Goal: Task Accomplishment & Management: Use online tool/utility

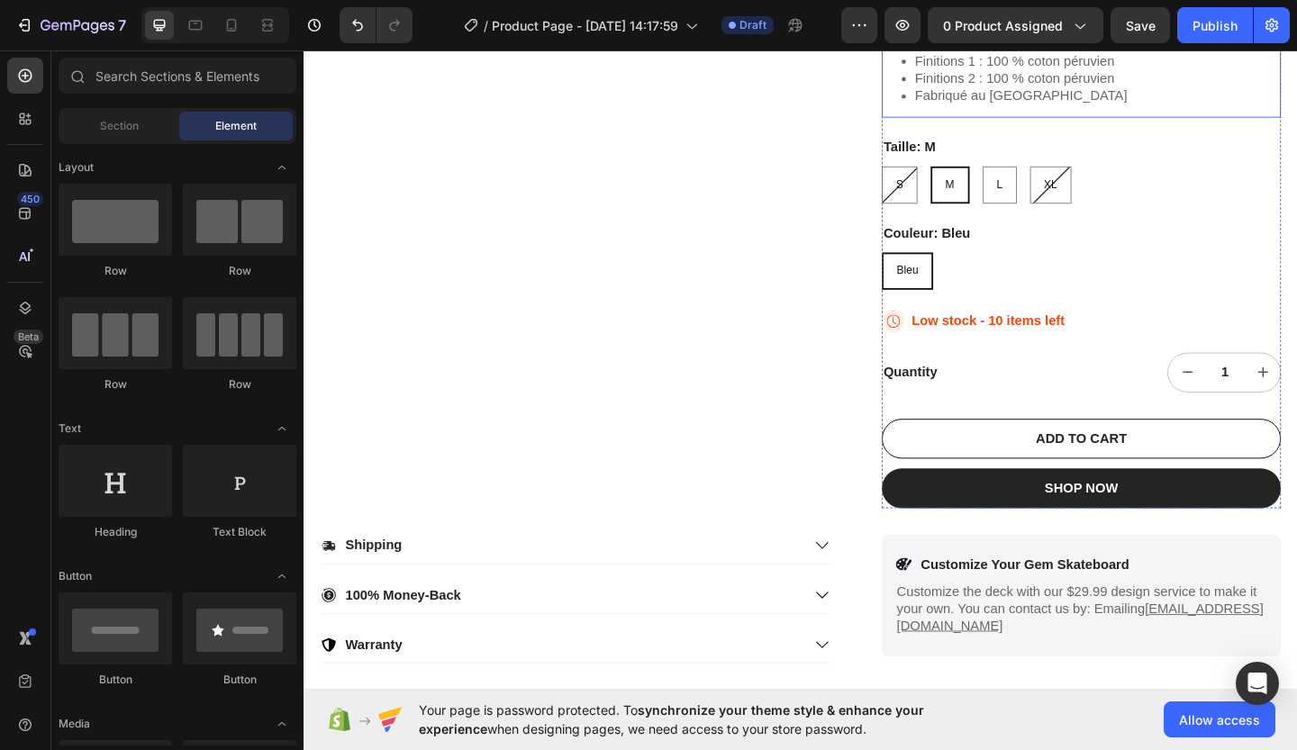
scroll to position [560, 0]
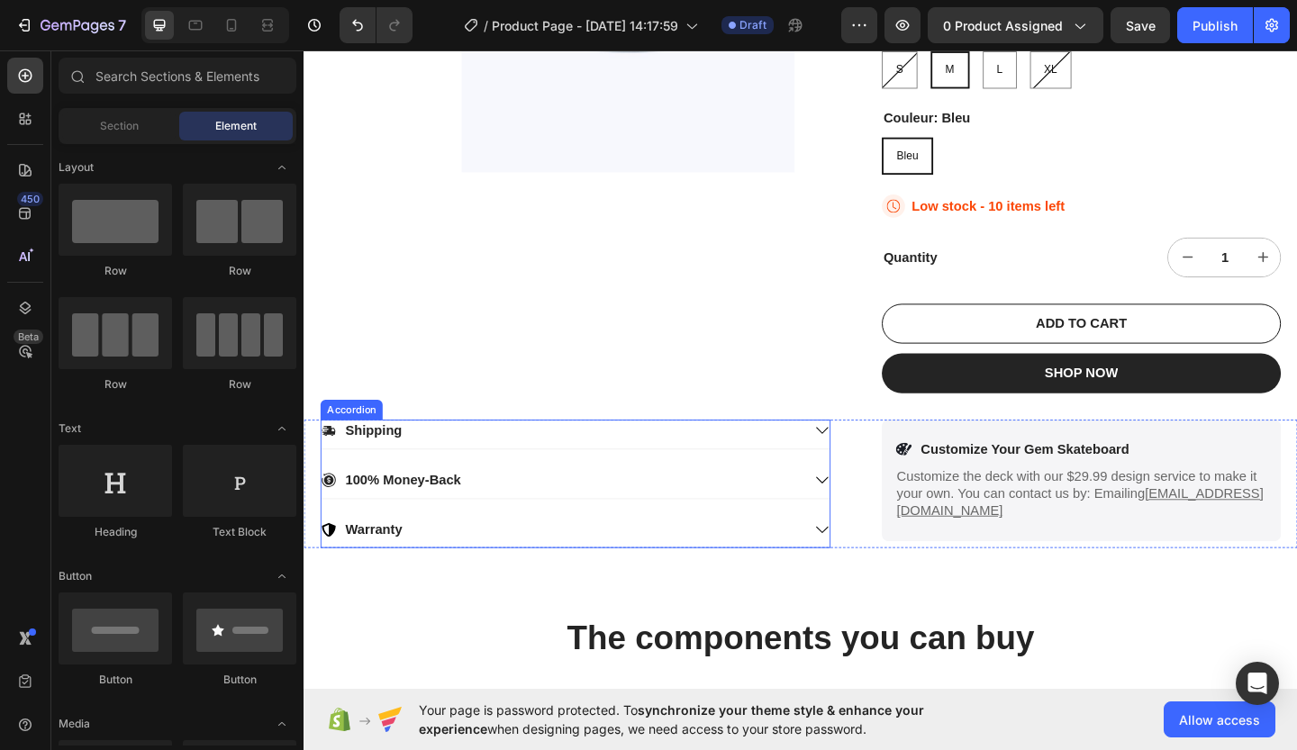
click at [859, 457] on icon at bounding box center [867, 464] width 16 height 16
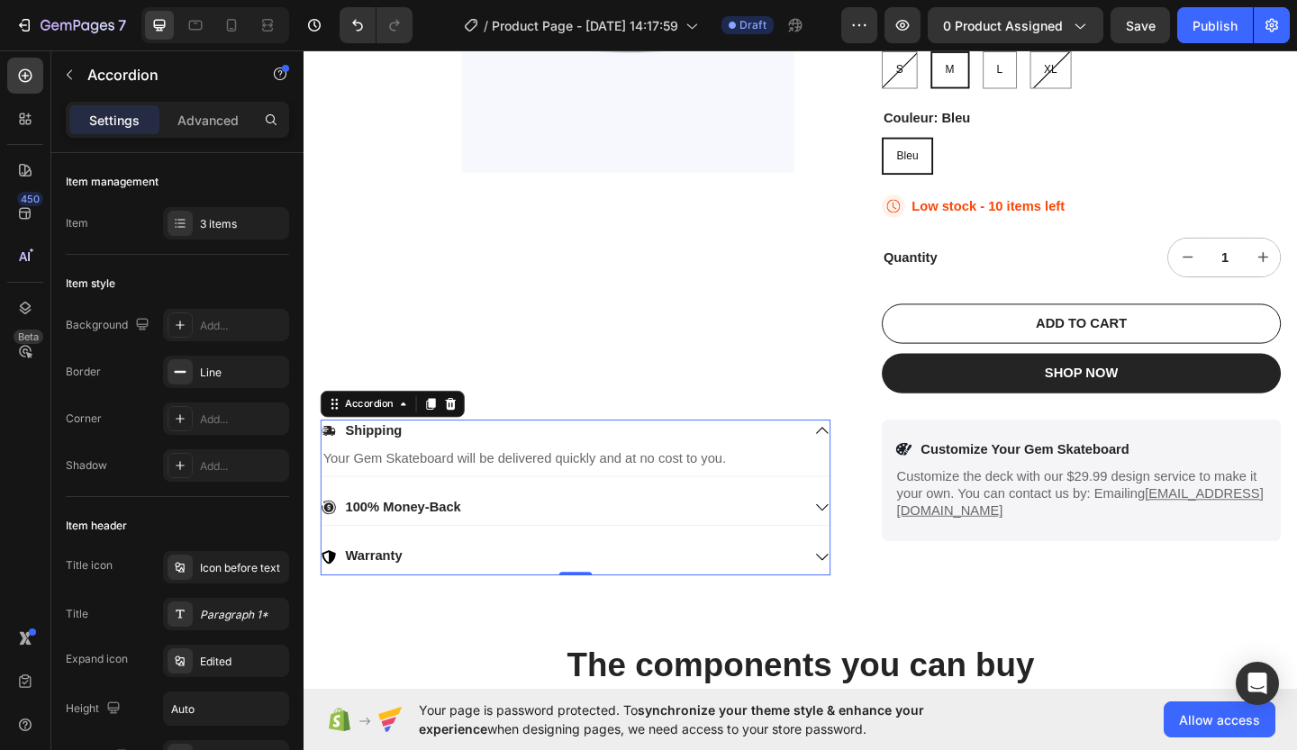
click at [859, 546] on icon at bounding box center [867, 548] width 16 height 16
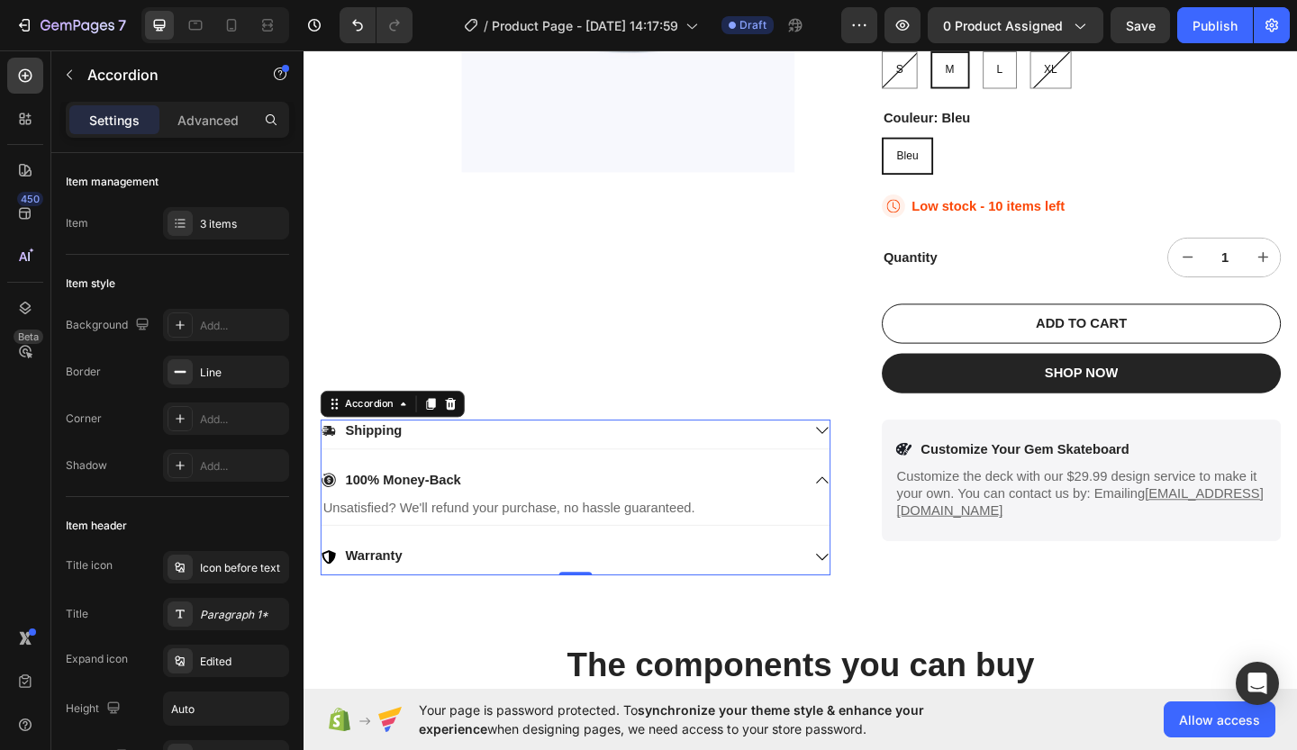
click at [843, 598] on div "Warranty" at bounding box center [598, 605] width 553 height 32
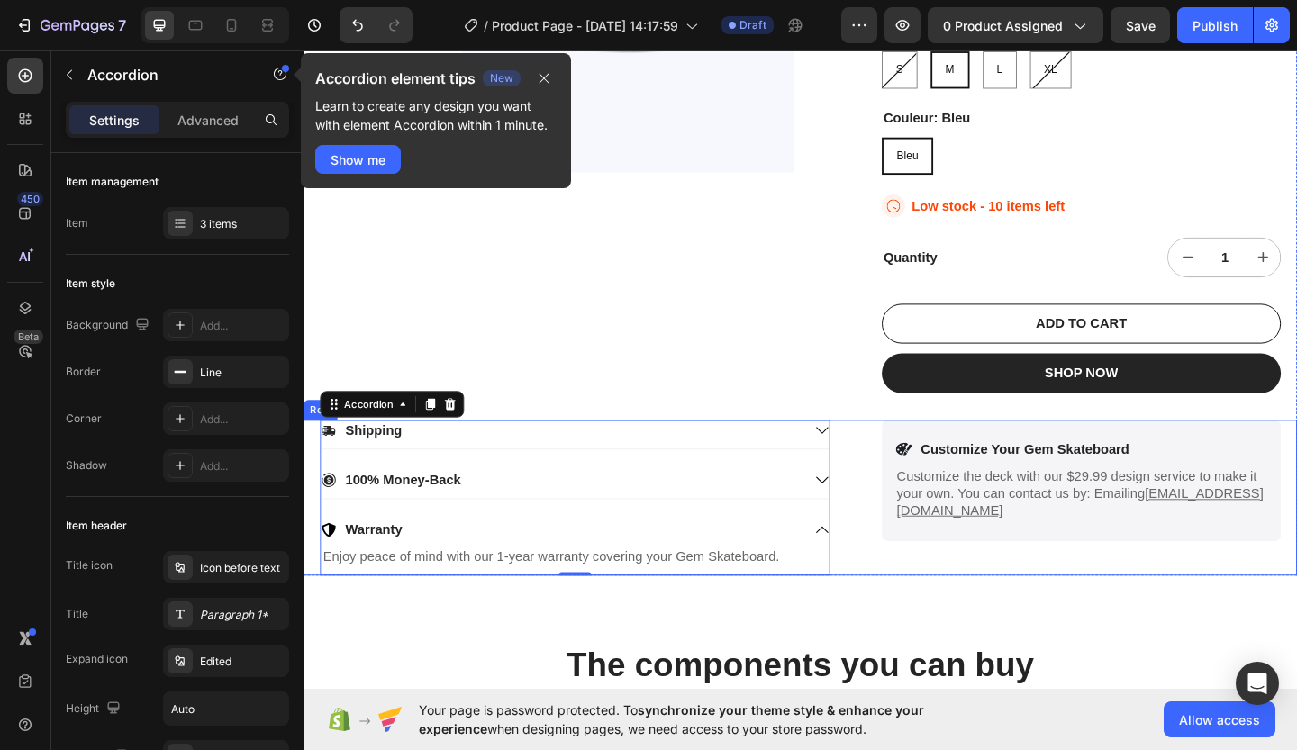
click at [1139, 608] on div "Icon Customize Your Gem Skateboard Text Block Row Customize the deck with our $…" at bounding box center [1149, 536] width 434 height 169
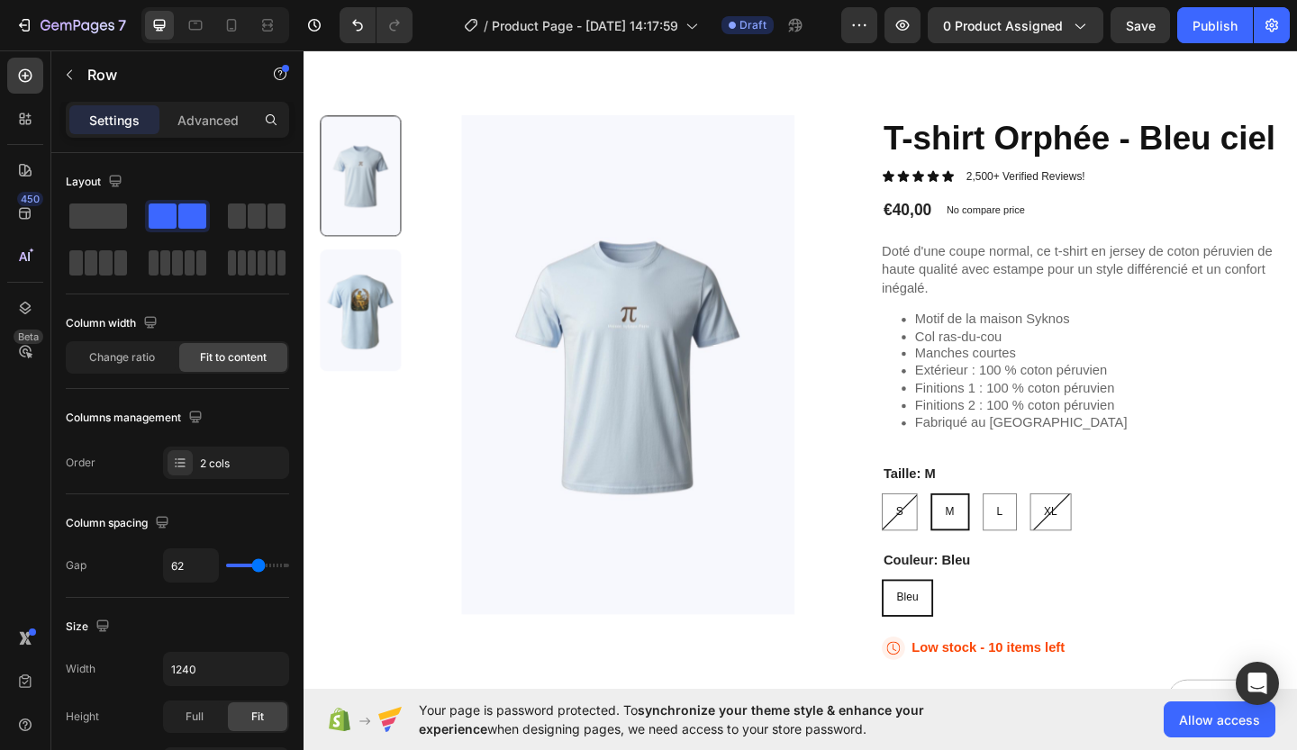
scroll to position [0, 0]
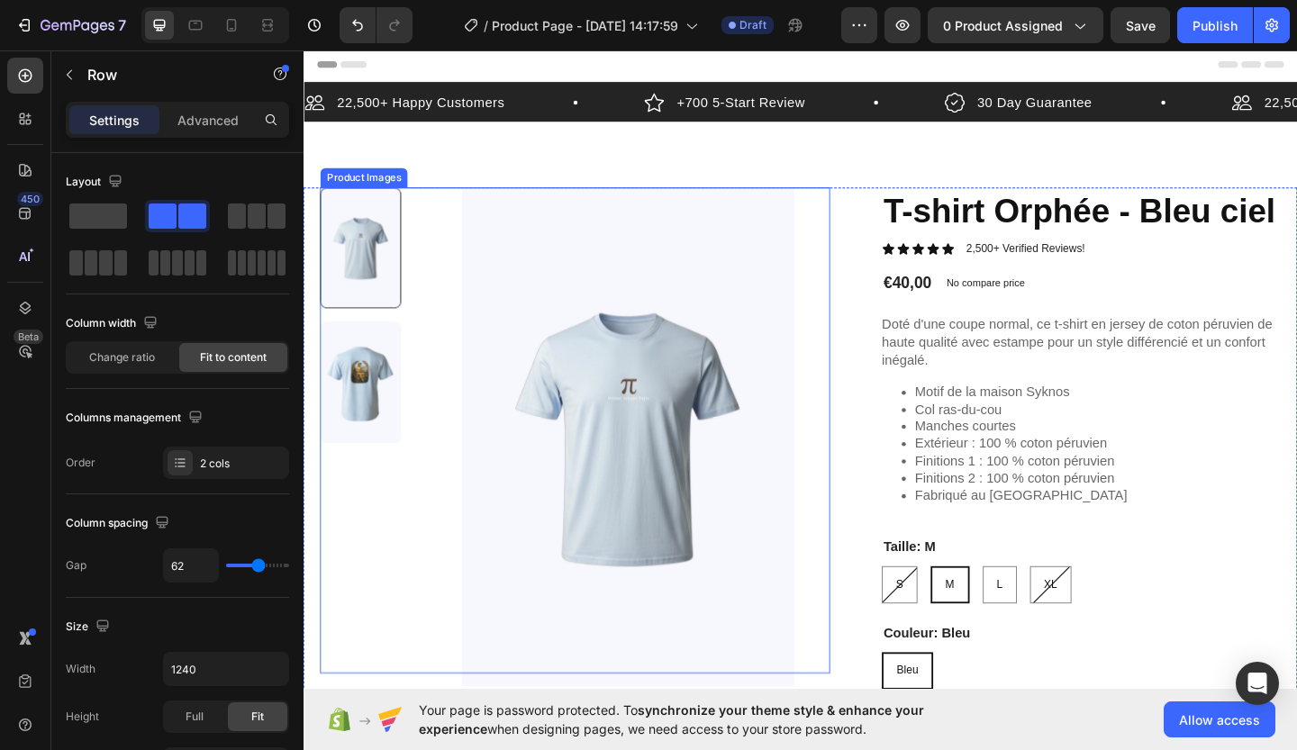
click at [394, 422] on img at bounding box center [366, 412] width 88 height 132
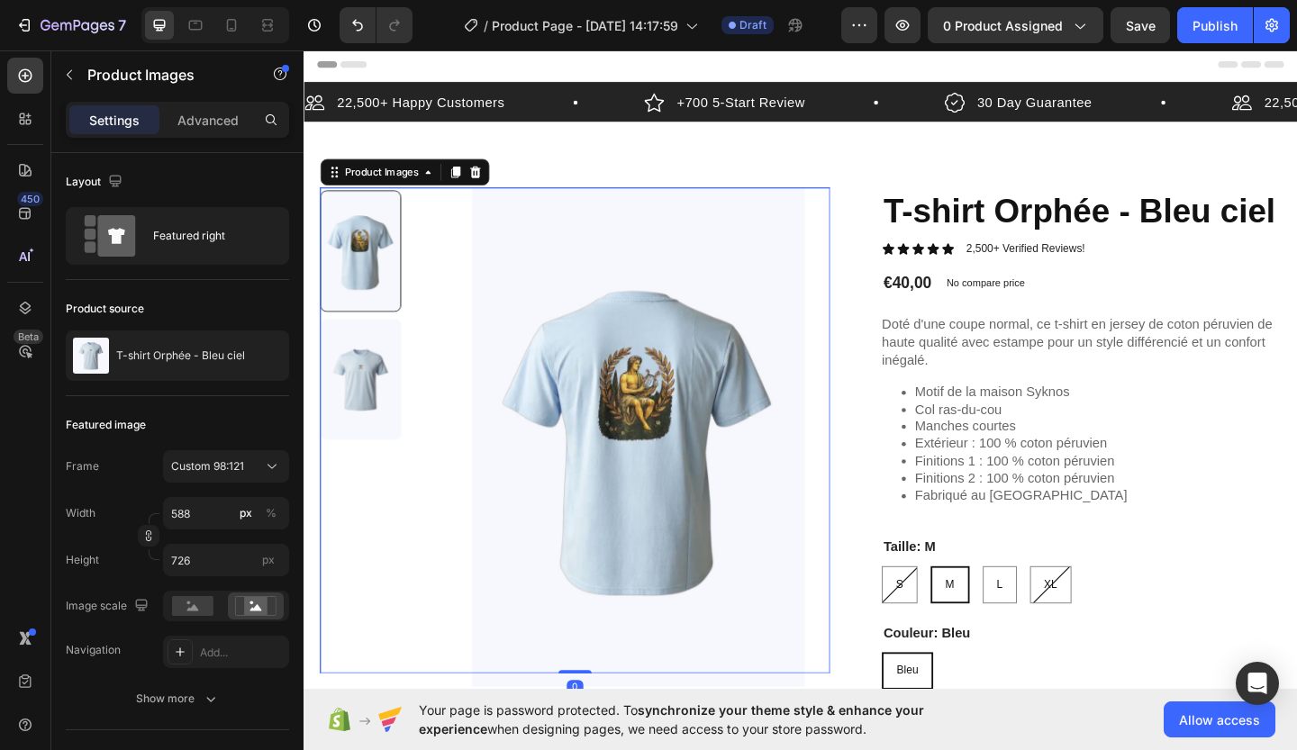
click at [353, 273] on div at bounding box center [366, 270] width 88 height 132
click at [365, 271] on div at bounding box center [366, 270] width 88 height 132
click at [380, 405] on img at bounding box center [366, 409] width 88 height 132
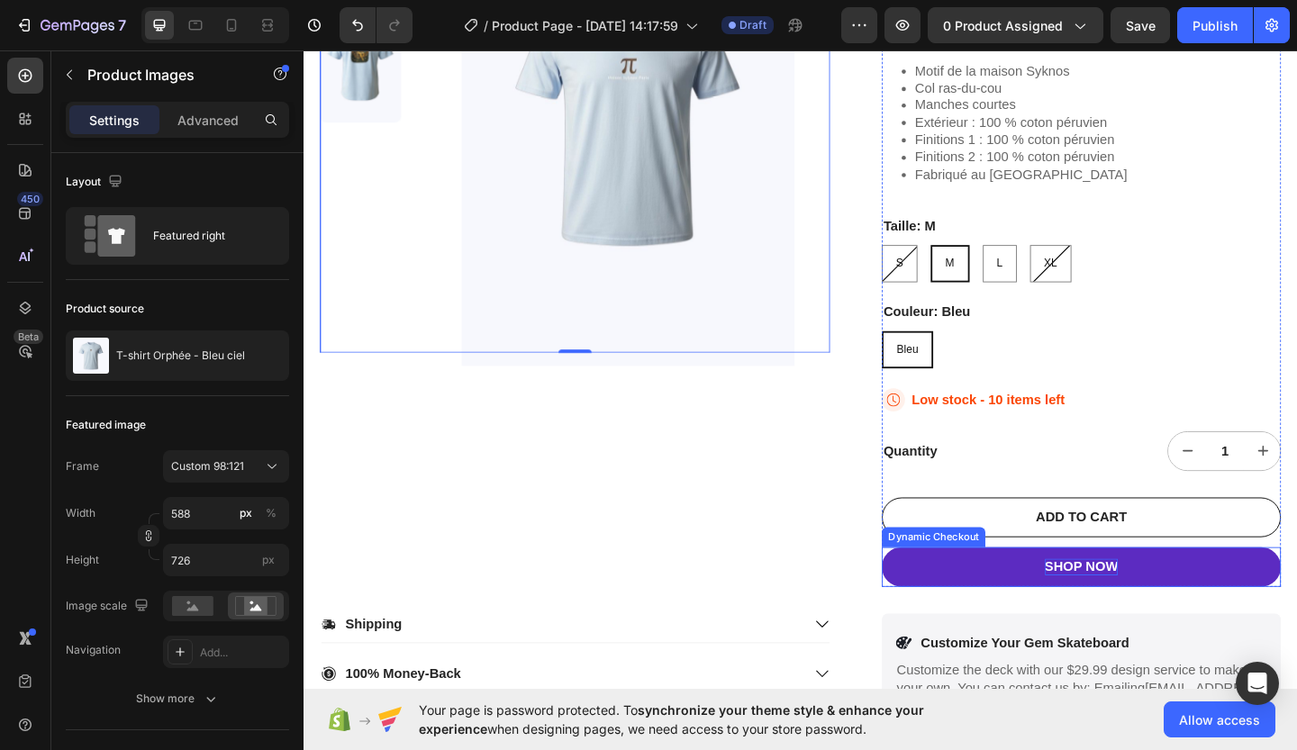
scroll to position [510, 0]
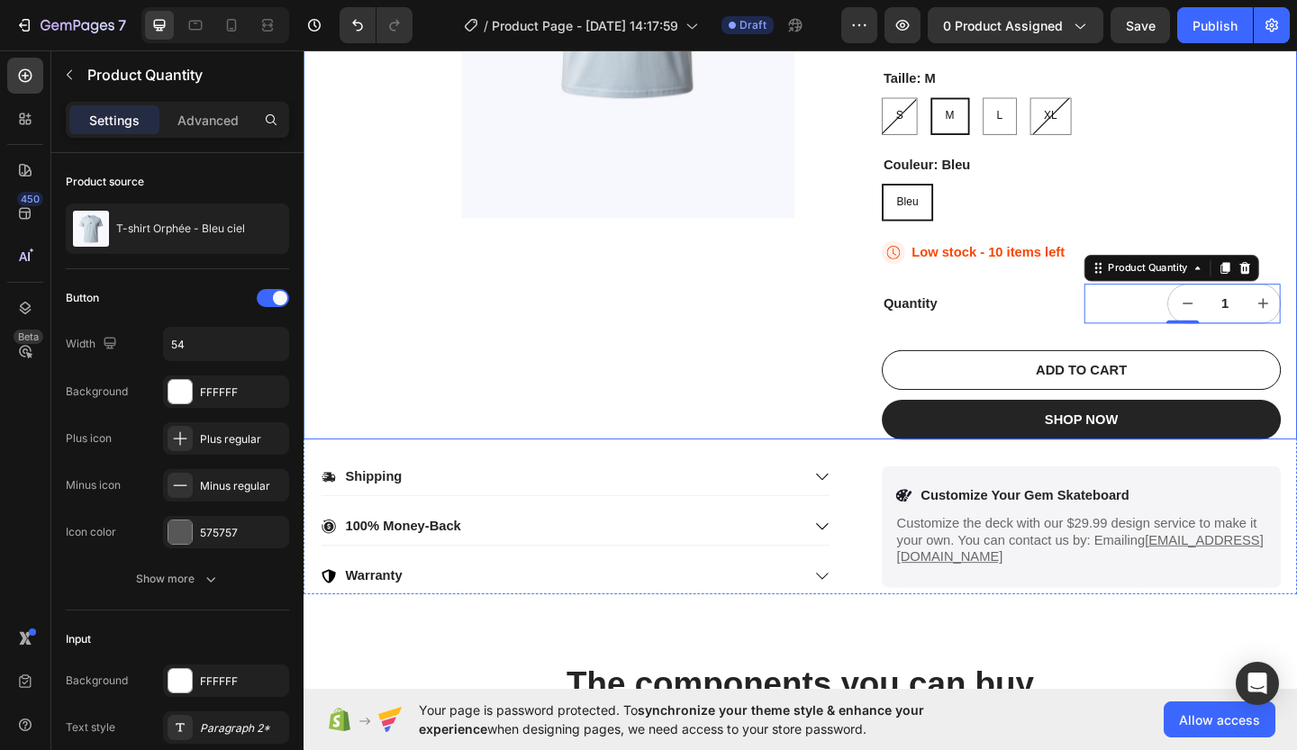
click at [485, 350] on div "Product Images" at bounding box center [599, 82] width 555 height 784
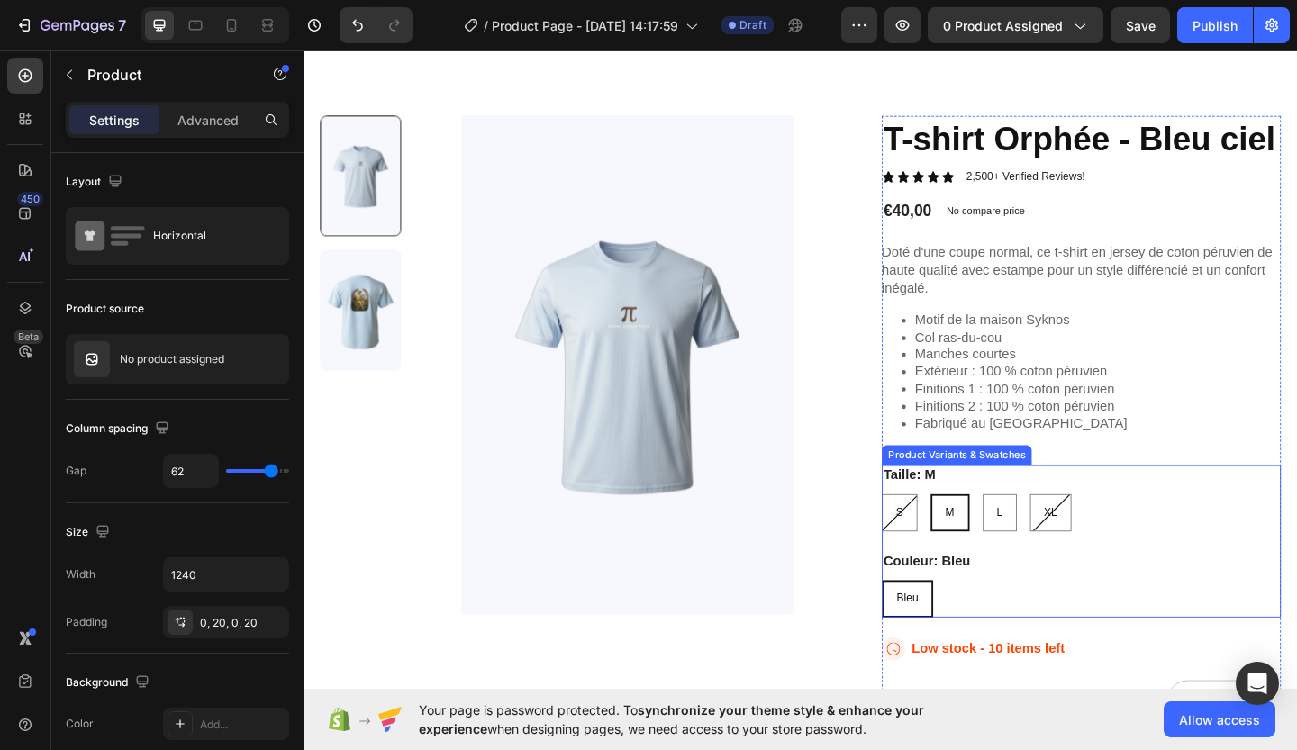
scroll to position [77, 0]
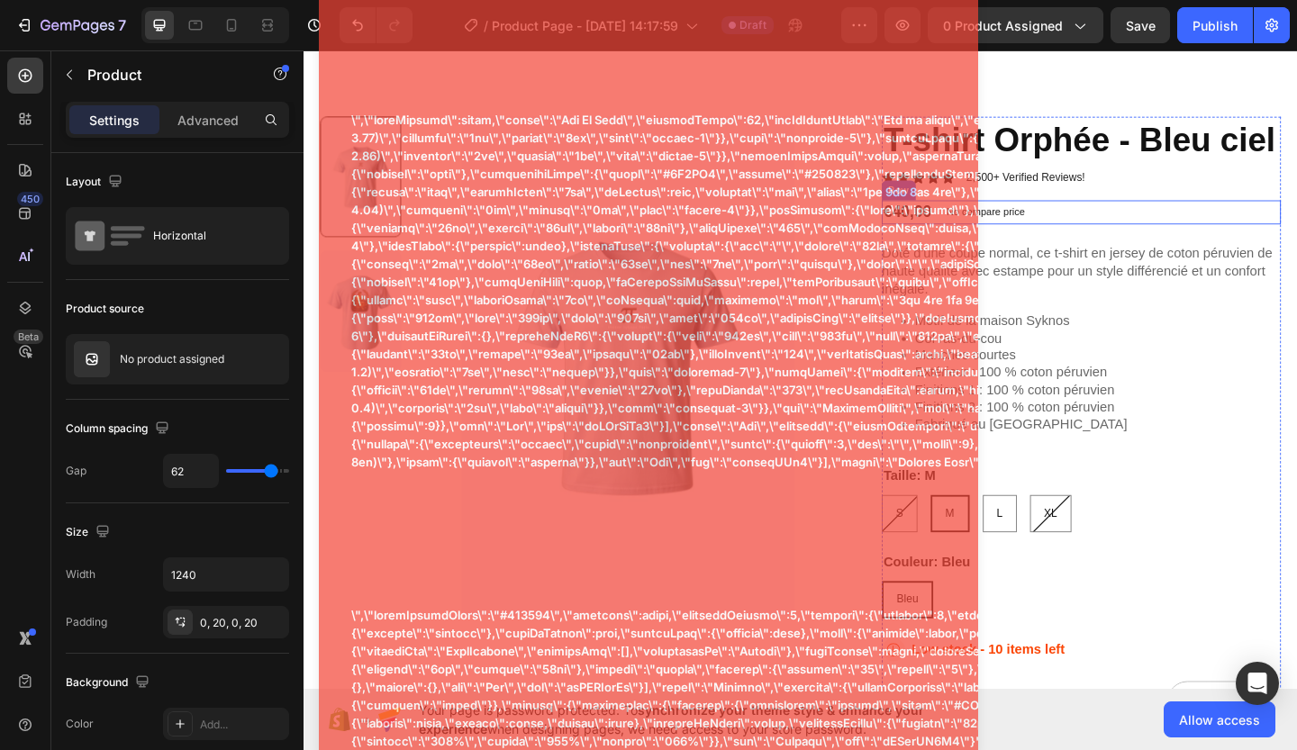
click at [1296, 215] on div "€40,00 Product Price Product Price No compare price Product Price Row" at bounding box center [1149, 226] width 434 height 26
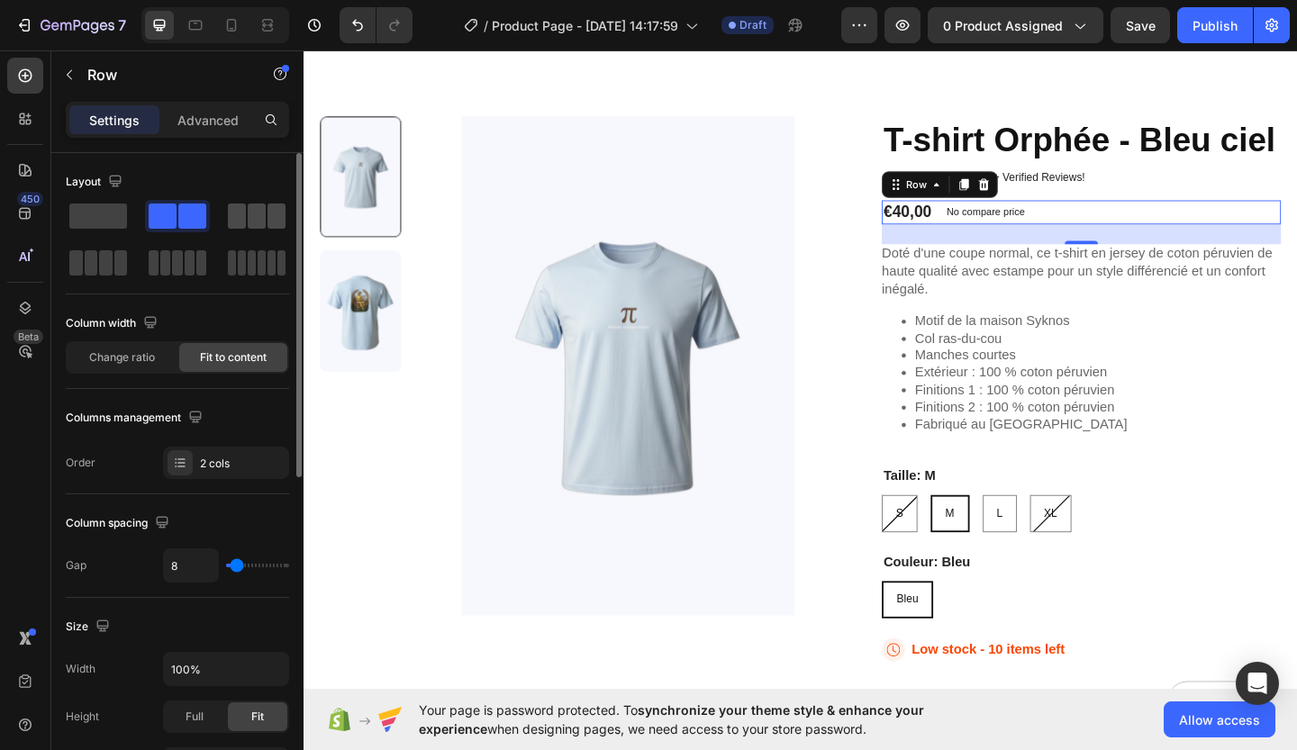
click at [237, 213] on span at bounding box center [237, 216] width 18 height 25
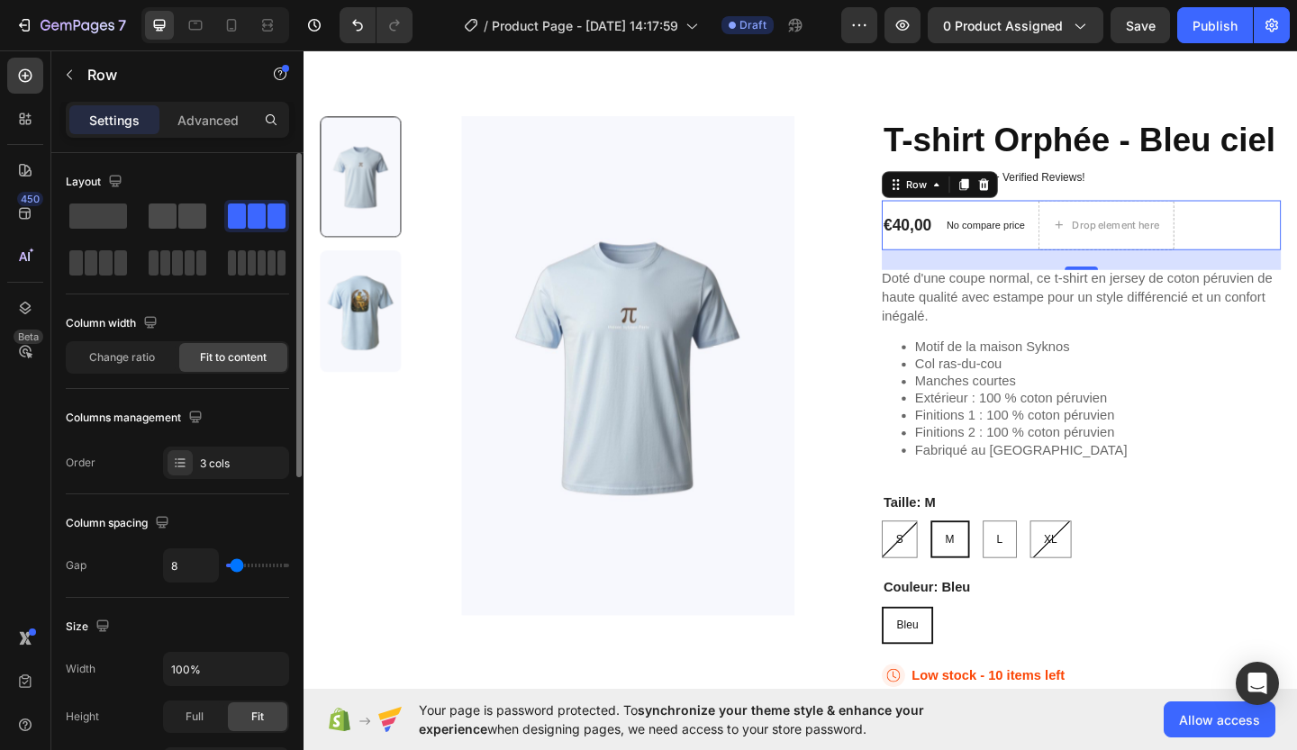
click at [182, 213] on span at bounding box center [192, 216] width 28 height 25
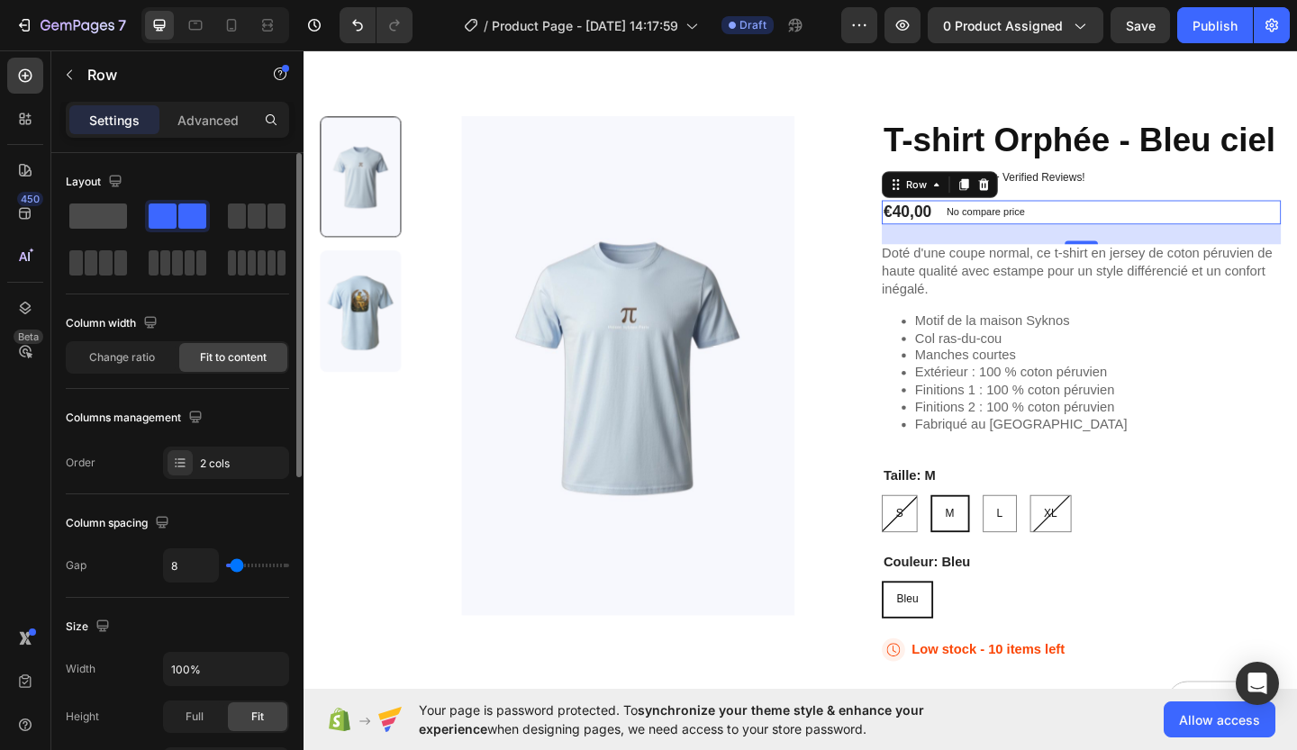
click at [119, 220] on span at bounding box center [98, 216] width 58 height 25
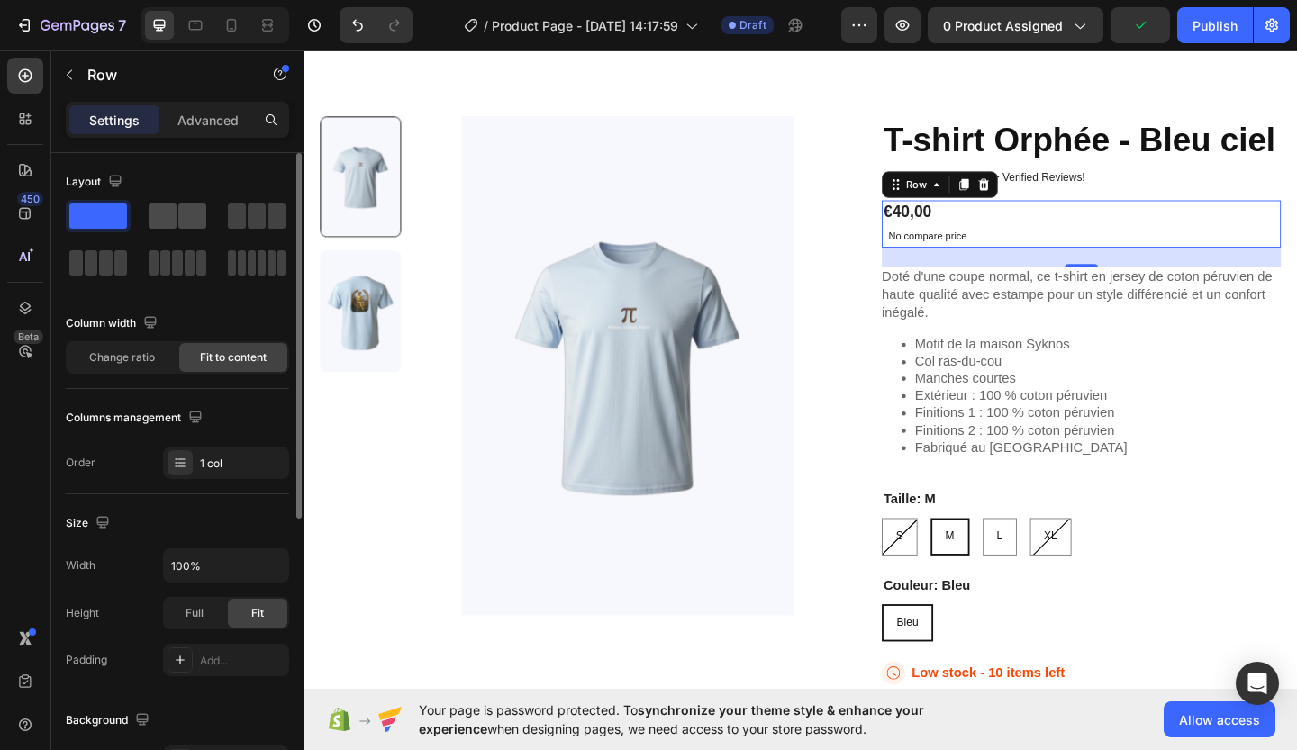
click at [160, 217] on span at bounding box center [163, 216] width 28 height 25
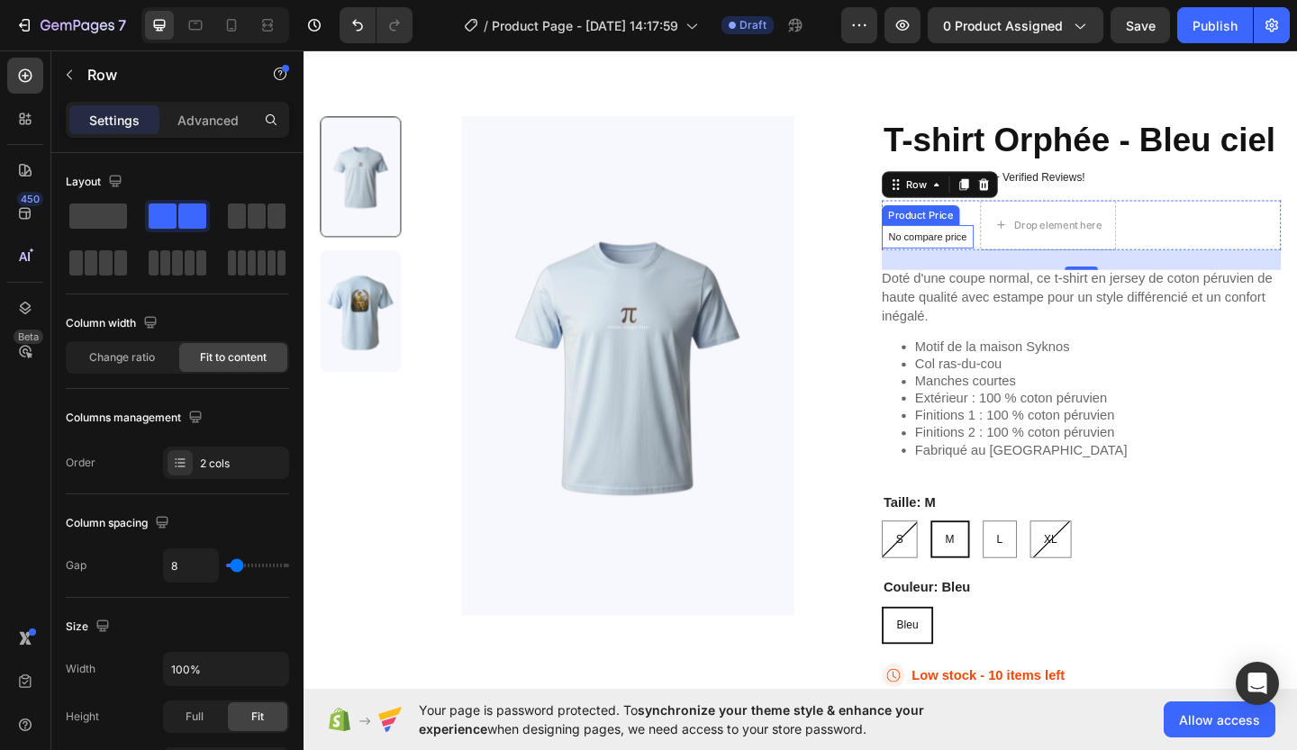
click at [947, 244] on div "No compare price" at bounding box center [982, 253] width 100 height 25
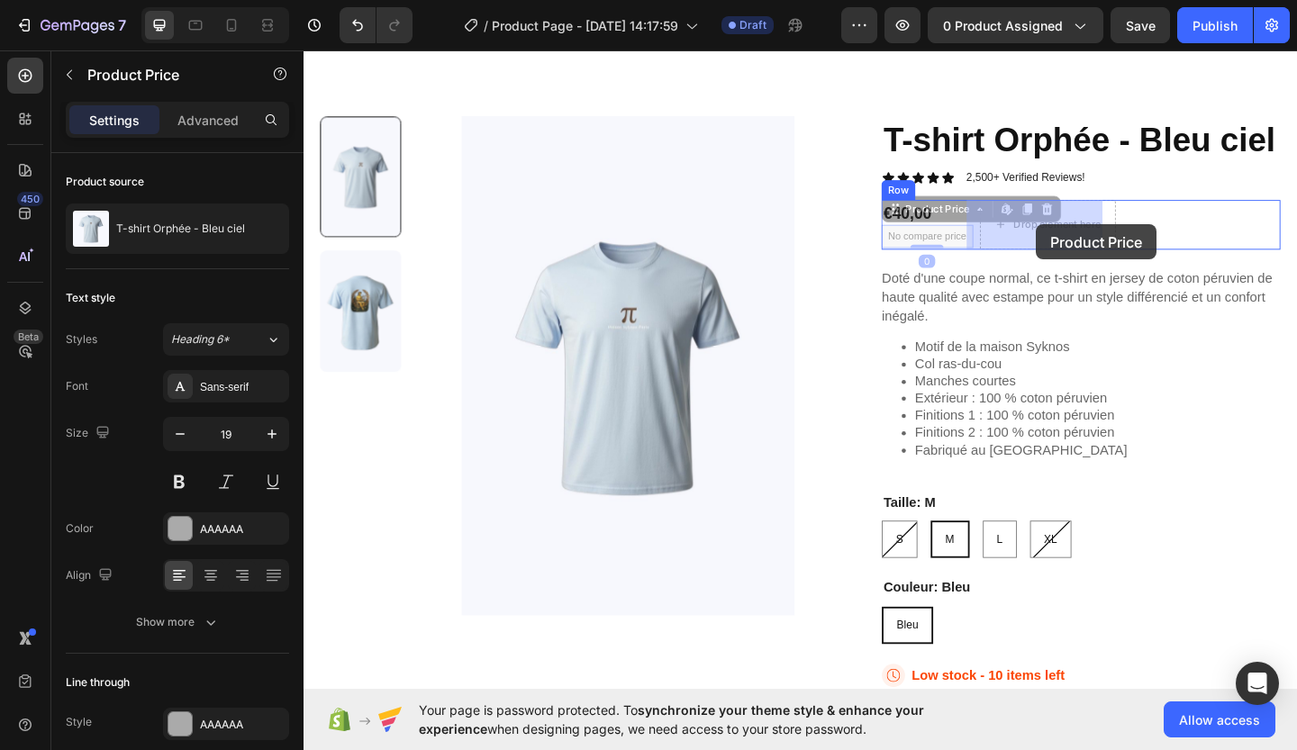
drag, startPoint x: 985, startPoint y: 247, endPoint x: 1101, endPoint y: 240, distance: 116.4
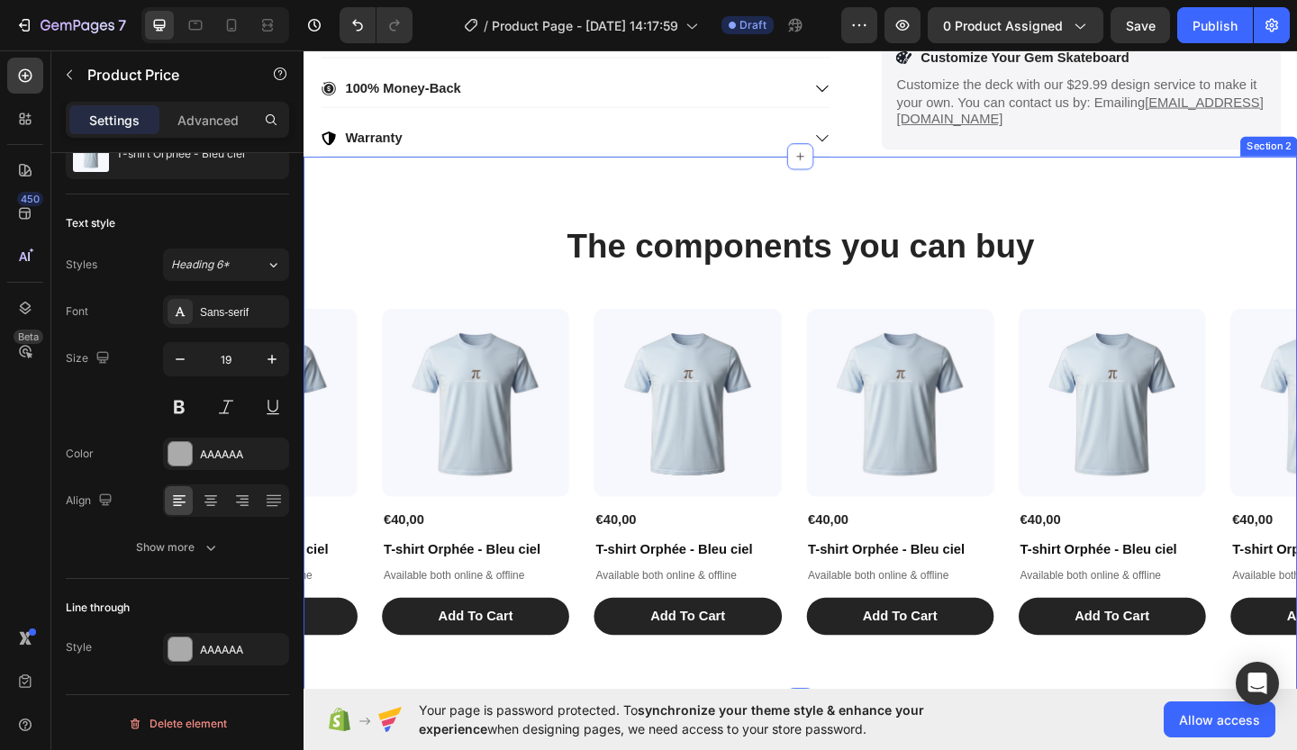
scroll to position [985, 0]
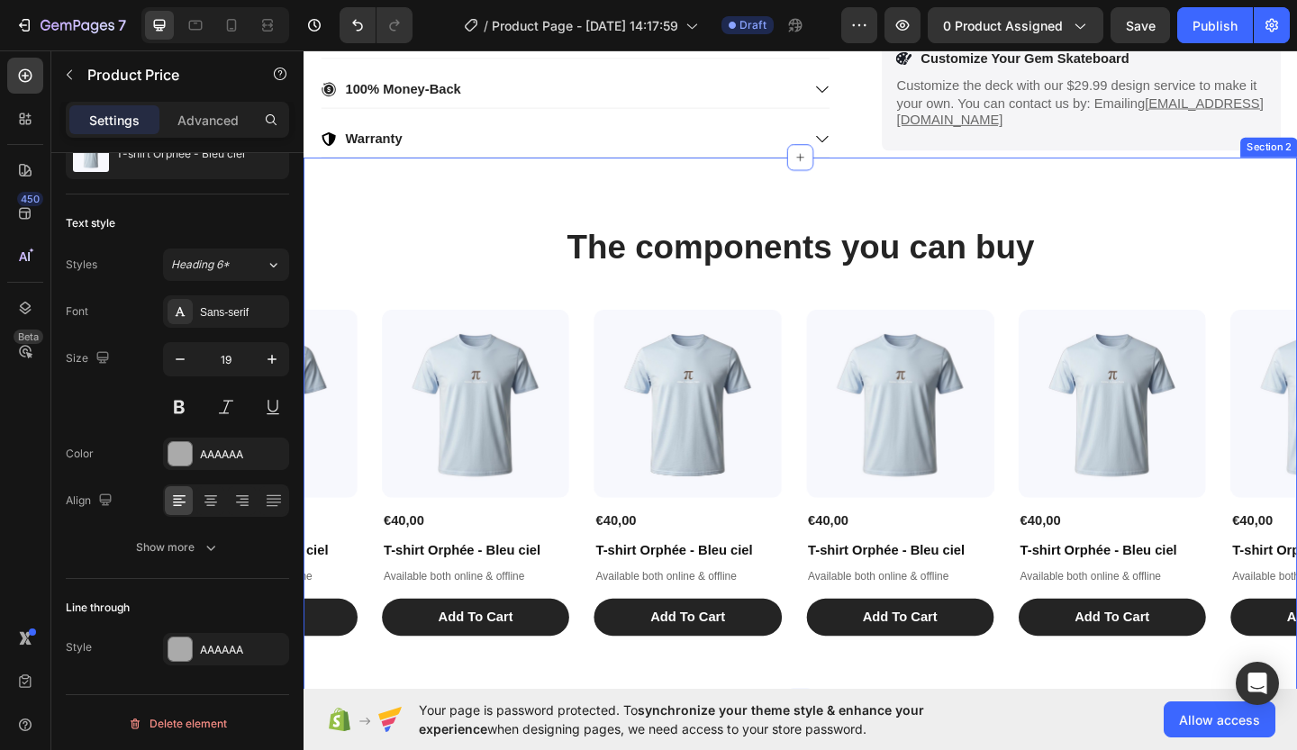
click at [695, 475] on img at bounding box center [722, 434] width 204 height 204
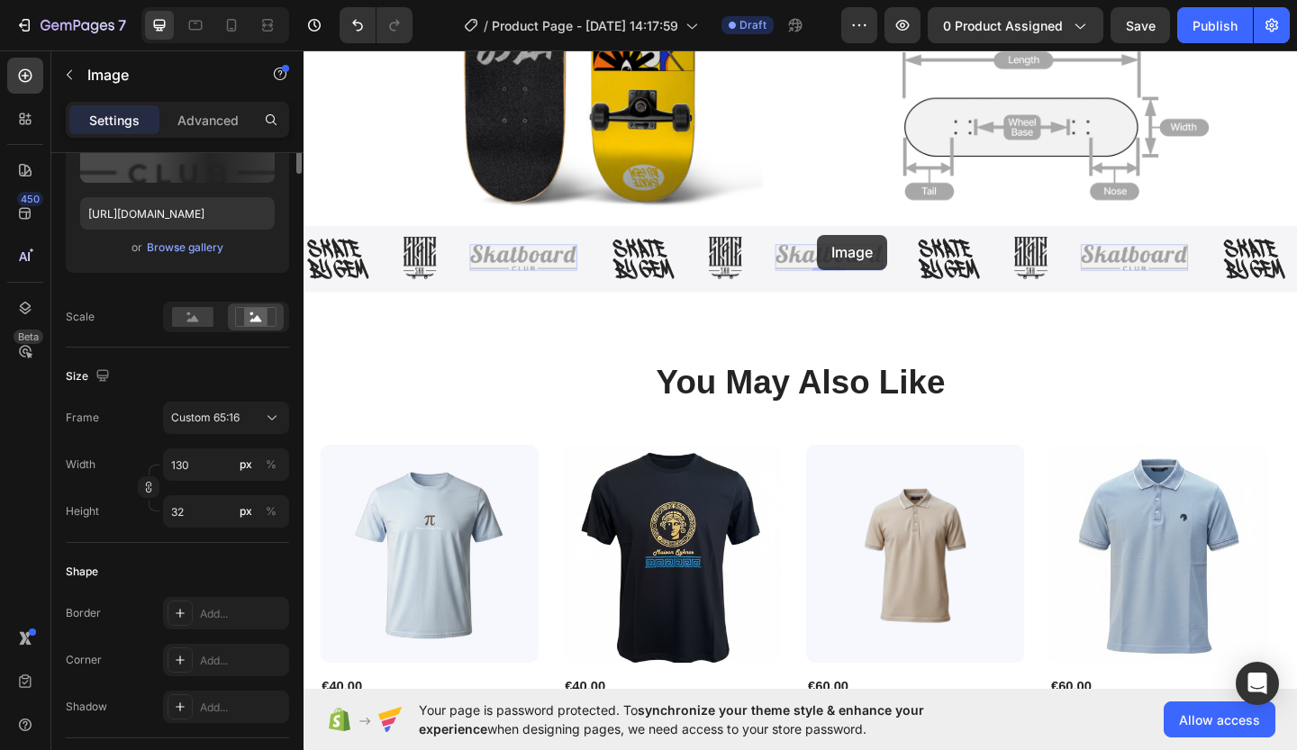
scroll to position [0, 0]
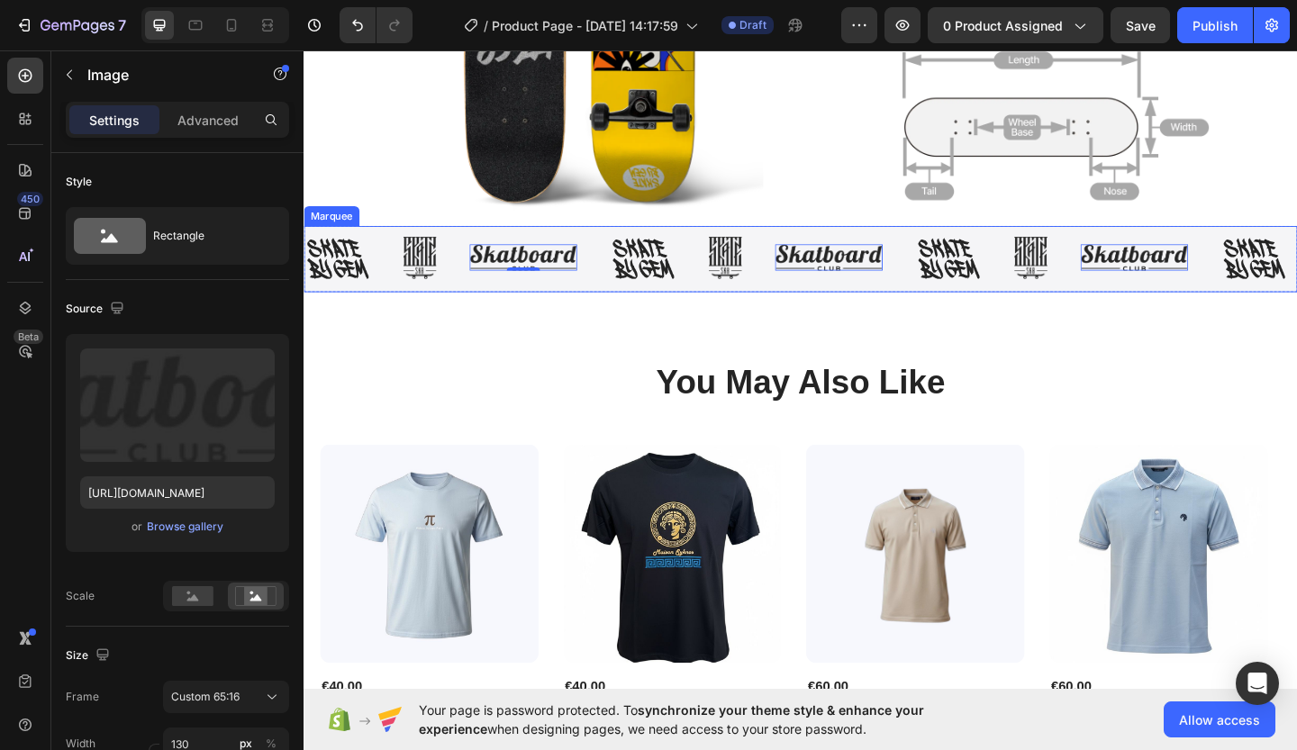
click at [379, 253] on div "Image" at bounding box center [357, 276] width 107 height 46
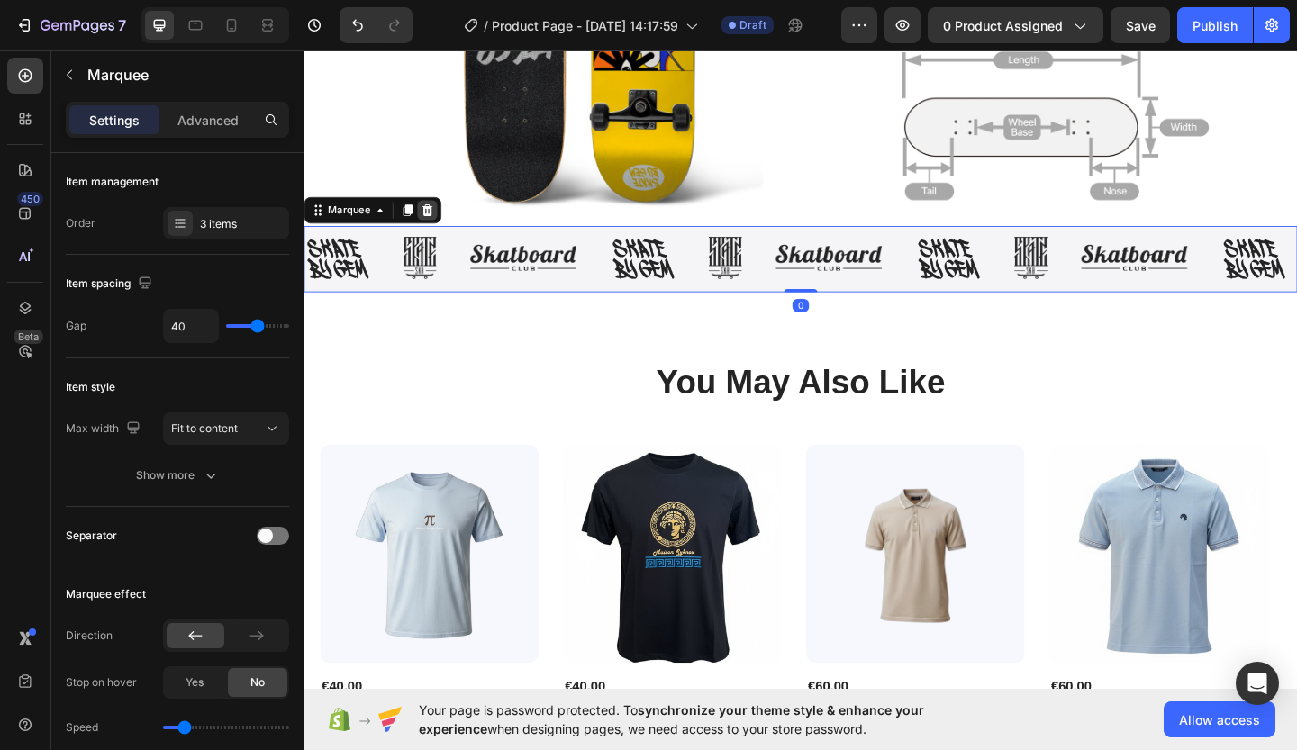
click at [436, 218] on icon at bounding box center [438, 224] width 12 height 13
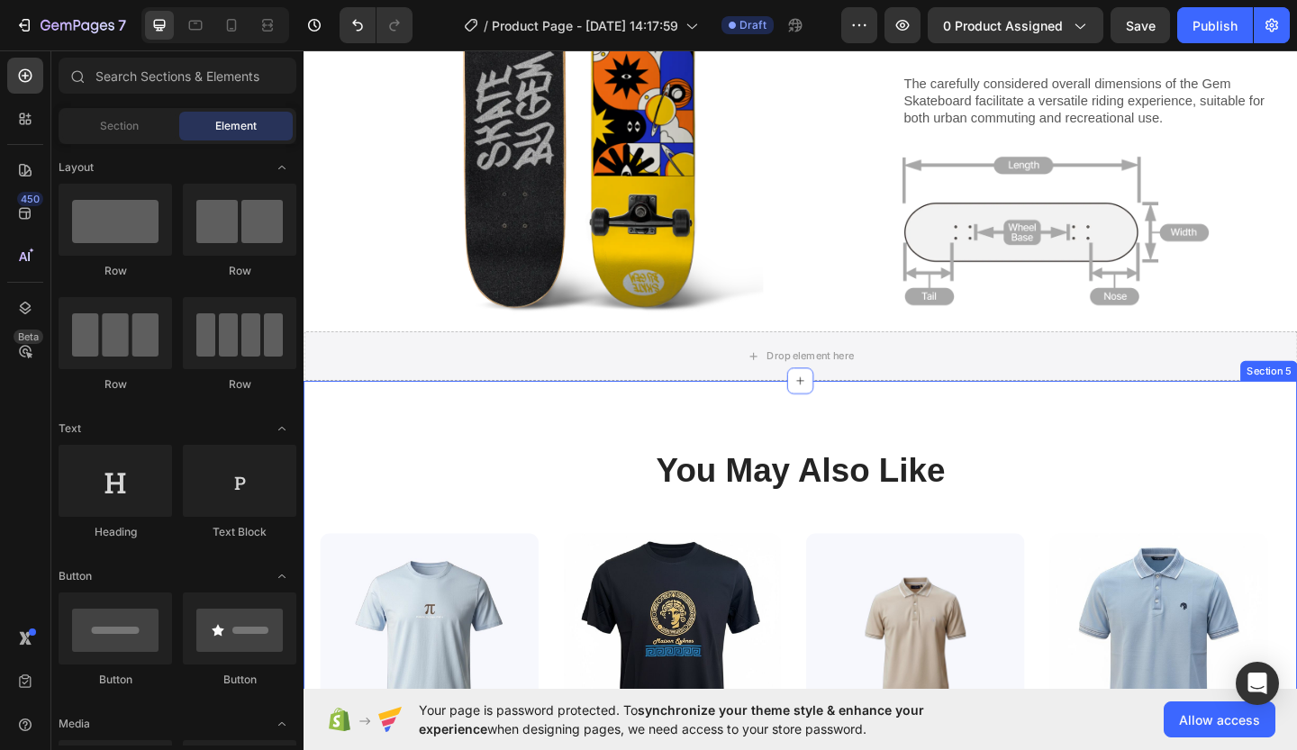
scroll to position [2300, 0]
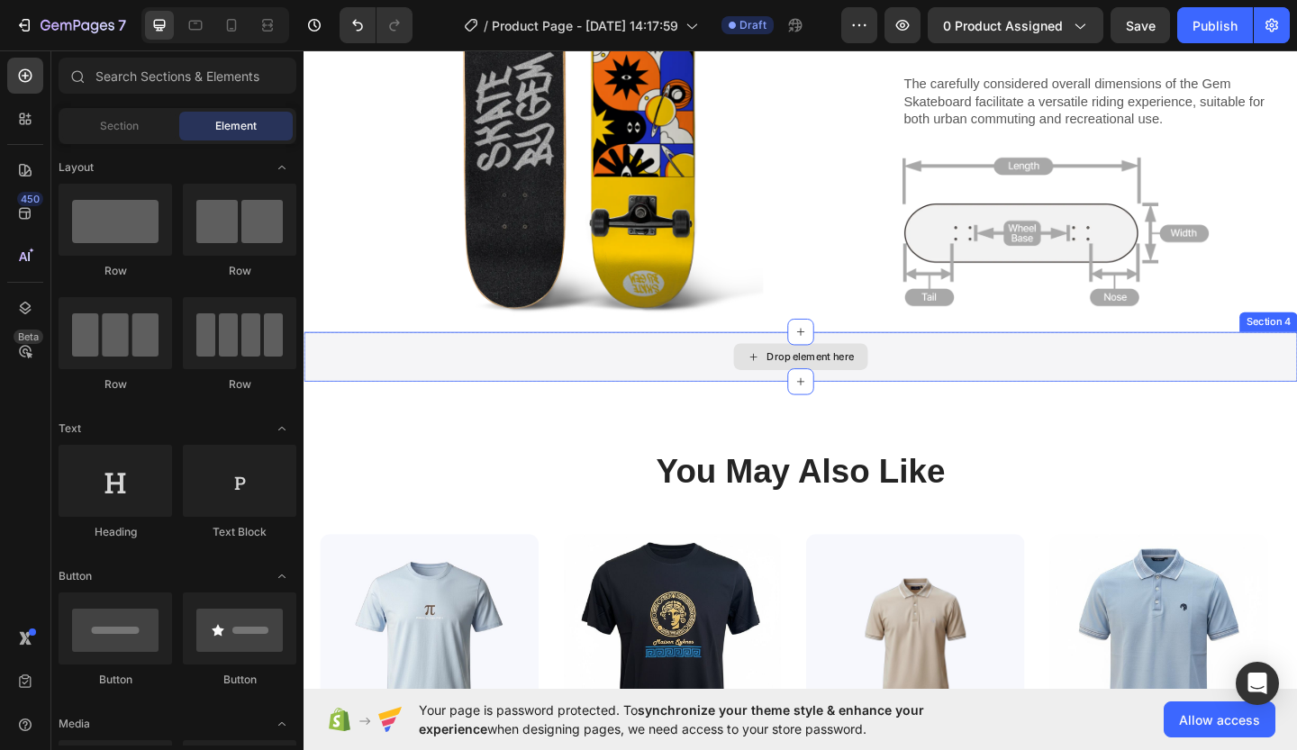
click at [896, 369] on div "Drop element here" at bounding box center [844, 383] width 146 height 29
click at [791, 377] on icon at bounding box center [792, 384] width 14 height 15
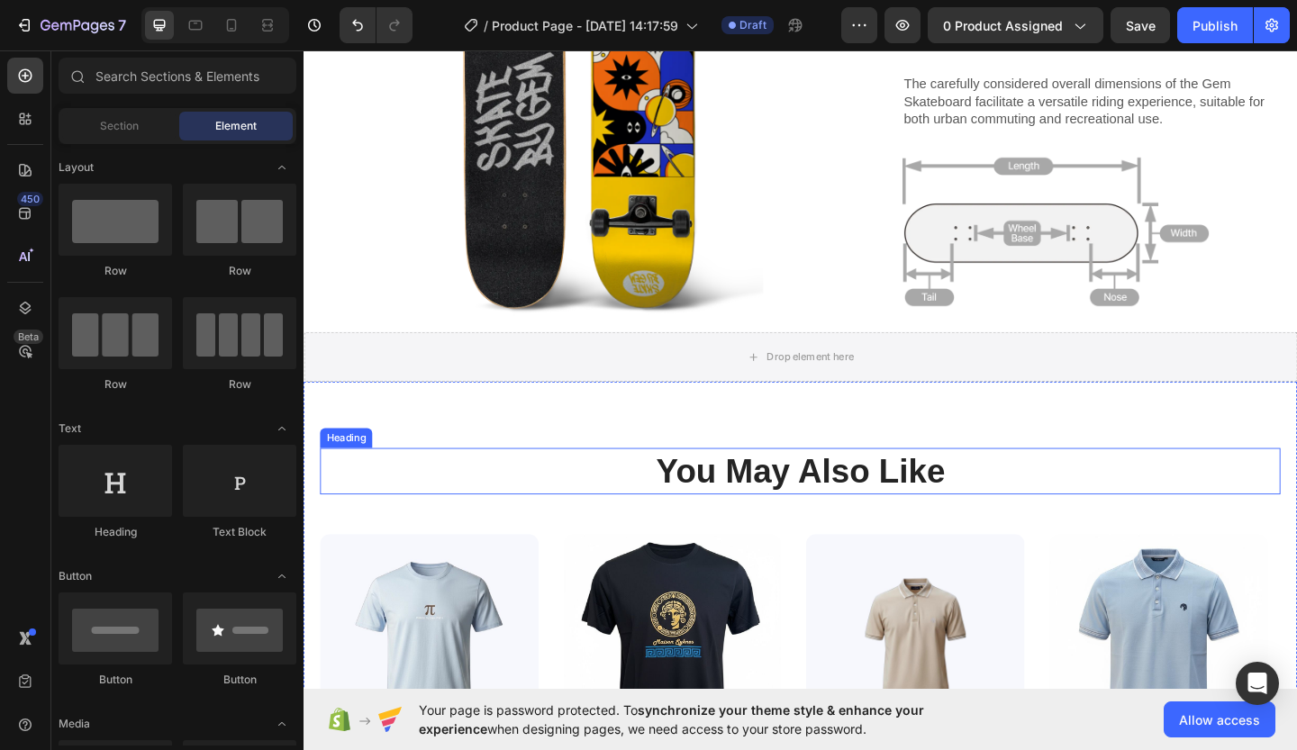
scroll to position [2399, 0]
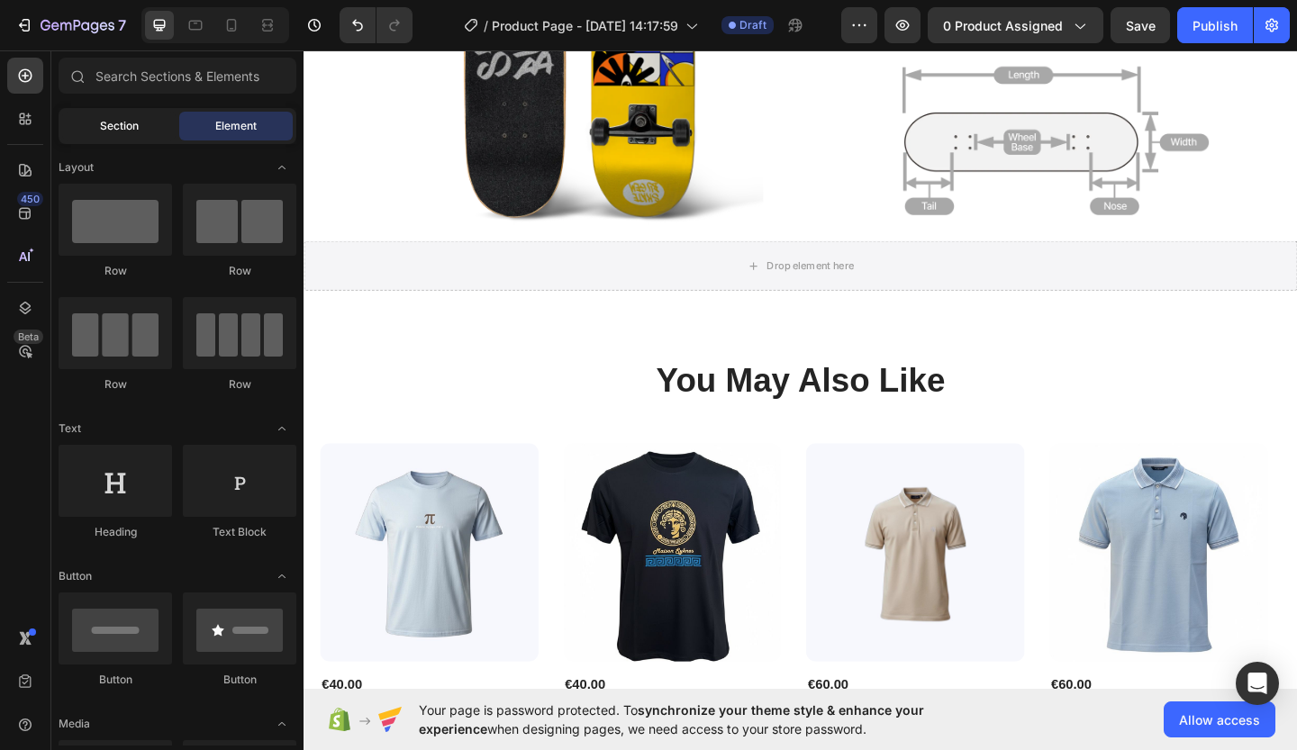
click at [155, 129] on div "Section" at bounding box center [119, 126] width 114 height 29
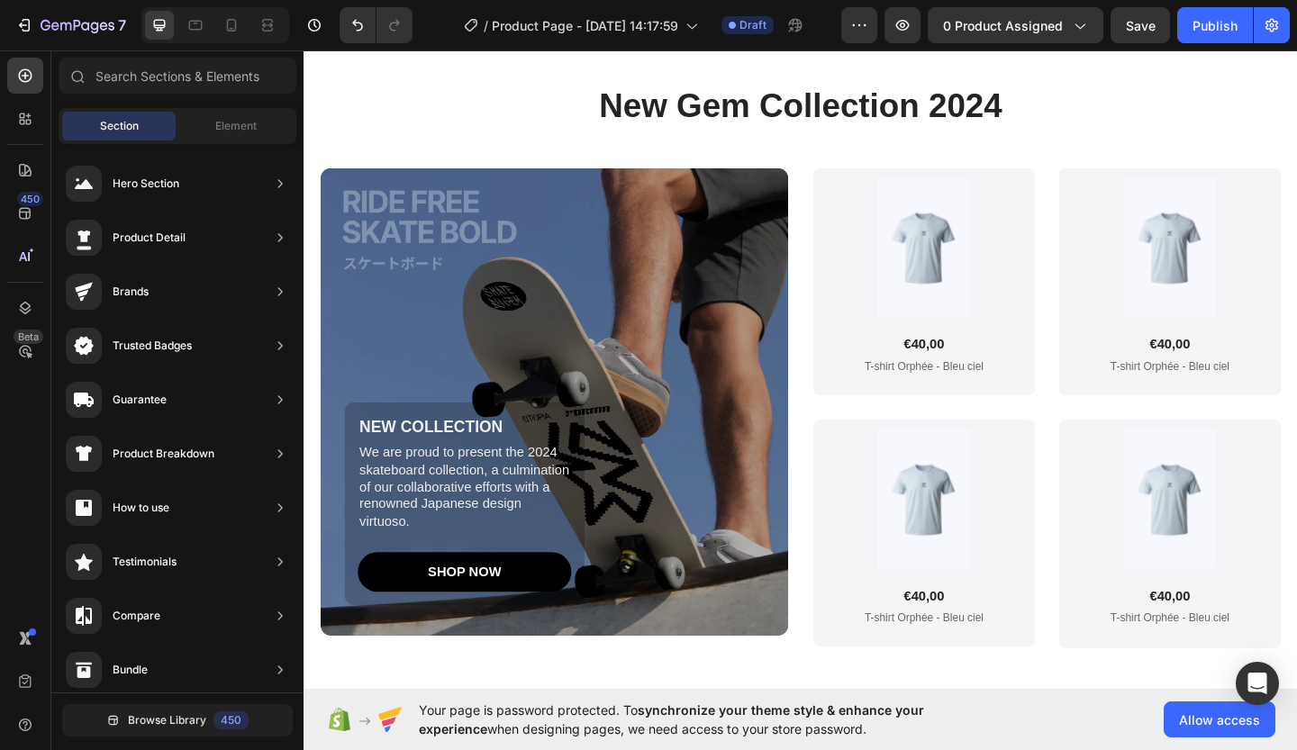
scroll to position [3929, 0]
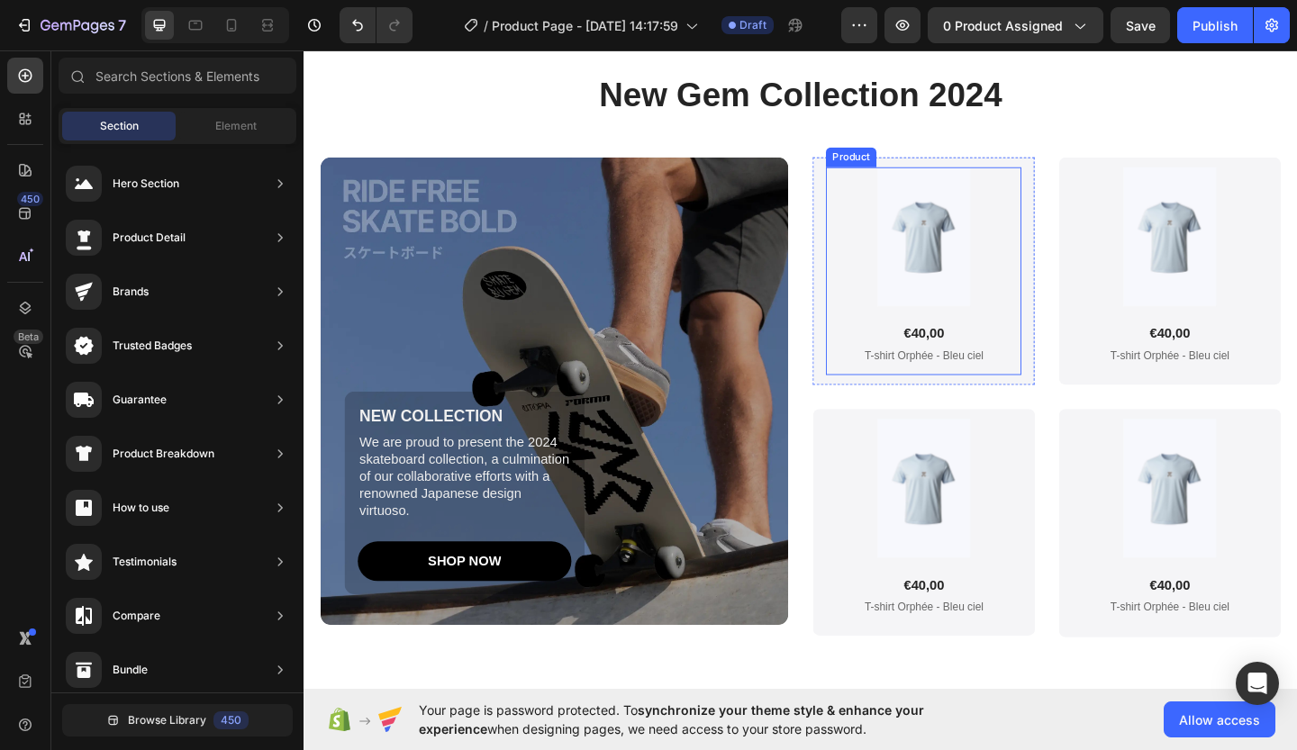
click at [1023, 370] on div "Product Images €40,00 Product Price Product Price" at bounding box center [978, 275] width 213 height 196
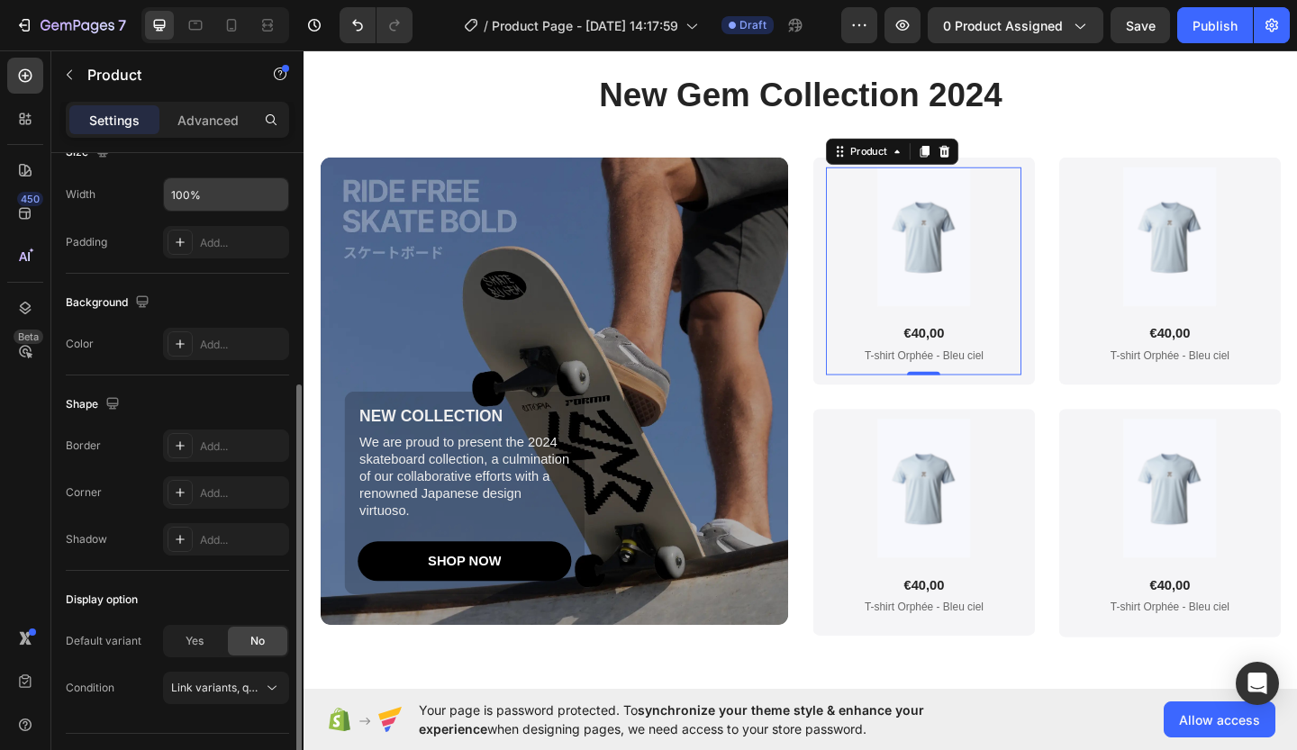
scroll to position [378, 0]
click at [198, 119] on p "Advanced" at bounding box center [207, 120] width 61 height 19
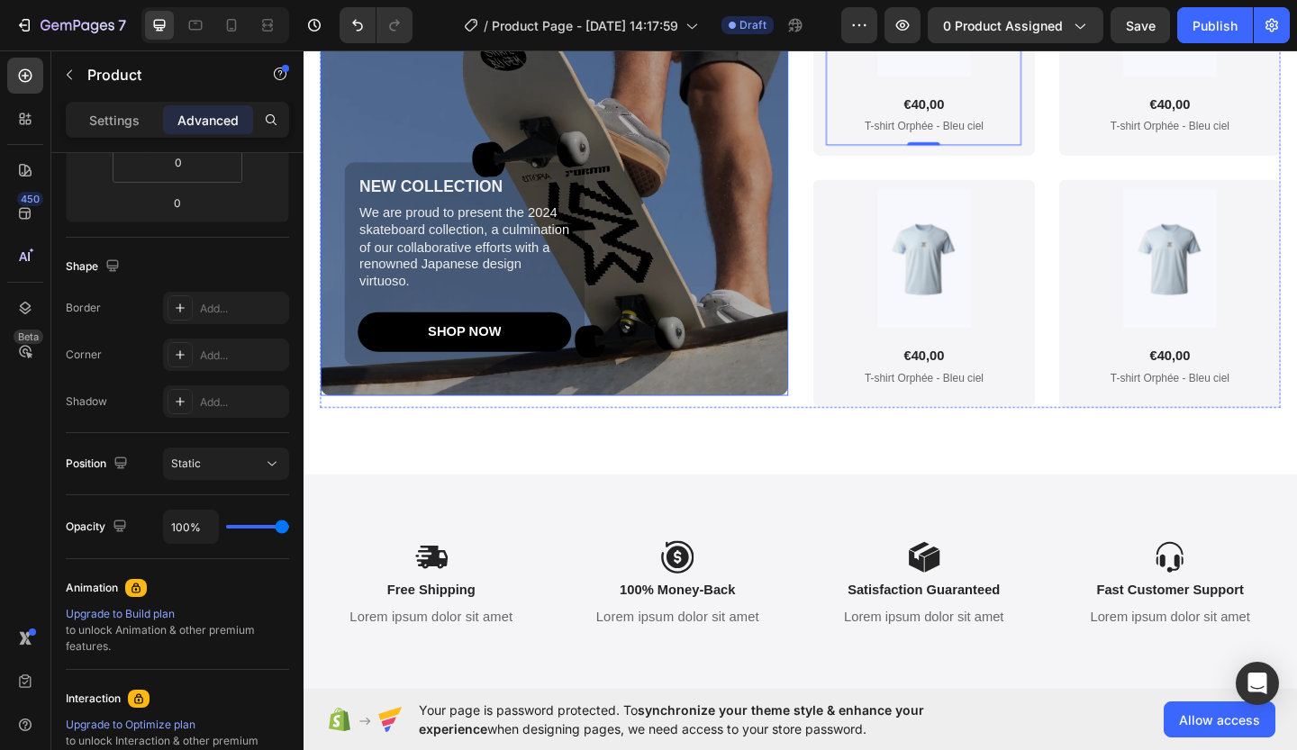
scroll to position [4480, 0]
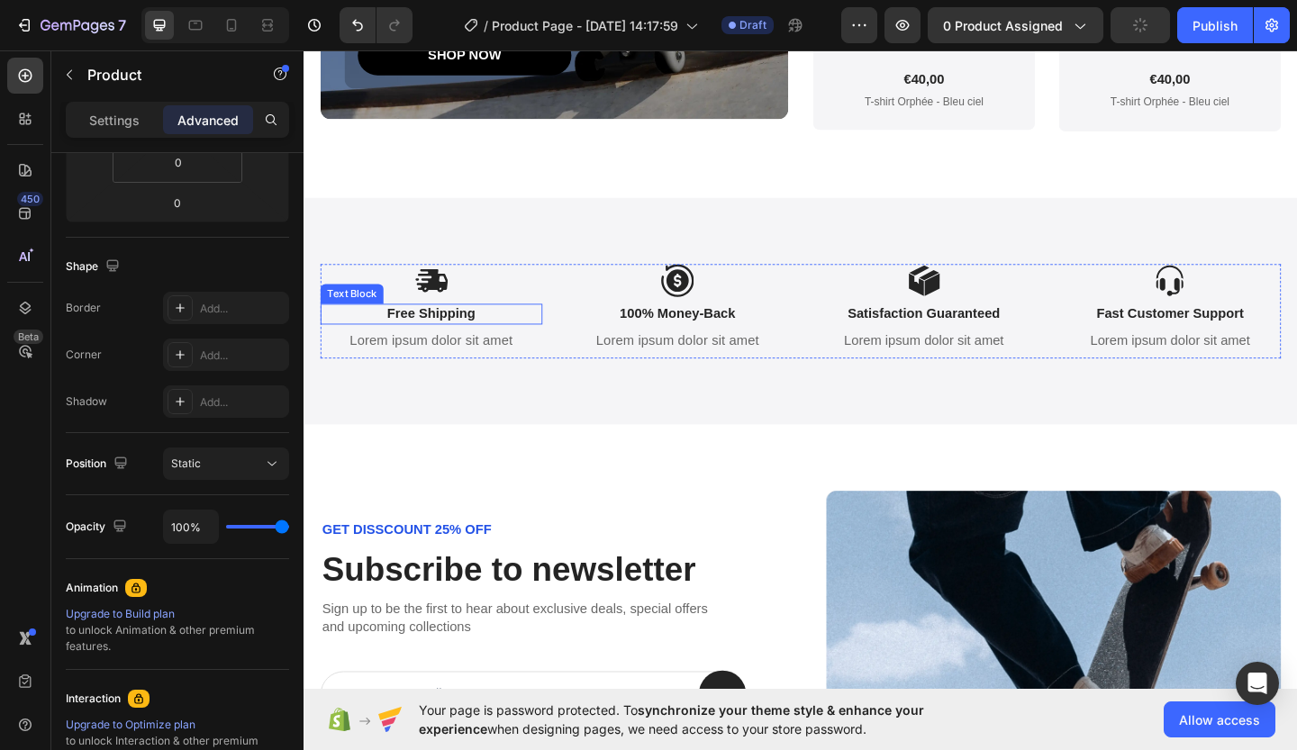
click at [458, 344] on p "Free Shipping" at bounding box center [442, 337] width 238 height 19
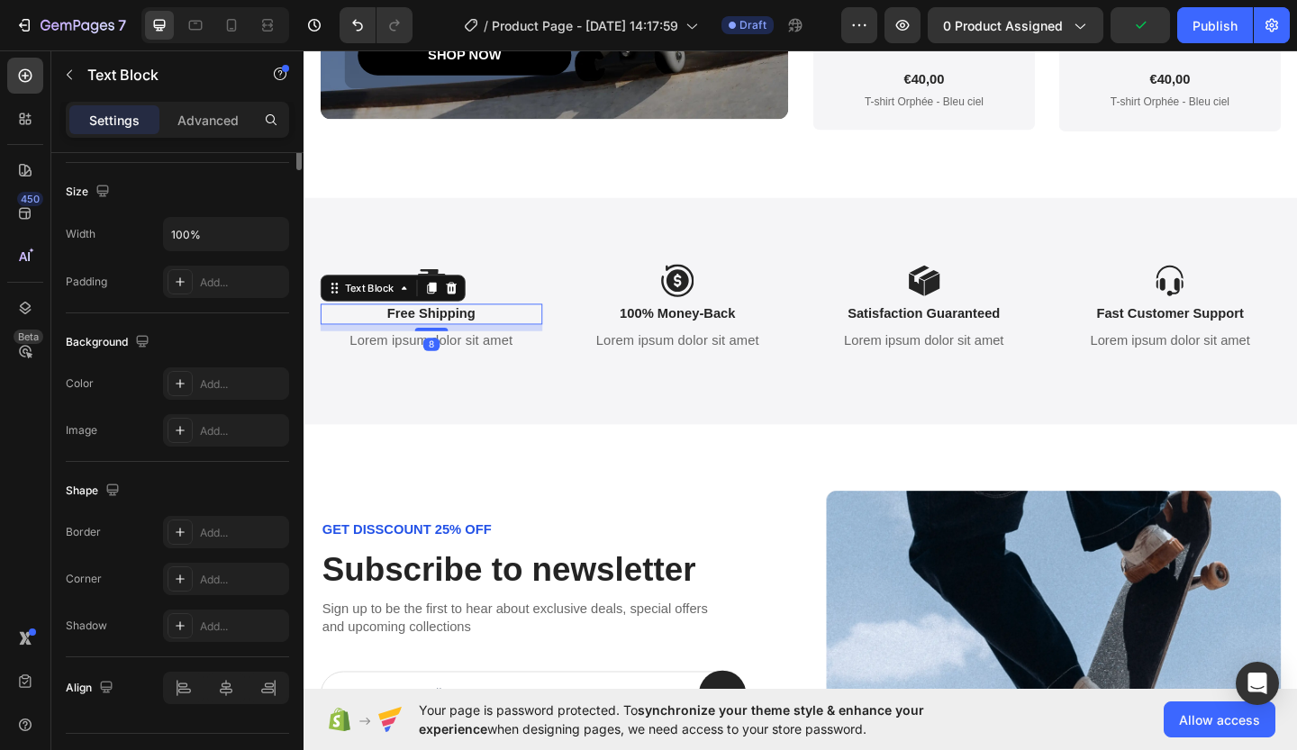
scroll to position [0, 0]
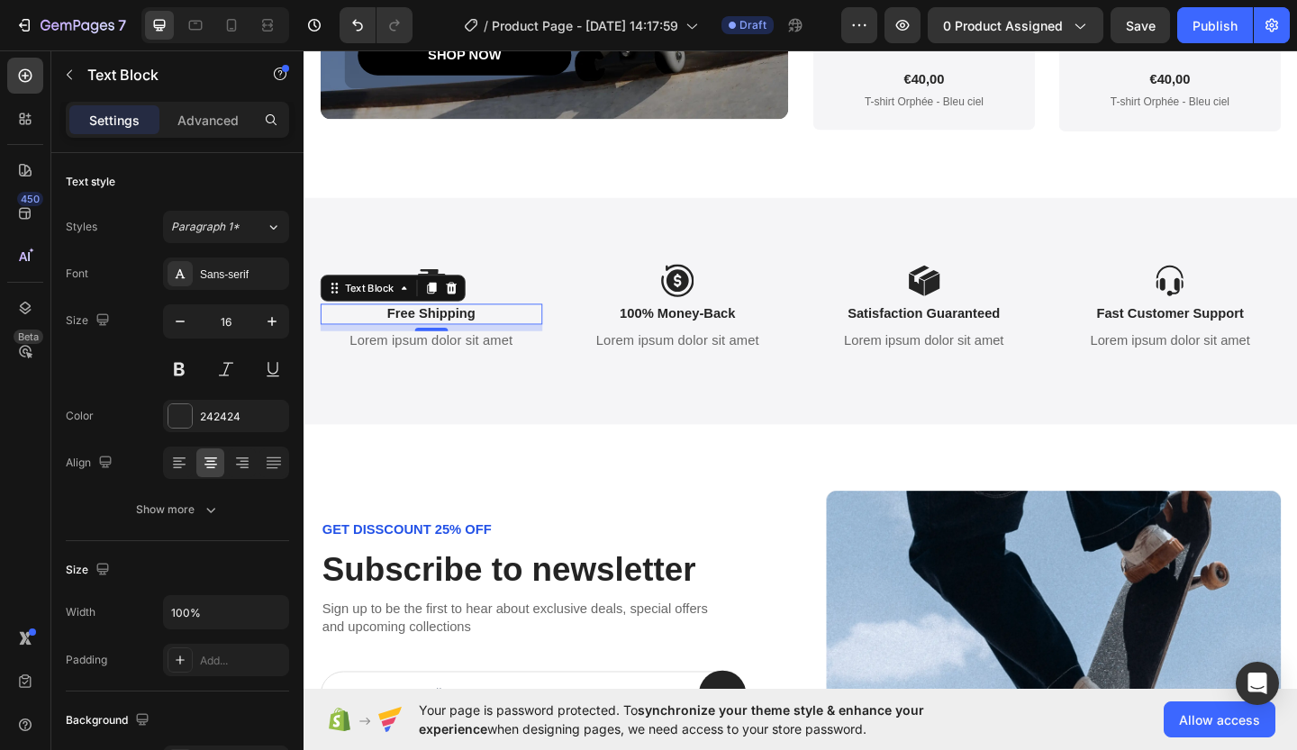
click at [494, 342] on p "Free Shipping" at bounding box center [442, 337] width 238 height 19
click at [421, 334] on p "Free Shipping" at bounding box center [442, 337] width 238 height 19
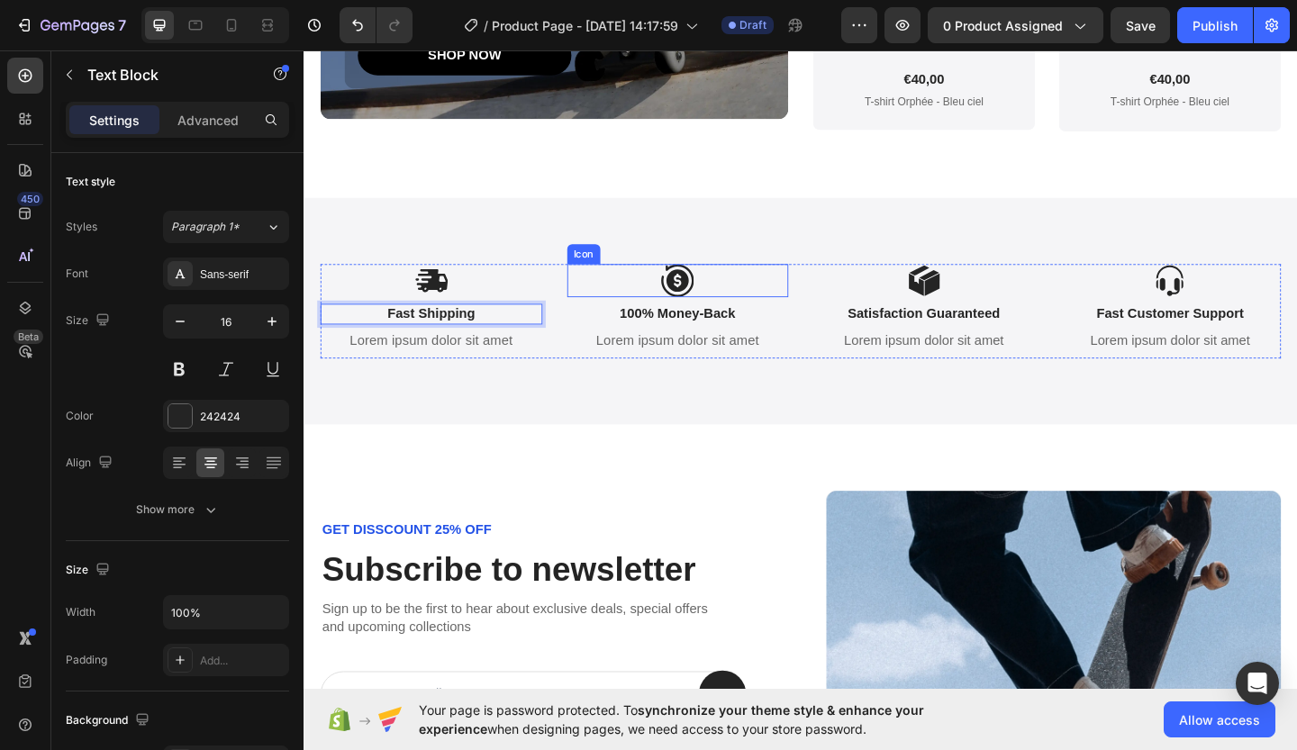
click at [715, 301] on icon at bounding box center [710, 301] width 35 height 35
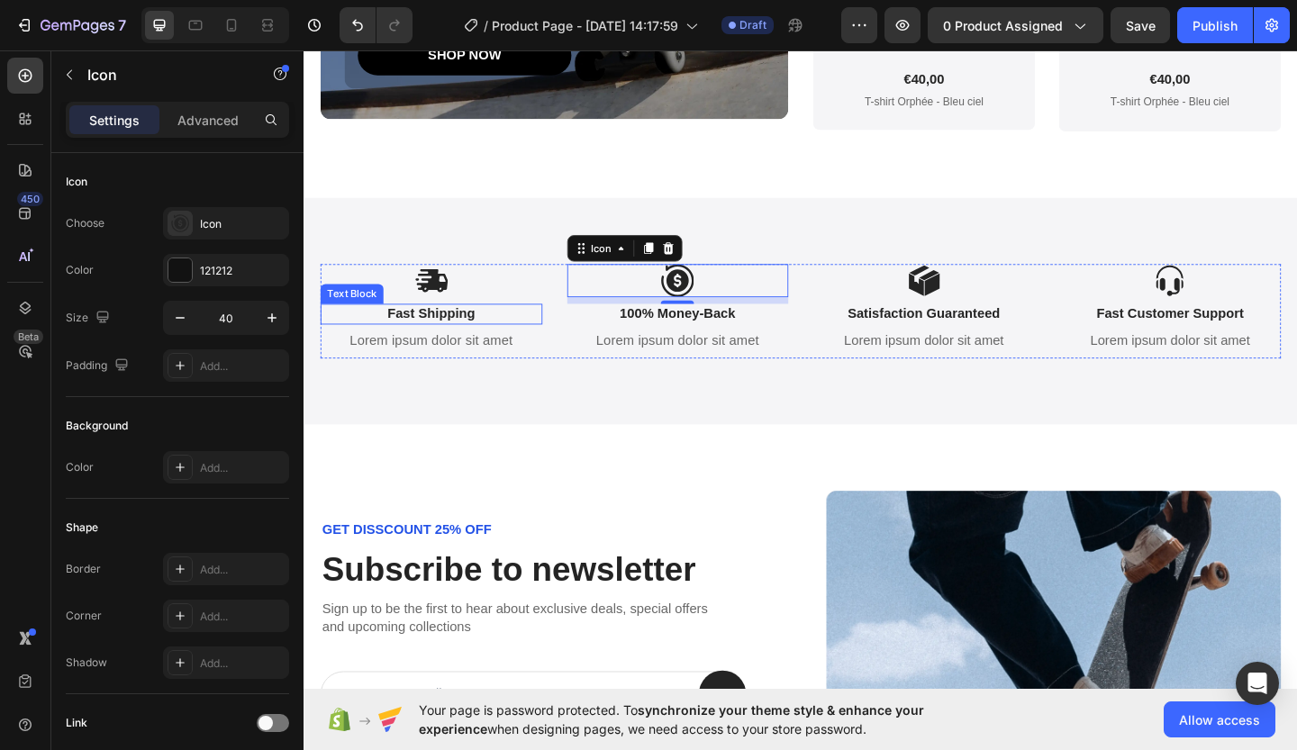
click at [449, 339] on p "Fast Shipping" at bounding box center [442, 337] width 238 height 19
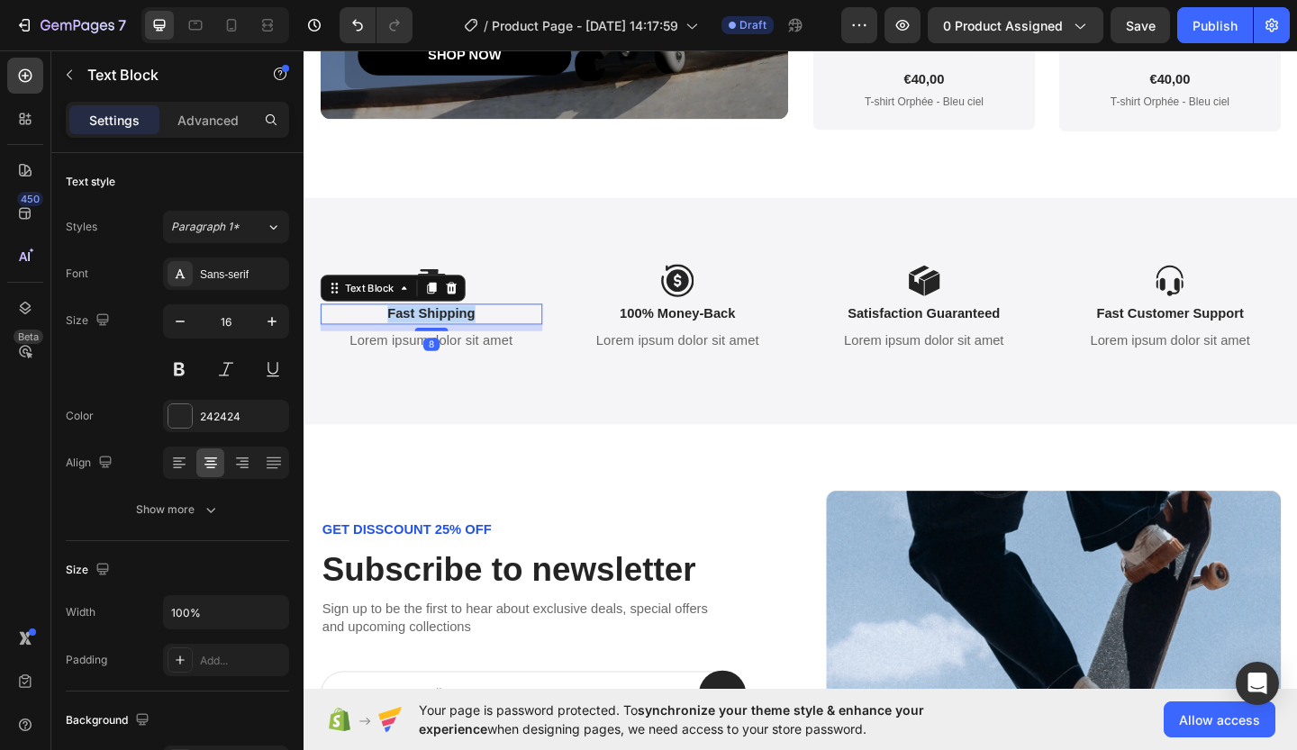
click at [449, 339] on p "Fast Shipping" at bounding box center [442, 337] width 238 height 19
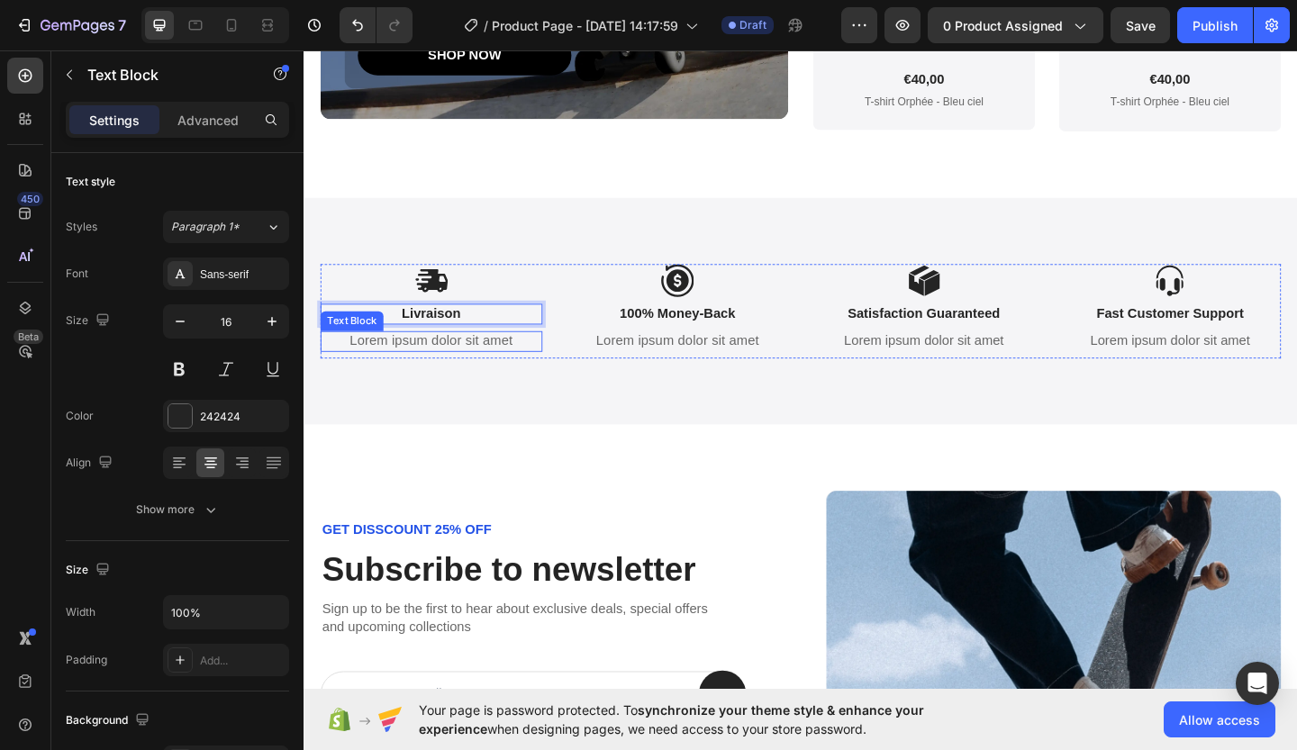
click at [502, 371] on p "Lorem ipsum dolor sit amet" at bounding box center [442, 367] width 238 height 19
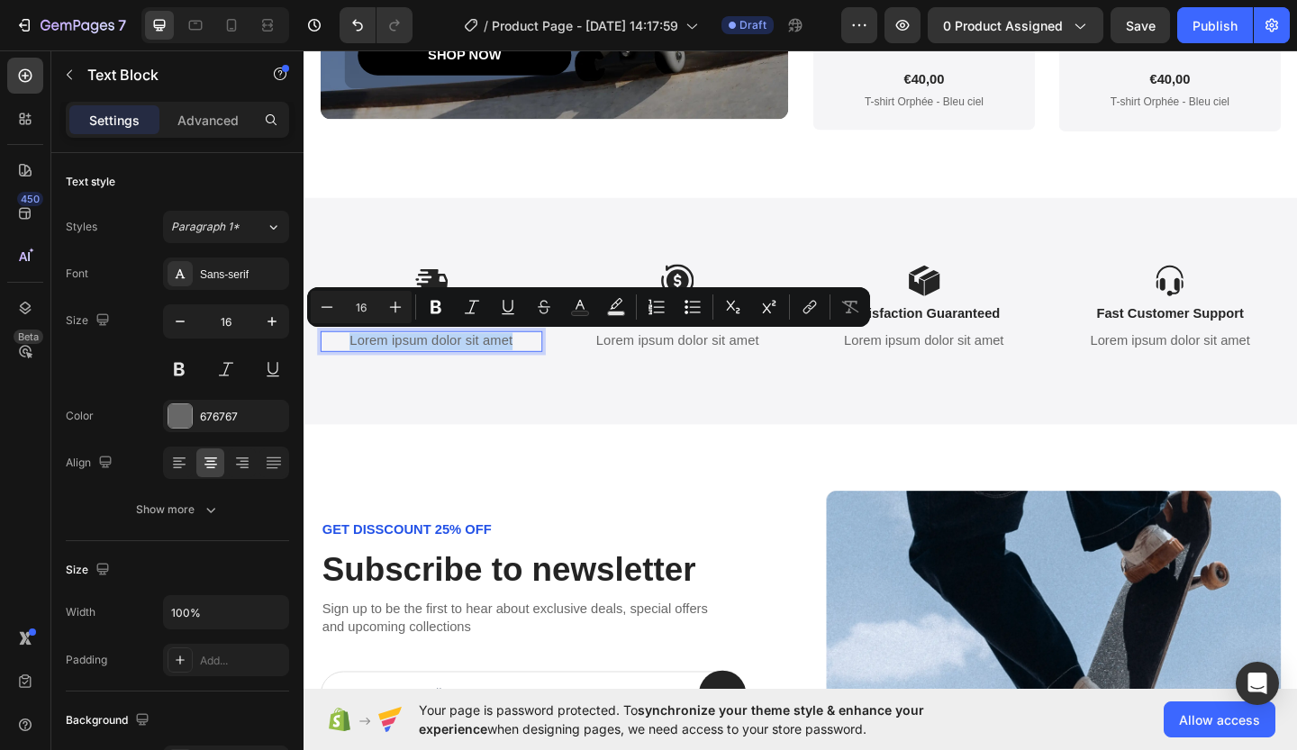
click at [502, 371] on p "Lorem ipsum dolor sit amet" at bounding box center [442, 367] width 238 height 19
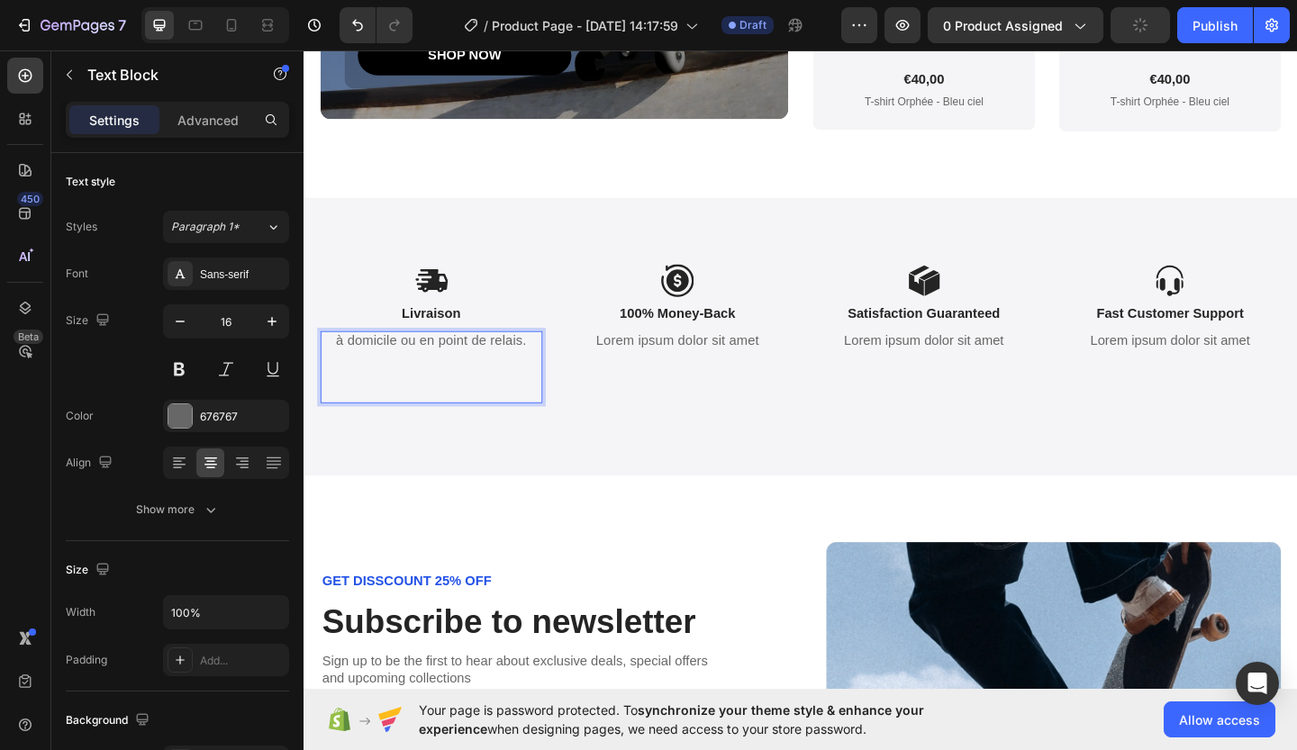
click at [502, 371] on p "à domicile ou en point de relais." at bounding box center [442, 367] width 238 height 19
click at [478, 405] on p "Rich Text Editor. Editing area: main" at bounding box center [442, 414] width 238 height 38
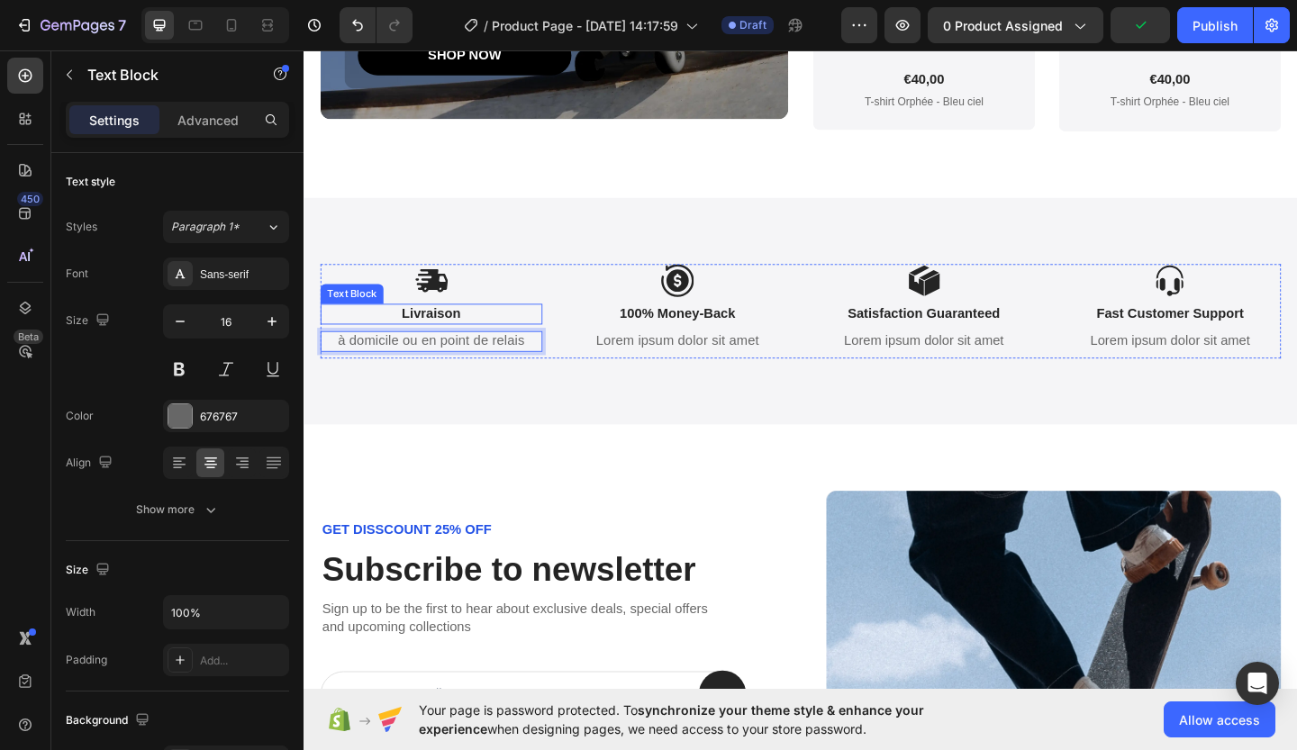
click at [465, 332] on strong "Livraison" at bounding box center [442, 336] width 64 height 15
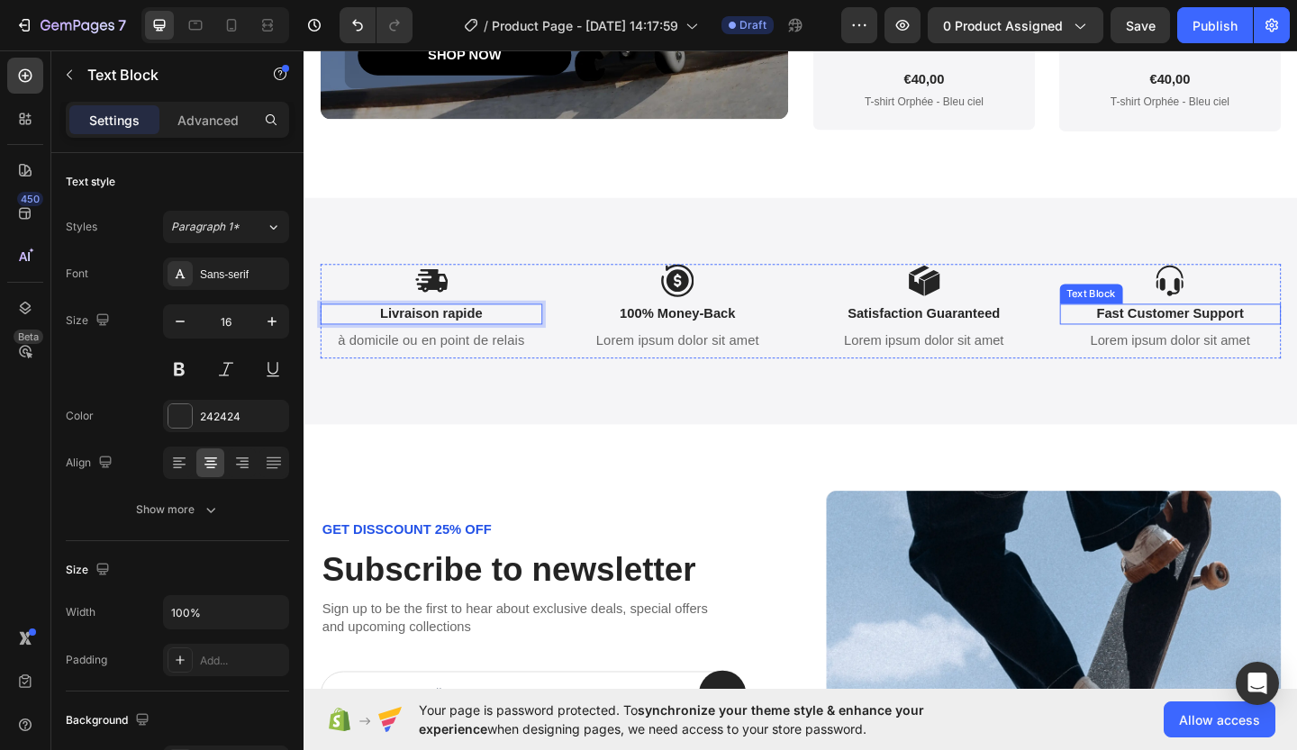
click at [1257, 337] on p "Fast Customer Support" at bounding box center [1247, 337] width 238 height 19
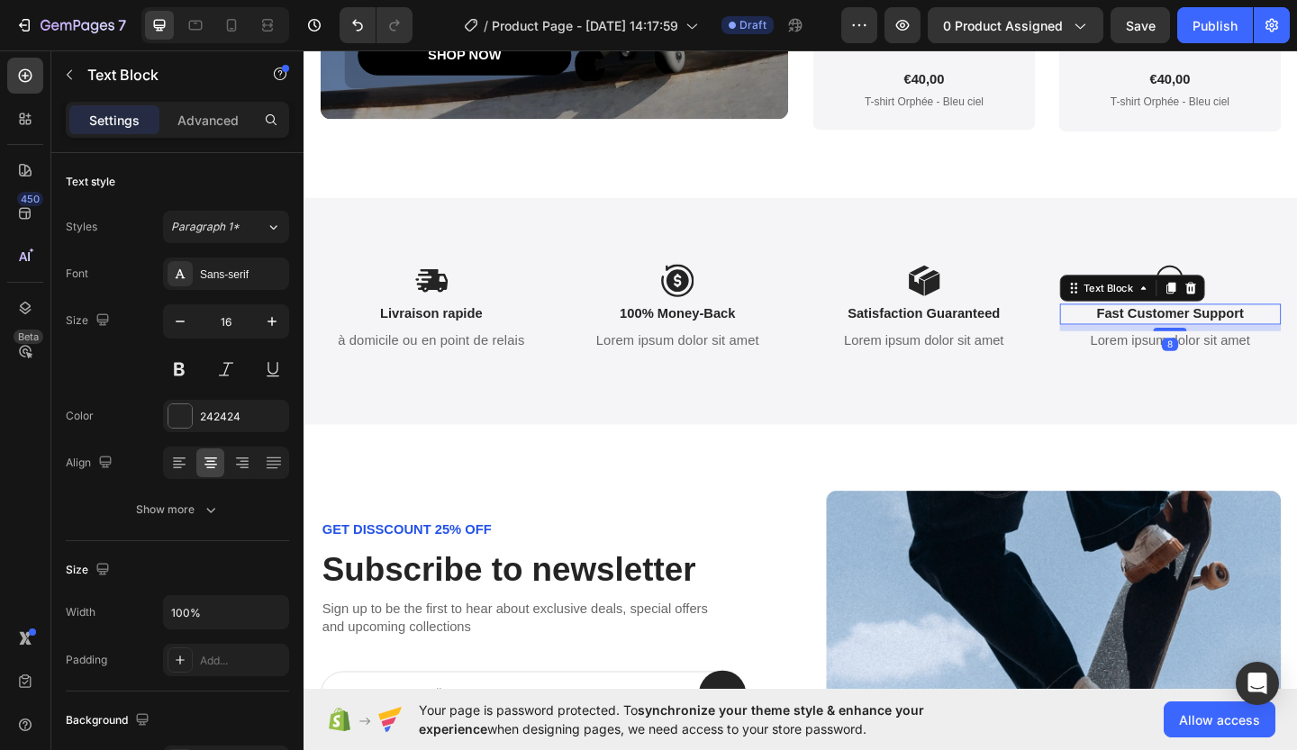
click at [1257, 337] on p "Fast Customer Support" at bounding box center [1247, 337] width 238 height 19
click at [1240, 365] on p "Lorem ipsum dolor sit amet" at bounding box center [1247, 367] width 238 height 19
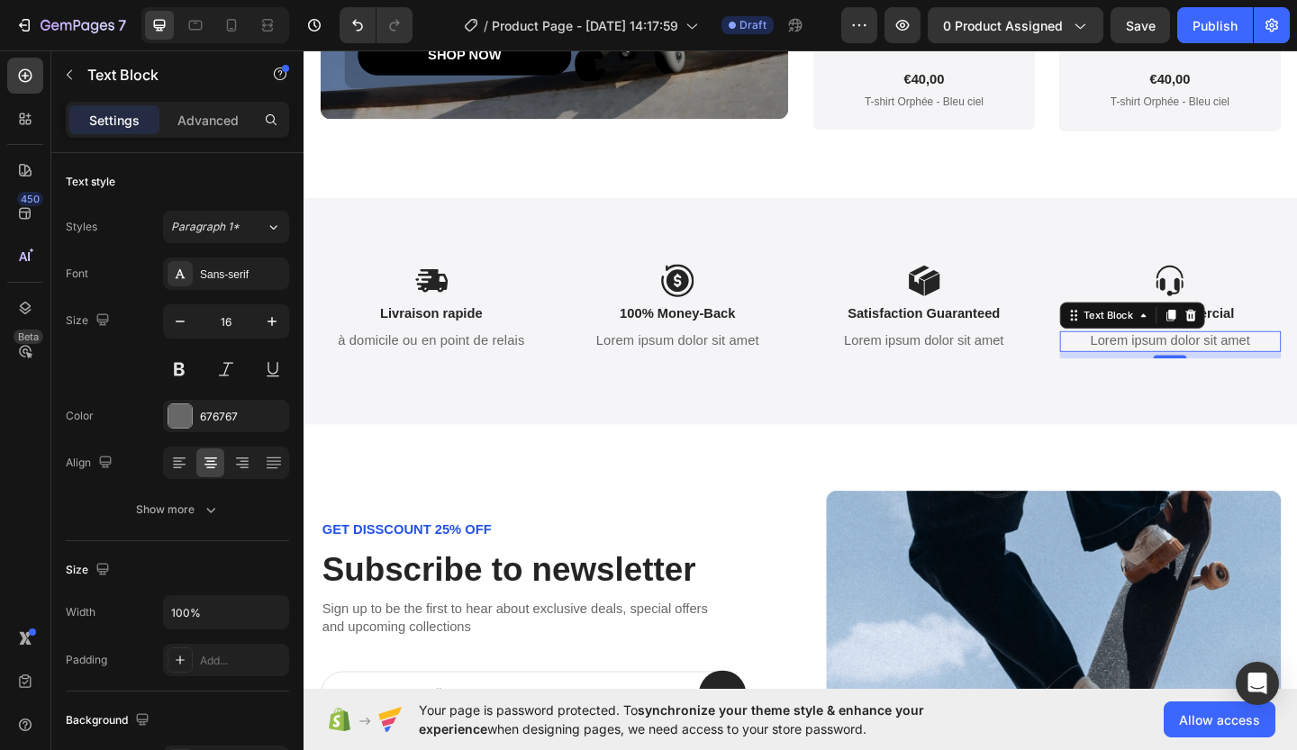
click at [1240, 365] on p "Lorem ipsum dolor sit amet" at bounding box center [1247, 367] width 238 height 19
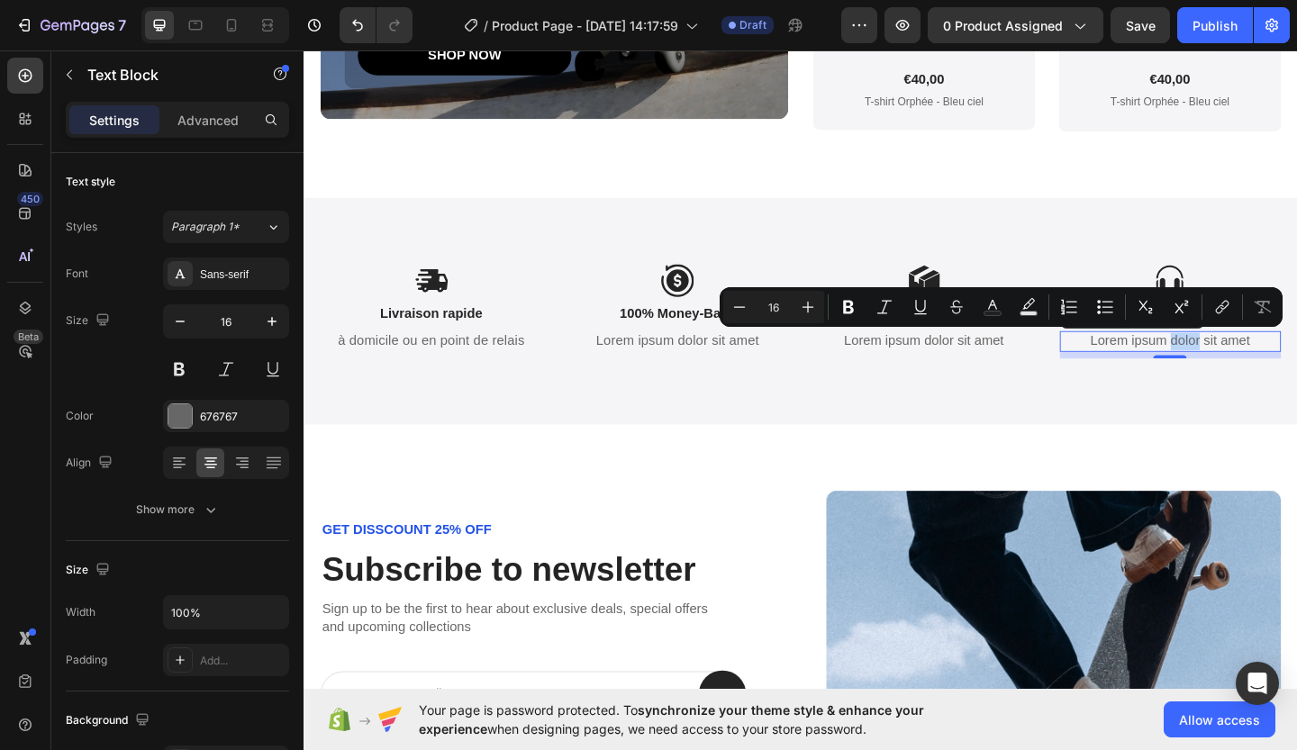
click at [1240, 365] on p "Lorem ipsum dolor sit amet" at bounding box center [1247, 367] width 238 height 19
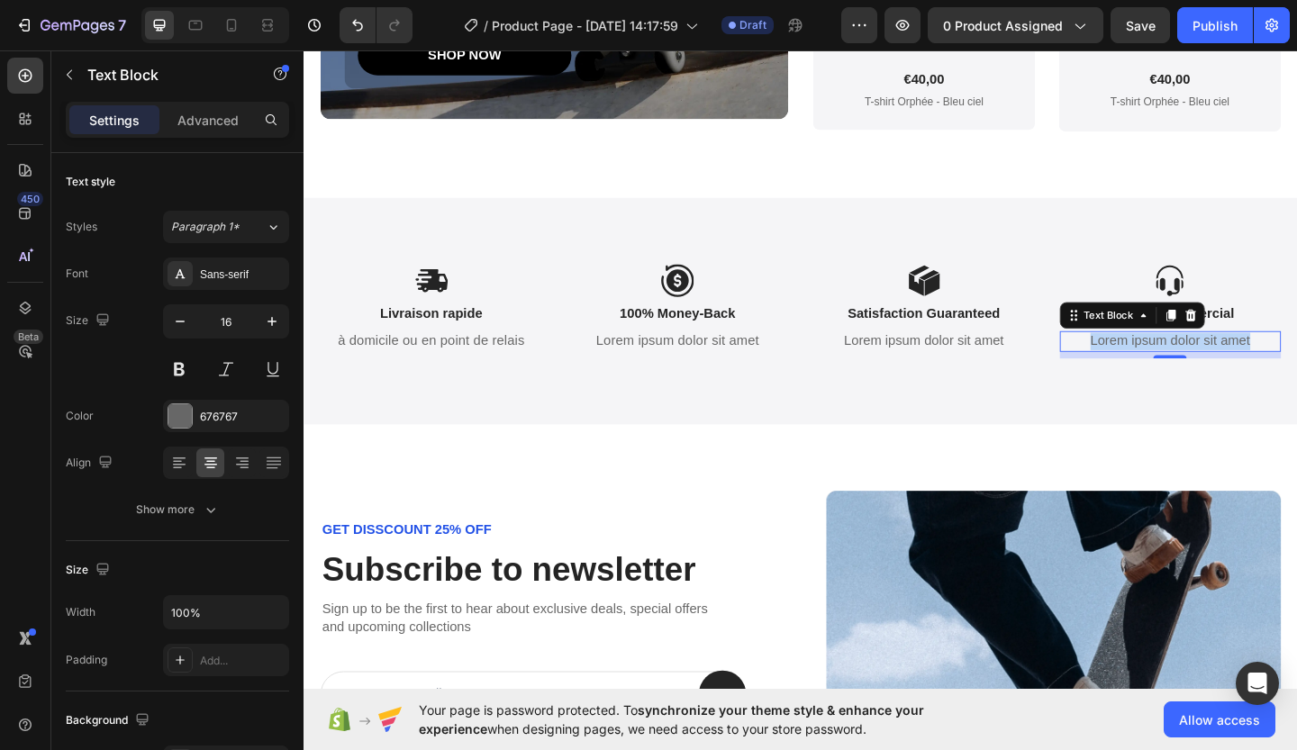
click at [1240, 365] on p "Lorem ipsum dolor sit amet" at bounding box center [1247, 367] width 238 height 19
click at [1249, 363] on p "Prêt à vous répondre rapidement" at bounding box center [1247, 367] width 238 height 19
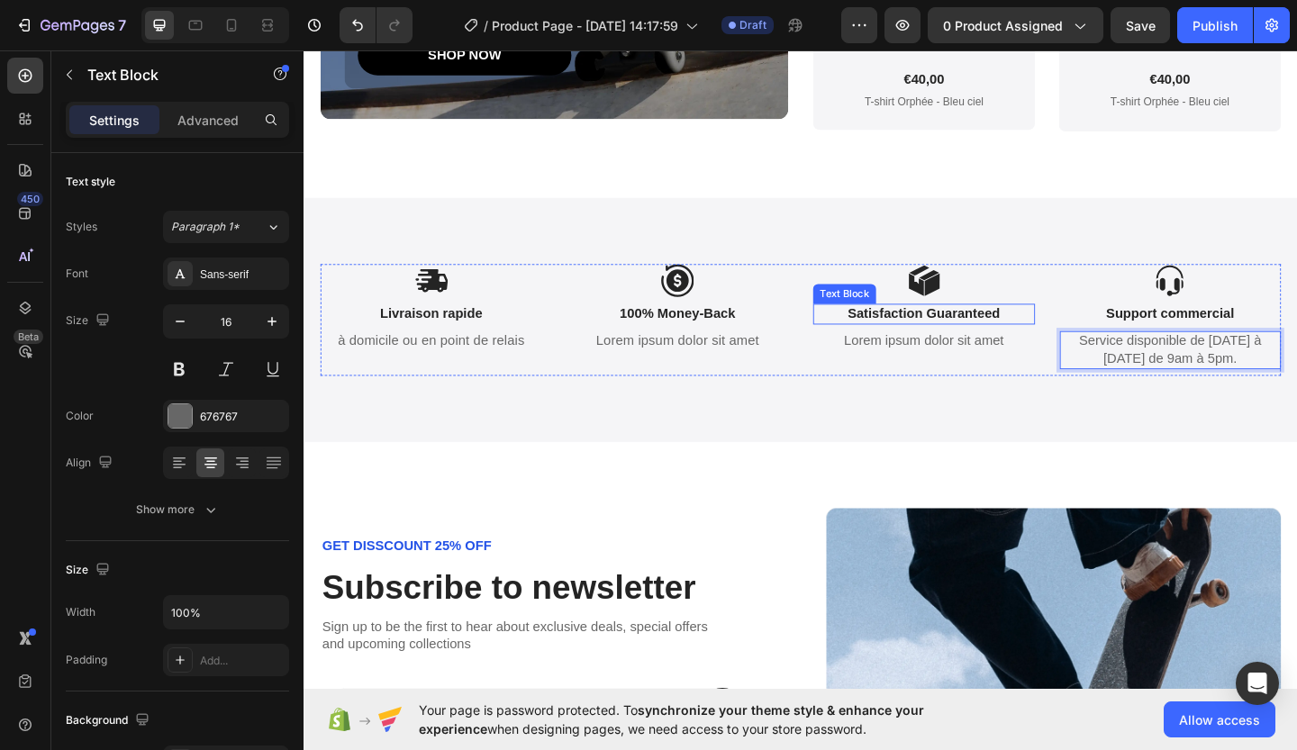
click at [1015, 337] on p "Satisfaction Guaranteed" at bounding box center [978, 337] width 238 height 19
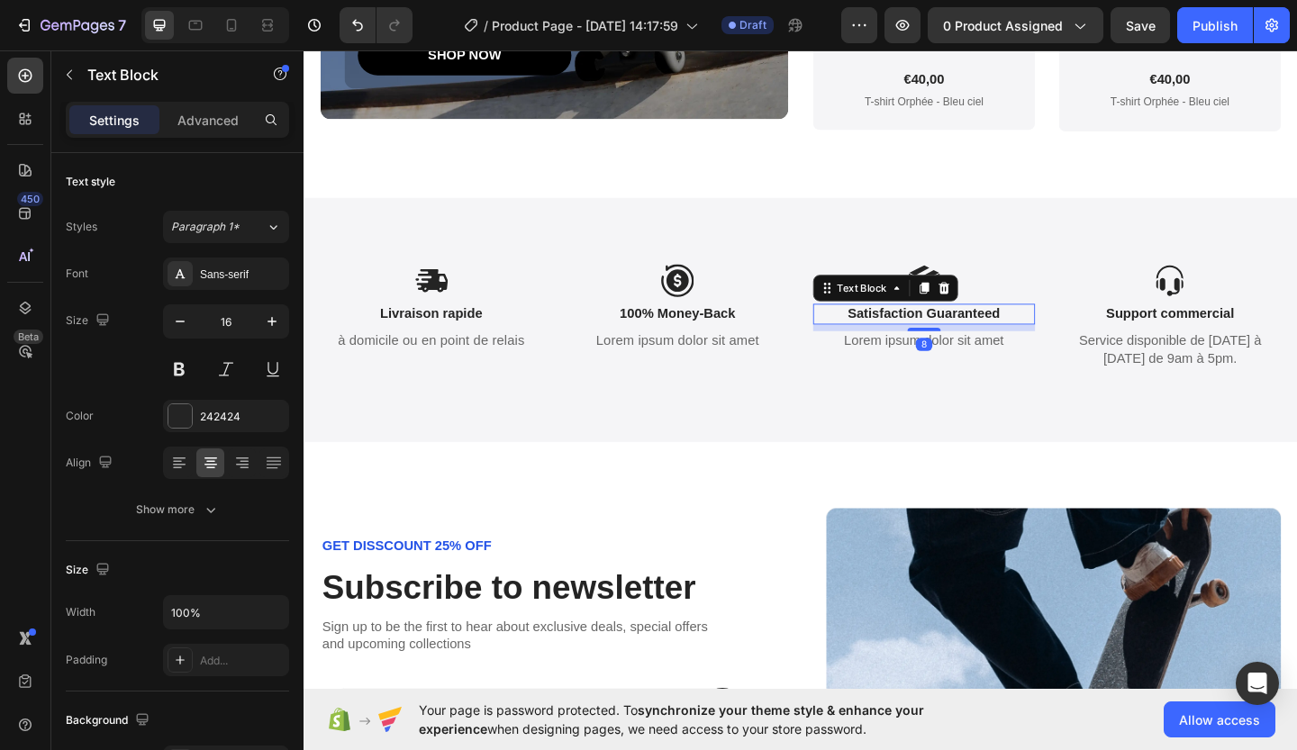
click at [1015, 337] on p "Satisfaction Guaranteed" at bounding box center [978, 337] width 238 height 19
click at [997, 368] on p "Lorem ipsum dolor sit amet" at bounding box center [978, 367] width 238 height 19
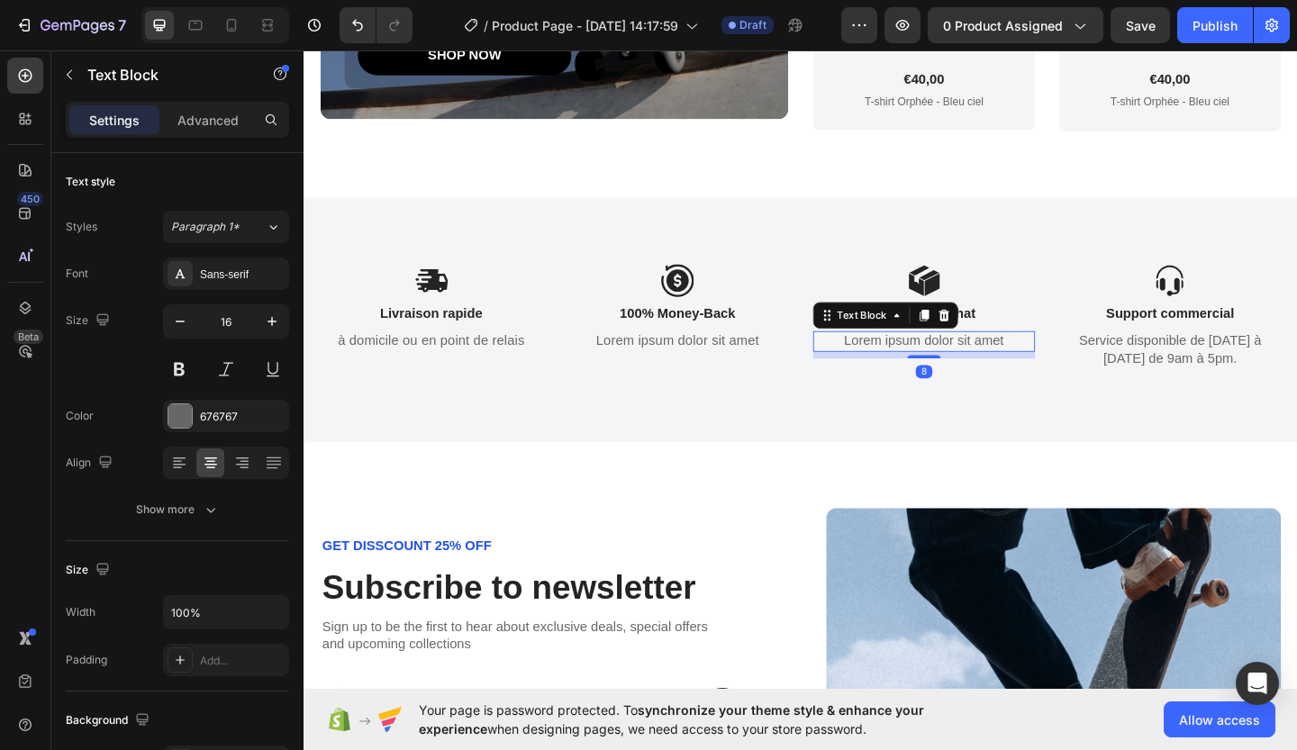
click at [997, 368] on p "Lorem ipsum dolor sit amet" at bounding box center [978, 367] width 238 height 19
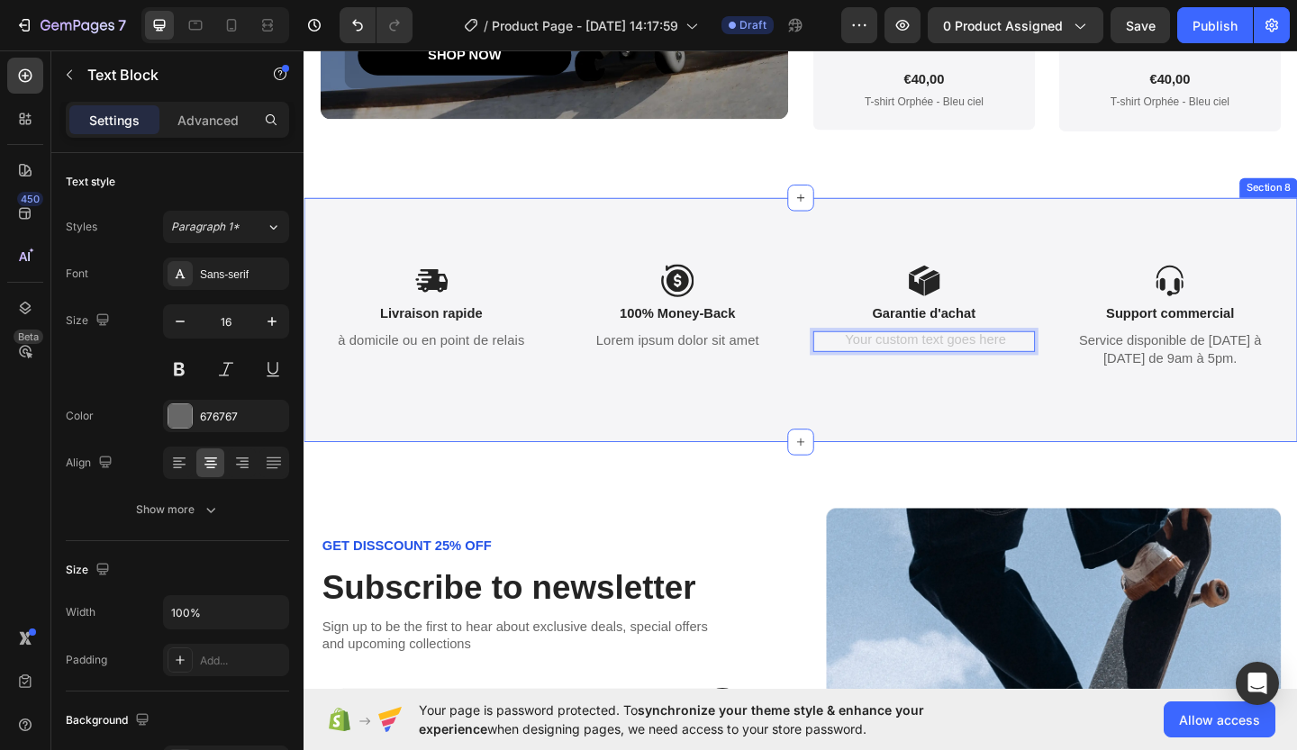
click at [973, 447] on div "Icon Livraison rapide Text Block à domicile ou en point de relais Text Block Ic…" at bounding box center [844, 343] width 1081 height 265
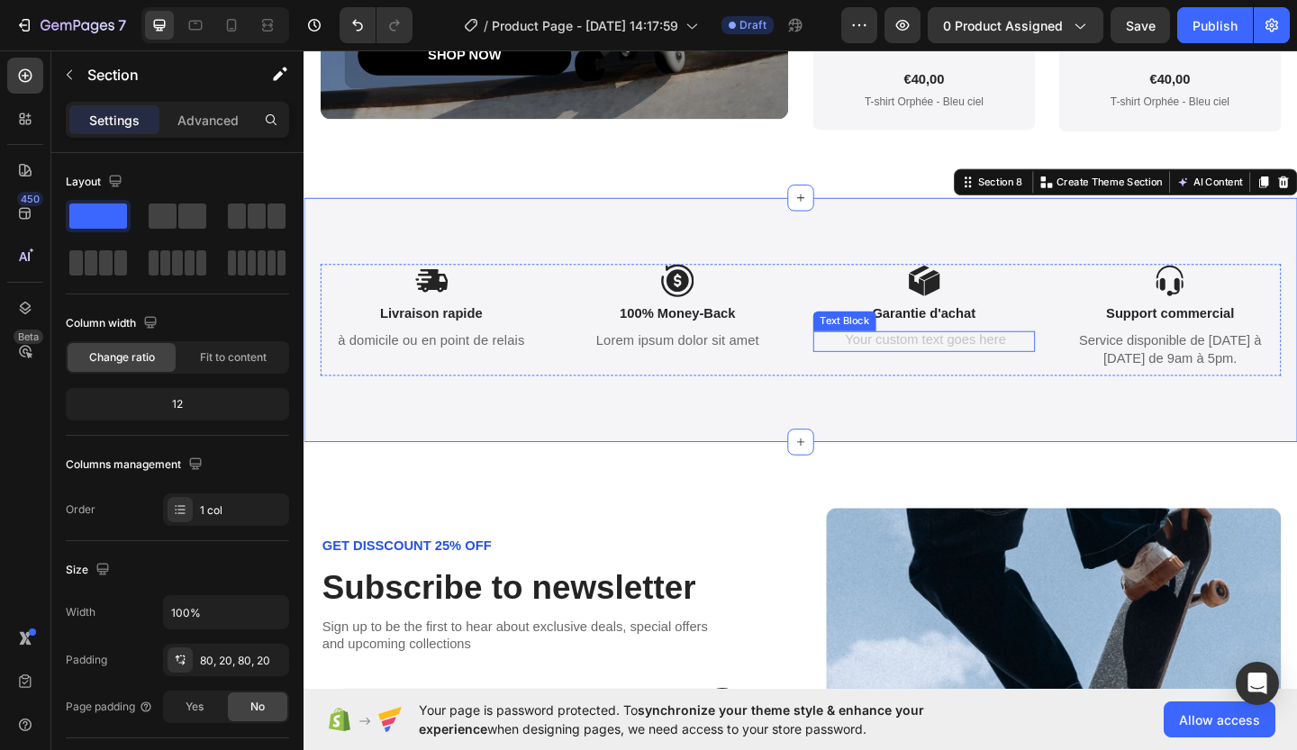
click at [885, 354] on div "Icon Garantie d'achat Text Block Text Block" at bounding box center [978, 343] width 241 height 121
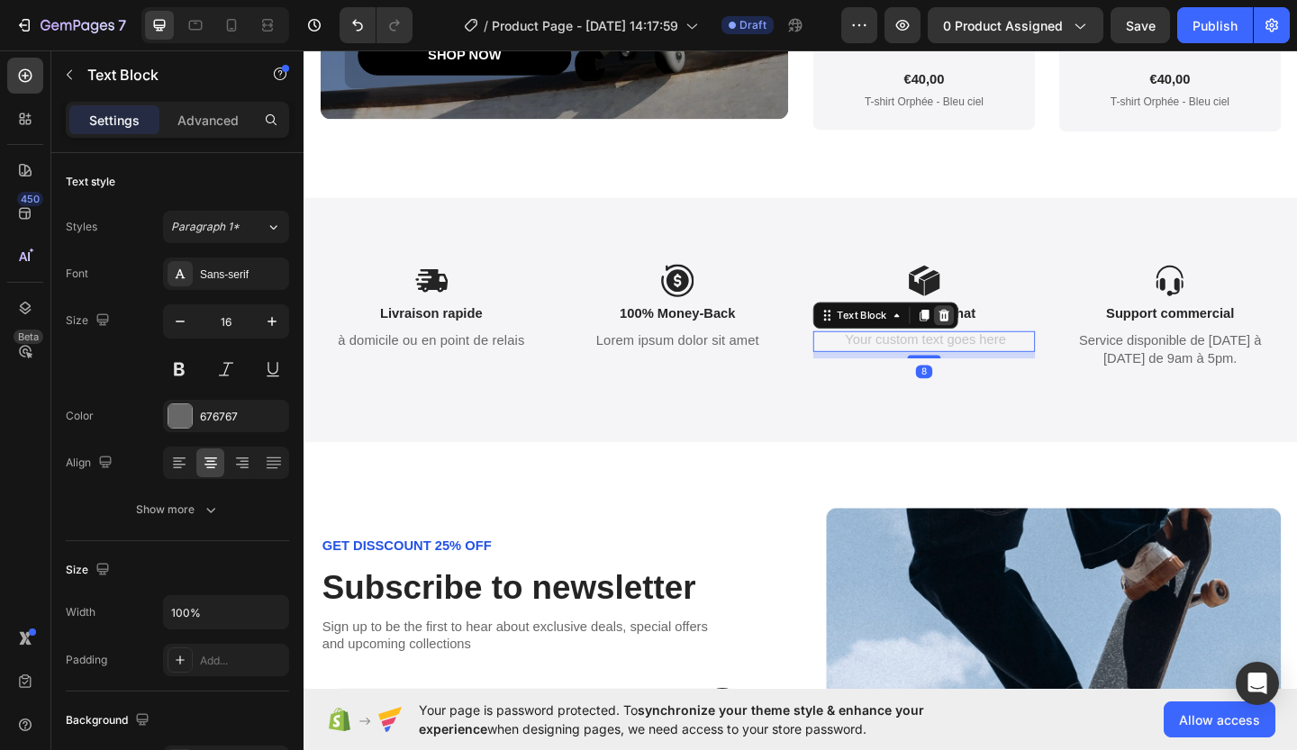
click at [994, 341] on icon at bounding box center [1000, 338] width 12 height 13
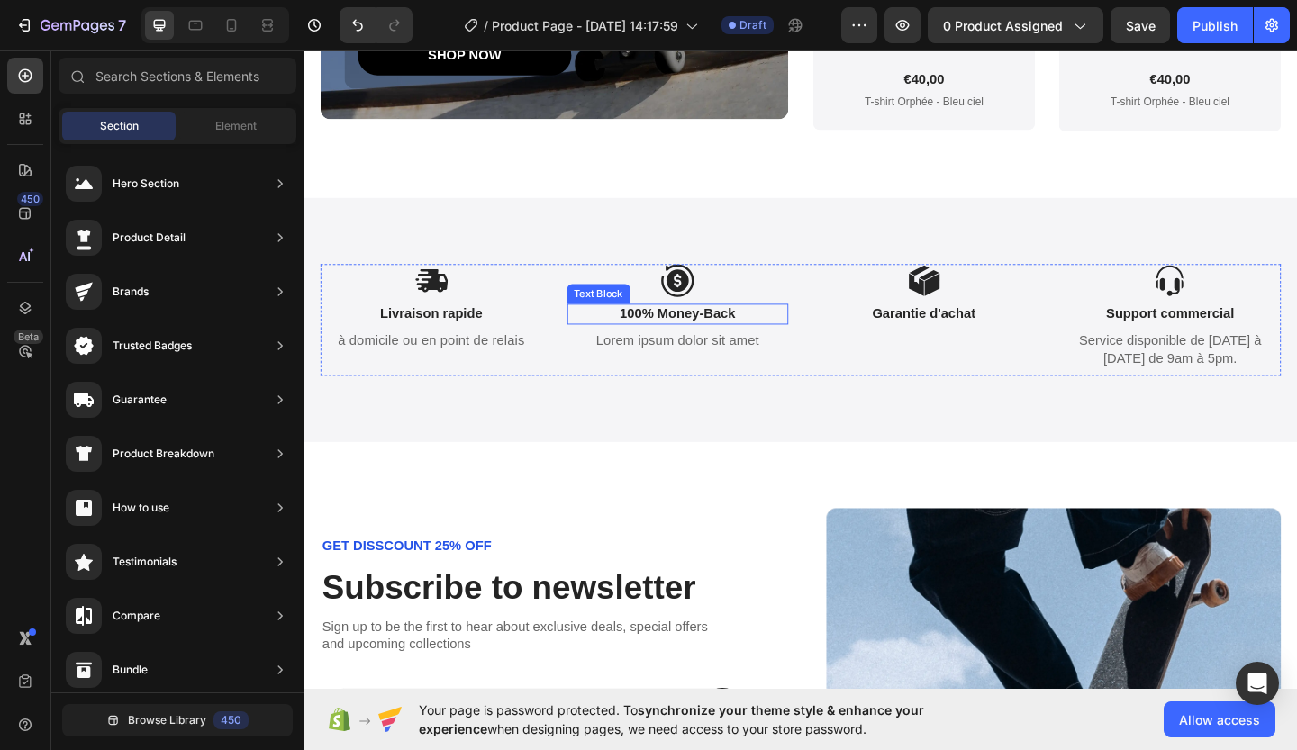
click at [744, 344] on p "100% Money-Back" at bounding box center [711, 337] width 238 height 19
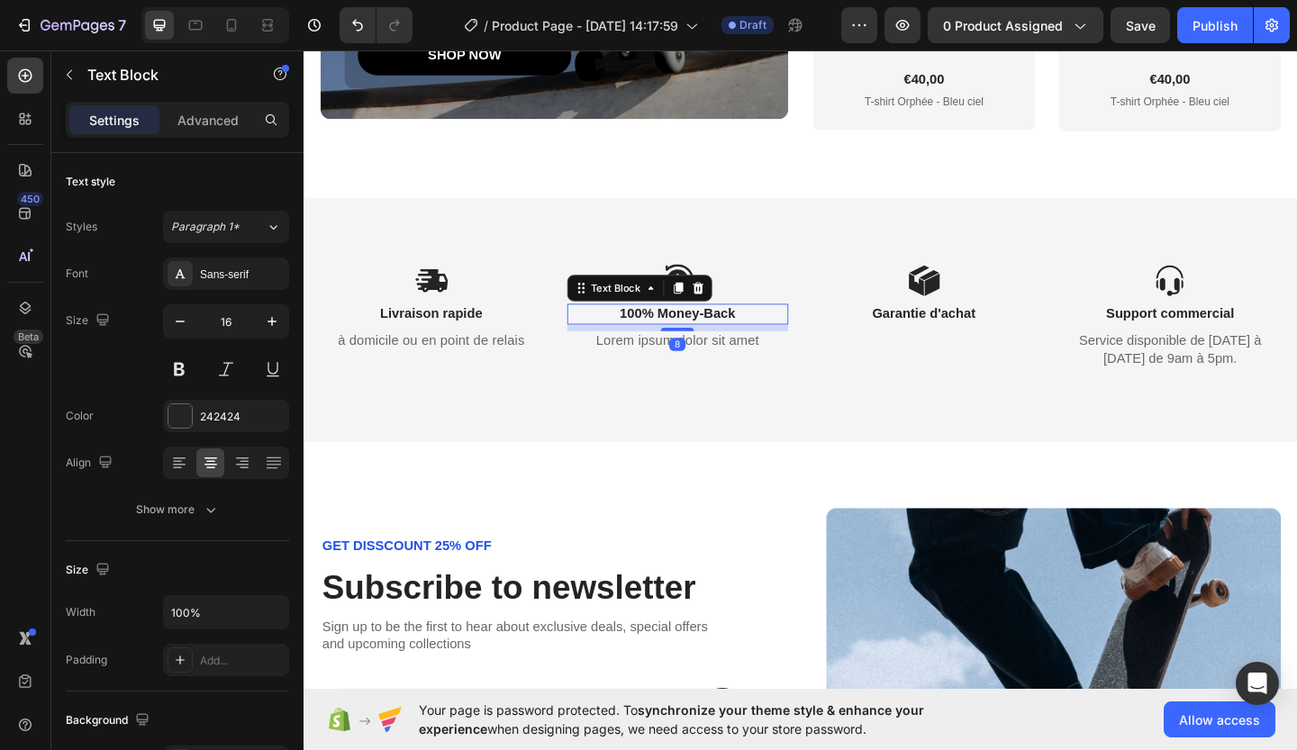
click at [744, 344] on p "100% Money-Back" at bounding box center [711, 337] width 238 height 19
click at [747, 339] on p "100% Money-Back" at bounding box center [711, 337] width 238 height 19
click at [703, 339] on strong "Securité" at bounding box center [710, 336] width 57 height 15
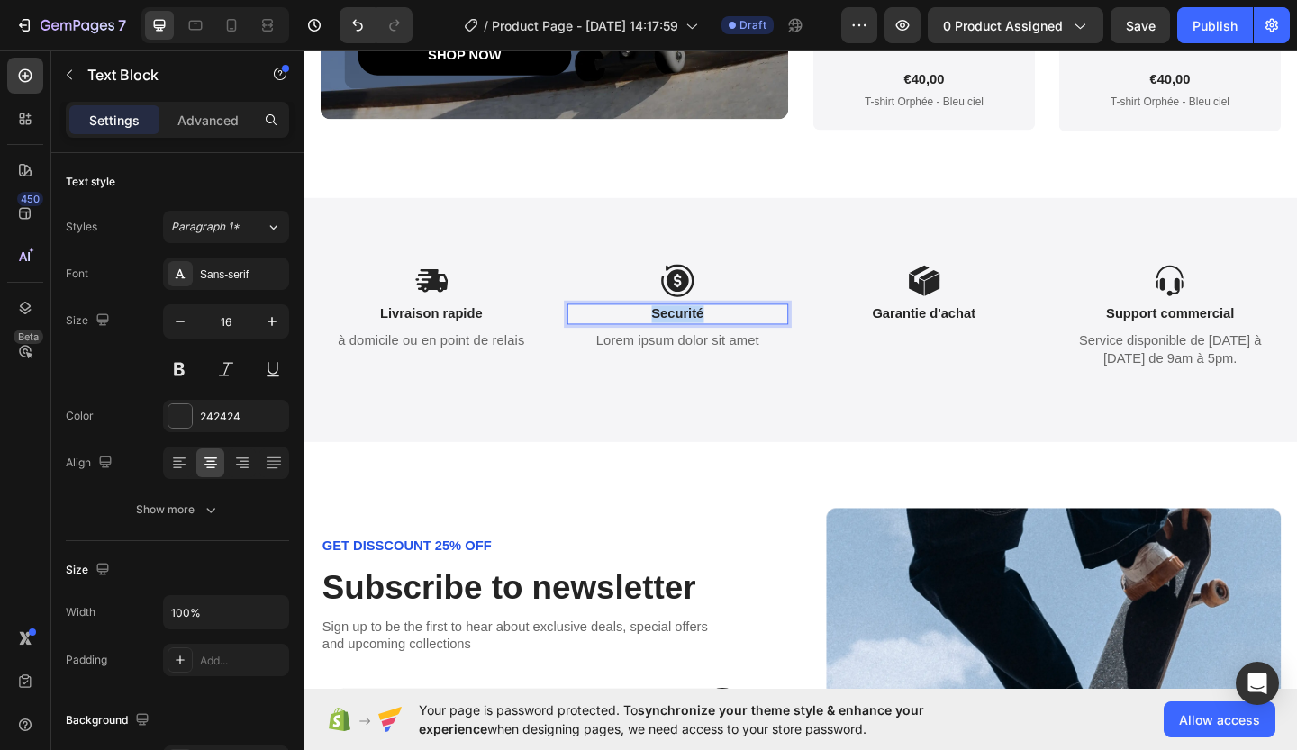
click at [703, 339] on strong "Securité" at bounding box center [710, 336] width 57 height 15
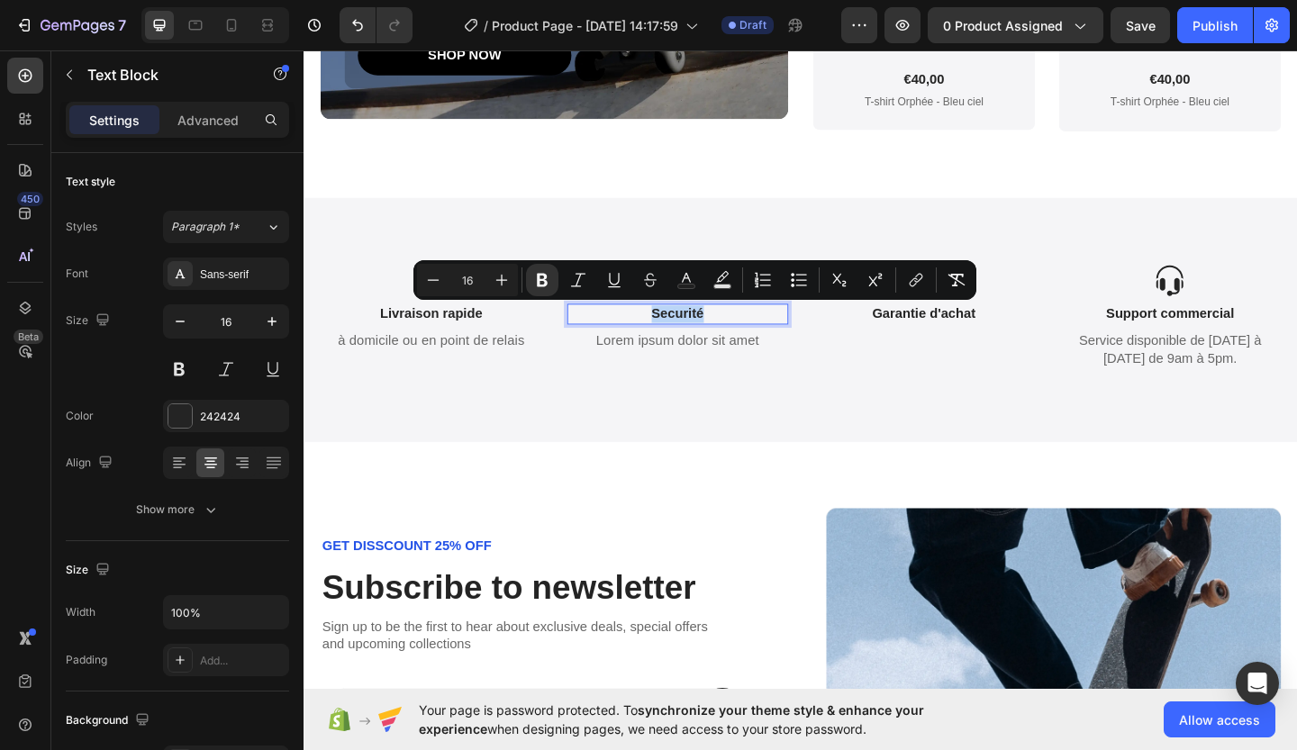
click at [696, 336] on strong "Securité" at bounding box center [710, 336] width 57 height 15
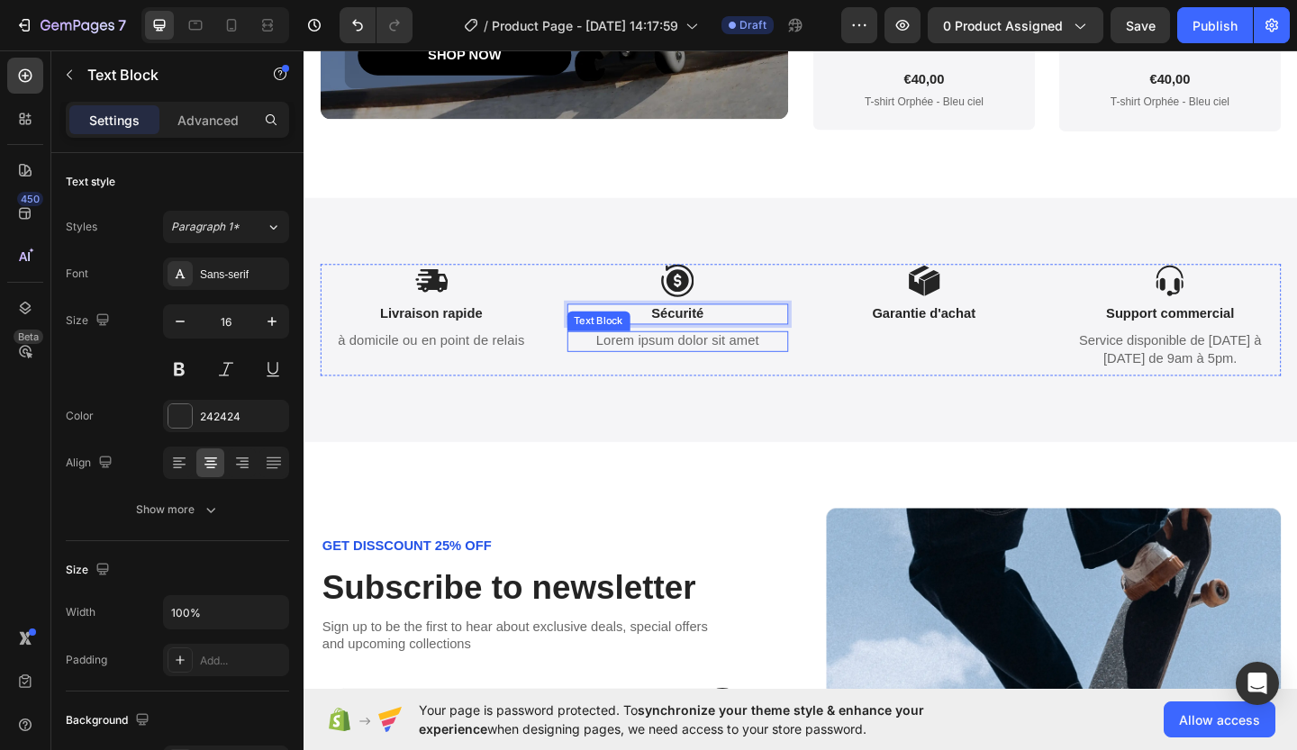
click at [697, 360] on p "Lorem ipsum dolor sit amet" at bounding box center [711, 367] width 238 height 19
click at [688, 363] on p "Lorem ipsum dolor sit amet" at bounding box center [711, 367] width 238 height 19
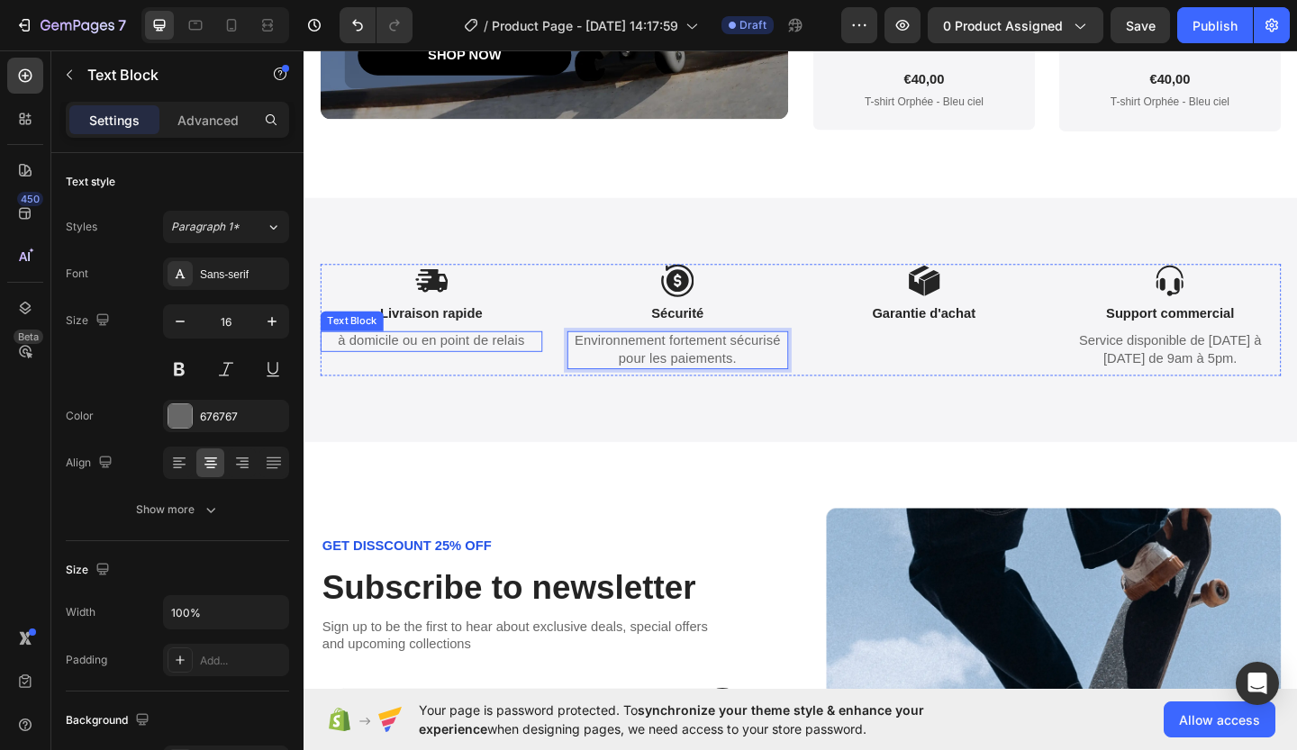
click at [501, 360] on p "à domicile ou en point de relais" at bounding box center [442, 367] width 238 height 19
click at [540, 370] on p "à domicile ou en point de relais" at bounding box center [442, 367] width 238 height 19
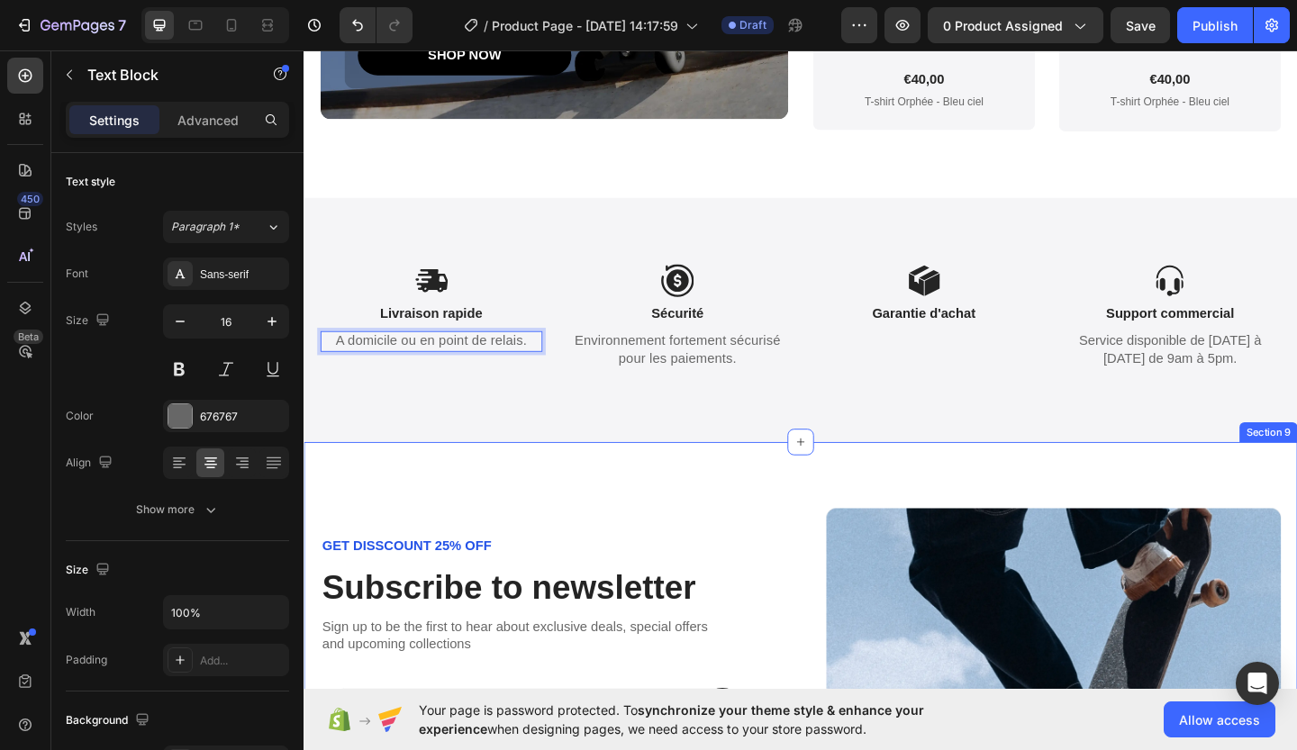
click at [656, 495] on div "GET DISSCOUNT 25% OFF Text Block Subscribe to newsletter Heading Sign up to be …" at bounding box center [844, 722] width 1081 height 491
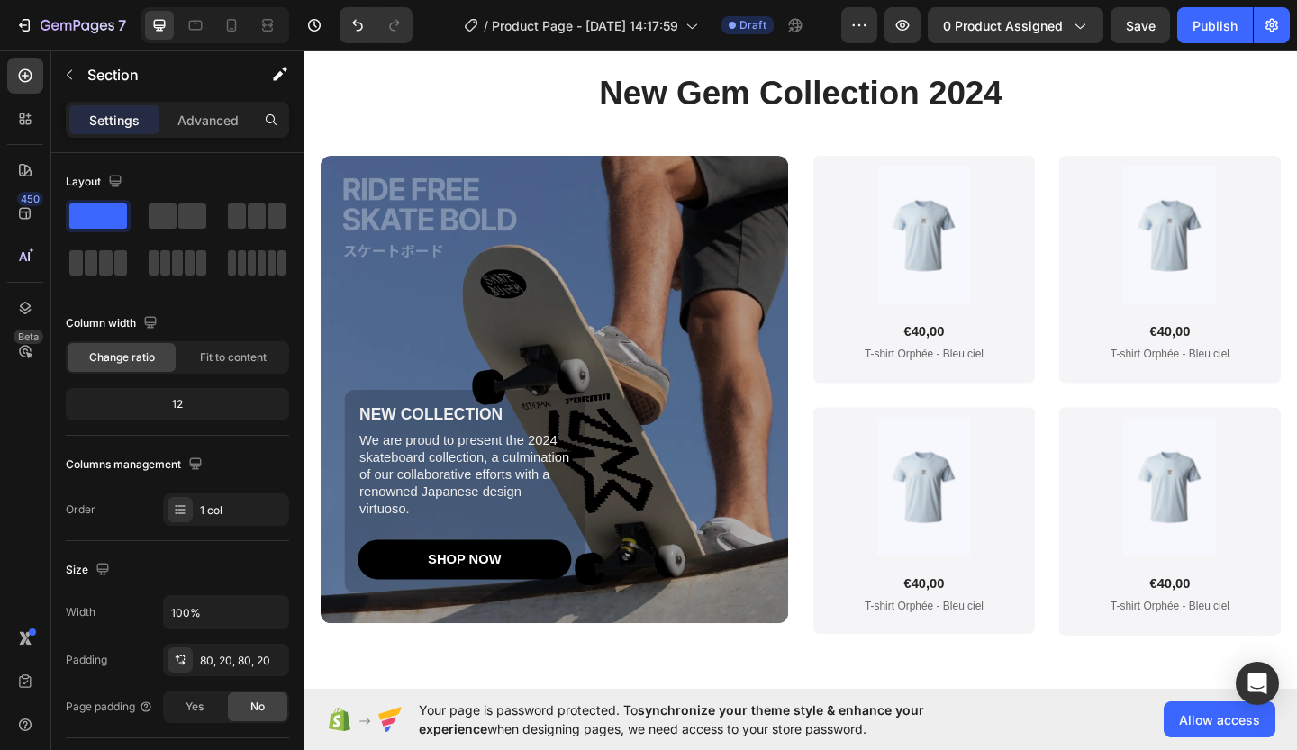
scroll to position [3929, 0]
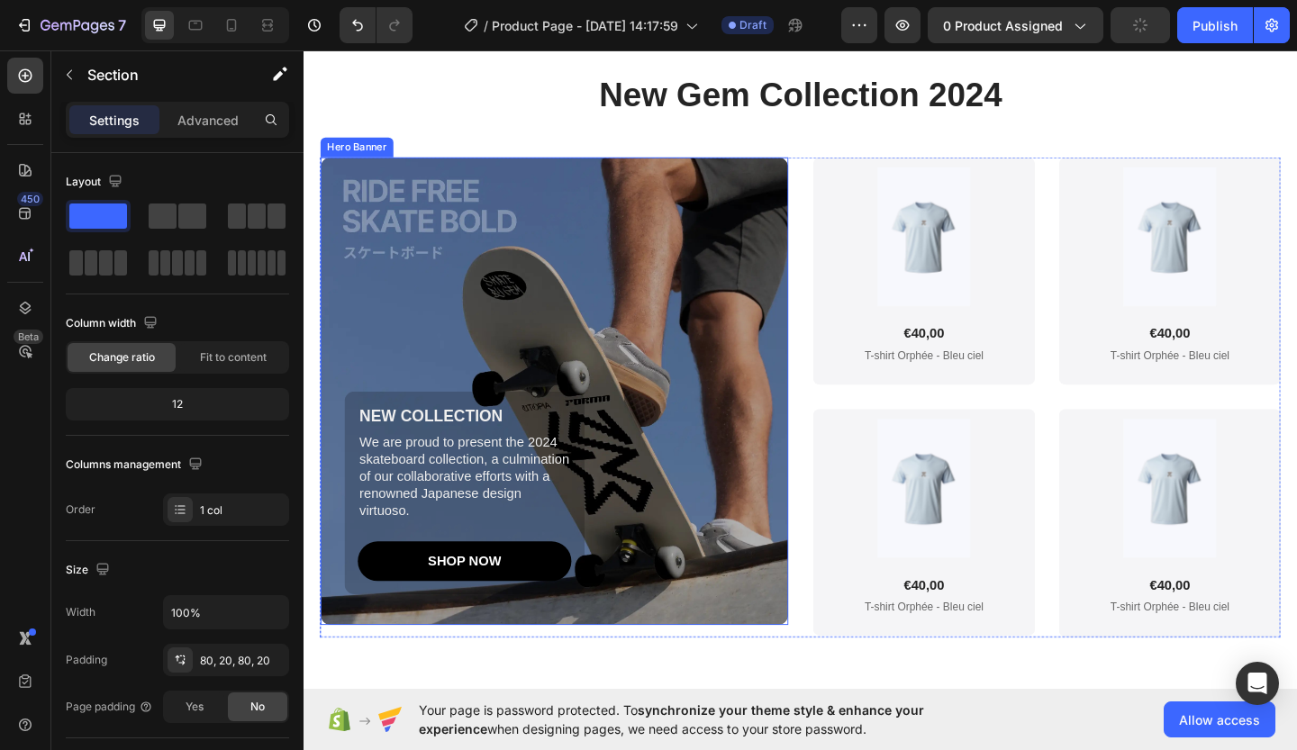
click at [739, 422] on div "NEW COLLECTION Text Block We are proud to present the 2024 skateboard collectio…" at bounding box center [589, 532] width 484 height 221
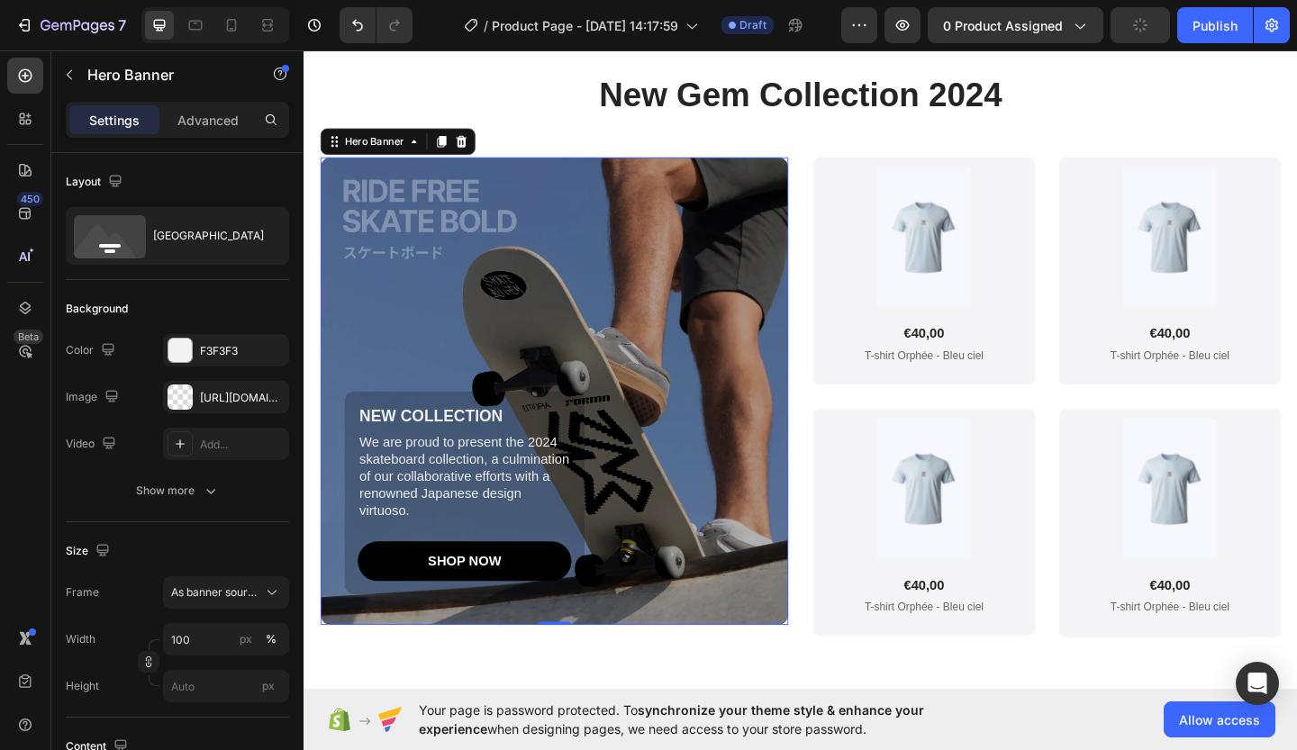
click at [739, 422] on div "NEW COLLECTION Text Block We are proud to present the 2024 skateboard collectio…" at bounding box center [589, 532] width 484 height 221
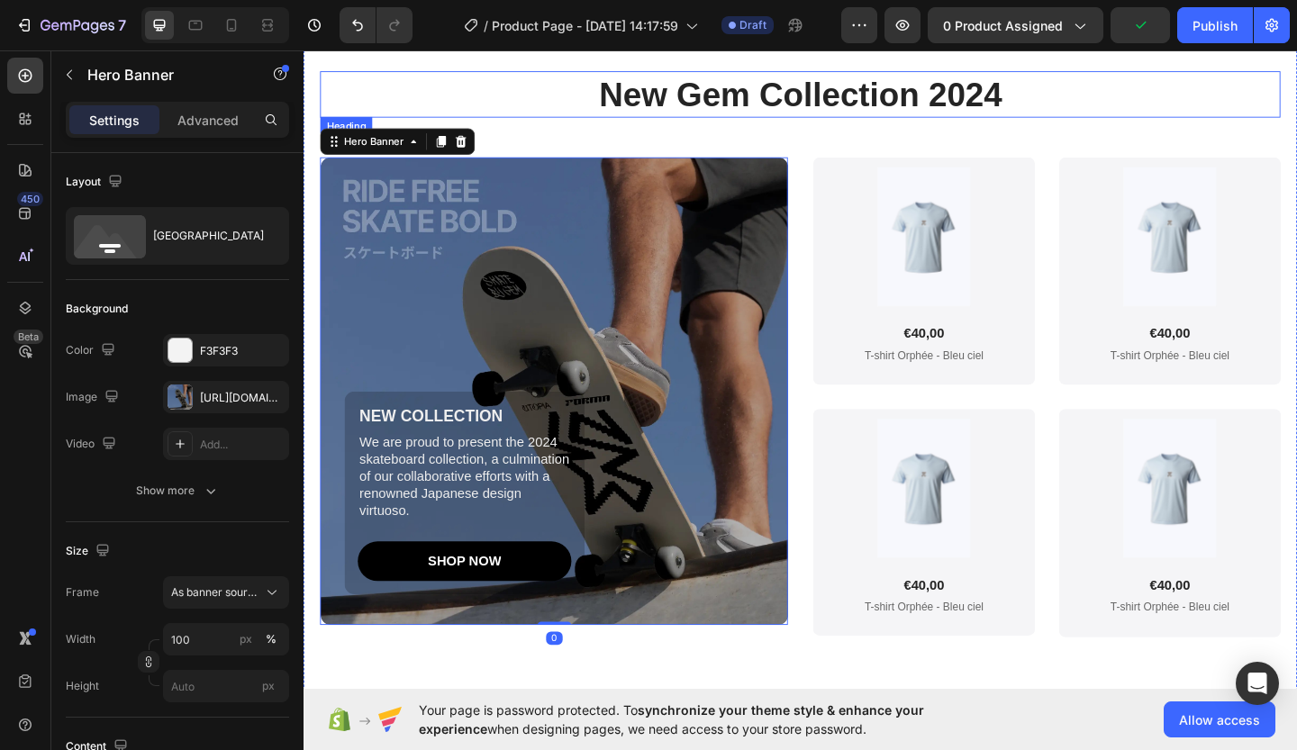
click at [876, 99] on h2 "New Gem Collection 2024" at bounding box center [844, 98] width 1045 height 50
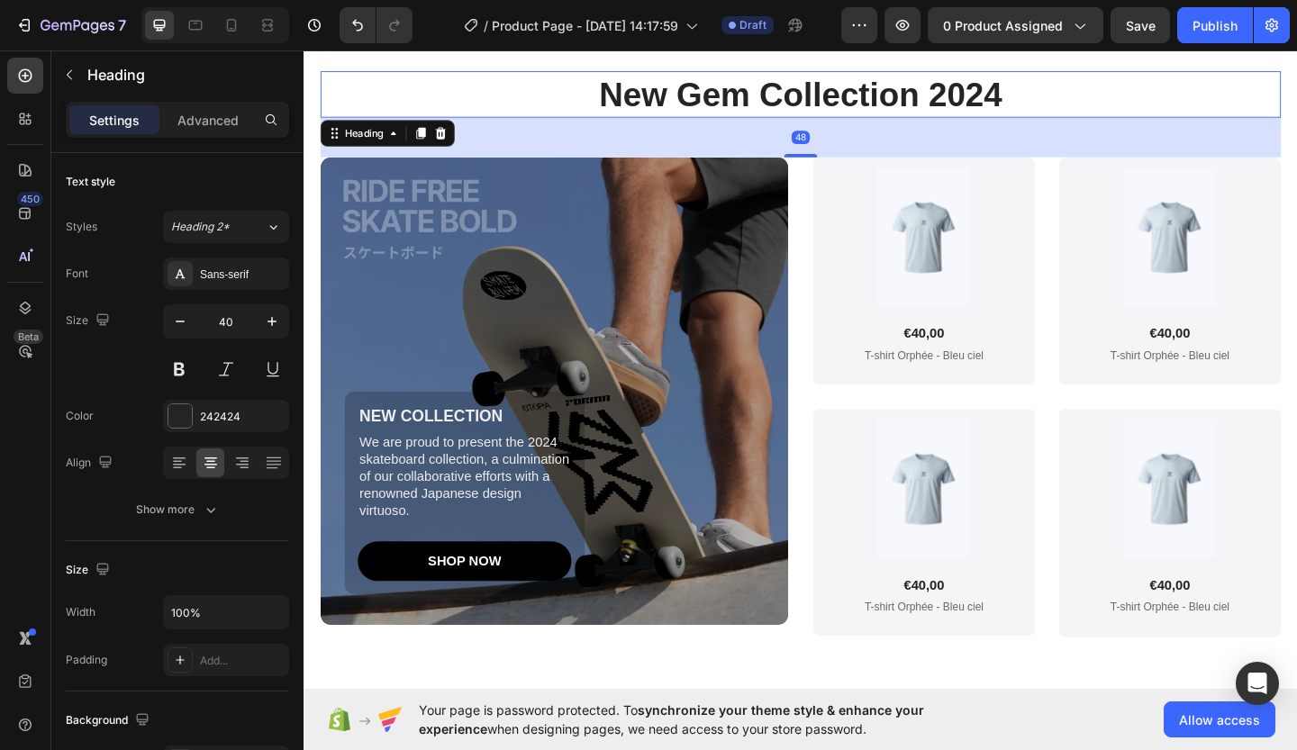
click at [876, 99] on h2 "New Gem Collection 2024" at bounding box center [844, 98] width 1045 height 50
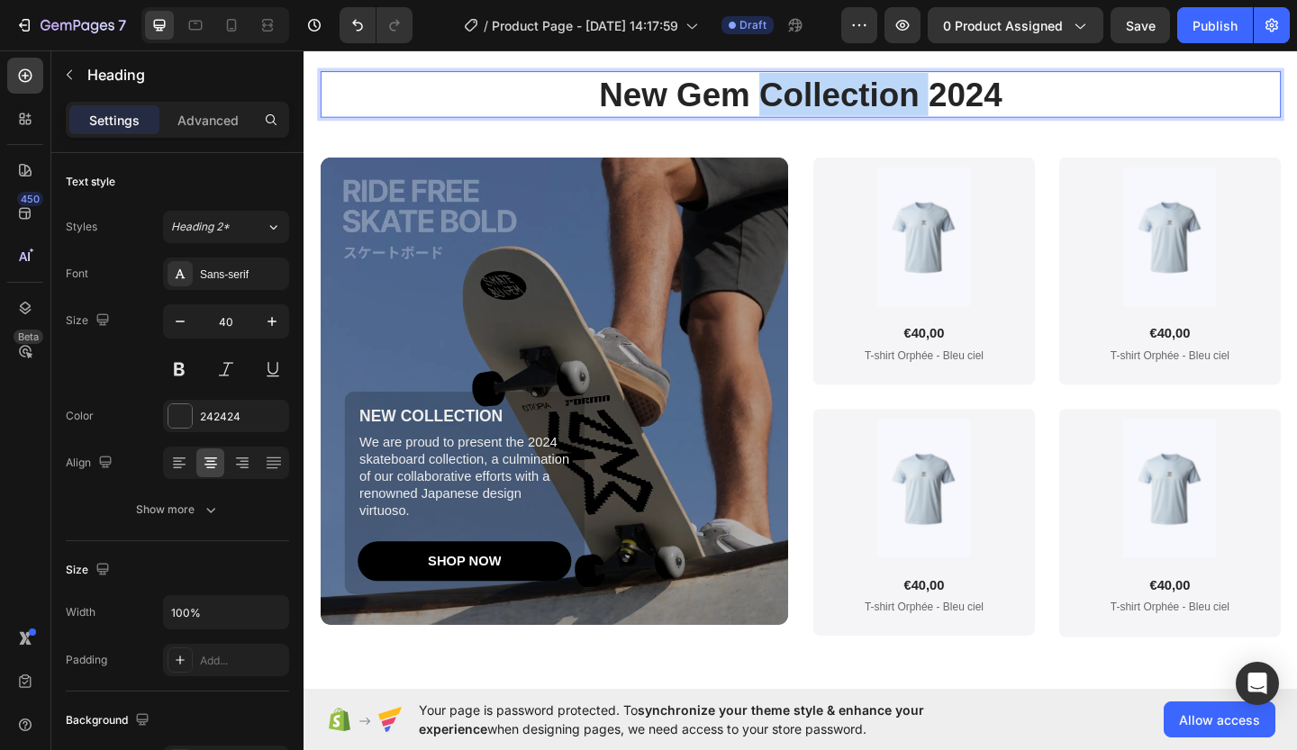
click at [876, 99] on p "New Gem Collection 2024" at bounding box center [843, 98] width 1041 height 47
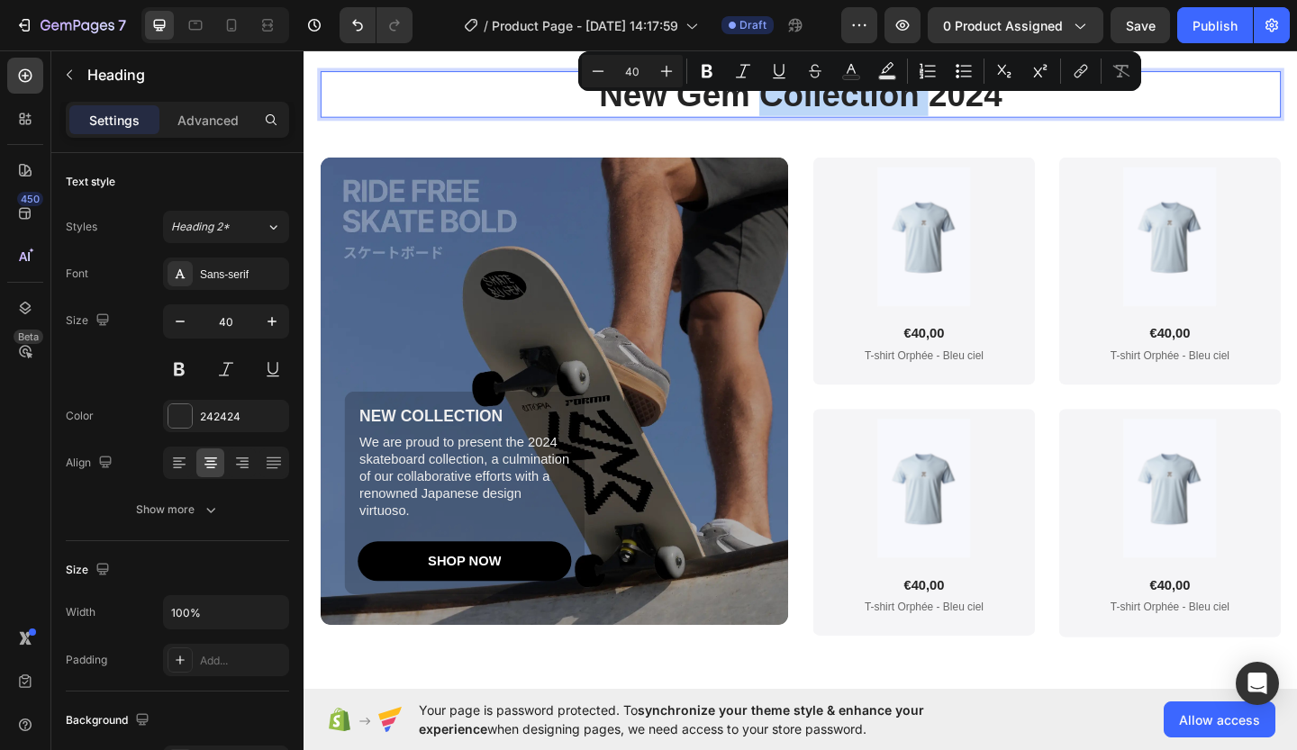
click at [838, 112] on p "New Gem Collection 2024" at bounding box center [843, 98] width 1041 height 47
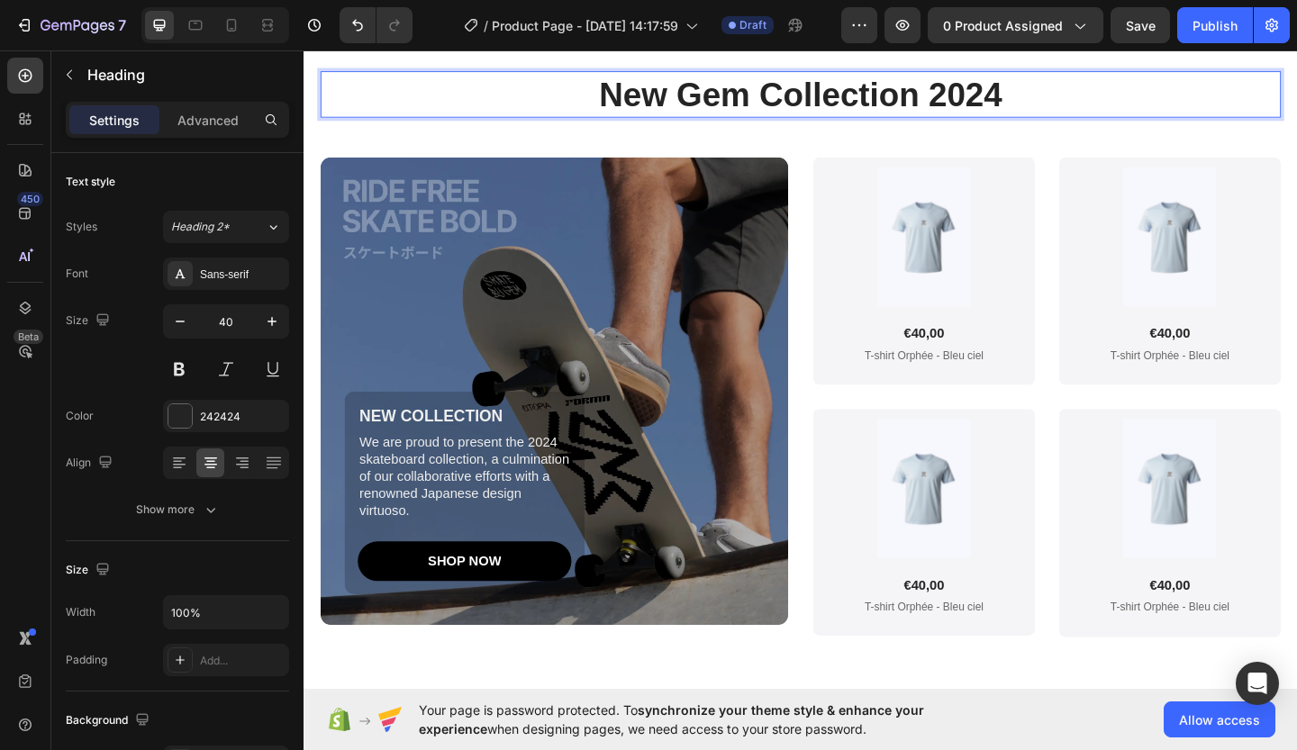
click at [773, 104] on p "New Gem Collection 2024" at bounding box center [843, 98] width 1041 height 47
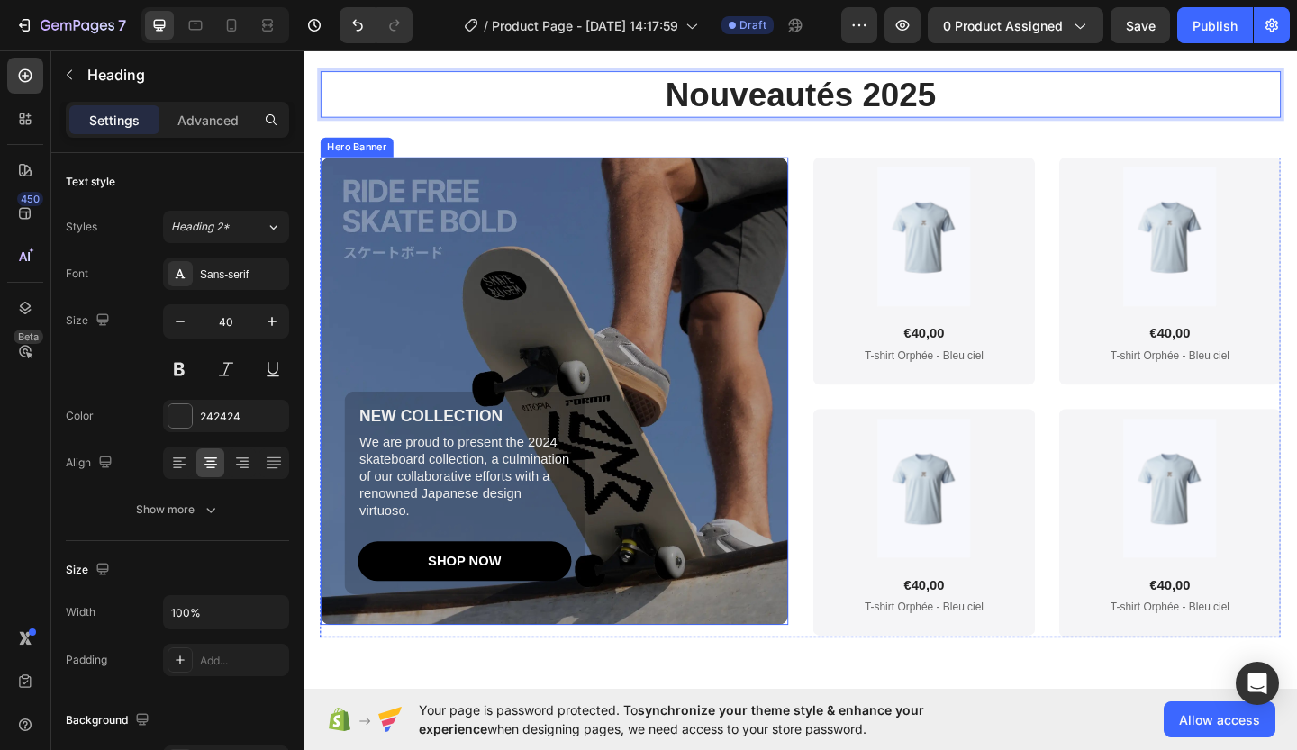
click at [723, 384] on div "Background Image" at bounding box center [576, 421] width 509 height 509
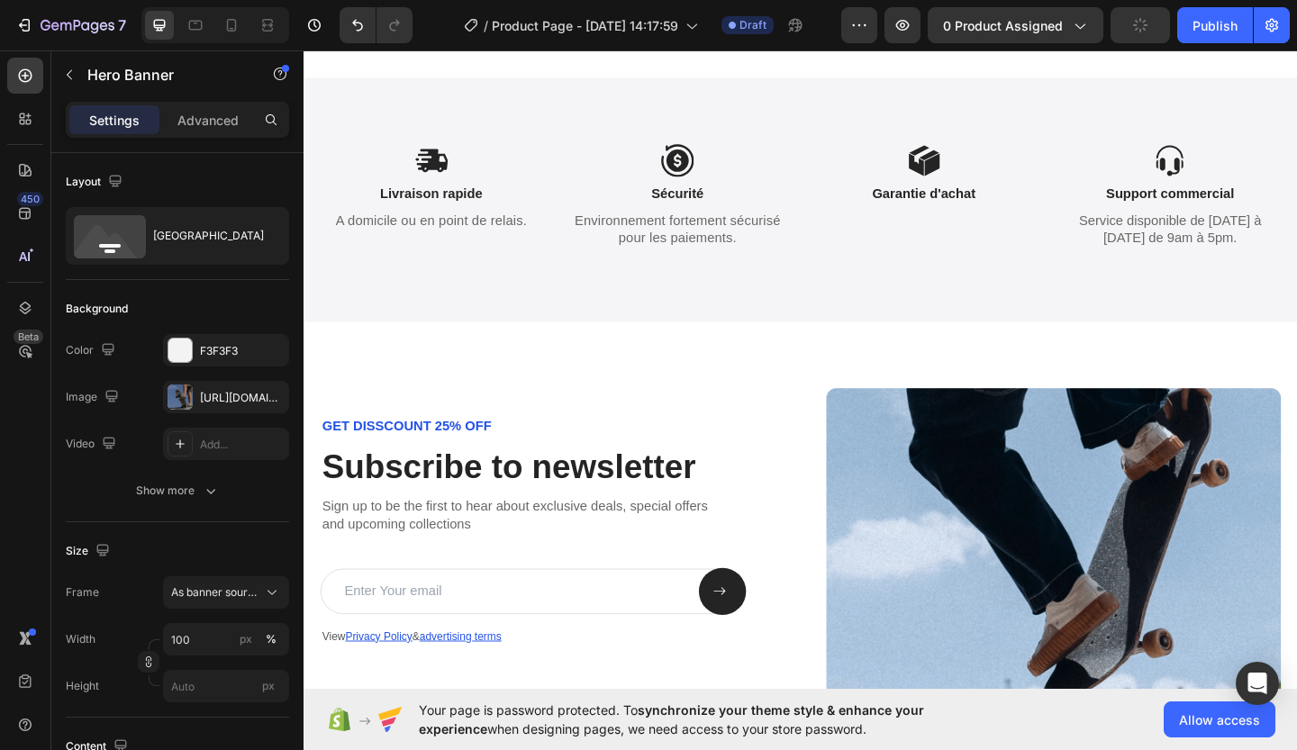
scroll to position [4799, 0]
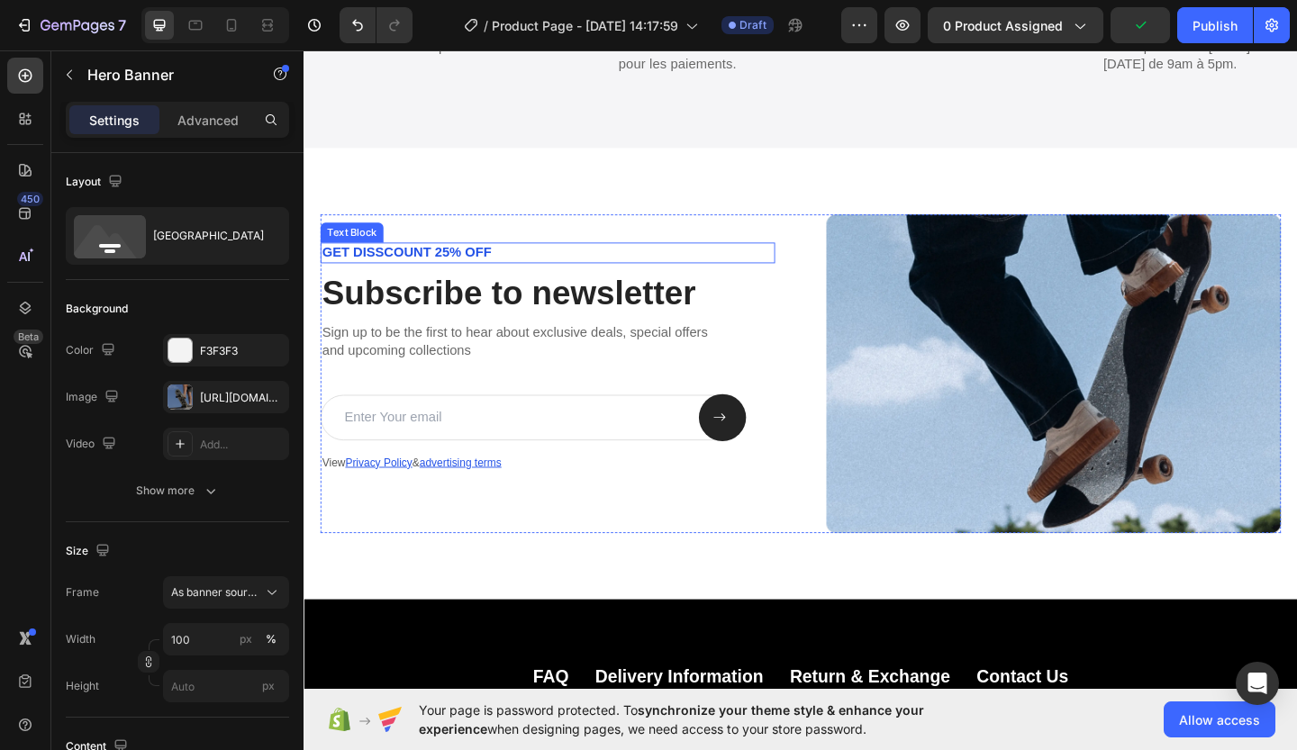
click at [428, 275] on p "GET DISSCOUNT 25% OFF" at bounding box center [568, 270] width 491 height 19
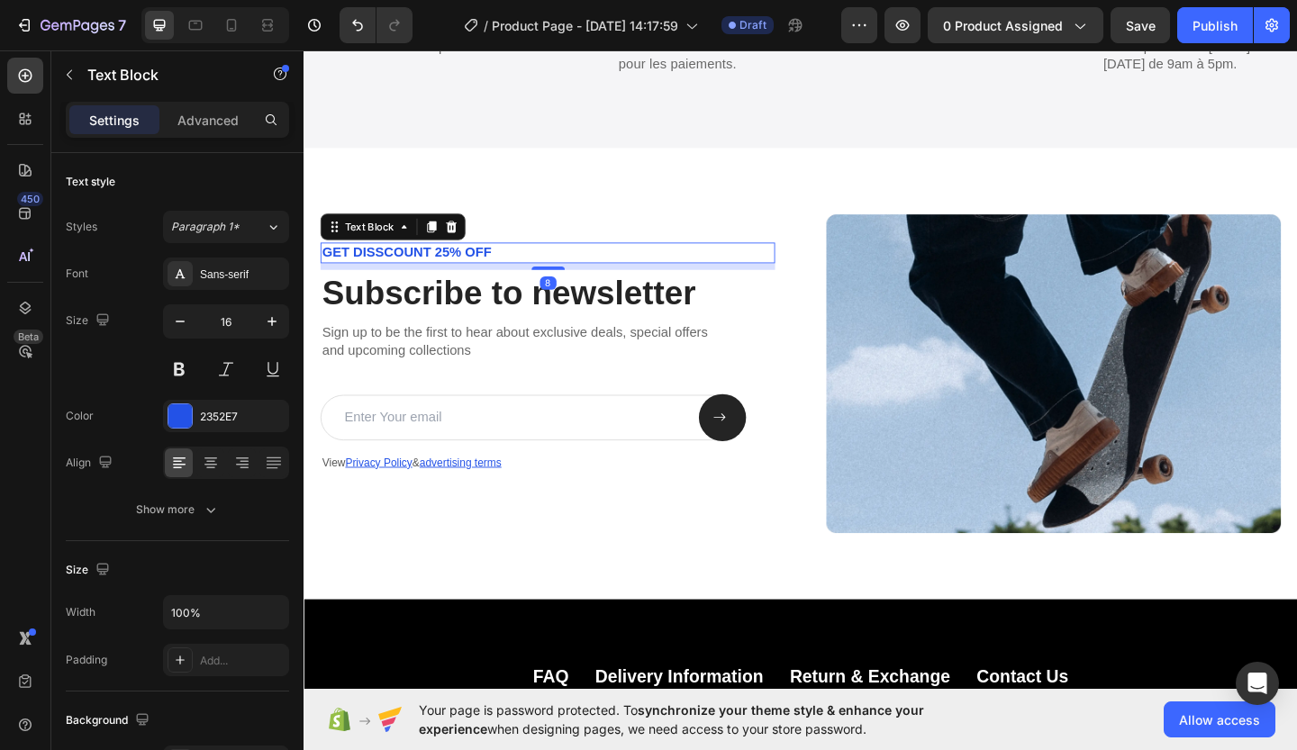
click at [459, 268] on p "GET DISSCOUNT 25% OFF" at bounding box center [568, 270] width 491 height 19
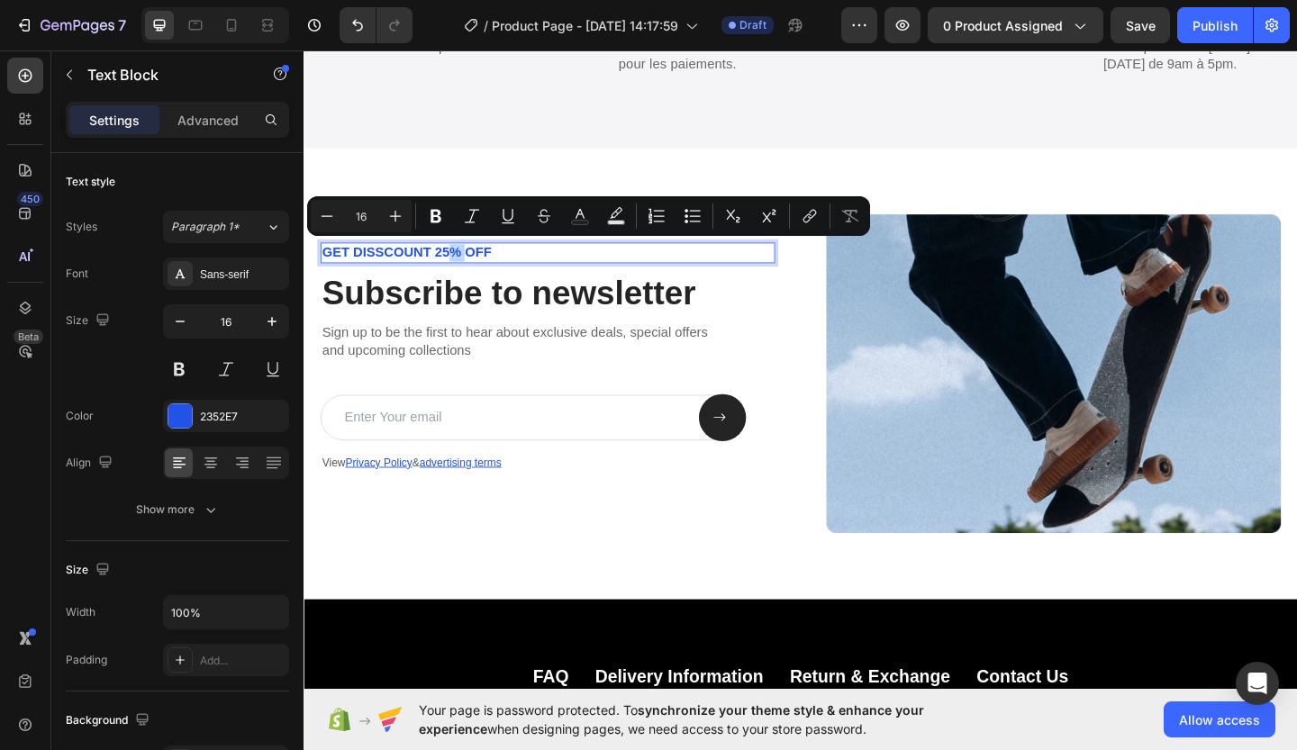
click at [459, 268] on p "GET DISSCOUNT 25% OFF" at bounding box center [568, 270] width 491 height 19
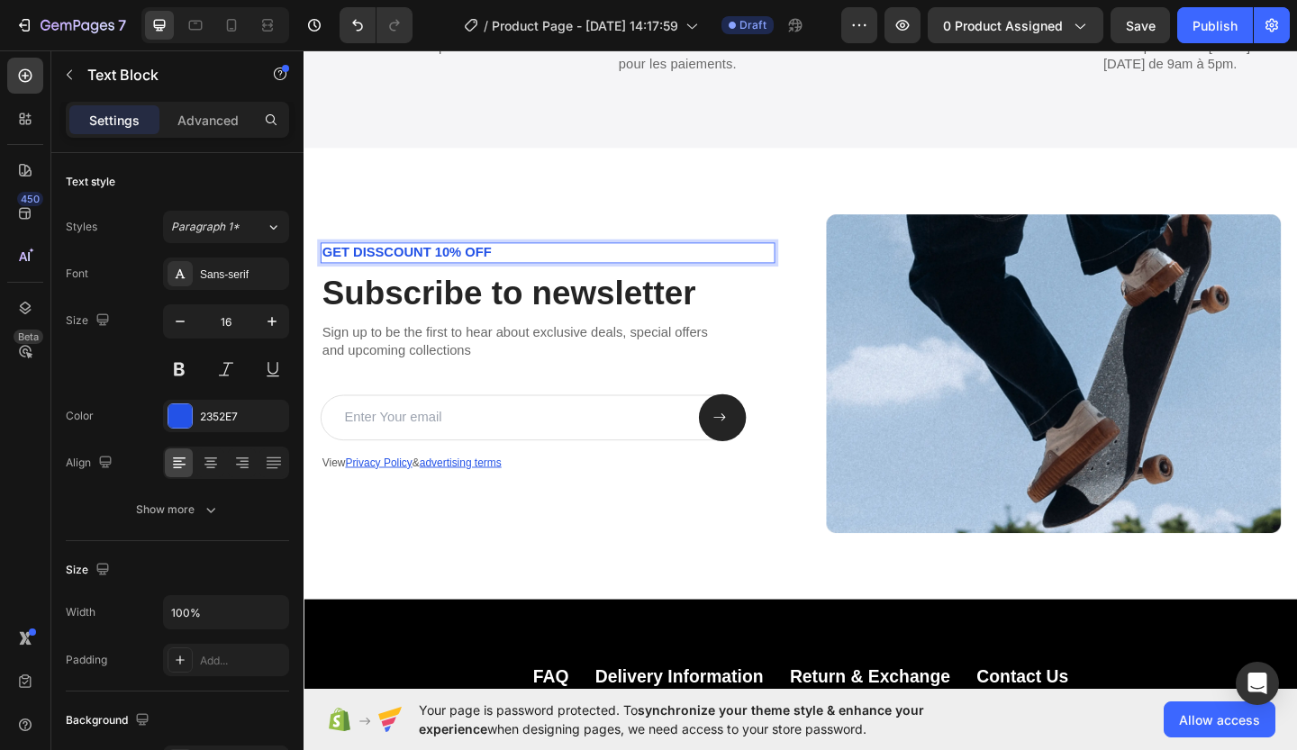
click at [333, 265] on p "GET DISSCOUNT 10% OFF" at bounding box center [568, 270] width 491 height 19
click at [406, 309] on h2 "Subscribe to newsletter" at bounding box center [569, 314] width 495 height 50
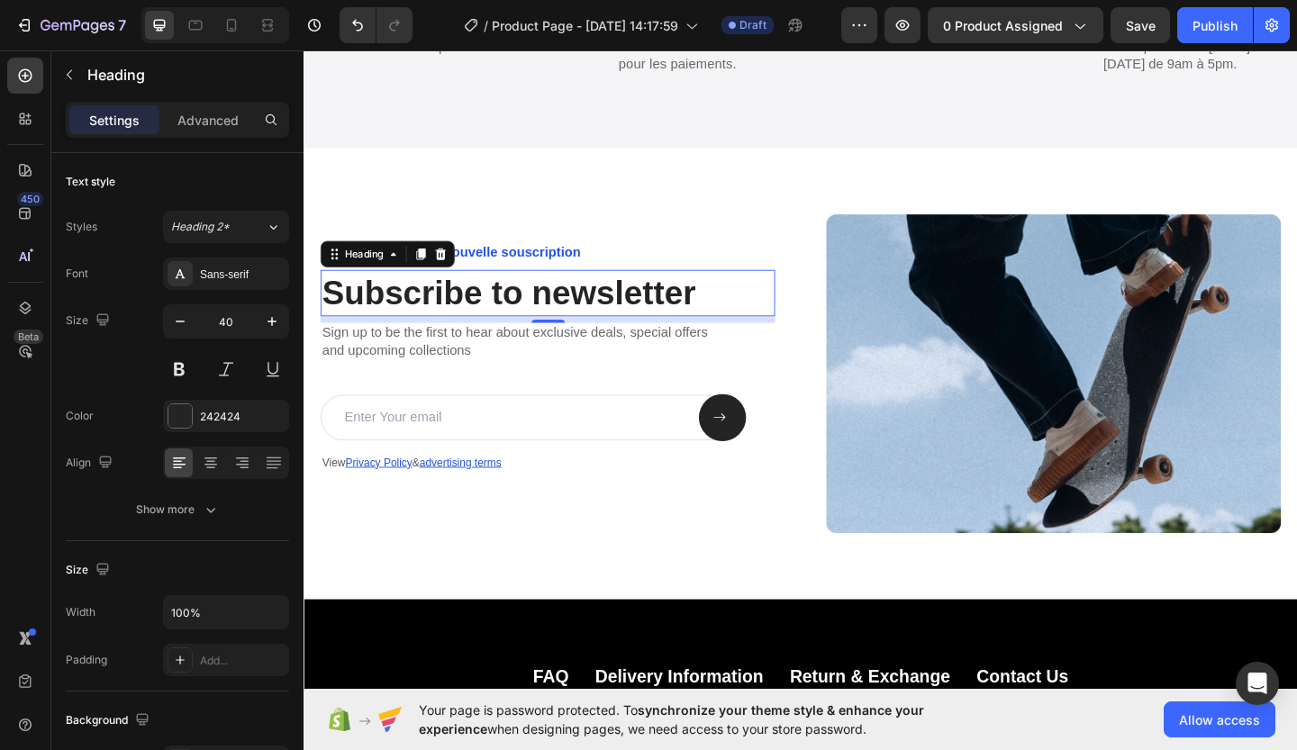
click at [723, 312] on h2 "Subscribe to newsletter" at bounding box center [569, 314] width 495 height 50
click at [723, 312] on p "Subscribe to newsletter" at bounding box center [568, 314] width 491 height 47
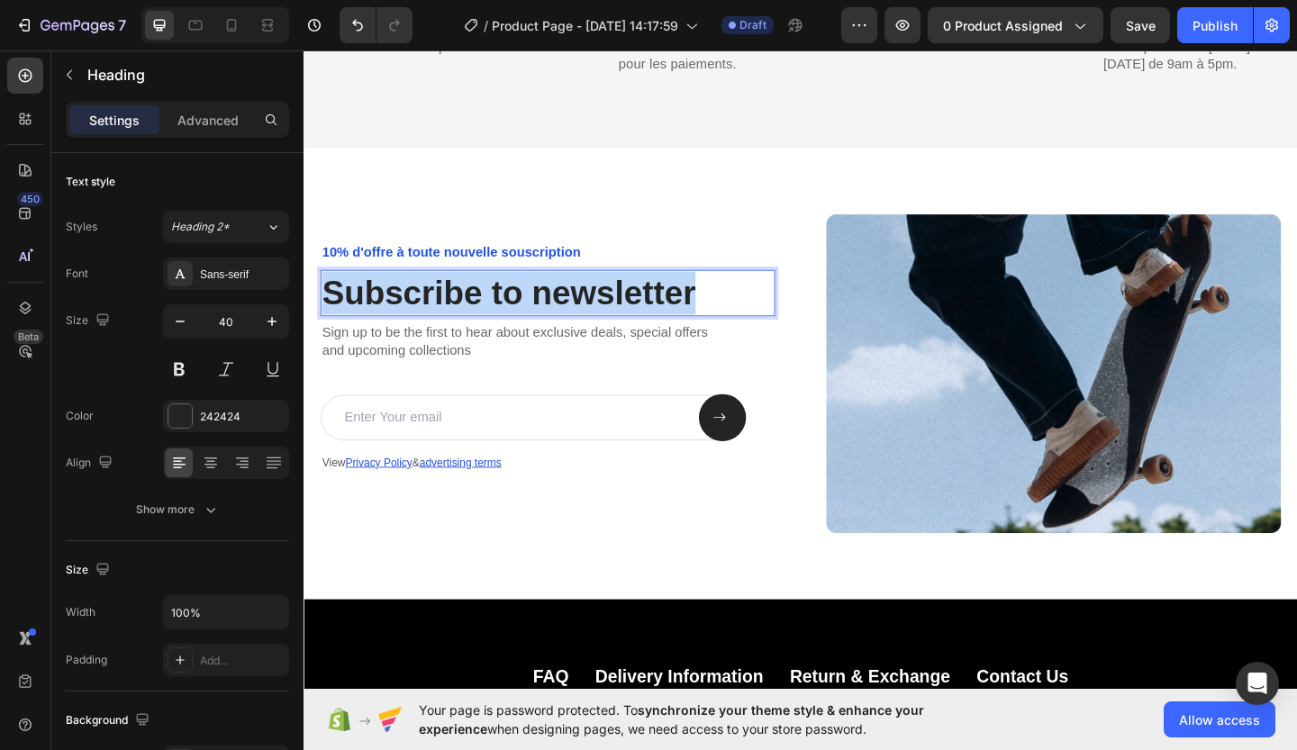
click at [723, 312] on p "Subscribe to newsletter" at bounding box center [568, 314] width 491 height 47
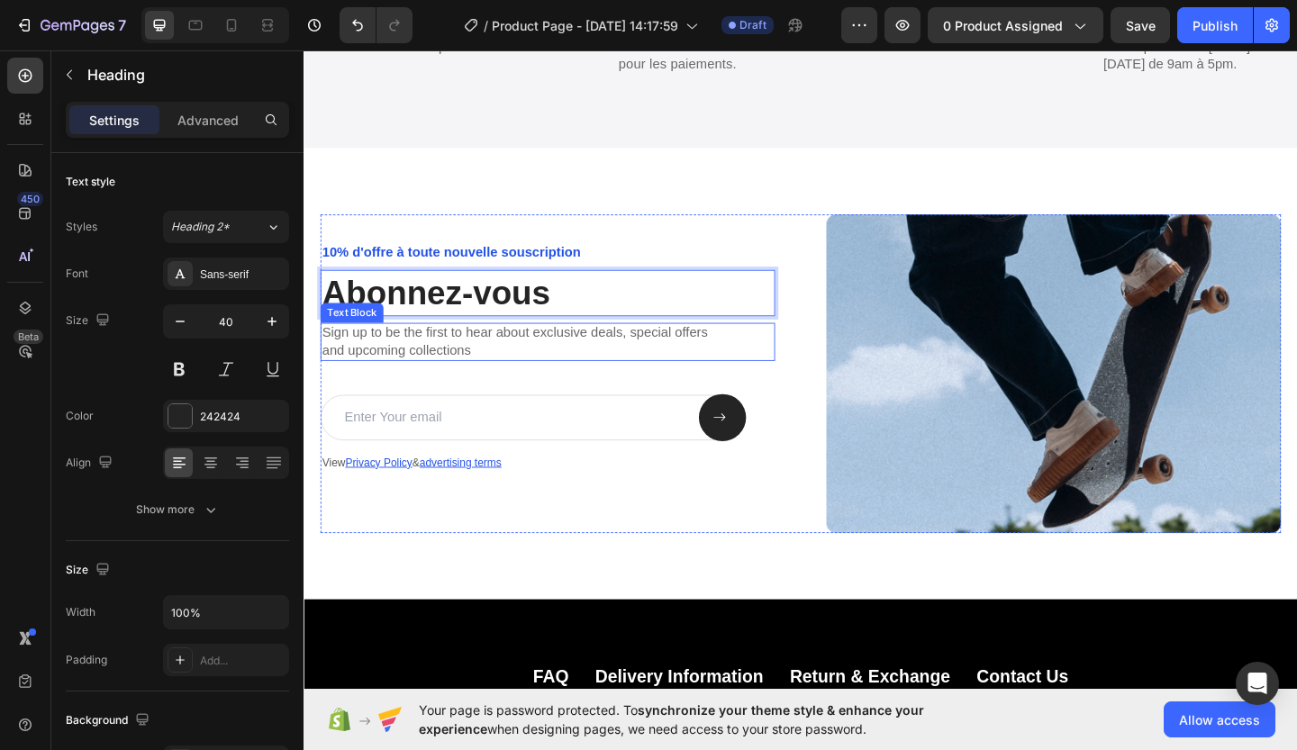
click at [428, 368] on p "Sign up to be the first to hear about exclusive deals, special offers and upcom…" at bounding box center [568, 368] width 491 height 38
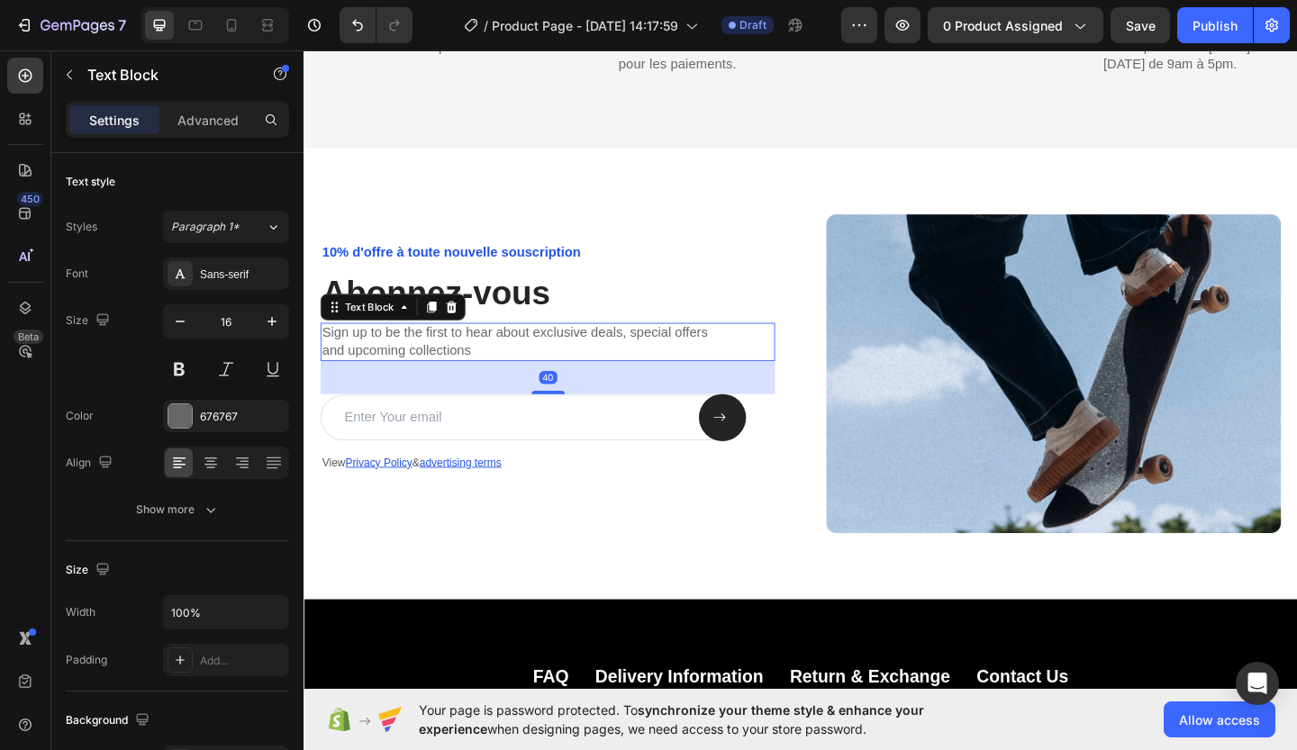
click at [507, 370] on p "Sign up to be the first to hear about exclusive deals, special offers and upcom…" at bounding box center [568, 368] width 491 height 38
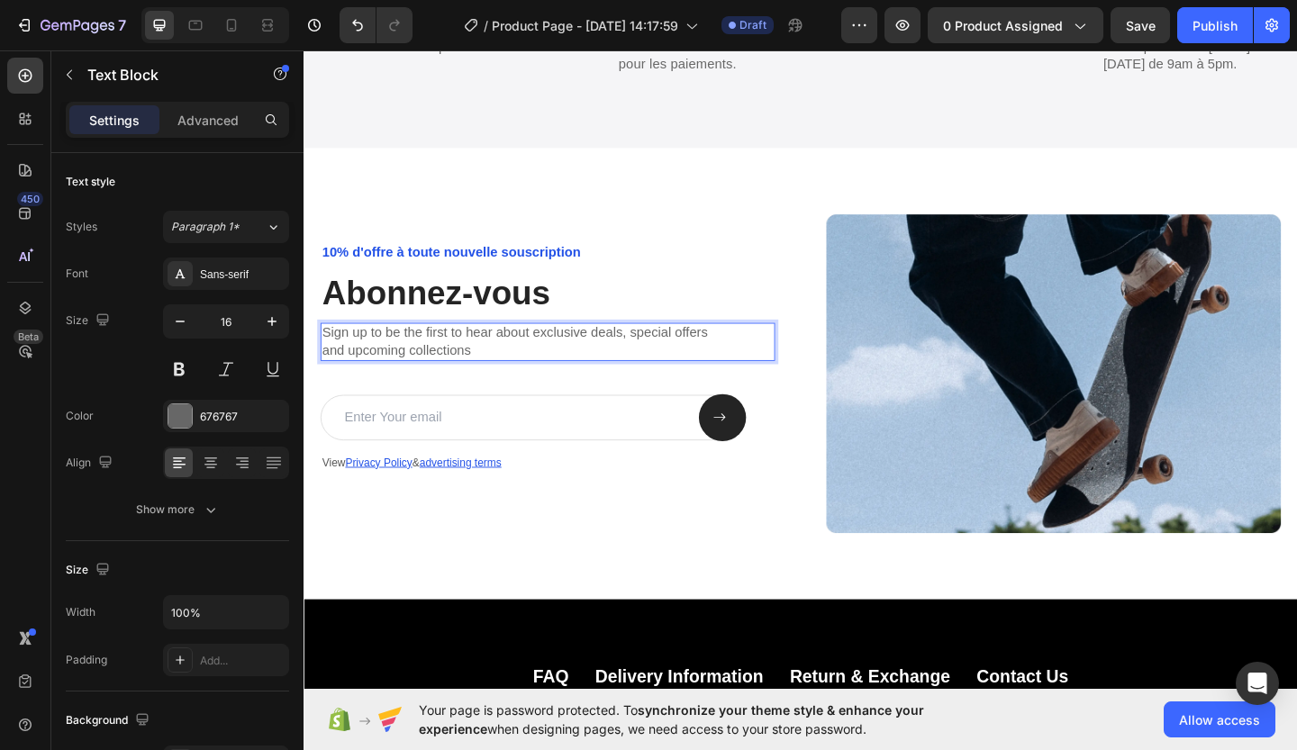
click at [507, 370] on p "Sign up to be the first to hear about exclusive deals, special offers and upcom…" at bounding box center [568, 368] width 491 height 38
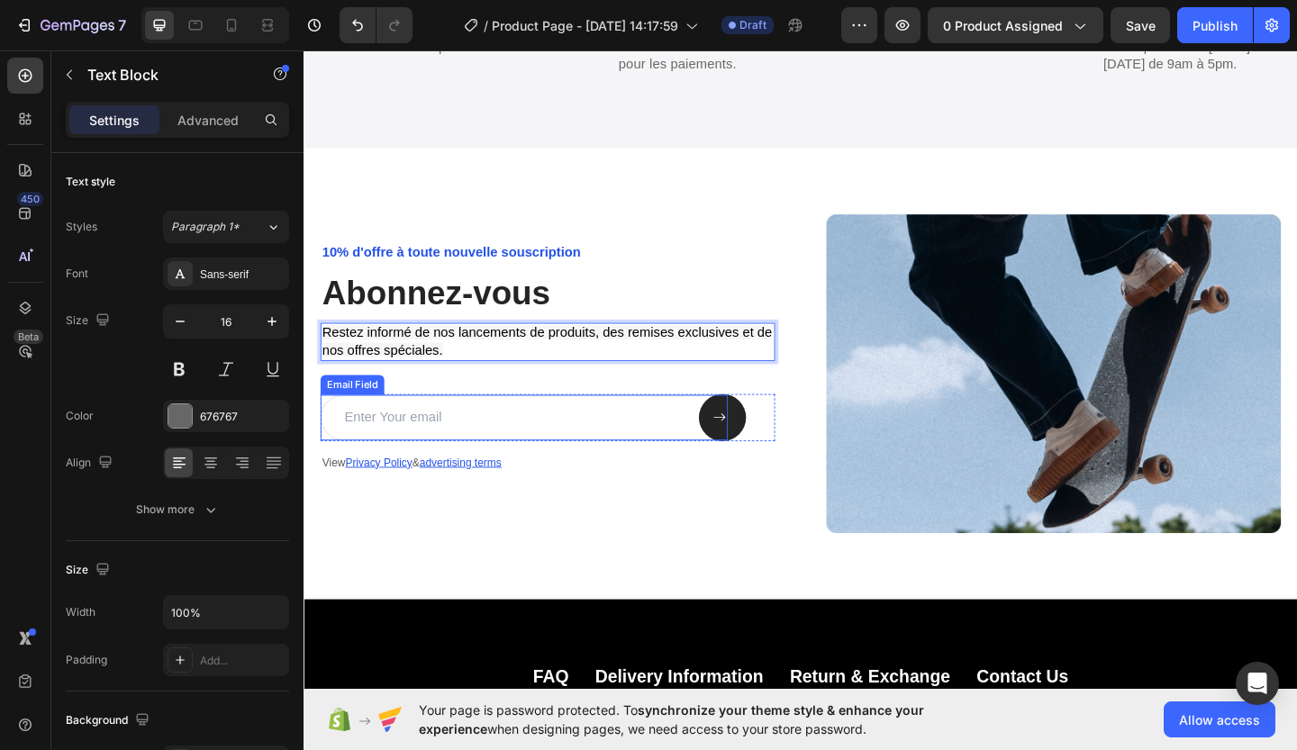
click at [464, 451] on input "email" at bounding box center [543, 450] width 443 height 50
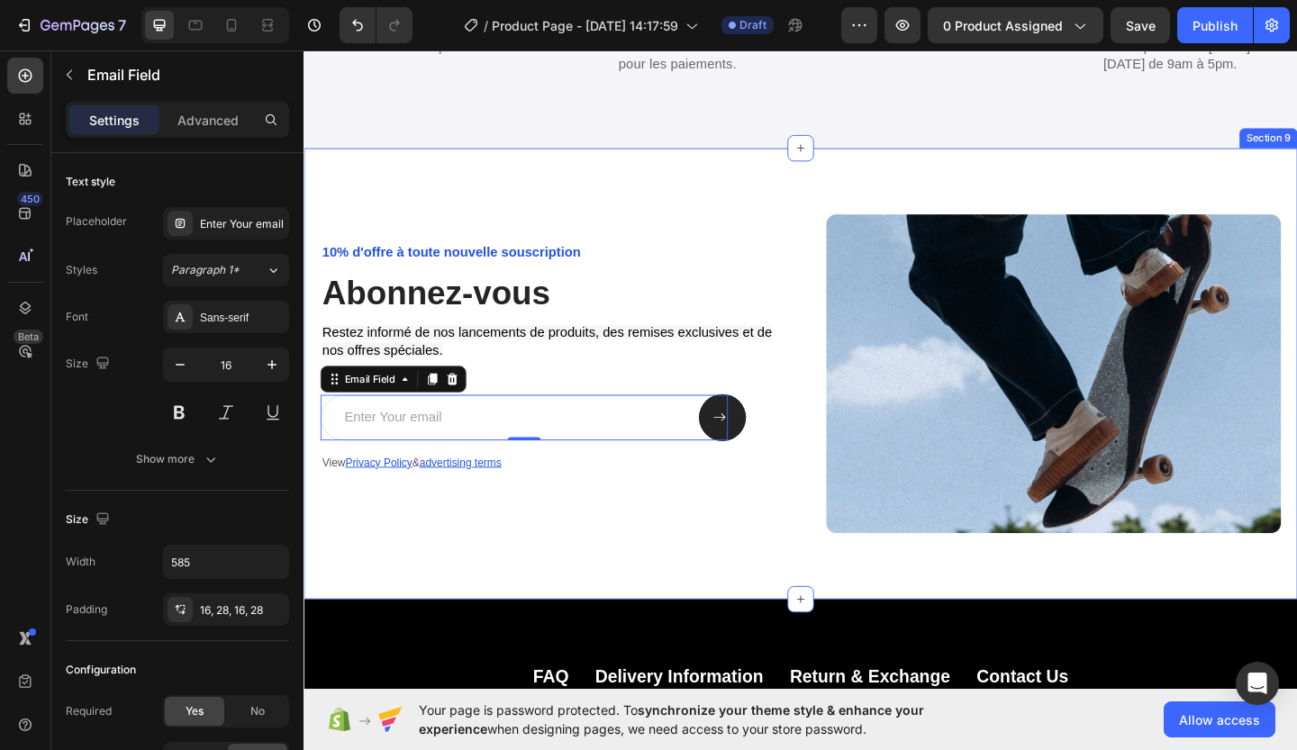
click at [805, 615] on div "10% d'offre à toute nouvelle souscription Text Block Abonnez-vous Heading Reste…" at bounding box center [844, 402] width 1081 height 491
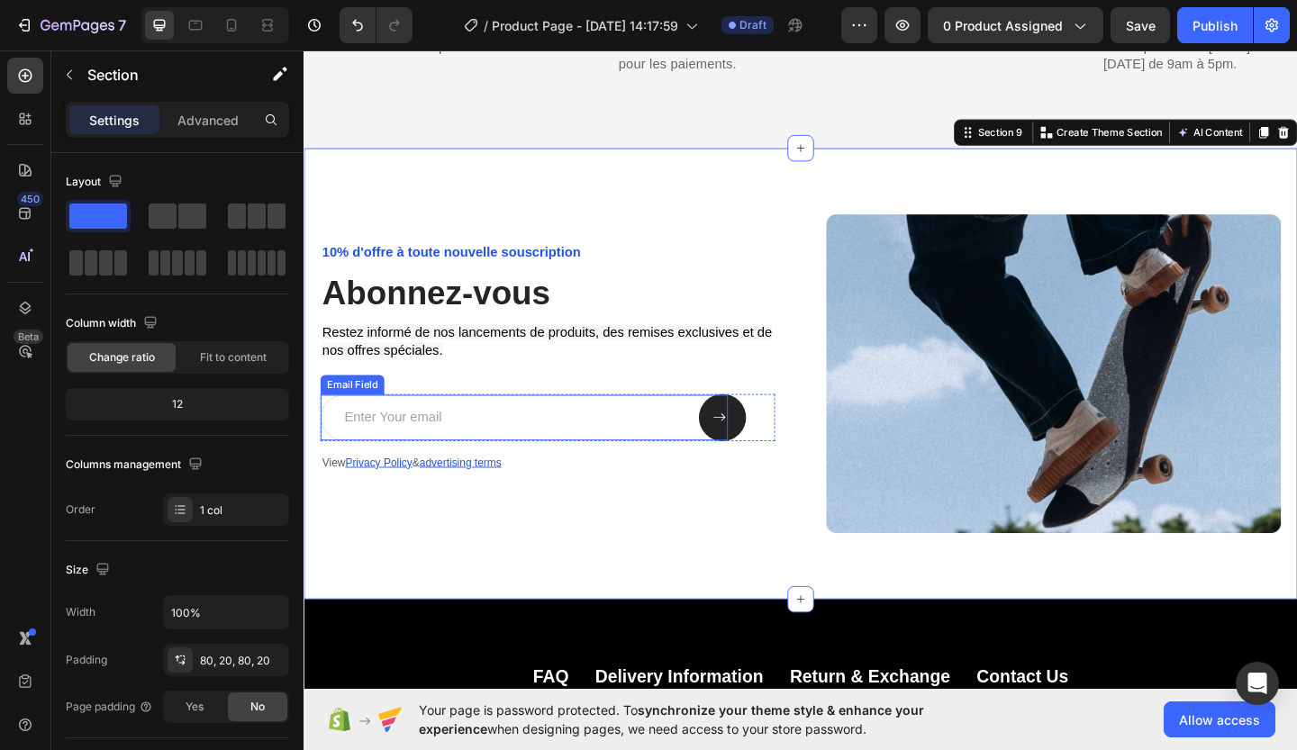
click at [449, 441] on input "email" at bounding box center [543, 450] width 443 height 50
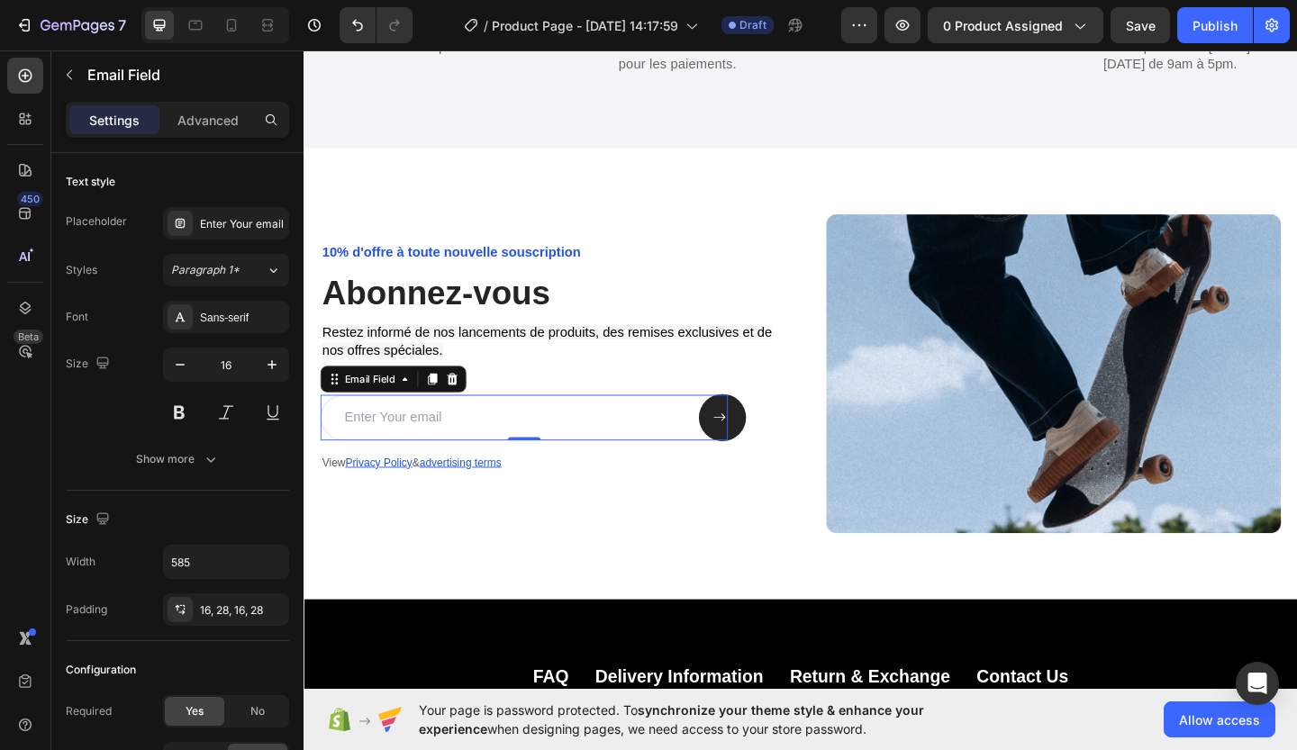
click at [449, 441] on input "email" at bounding box center [543, 450] width 443 height 50
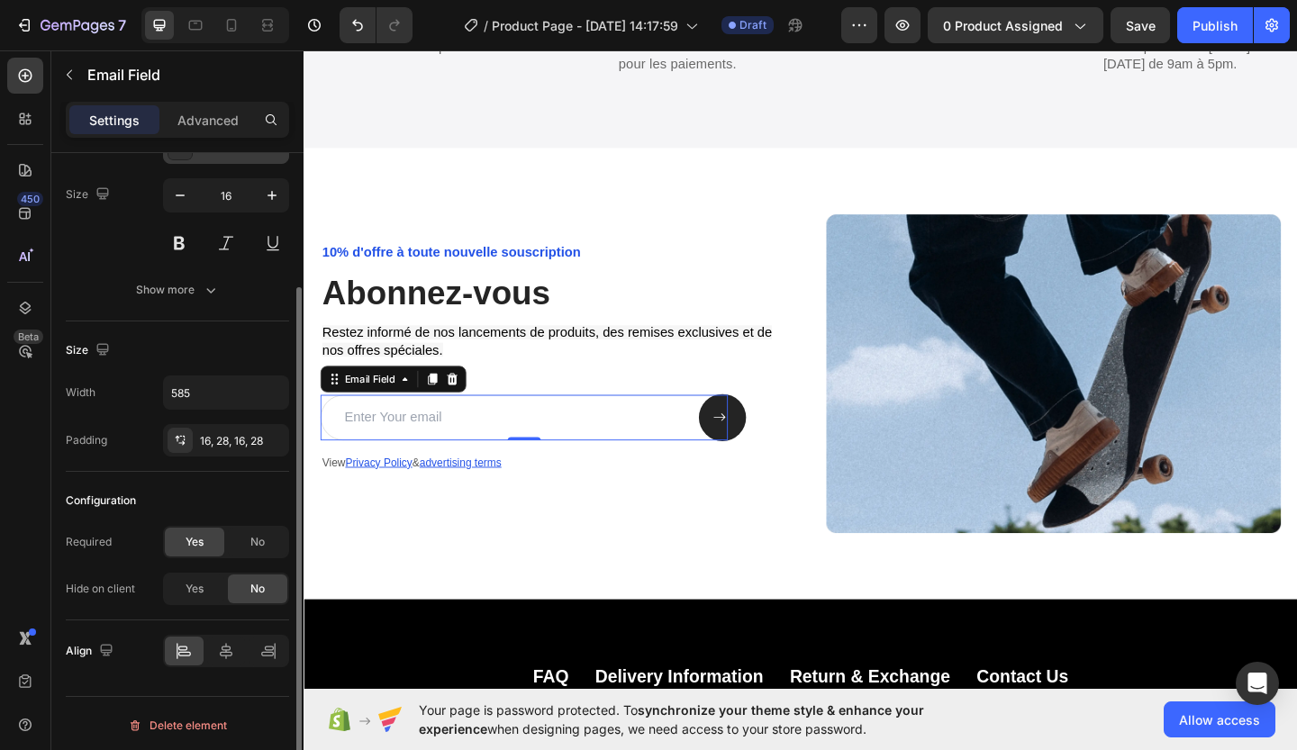
scroll to position [86, 0]
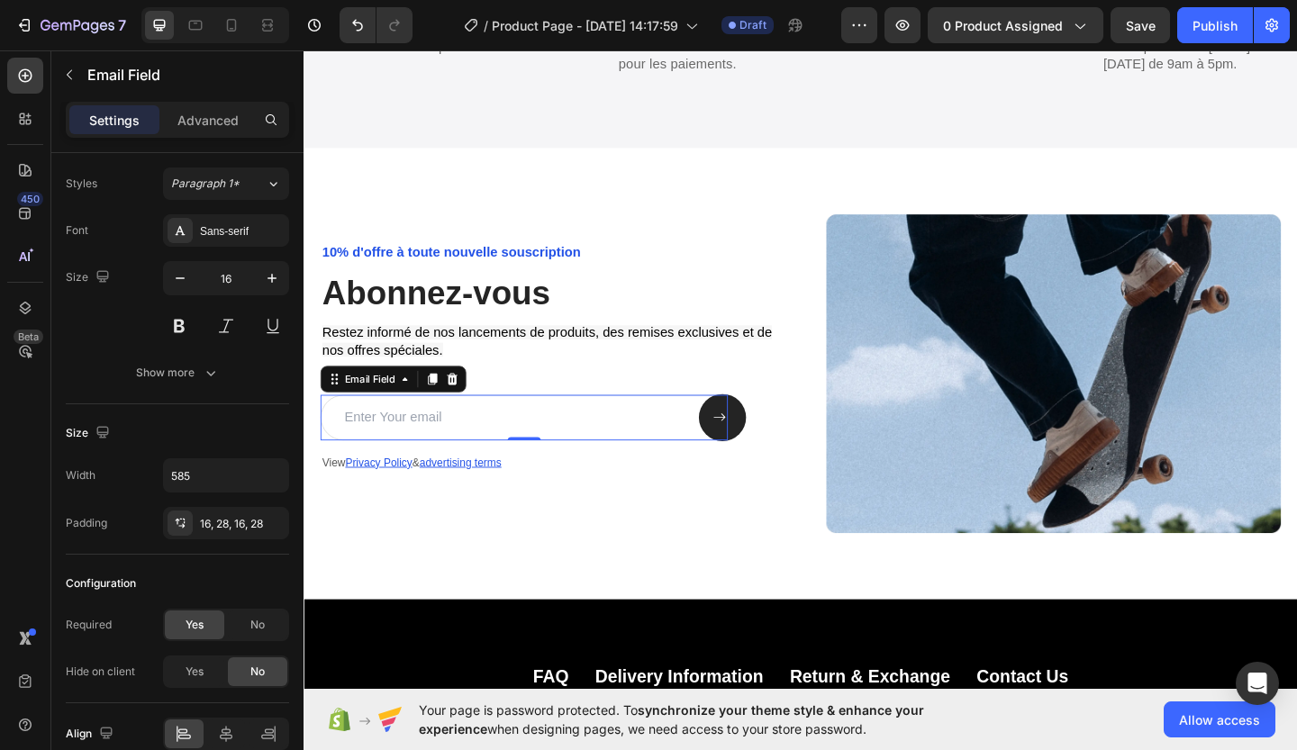
click at [549, 439] on input "email" at bounding box center [543, 450] width 443 height 50
click at [368, 413] on div "Email Field" at bounding box center [375, 408] width 62 height 16
click at [590, 580] on div "10% d'offre à toute nouvelle souscription Text Block Abonnez-vous Heading Reste…" at bounding box center [844, 402] width 1081 height 491
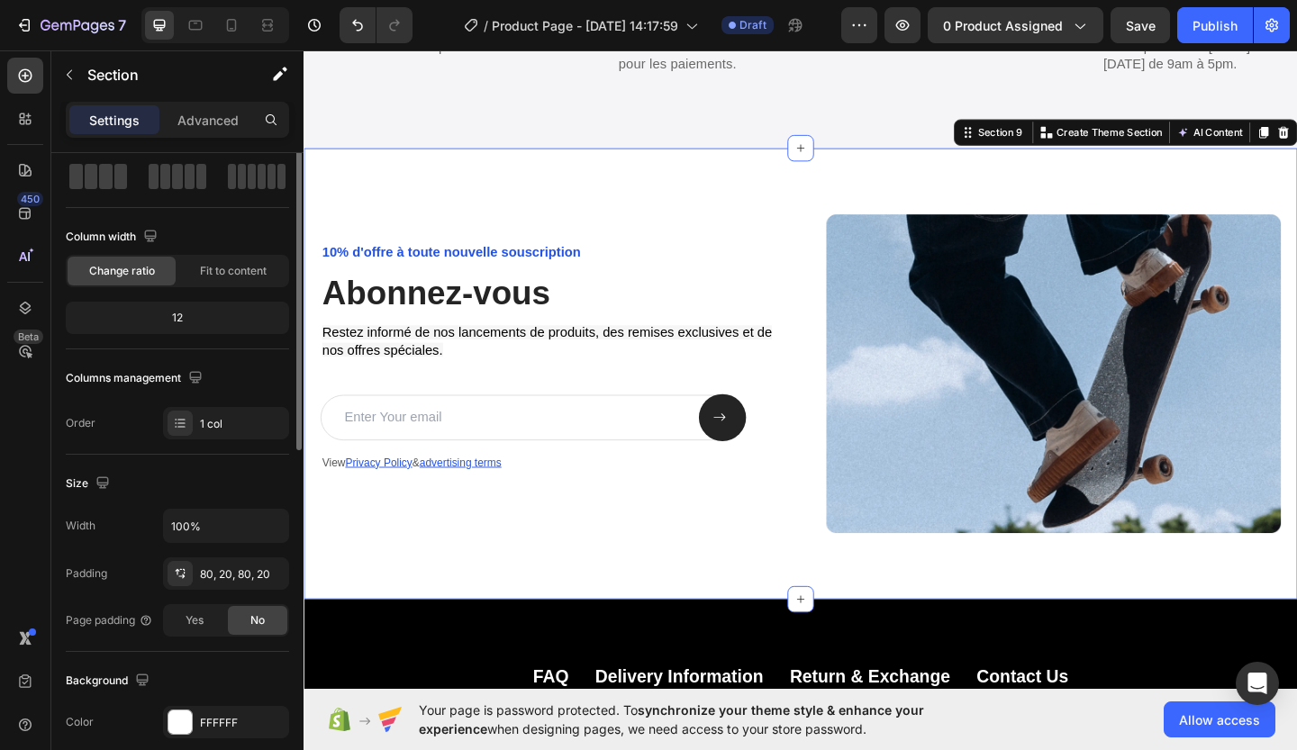
scroll to position [0, 0]
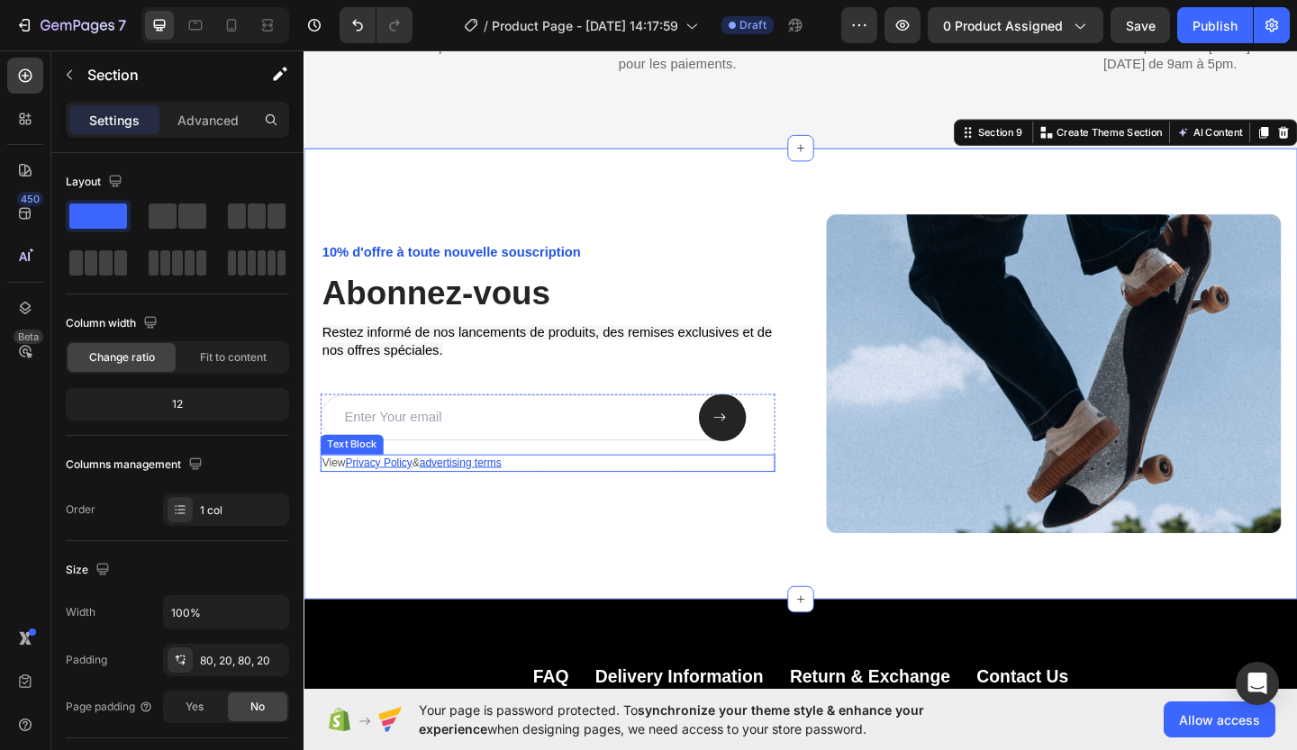
click at [544, 502] on p "View Privacy Policy & advertising terms" at bounding box center [568, 499] width 491 height 15
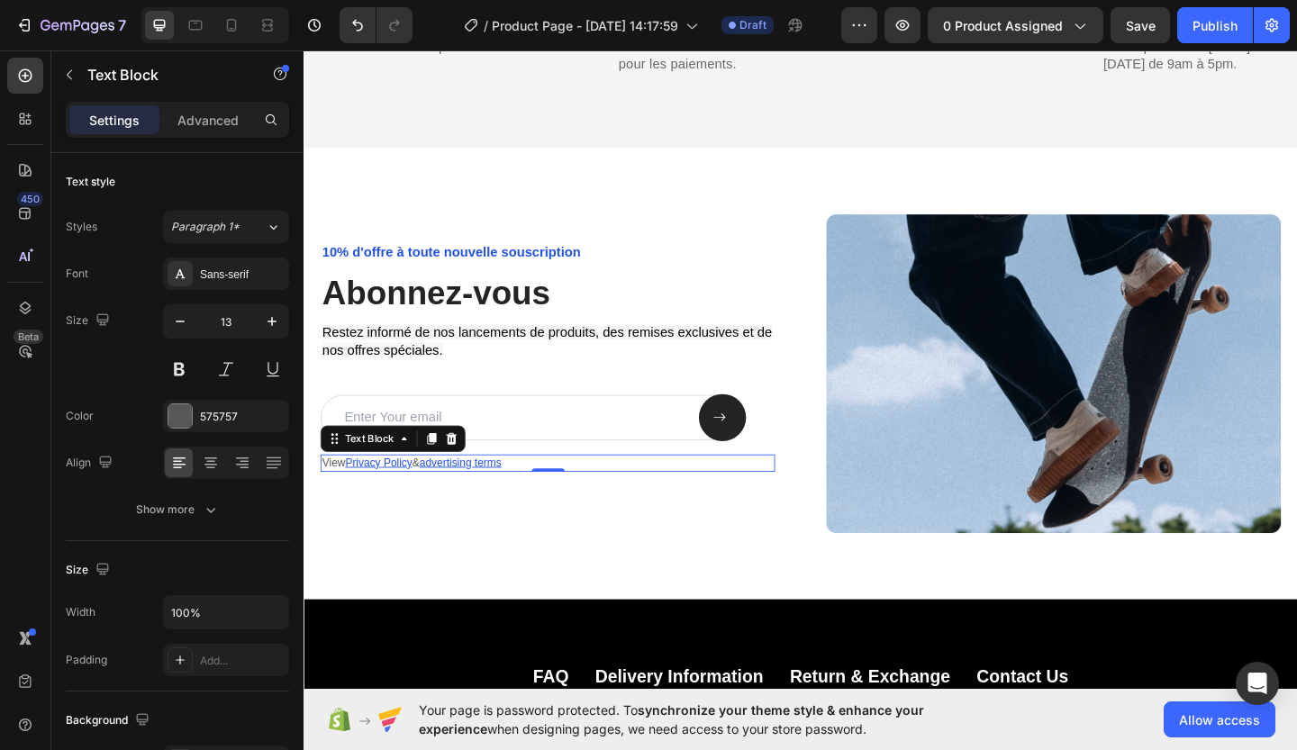
click at [577, 498] on p "View Privacy Policy & advertising terms" at bounding box center [568, 499] width 491 height 15
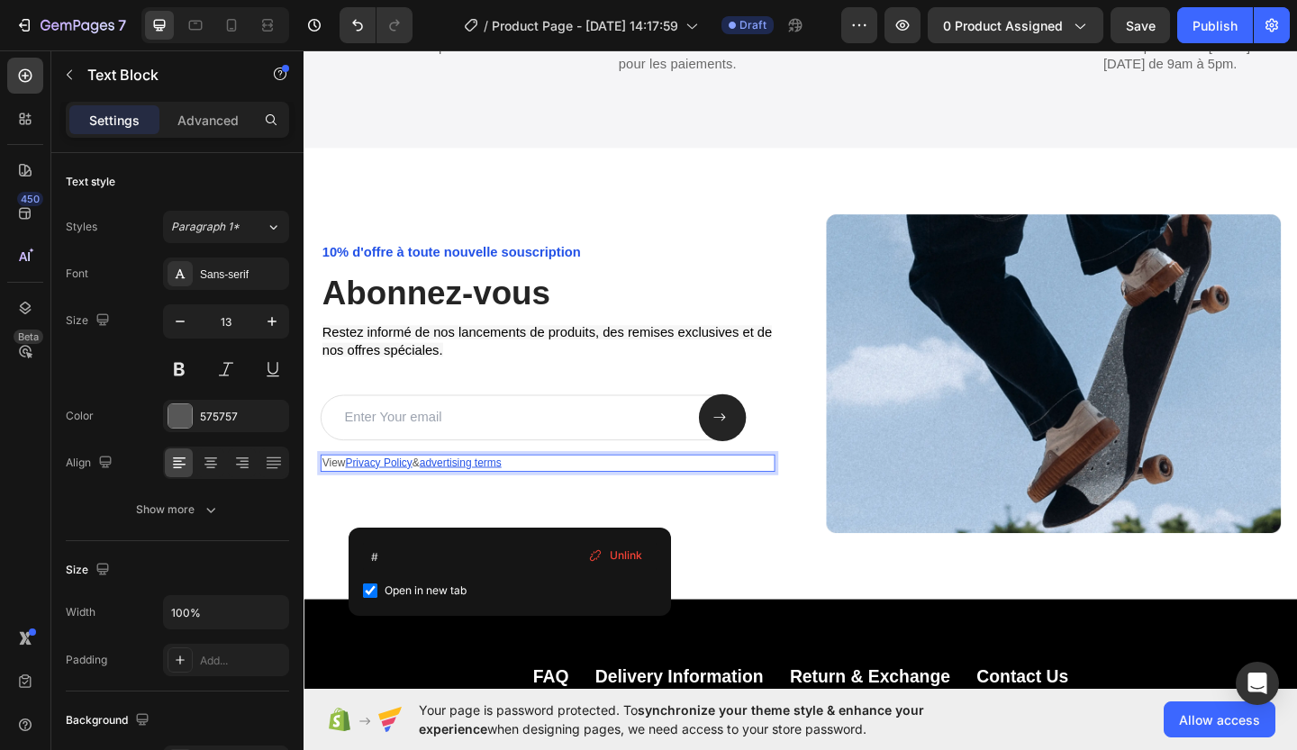
click at [763, 492] on p "View Privacy Policy & advertising terms" at bounding box center [568, 499] width 491 height 15
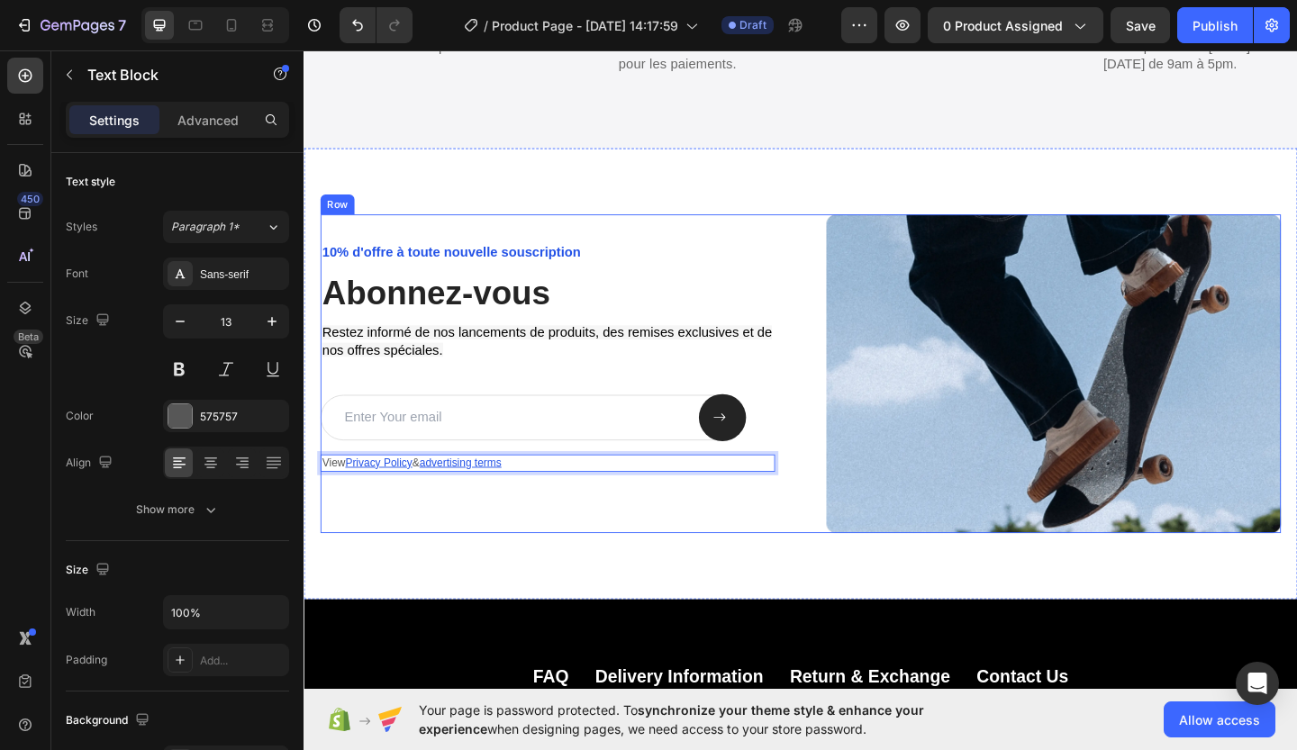
click at [756, 508] on div "10% d'offre à toute nouvelle souscription Text Block Abonnez-vous Heading Reste…" at bounding box center [569, 402] width 495 height 347
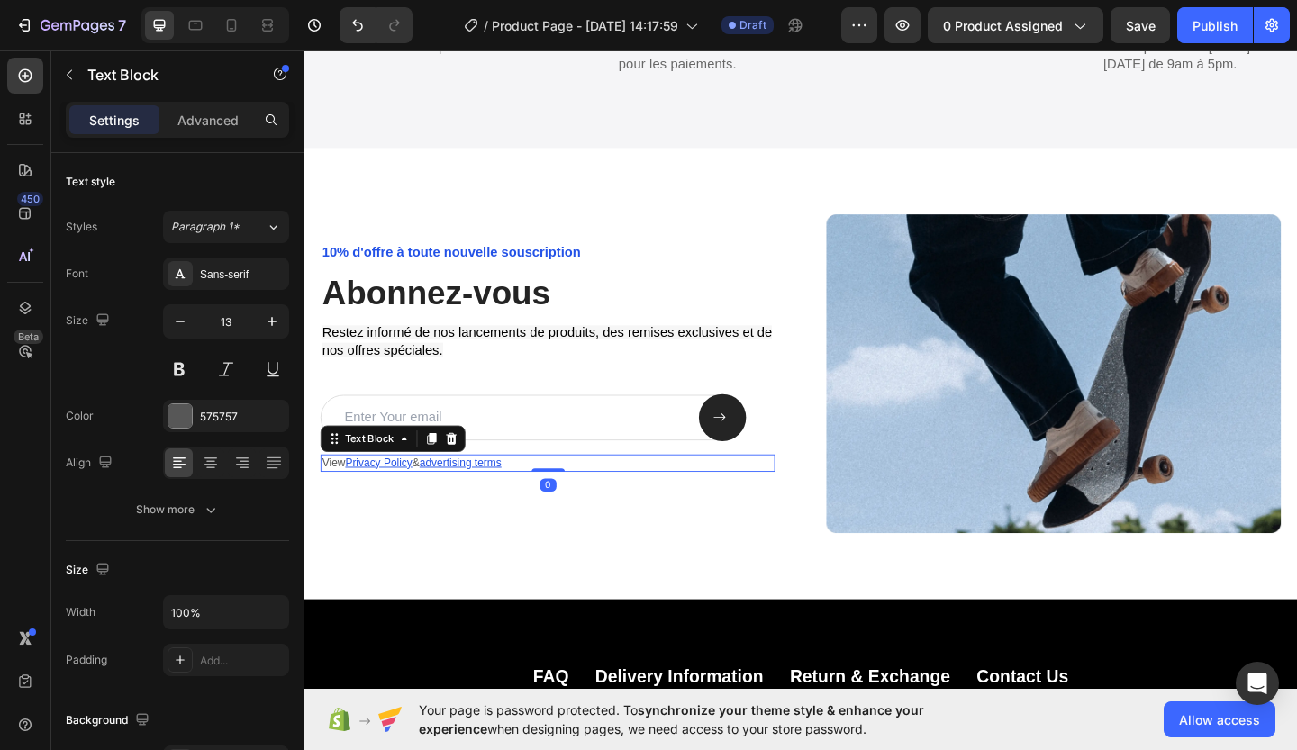
click at [430, 500] on p "View Privacy Policy & advertising terms ⁠⁠⁠⁠⁠⁠⁠" at bounding box center [568, 499] width 491 height 15
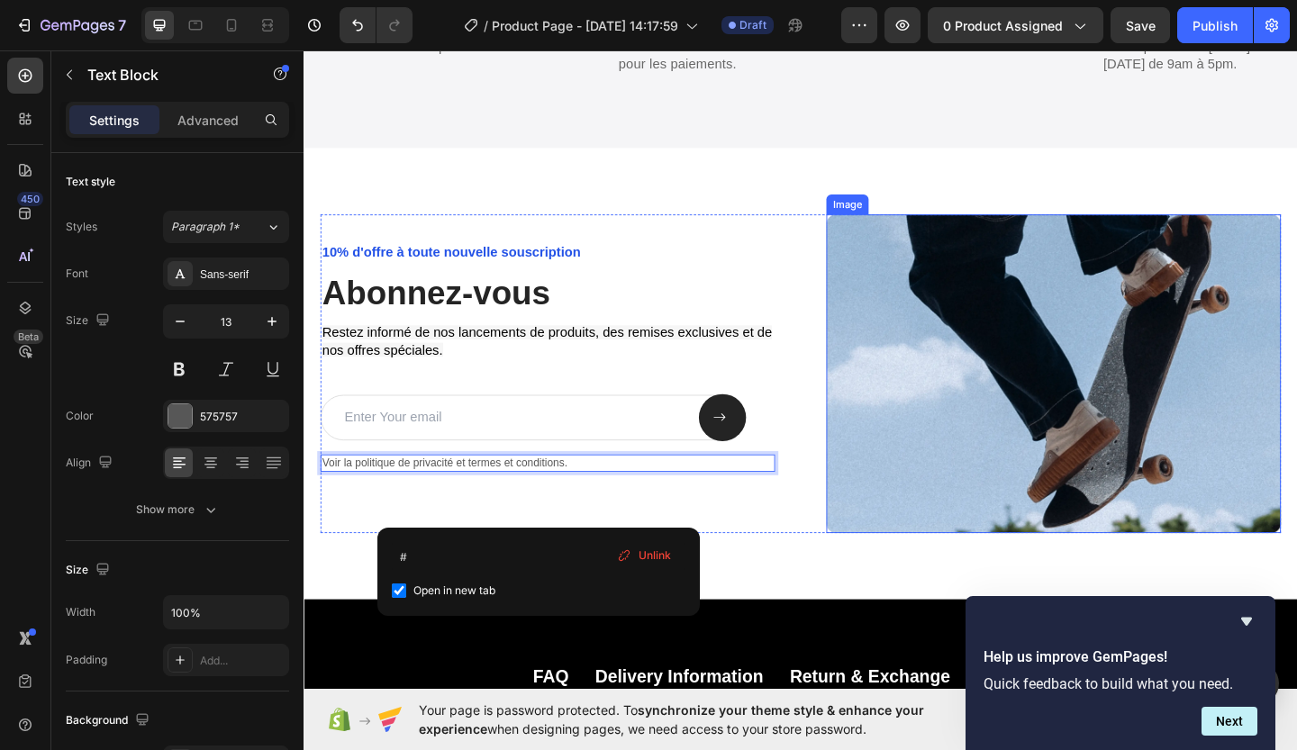
click at [1093, 377] on img at bounding box center [1119, 402] width 495 height 347
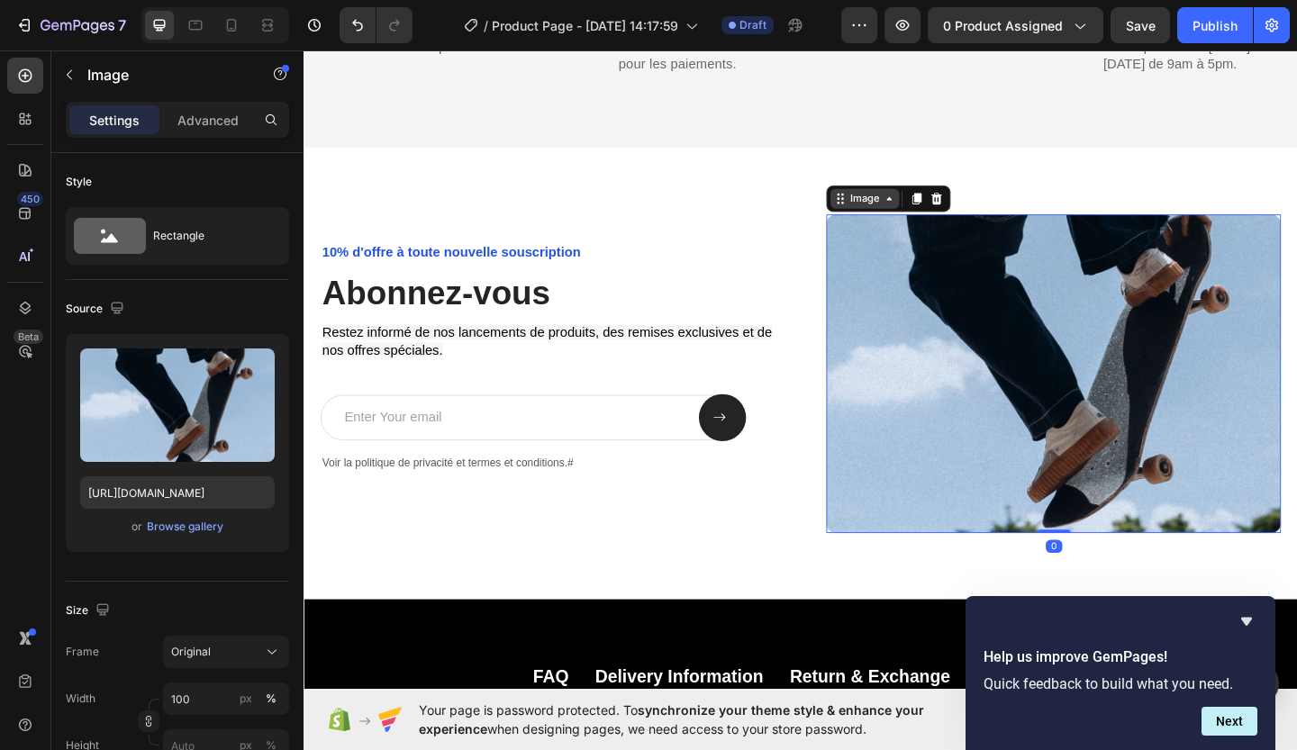
click at [923, 213] on div "Image" at bounding box center [913, 212] width 39 height 16
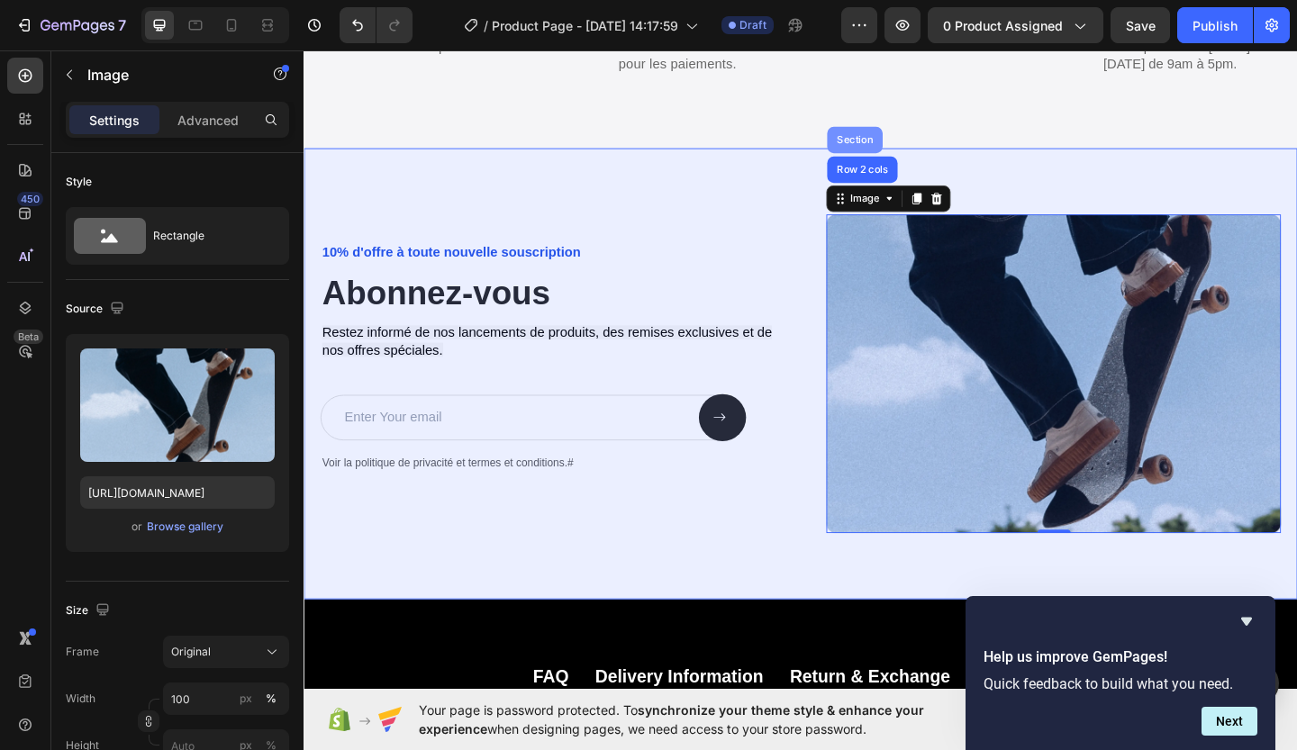
click at [908, 143] on div "Section" at bounding box center [903, 147] width 46 height 11
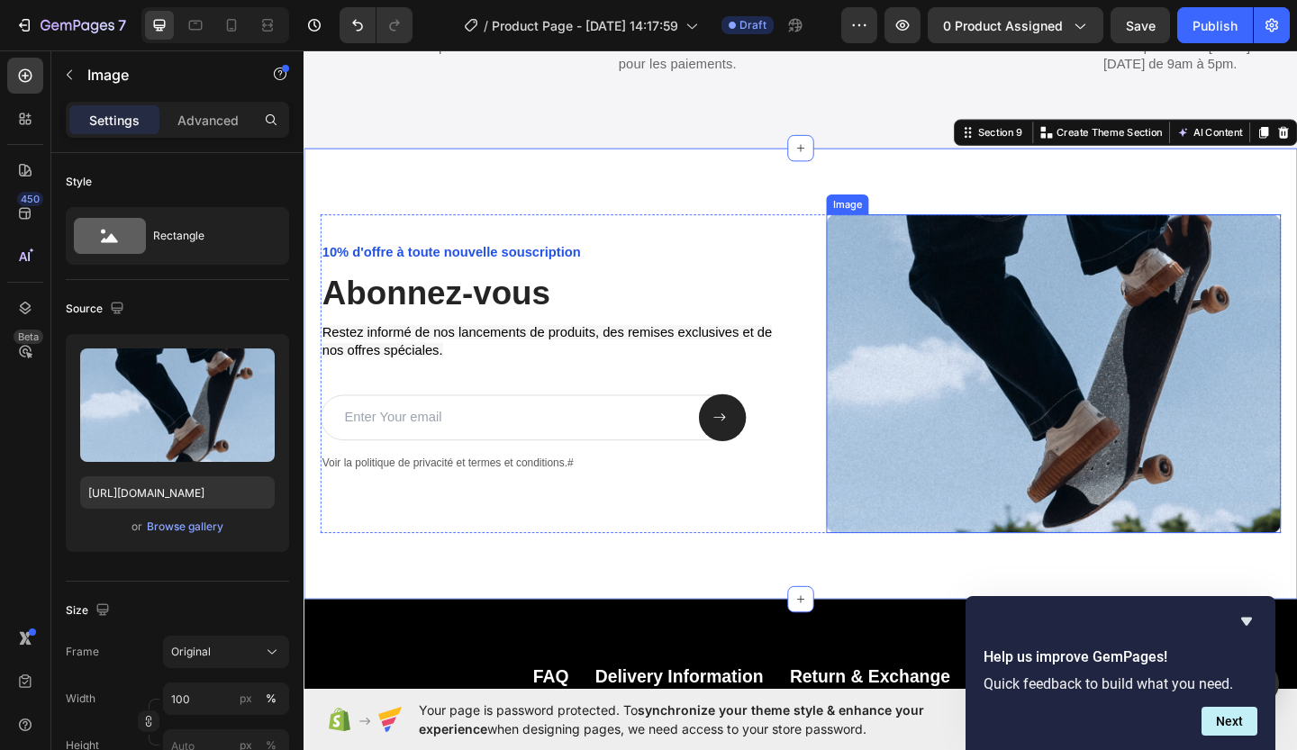
click at [1094, 385] on img at bounding box center [1119, 402] width 495 height 347
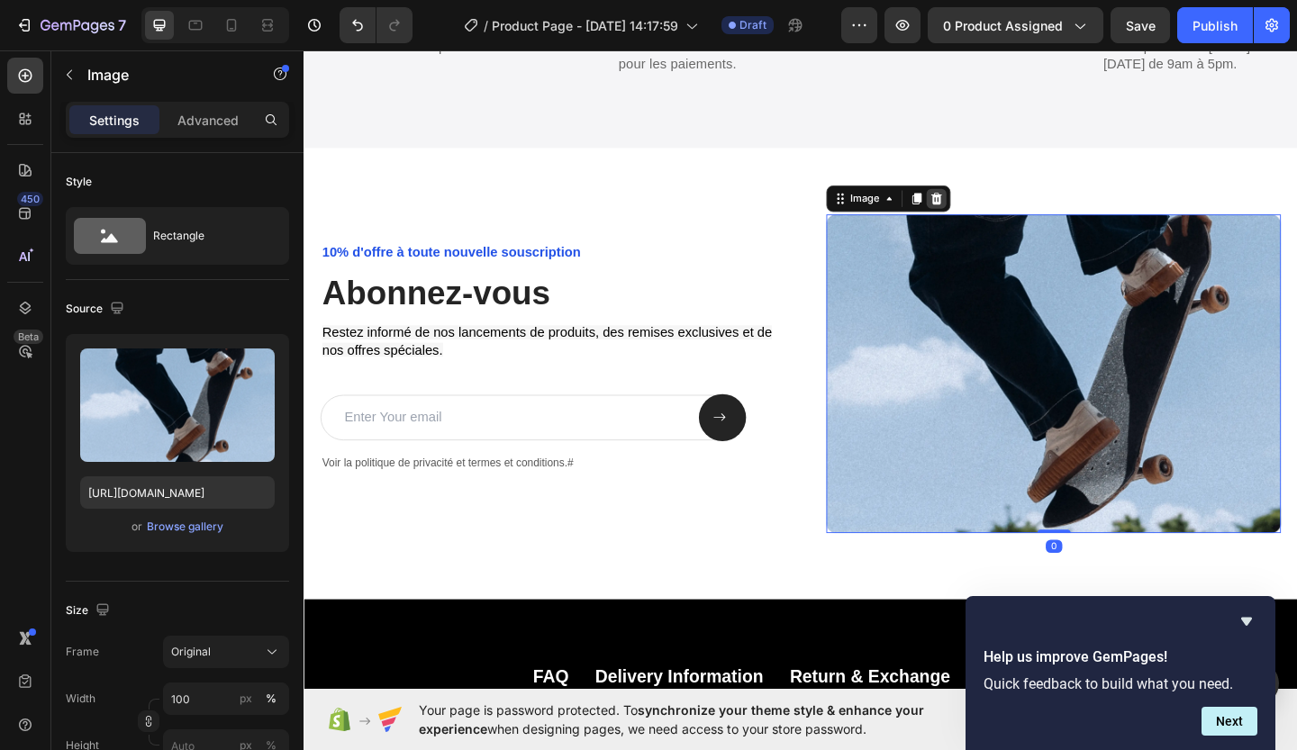
click at [990, 215] on icon at bounding box center [992, 211] width 14 height 14
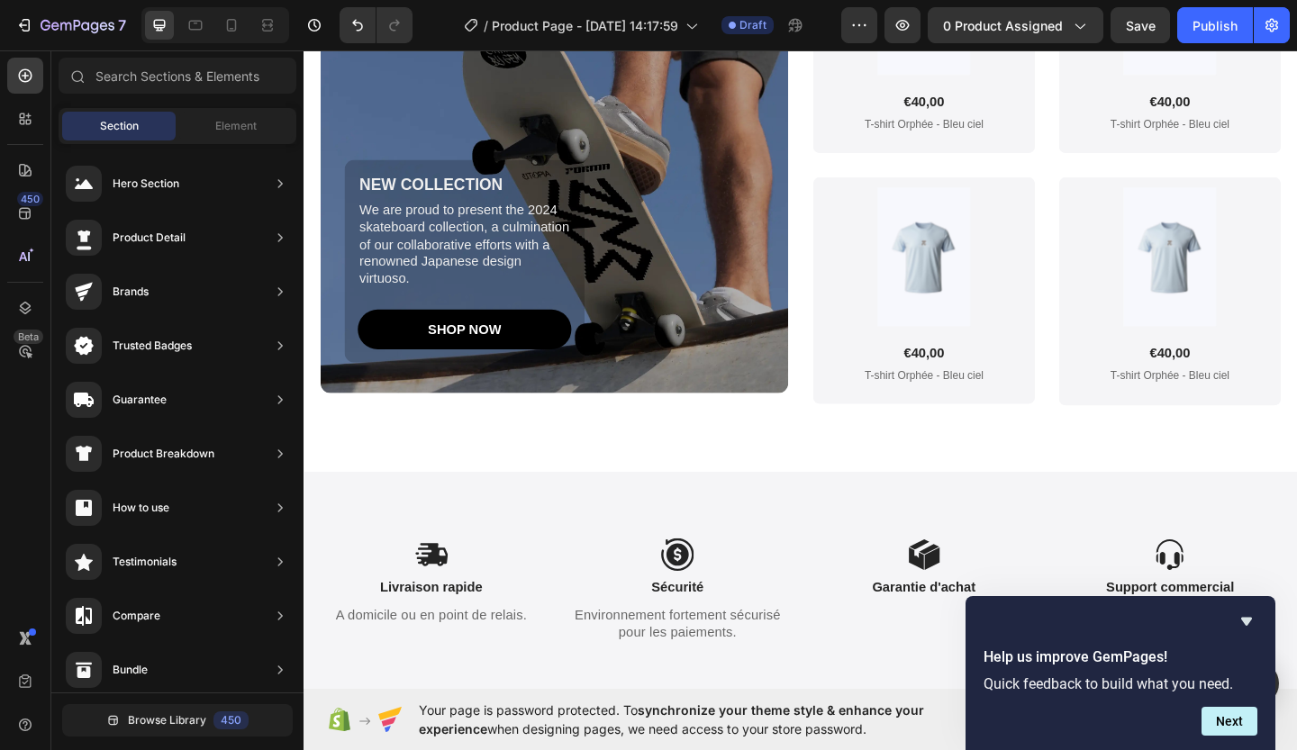
scroll to position [4172, 0]
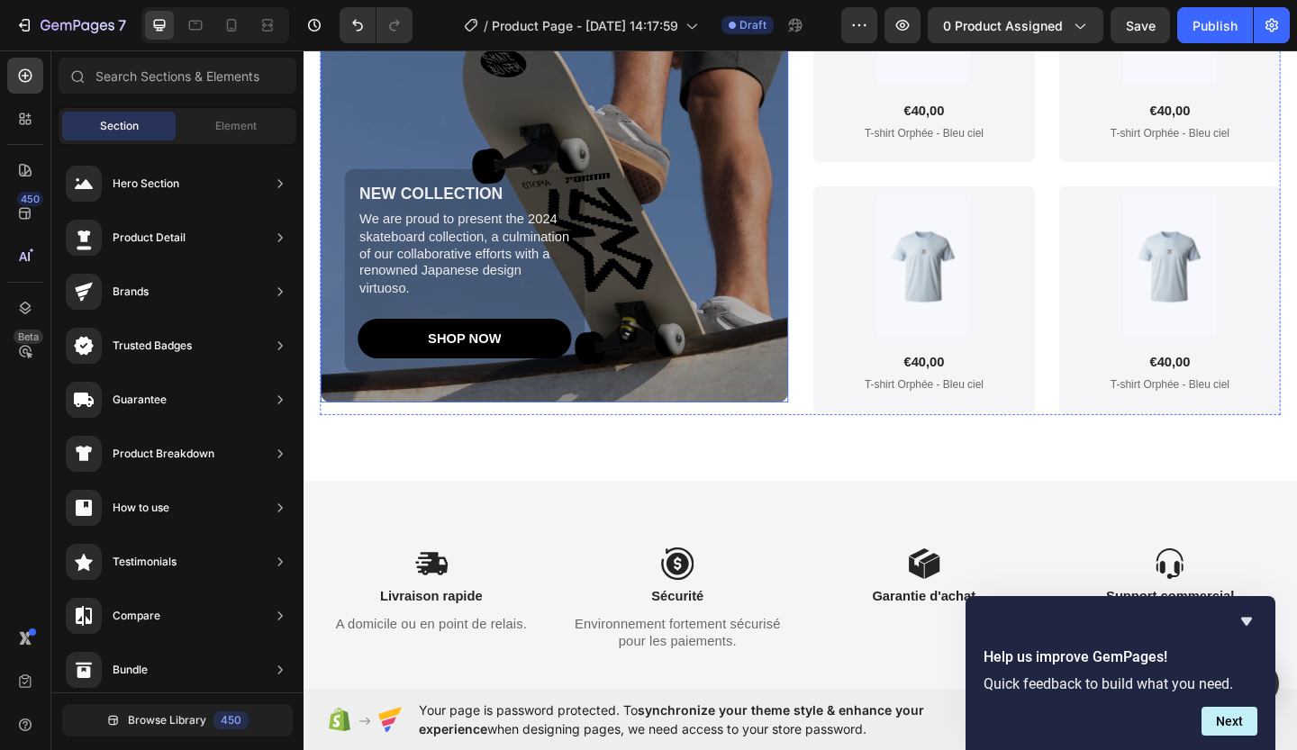
click at [617, 197] on div "NEW COLLECTION Text Block We are proud to present the 2024 skateboard collectio…" at bounding box center [589, 289] width 484 height 221
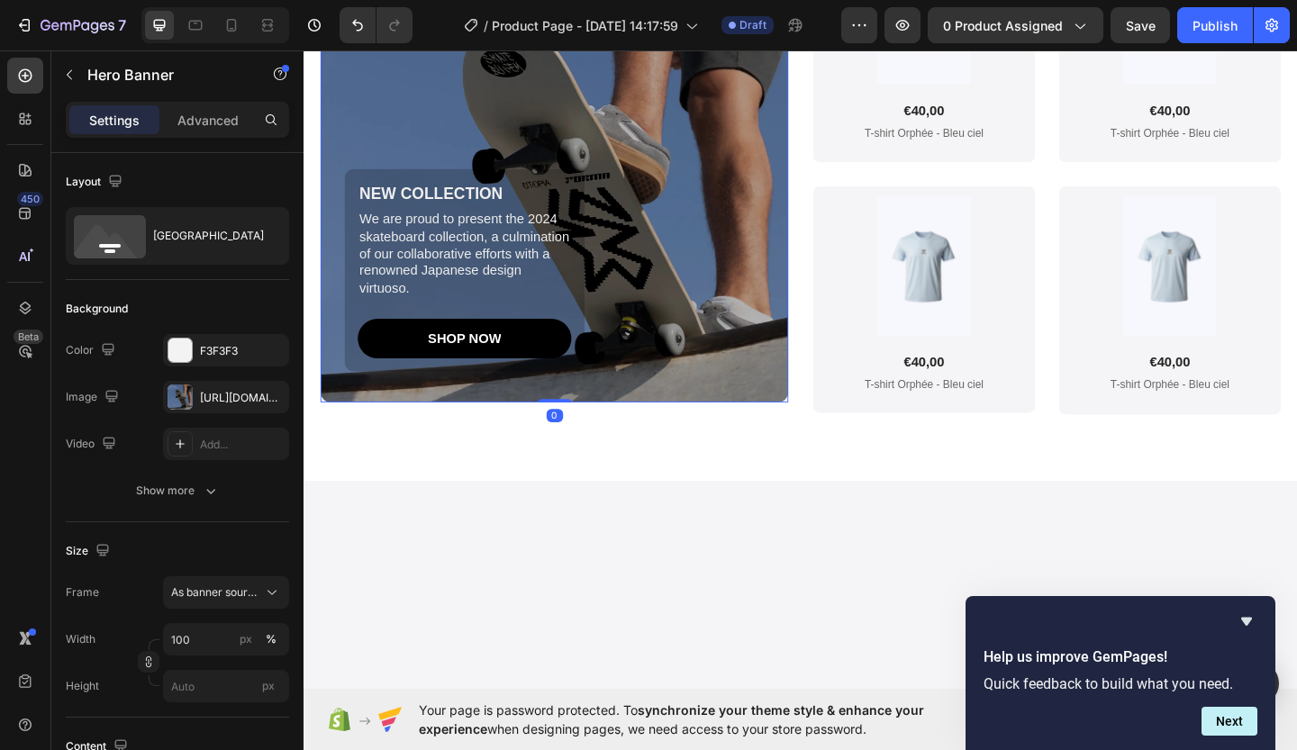
scroll to position [3891, 0]
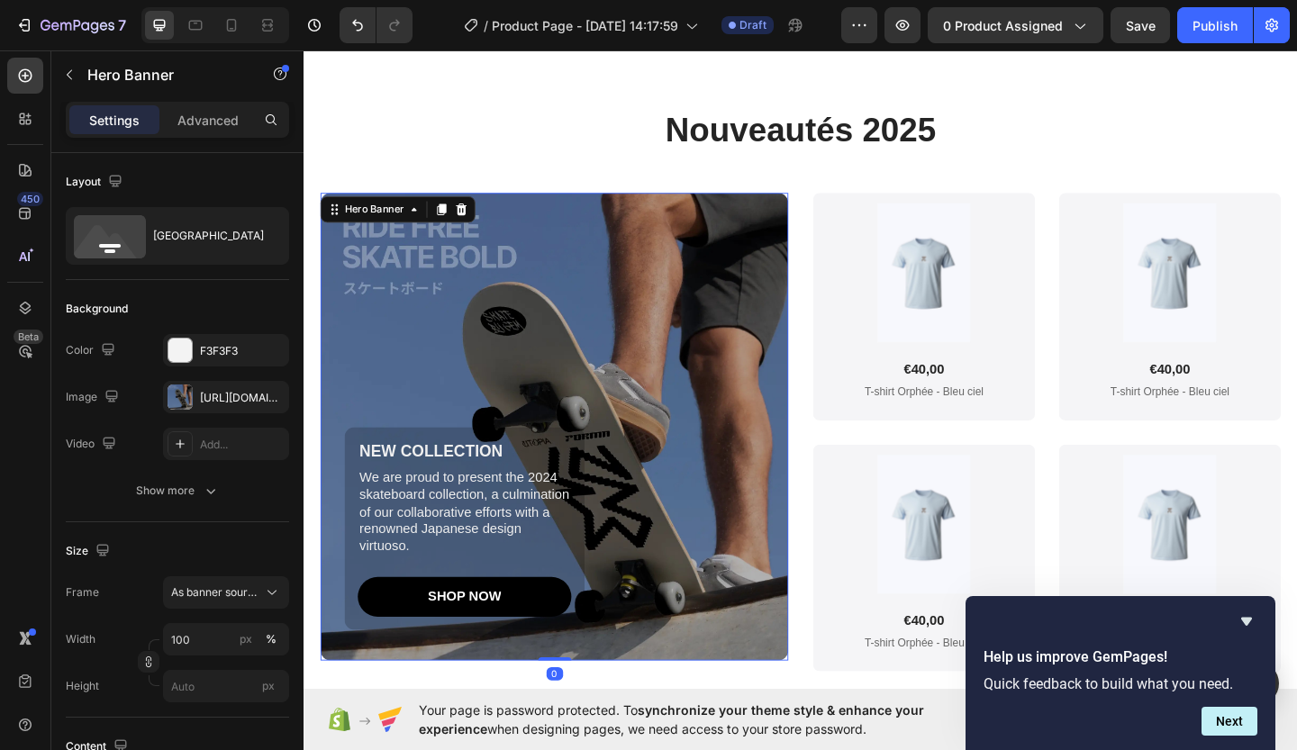
click at [636, 389] on div "Background Image" at bounding box center [576, 459] width 509 height 509
click at [477, 225] on icon at bounding box center [475, 223] width 12 height 13
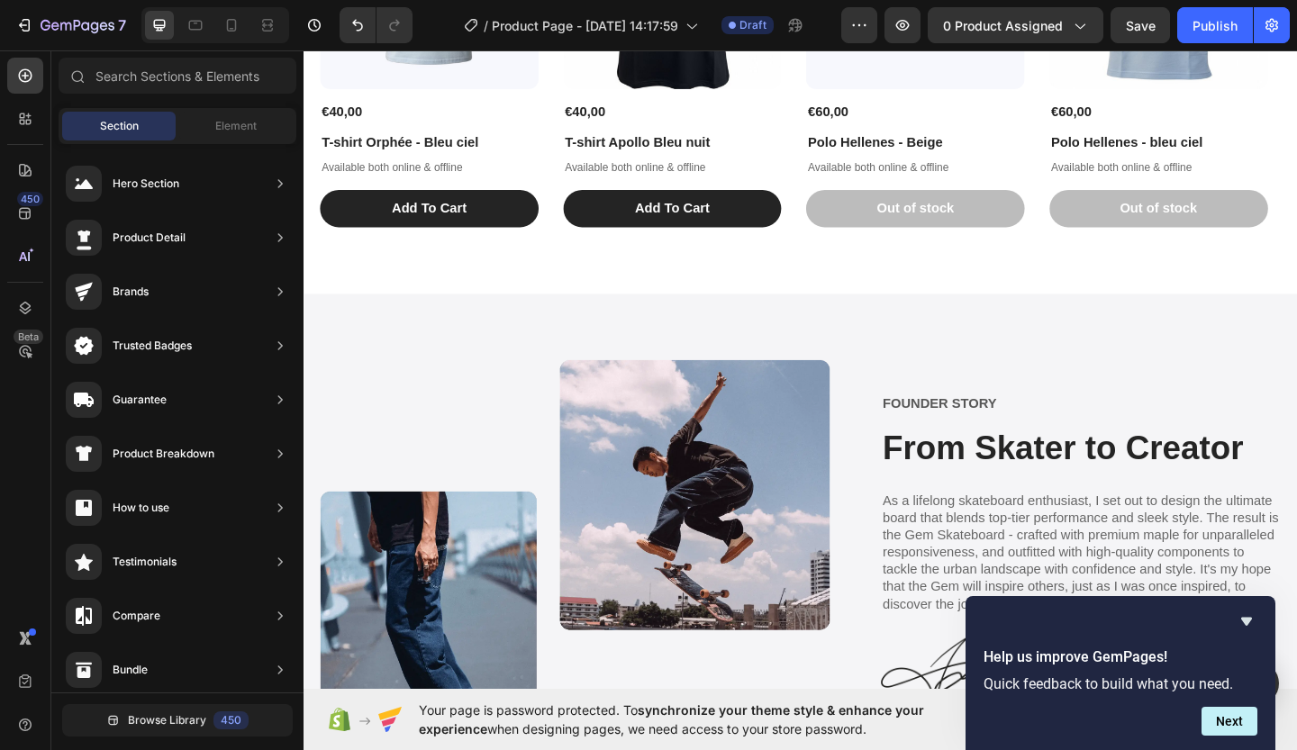
scroll to position [3084, 0]
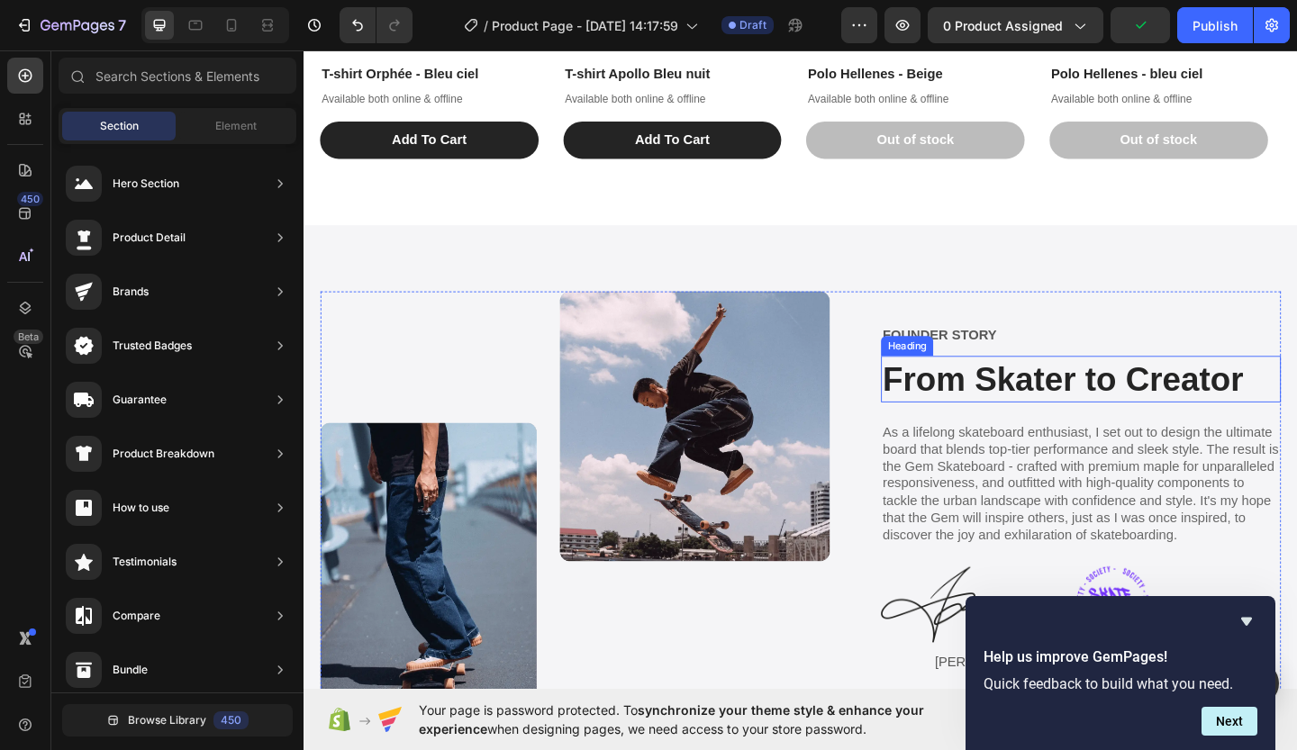
click at [1118, 401] on h2 "From Skater to Creator" at bounding box center [1148, 408] width 435 height 50
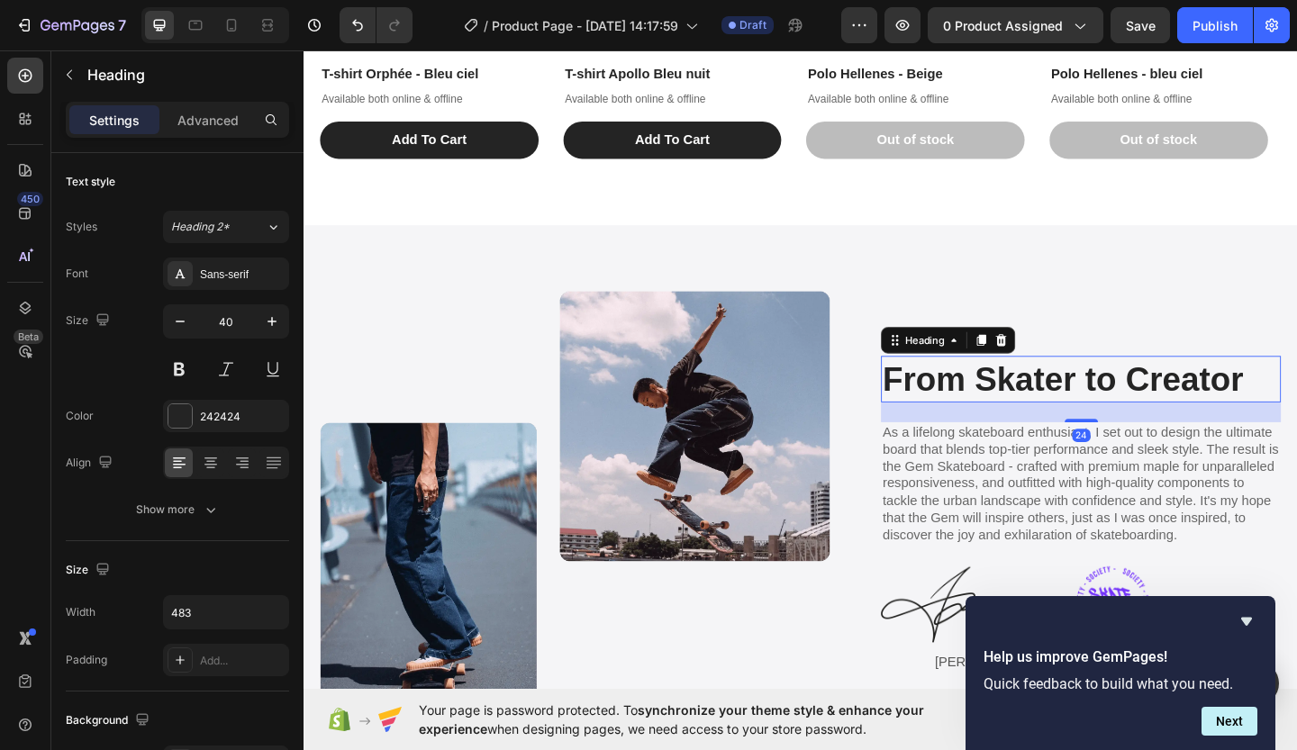
click at [931, 404] on h2 "From Skater to Creator" at bounding box center [1148, 408] width 435 height 50
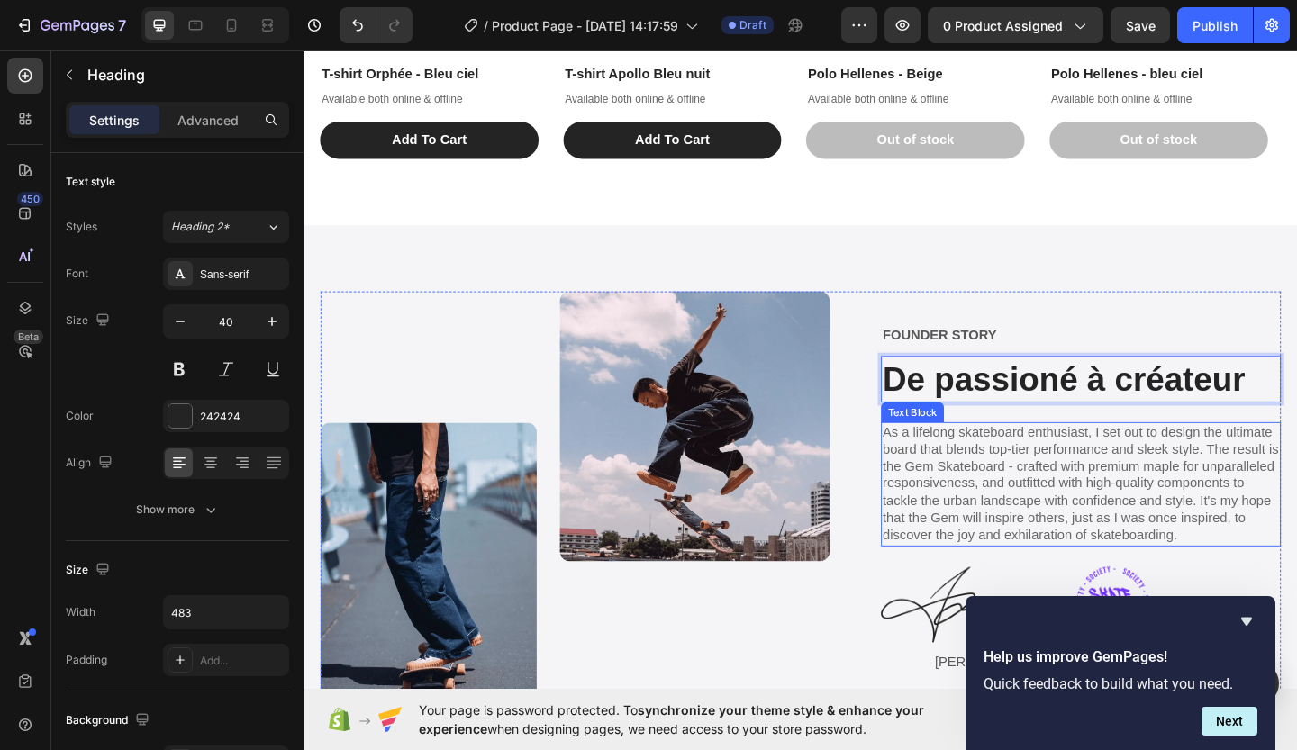
click at [1088, 489] on p "As a lifelong skateboard enthusiast, I set out to design the ultimate board tha…" at bounding box center [1148, 523] width 431 height 132
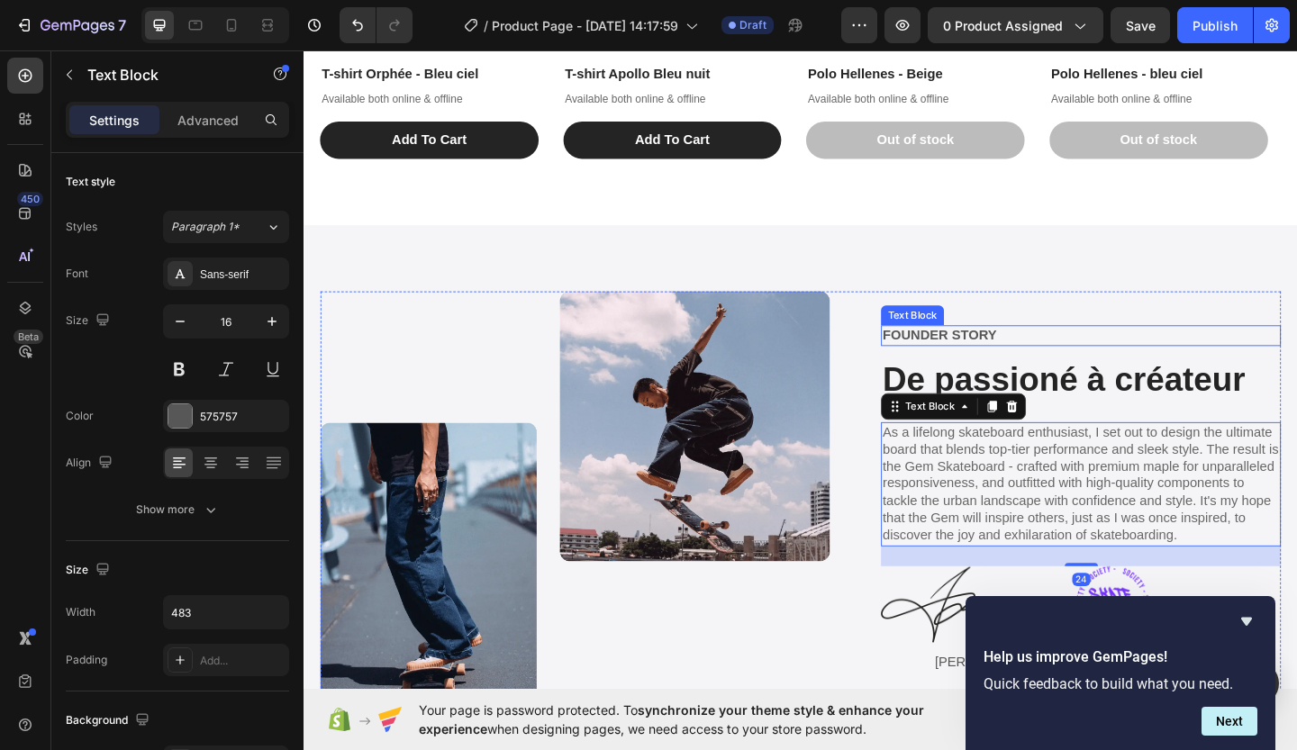
click at [996, 351] on p "FOUNDER STORY" at bounding box center [1148, 360] width 431 height 19
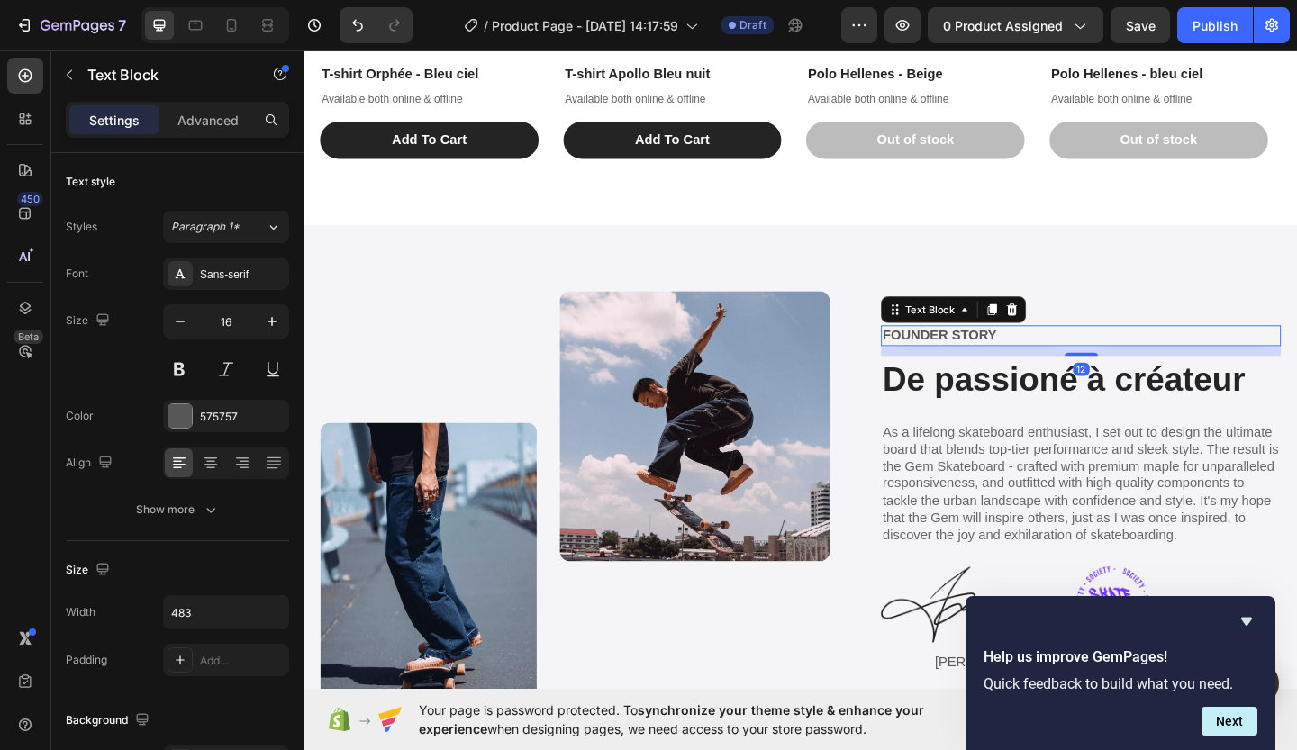
click at [996, 351] on p "FOUNDER STORY" at bounding box center [1148, 360] width 431 height 19
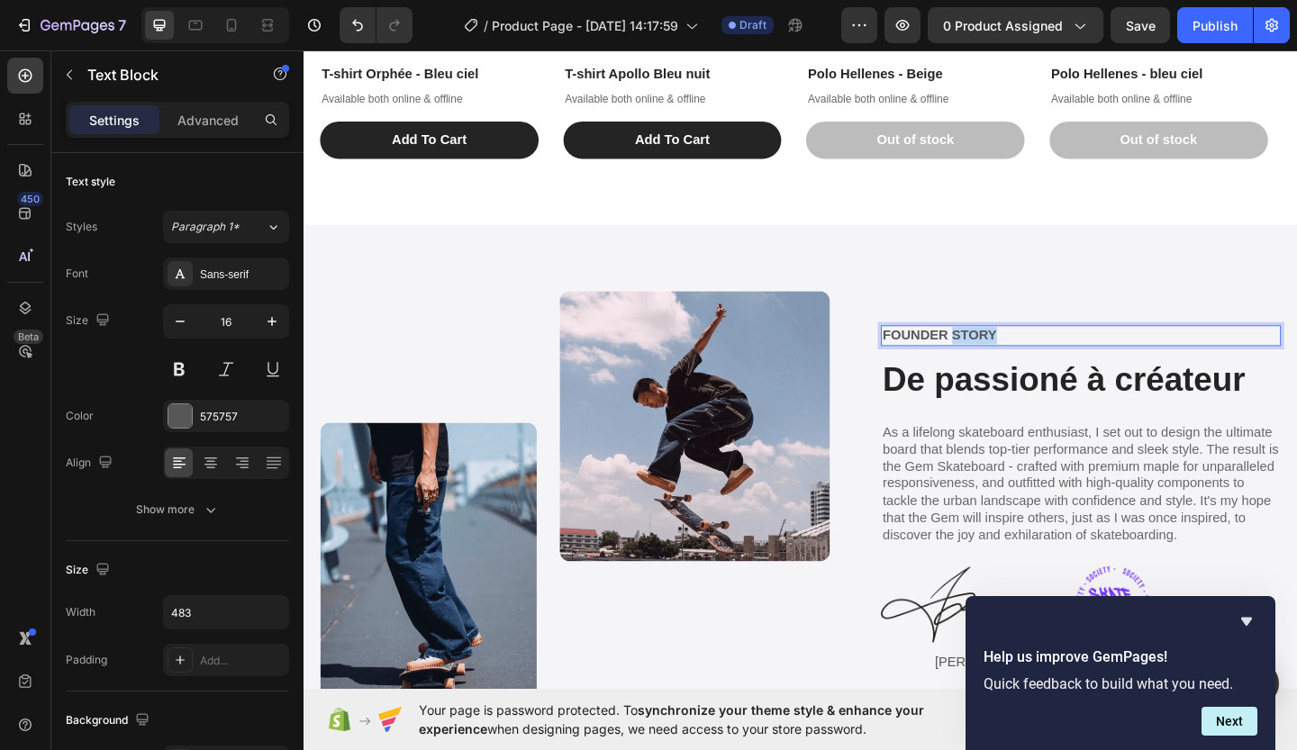
click at [996, 351] on p "FOUNDER STORY" at bounding box center [1148, 360] width 431 height 19
click at [977, 356] on p "CEO foundateur" at bounding box center [1148, 360] width 431 height 19
click at [1084, 495] on p "As a lifelong skateboard enthusiast, I set out to design the ultimate board tha…" at bounding box center [1148, 523] width 431 height 132
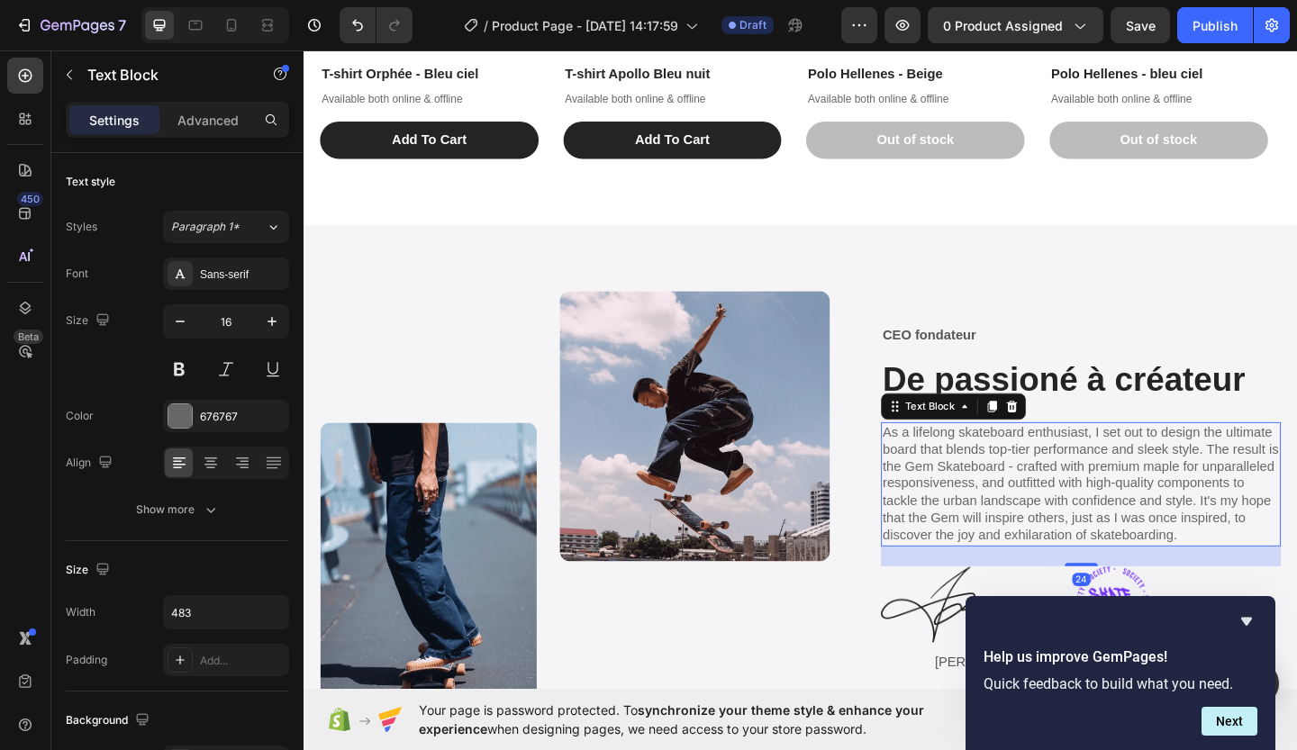
click at [1246, 578] on p "As a lifelong skateboard enthusiast, I set out to design the ultimate board tha…" at bounding box center [1148, 523] width 431 height 132
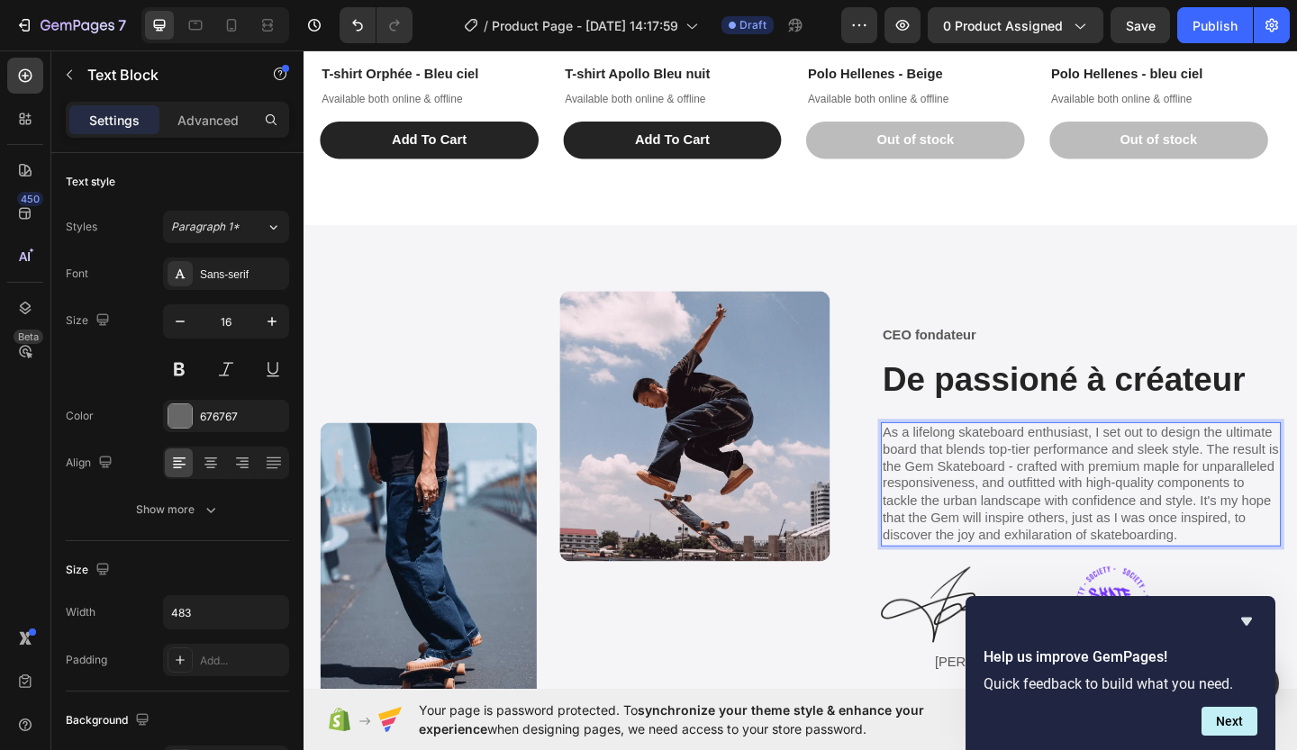
click at [1246, 578] on p "As a lifelong skateboard enthusiast, I set out to design the ultimate board tha…" at bounding box center [1148, 523] width 431 height 132
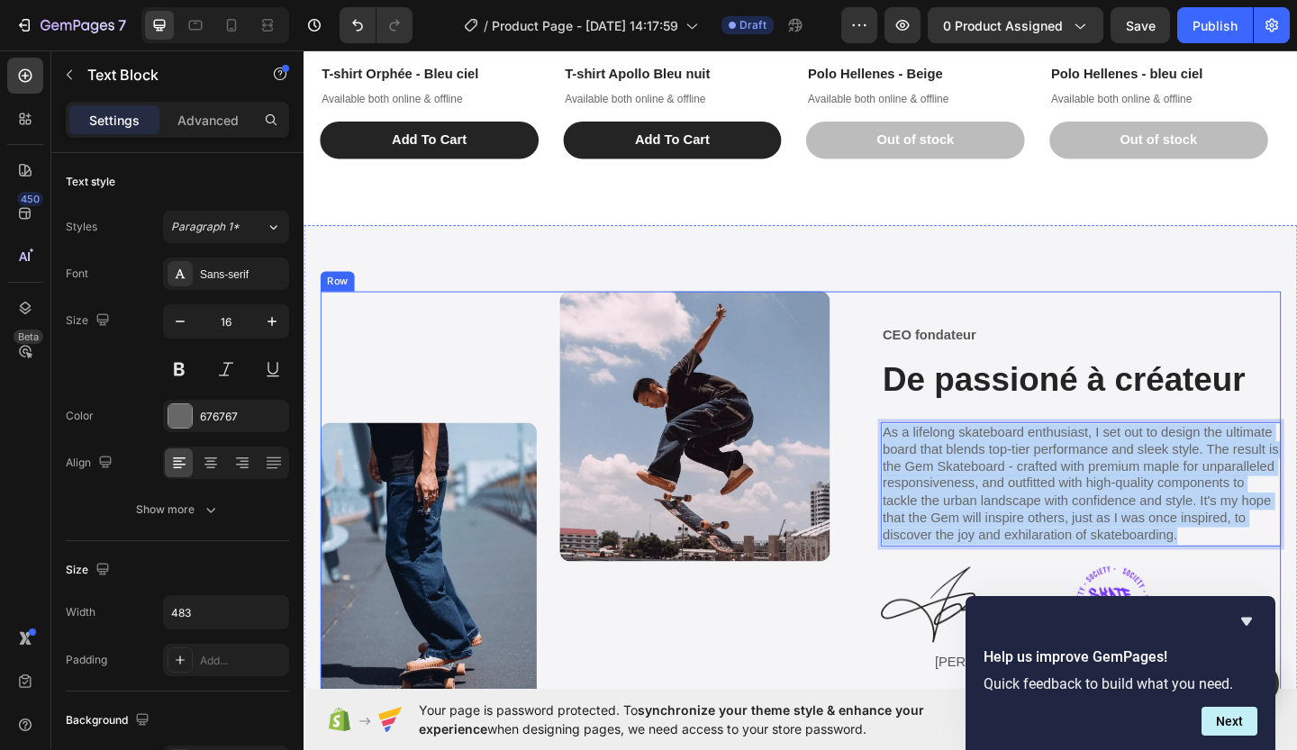
drag, startPoint x: 1246, startPoint y: 578, endPoint x: 915, endPoint y: 467, distance: 349.0
click at [915, 467] on div "Image CEO fondateur Text Block De passioné à créateur Heading As a lifelong ska…" at bounding box center [844, 549] width 1045 height 473
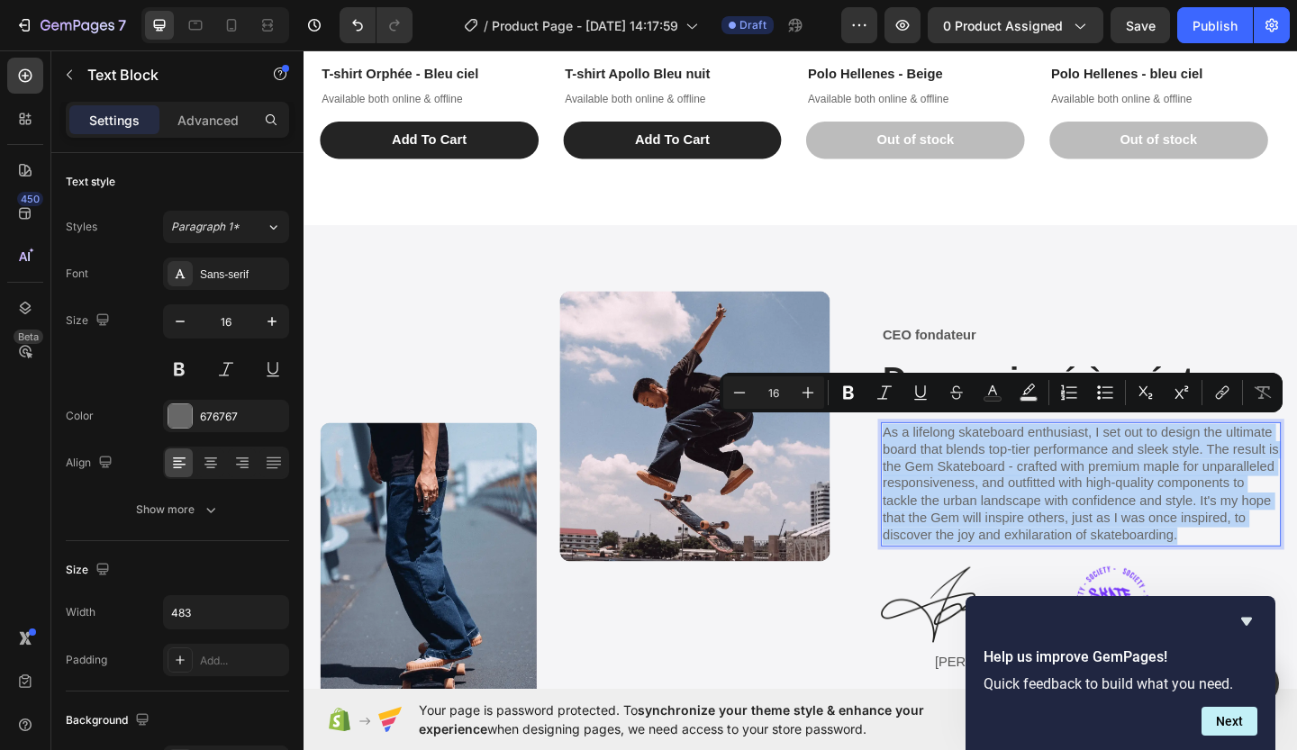
click at [1249, 575] on p "As a lifelong skateboard enthusiast, I set out to design the ultimate board tha…" at bounding box center [1148, 523] width 431 height 132
drag, startPoint x: 1249, startPoint y: 575, endPoint x: 918, endPoint y: 456, distance: 351.3
click at [931, 456] on div "As a lifelong skateboard enthusiast, I set out to design the ultimate board tha…" at bounding box center [1148, 522] width 435 height 135
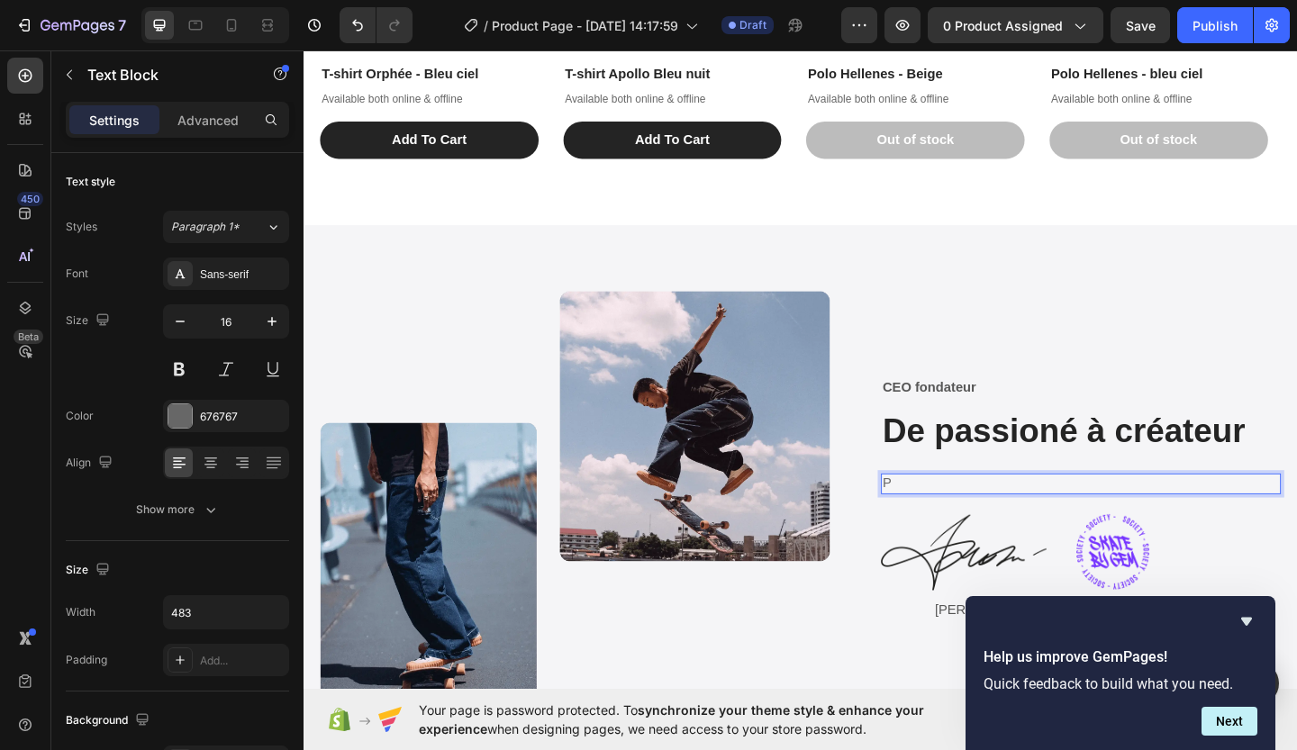
scroll to position [3140, 0]
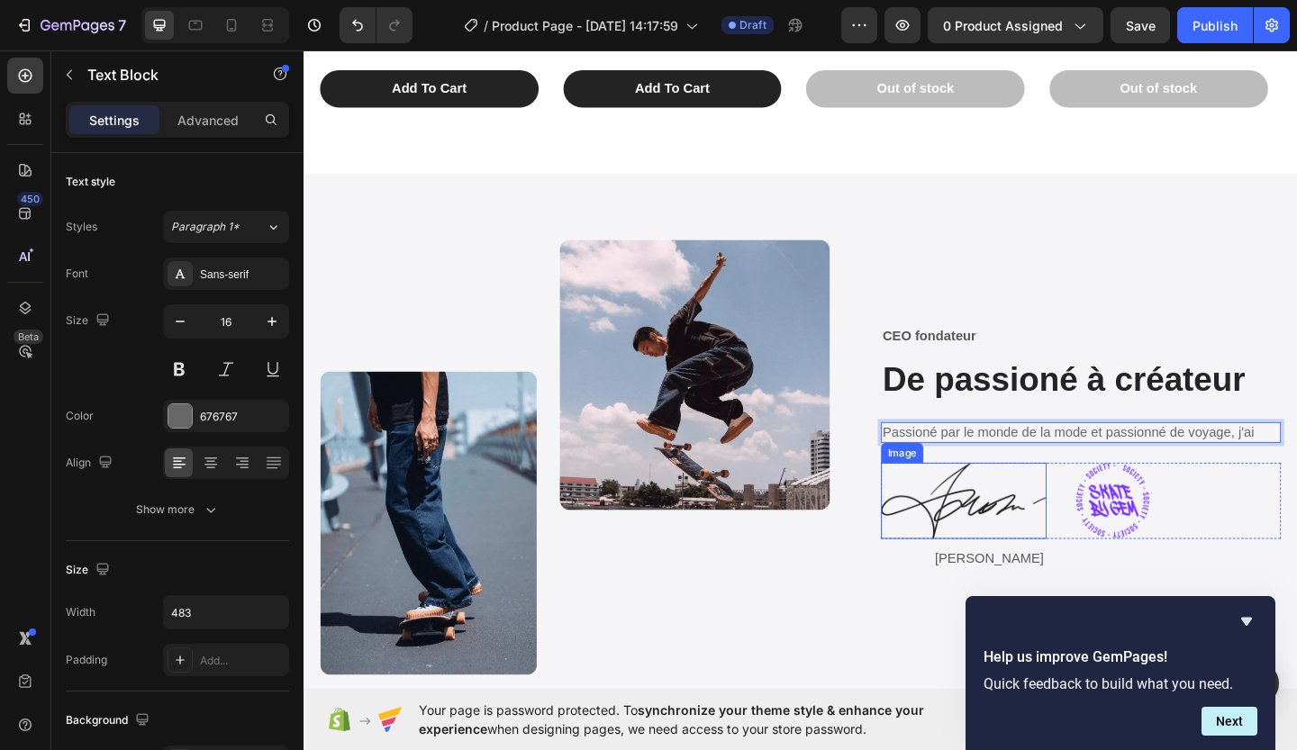
click at [1031, 541] on img at bounding box center [1021, 540] width 180 height 83
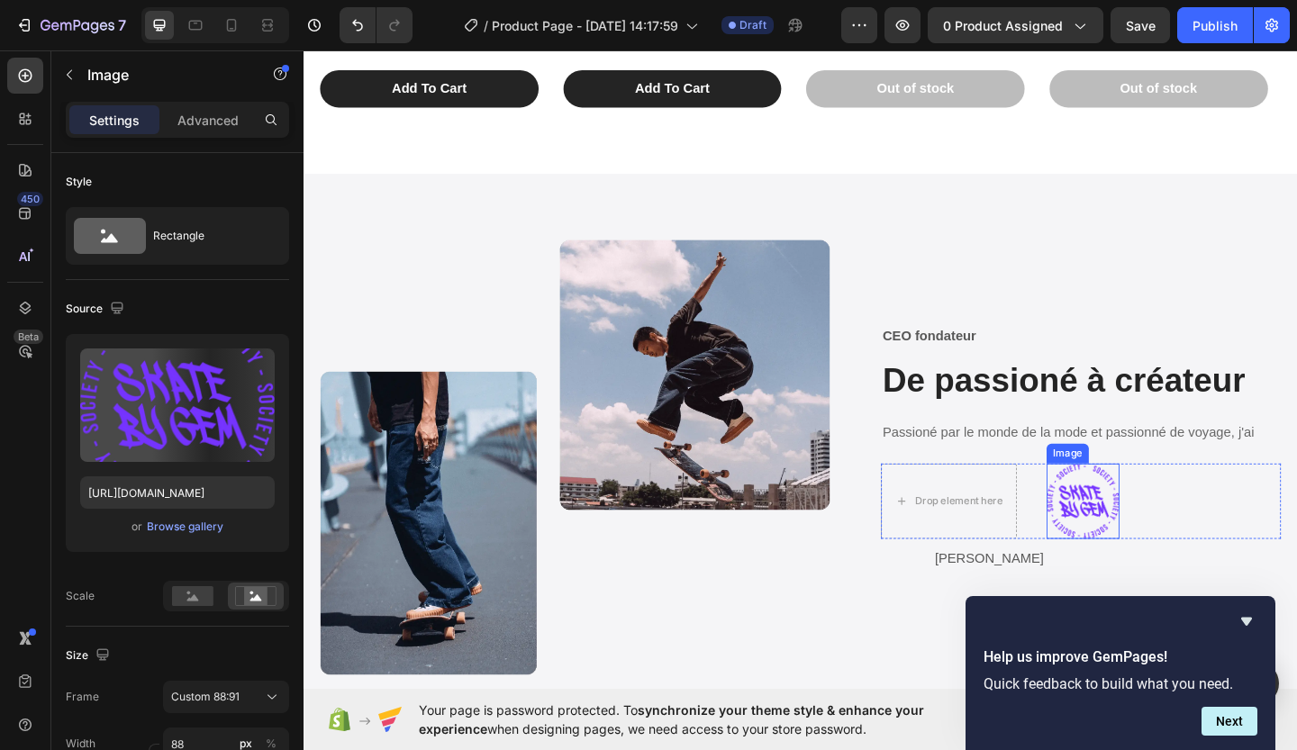
click at [1112, 545] on img at bounding box center [1151, 541] width 79 height 82
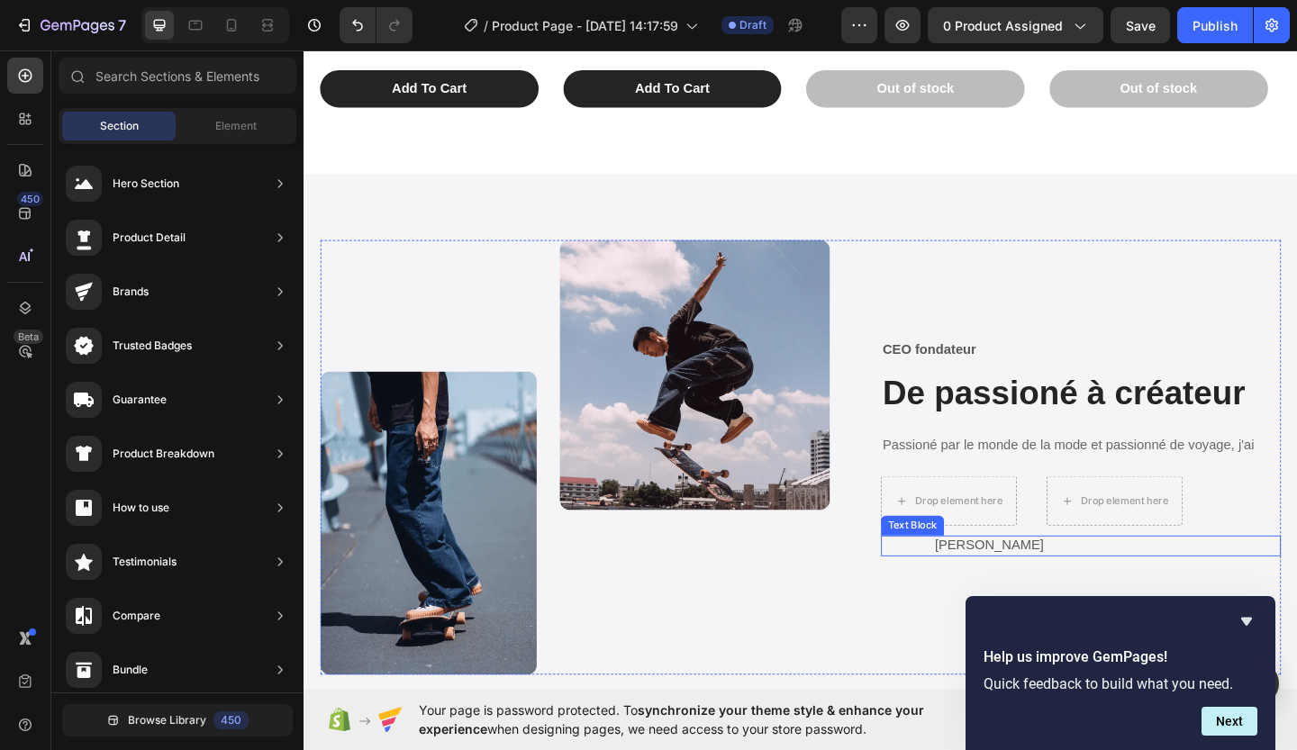
click at [1025, 586] on p "Jonathan" at bounding box center [1177, 589] width 375 height 19
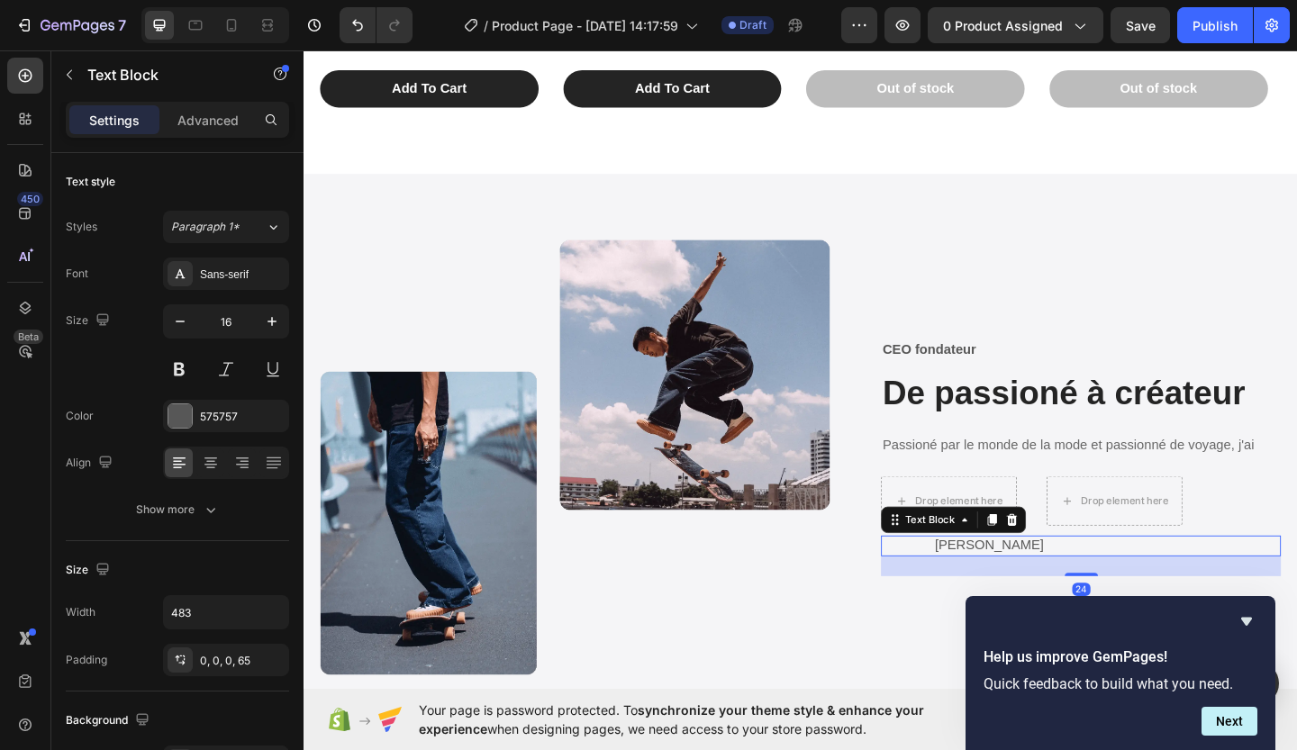
click at [1031, 567] on div "Text Block" at bounding box center [1010, 561] width 158 height 29
click at [1022, 583] on p "Jonathan" at bounding box center [1177, 589] width 375 height 19
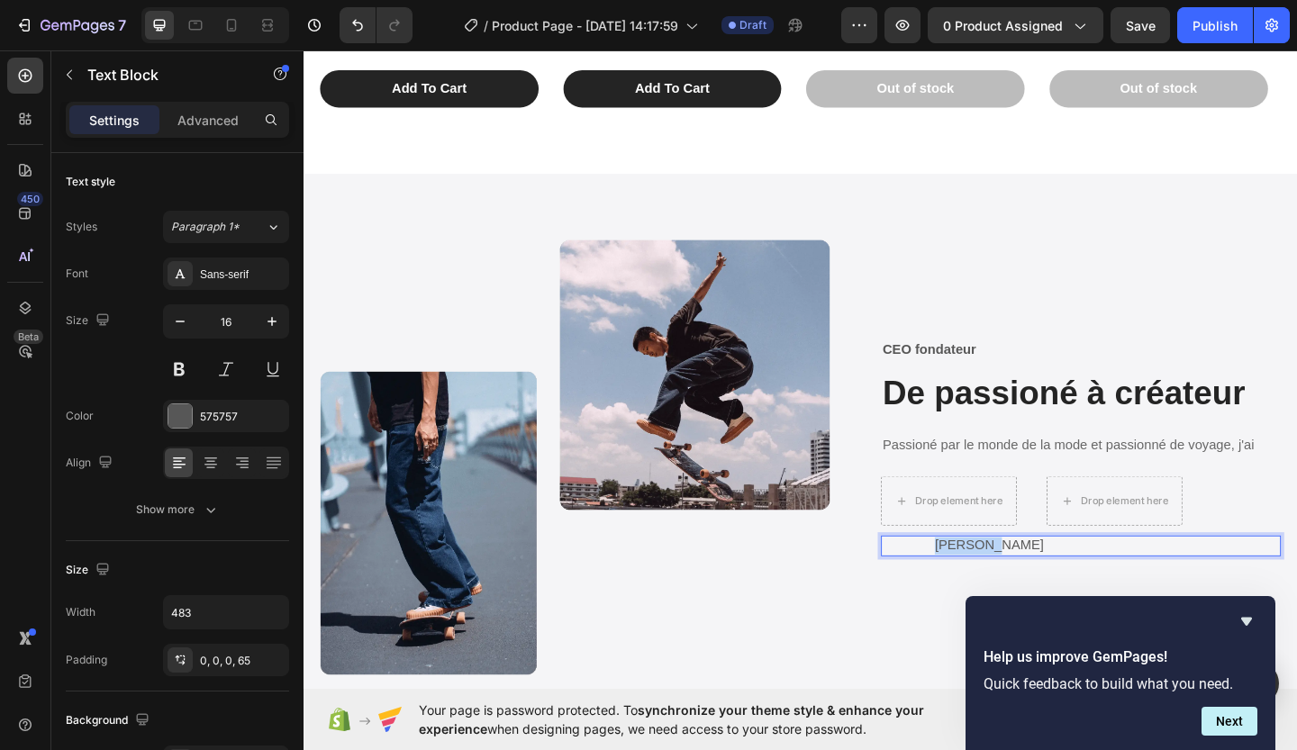
click at [1022, 583] on p "Jonathan" at bounding box center [1177, 589] width 375 height 19
click at [1296, 471] on p "Passioné par le monde de la mode et passionné de voyage, j'ai" at bounding box center [1148, 480] width 431 height 19
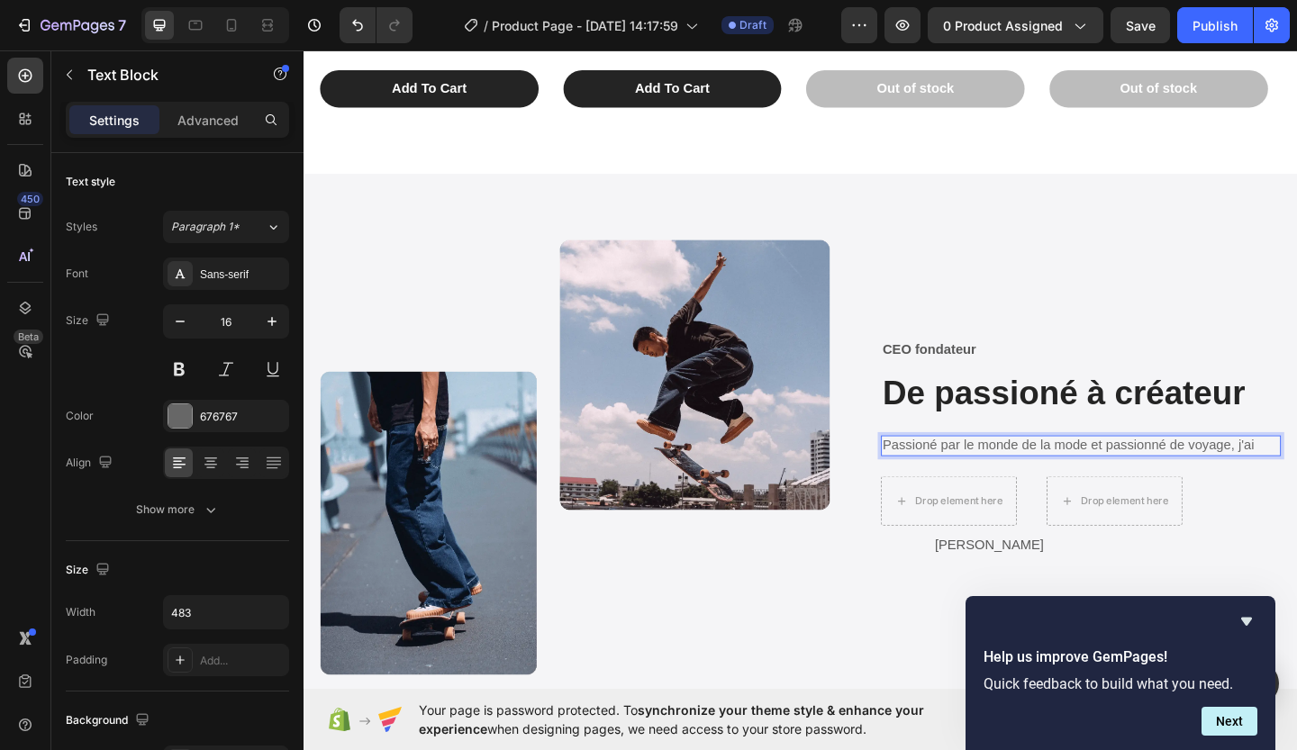
click at [1296, 471] on p "Passioné par le monde de la mode et passionné de voyage, j'ai" at bounding box center [1148, 480] width 431 height 19
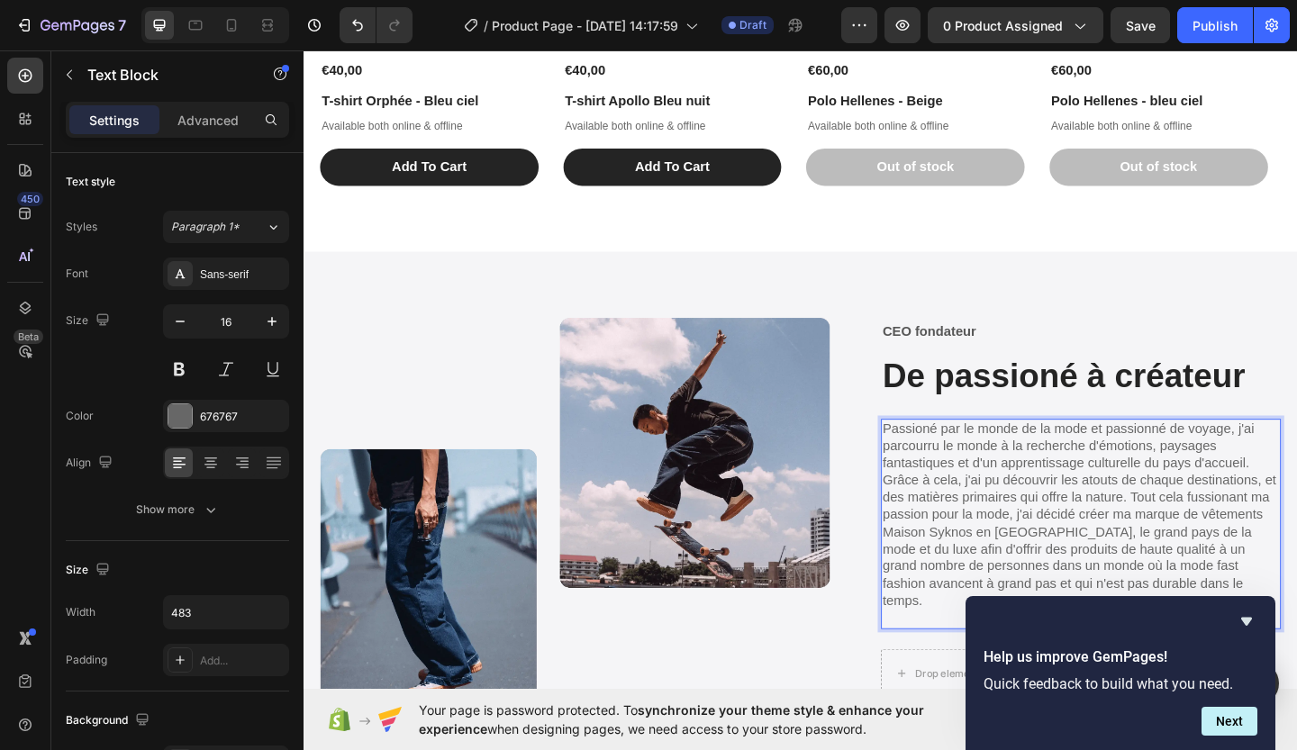
scroll to position [3046, 0]
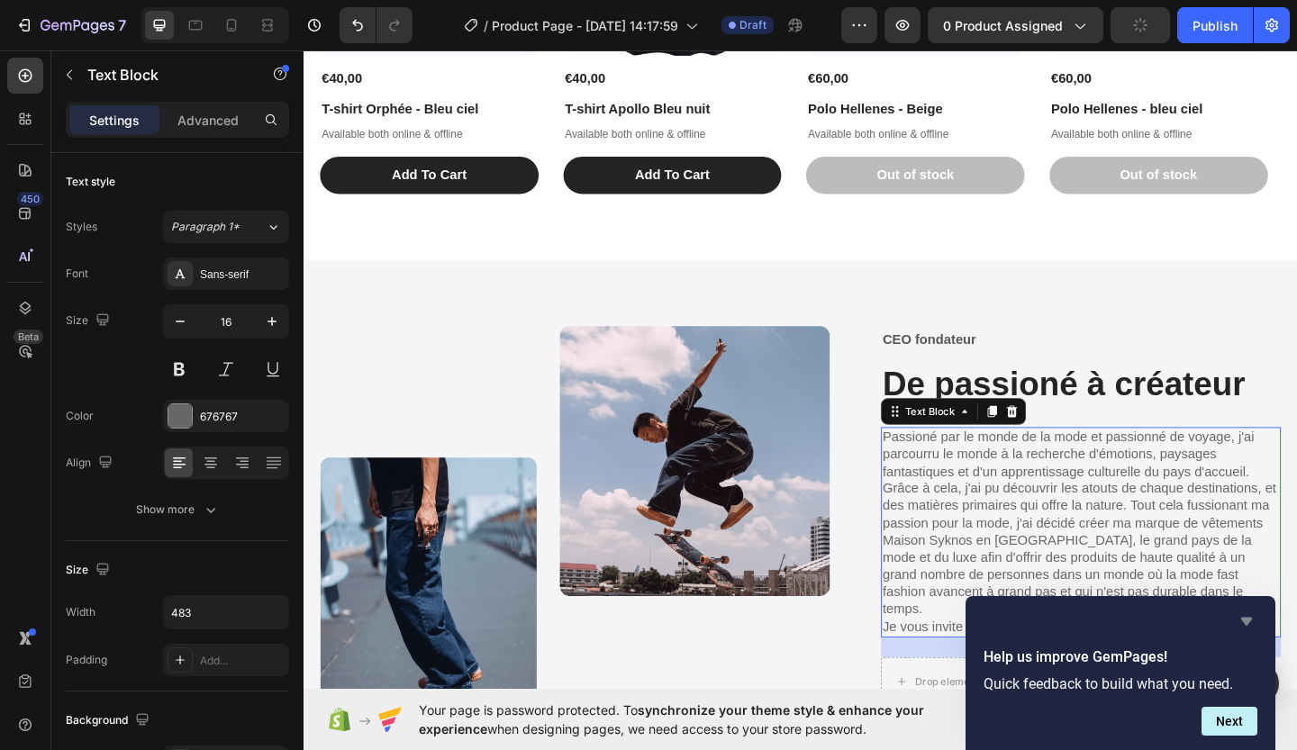
click at [1250, 628] on icon "Hide survey" at bounding box center [1247, 622] width 22 height 22
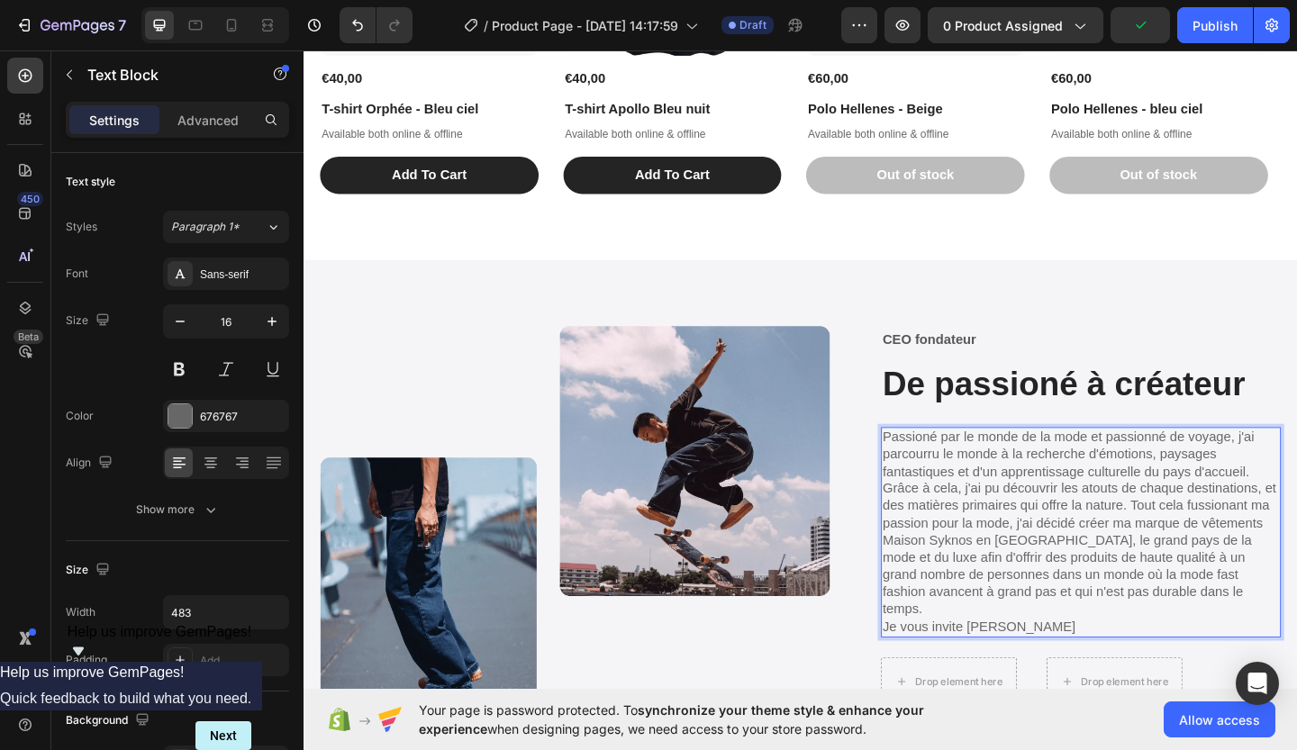
click at [1241, 662] on p "Passioné par le monde de la mode et passionné de voyage, j'ai parcourru le mond…" at bounding box center [1148, 574] width 431 height 225
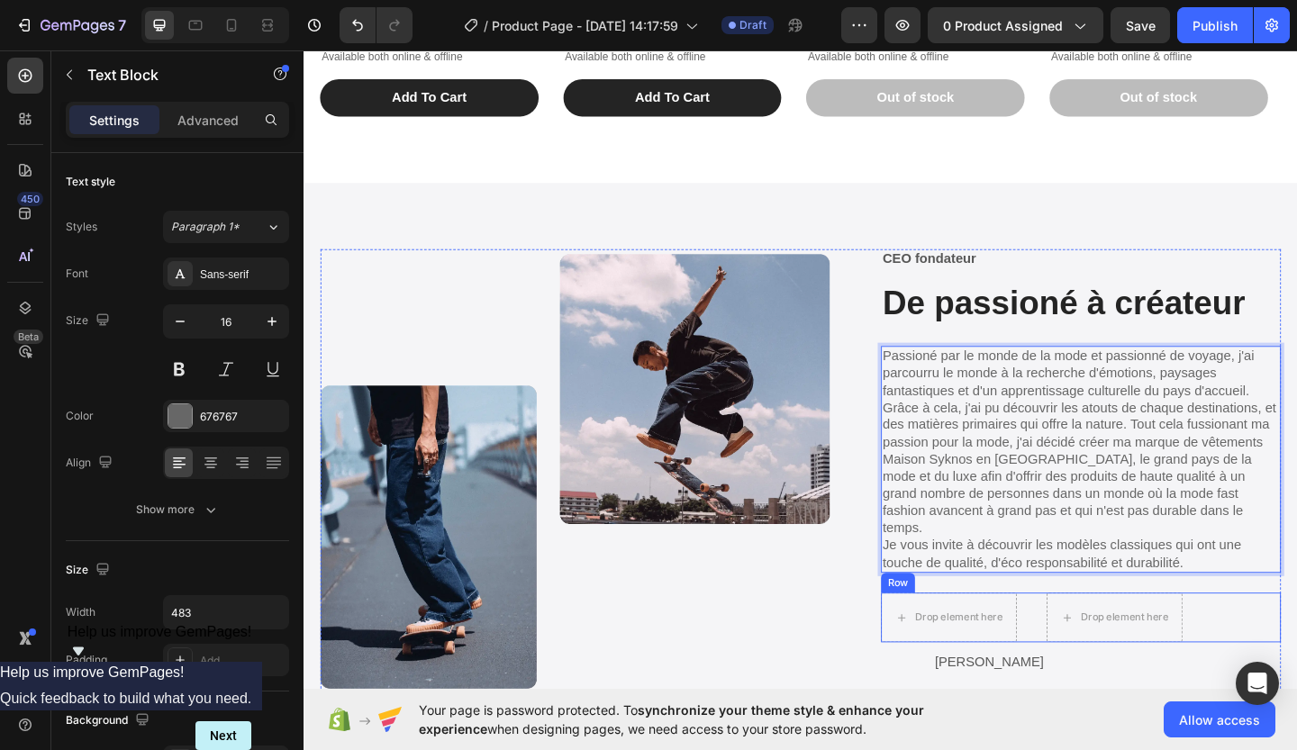
scroll to position [3343, 0]
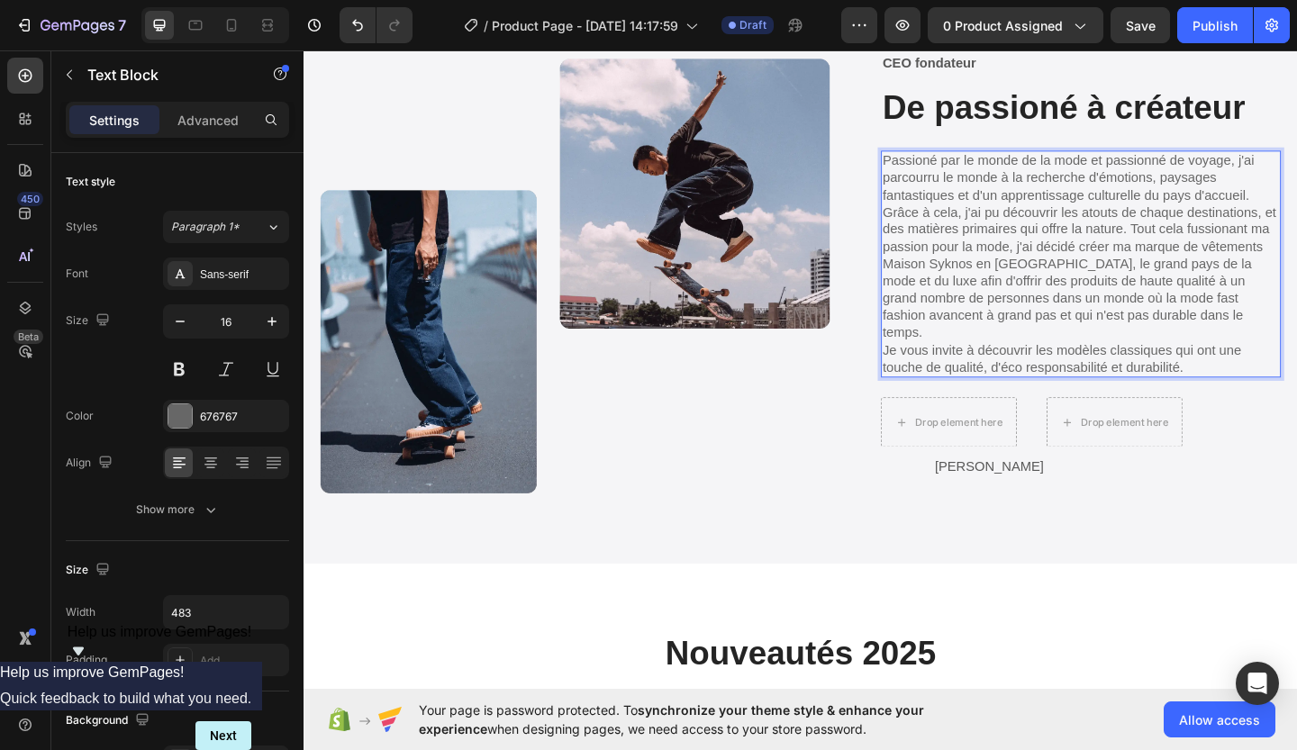
click at [89, 662] on icon "Show survey - Help us improve GemPages!" at bounding box center [79, 651] width 22 height 22
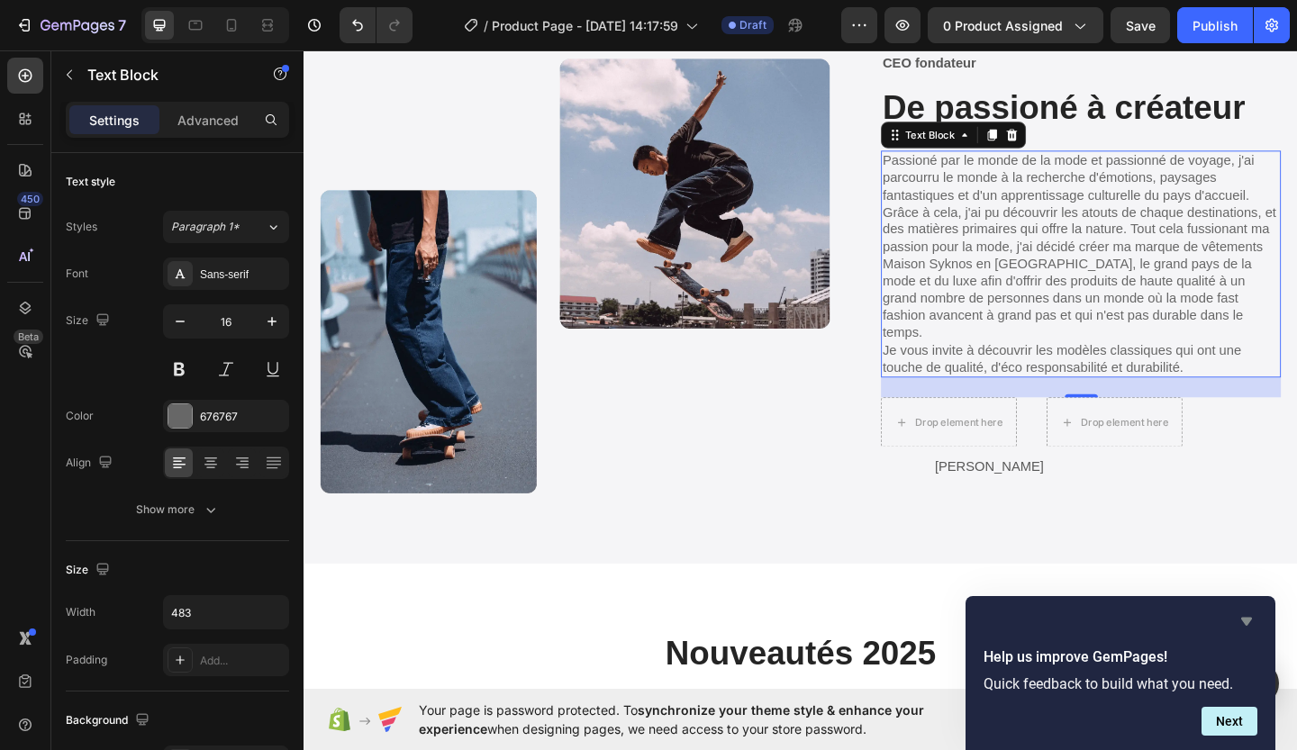
click at [1247, 618] on icon "Hide survey" at bounding box center [1246, 622] width 11 height 8
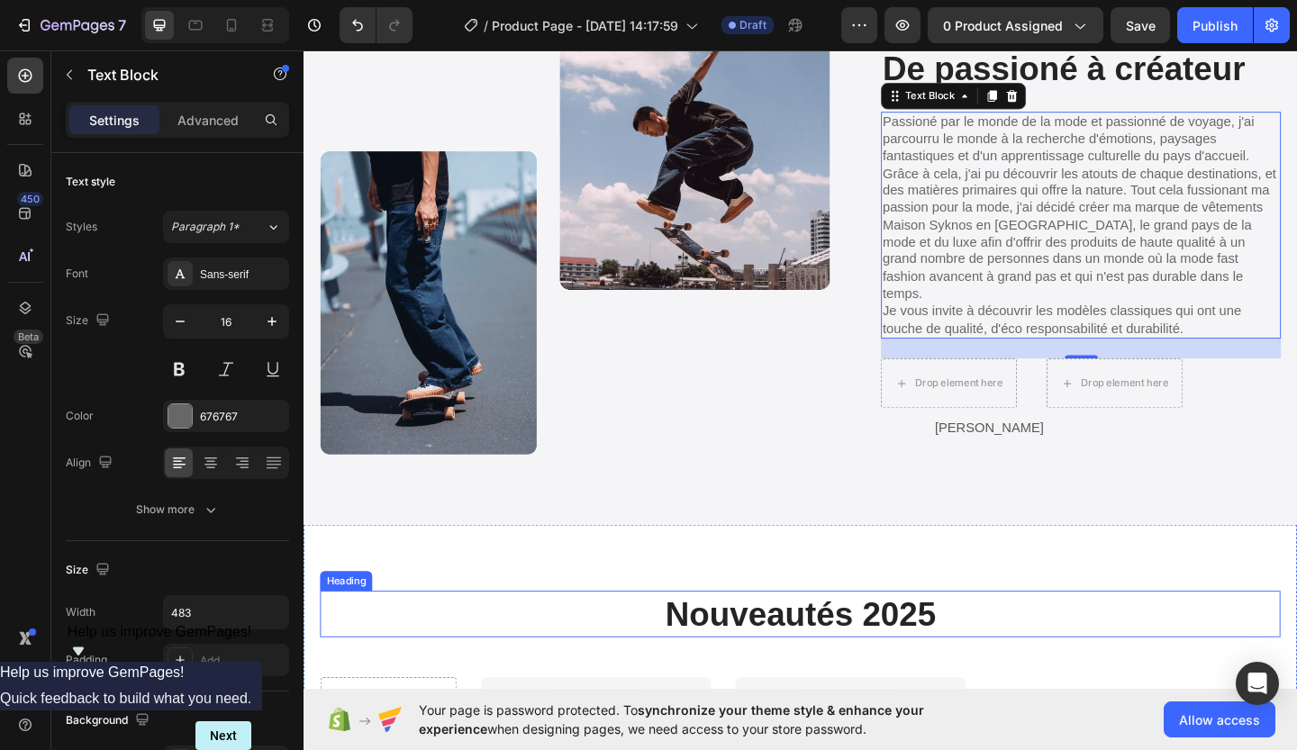
scroll to position [3384, 0]
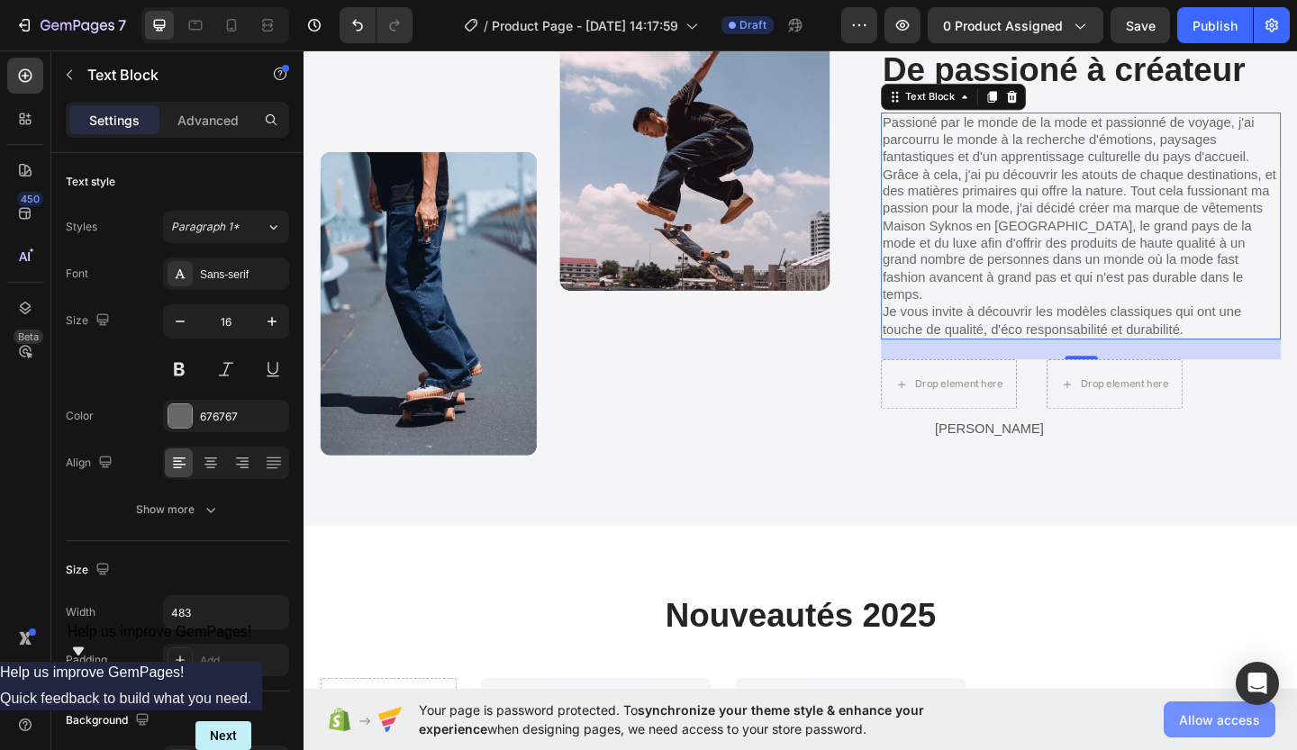
click at [1184, 711] on span "Allow access" at bounding box center [1219, 720] width 81 height 19
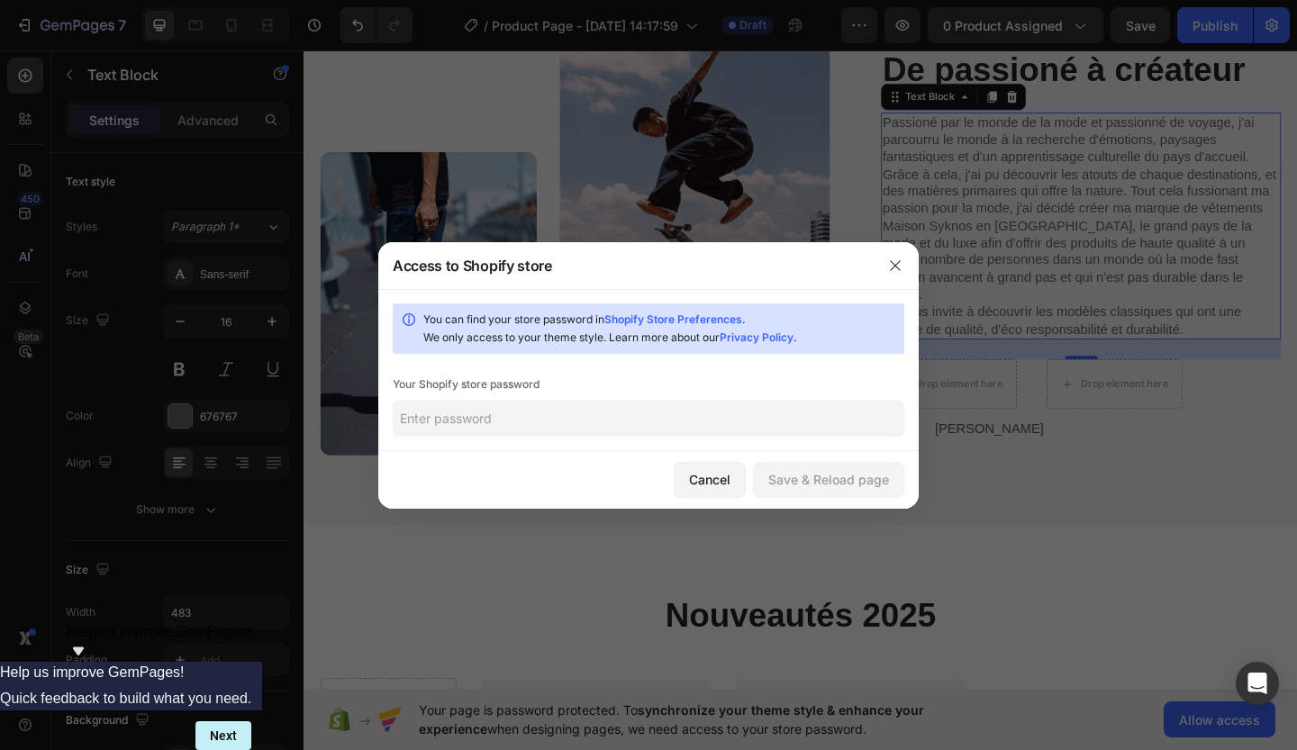
click at [598, 416] on input "text" at bounding box center [649, 419] width 512 height 36
type input "Javier0488"
click at [805, 489] on div "Save & Reload page" at bounding box center [828, 479] width 121 height 19
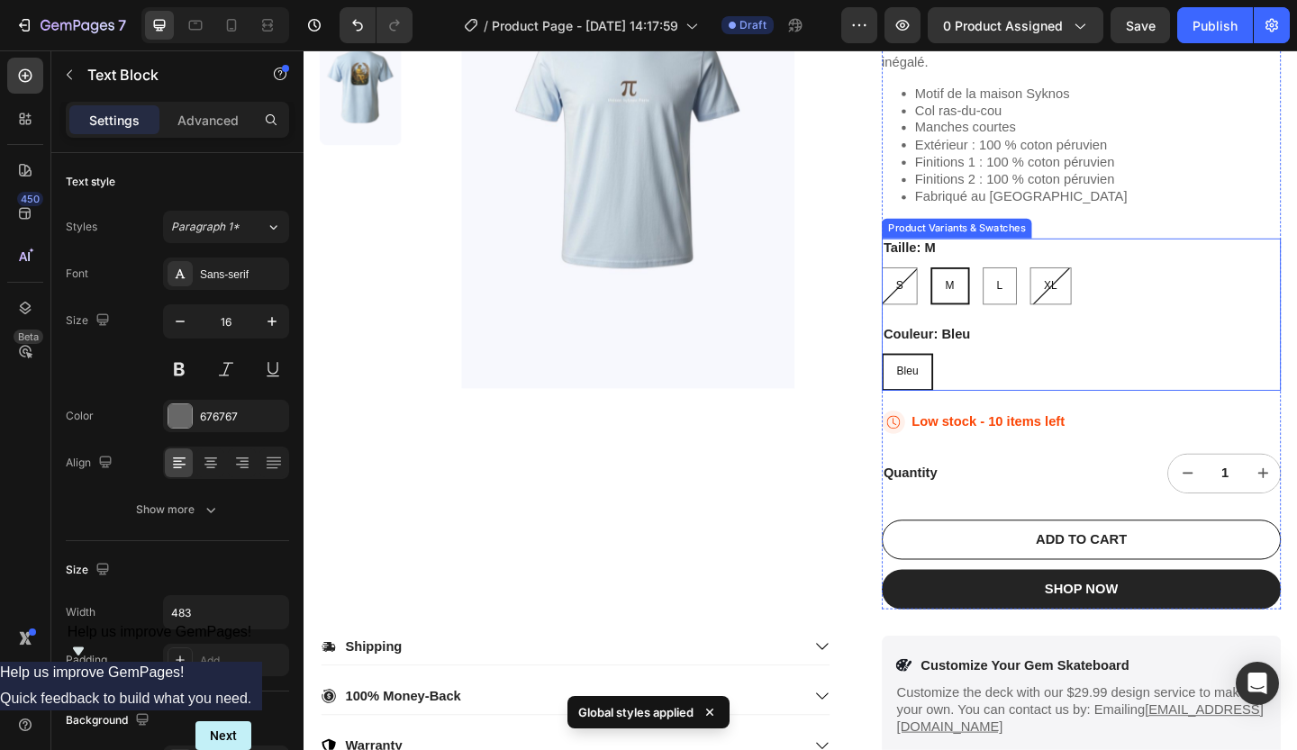
scroll to position [455, 0]
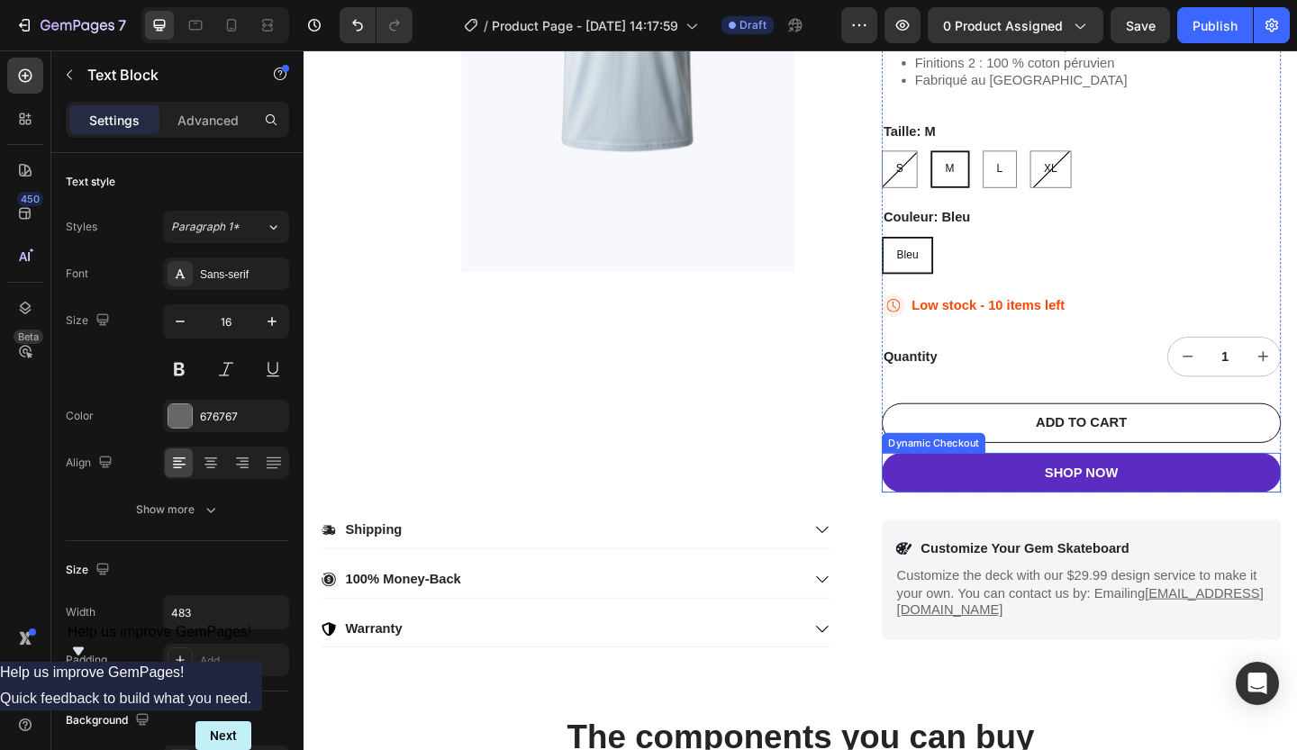
click at [1197, 518] on button "SHOP NOW" at bounding box center [1149, 509] width 434 height 43
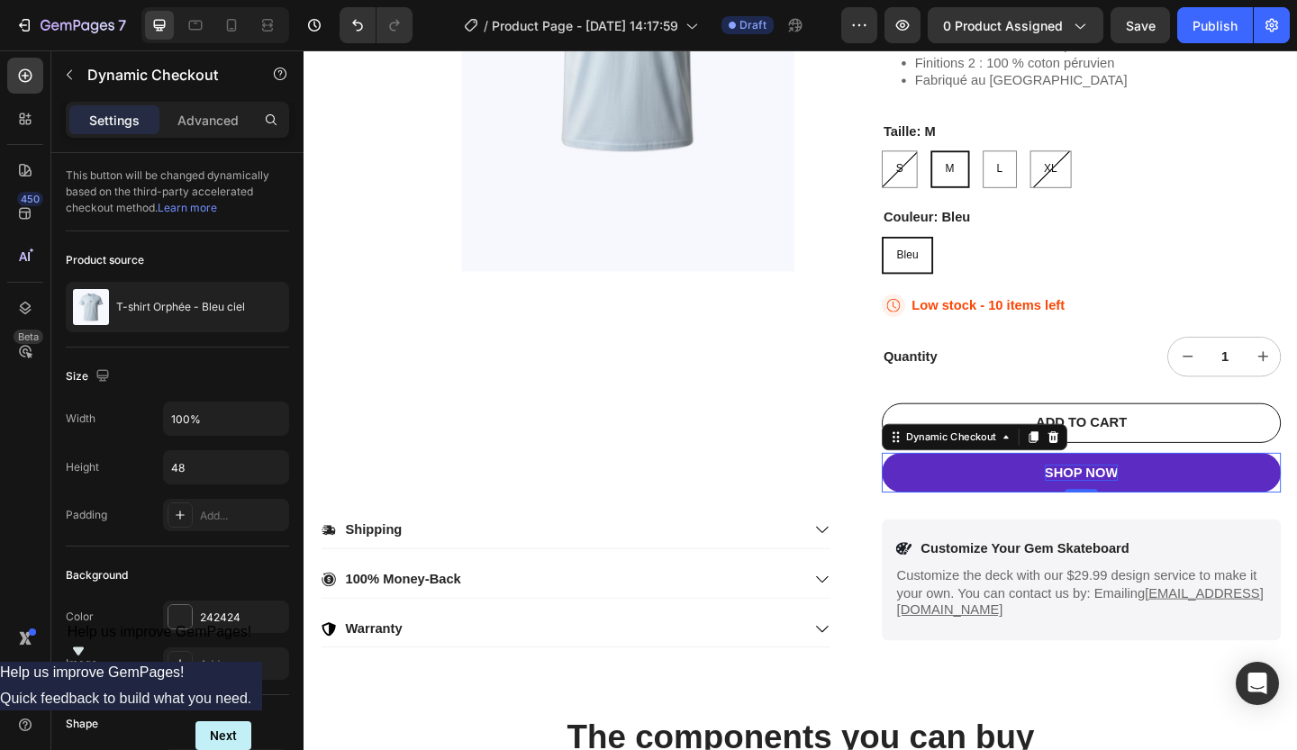
click at [1167, 508] on div "SHOP NOW" at bounding box center [1150, 510] width 80 height 19
click at [1167, 508] on p "SHOP NOW" at bounding box center [1150, 510] width 80 height 19
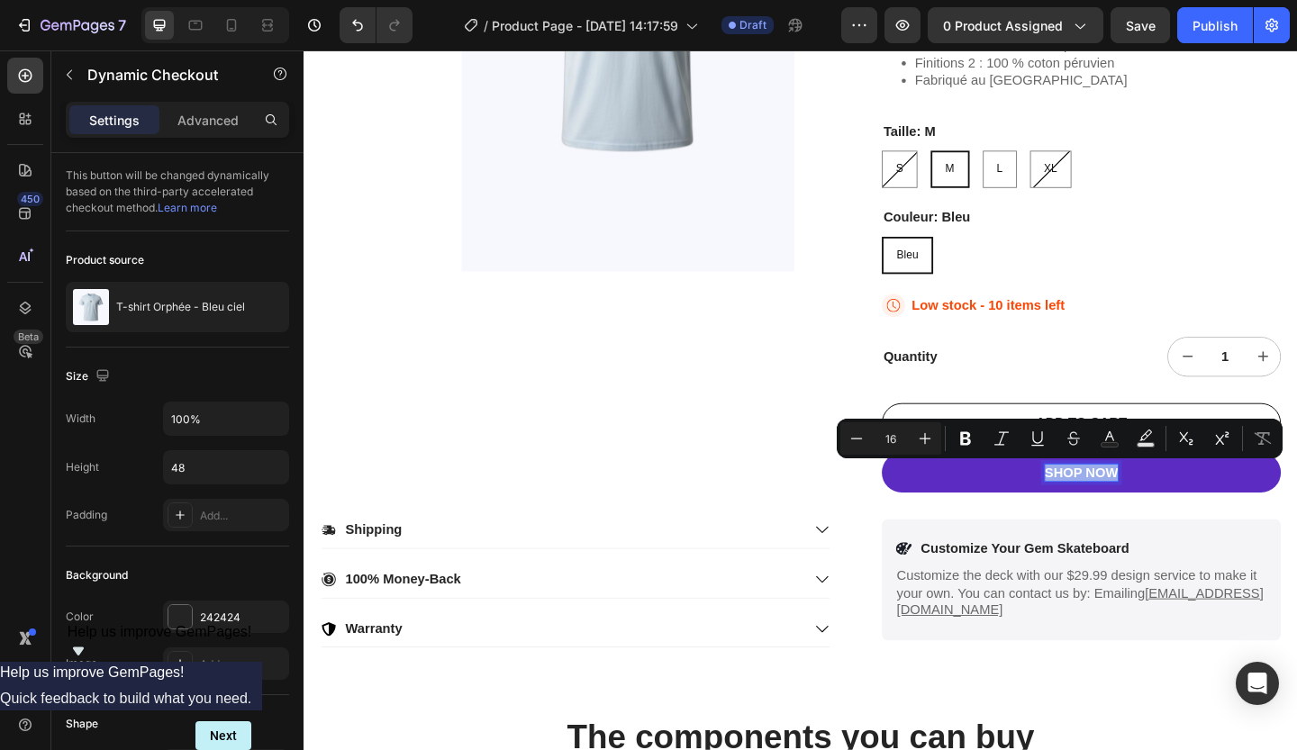
click at [1167, 508] on p "SHOP NOW" at bounding box center [1150, 510] width 80 height 19
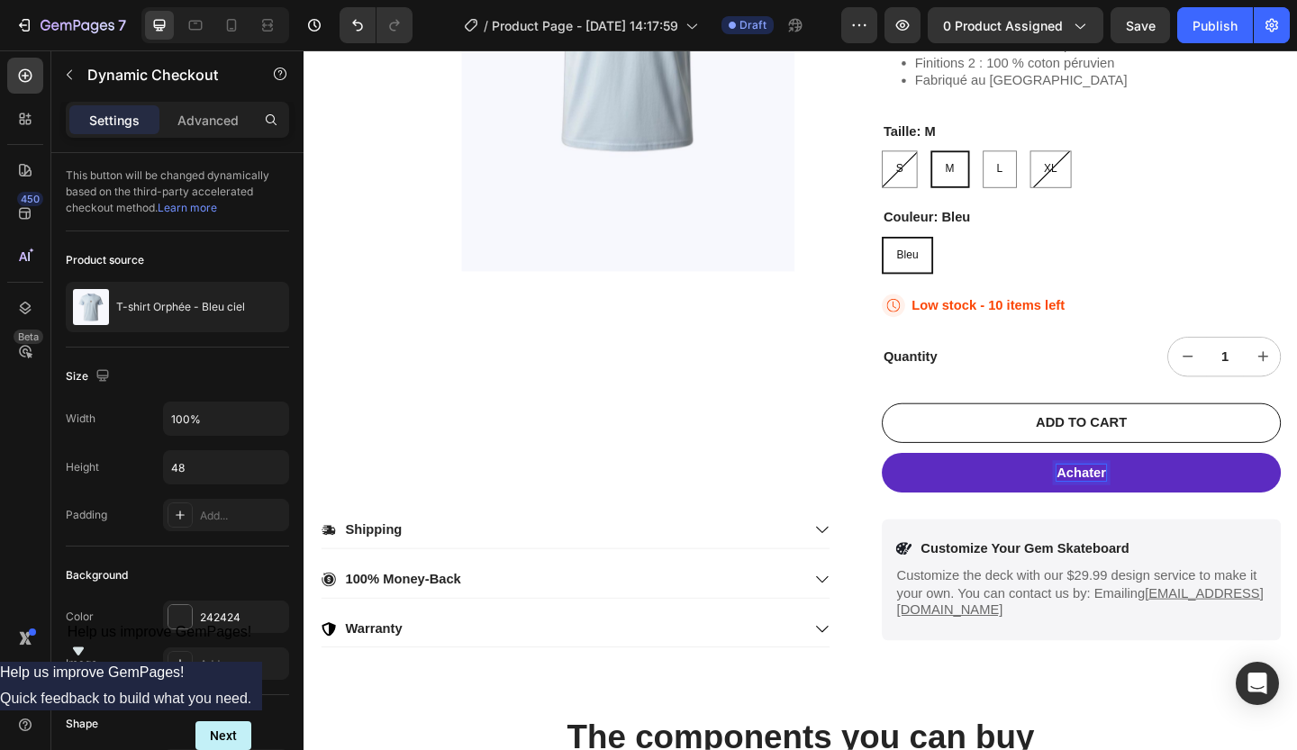
click at [932, 488] on button "Achater" at bounding box center [1149, 509] width 434 height 43
click at [932, 488] on button "Achater de" at bounding box center [1149, 509] width 434 height 43
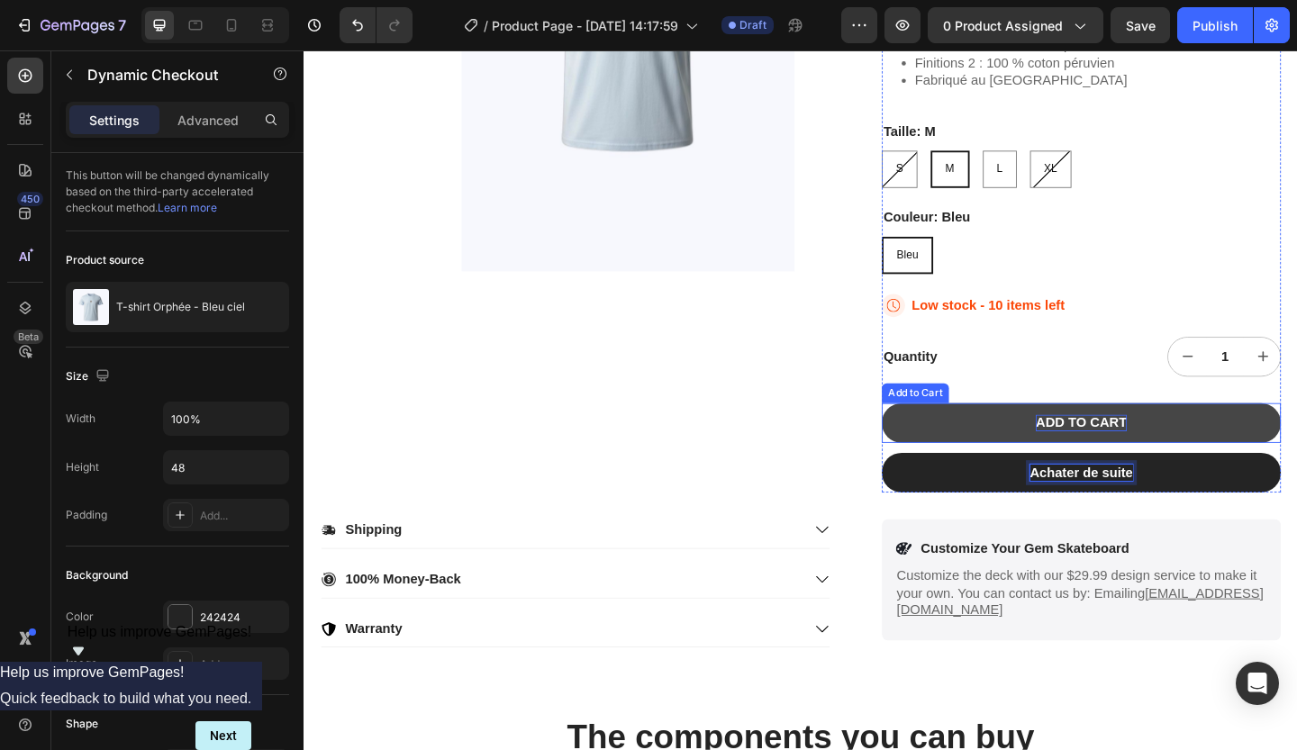
click at [1112, 460] on div "ADD TO CART" at bounding box center [1149, 456] width 99 height 19
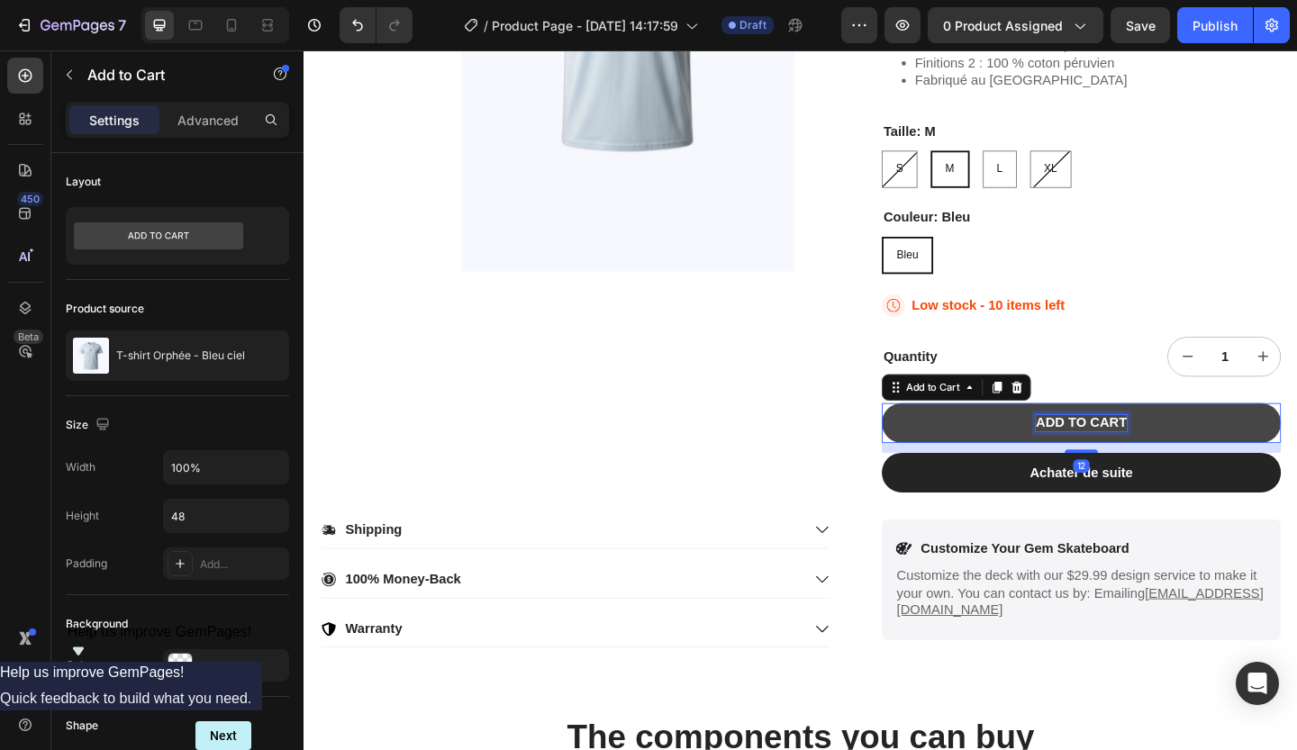
click at [1112, 460] on p "ADD TO CART" at bounding box center [1149, 456] width 99 height 19
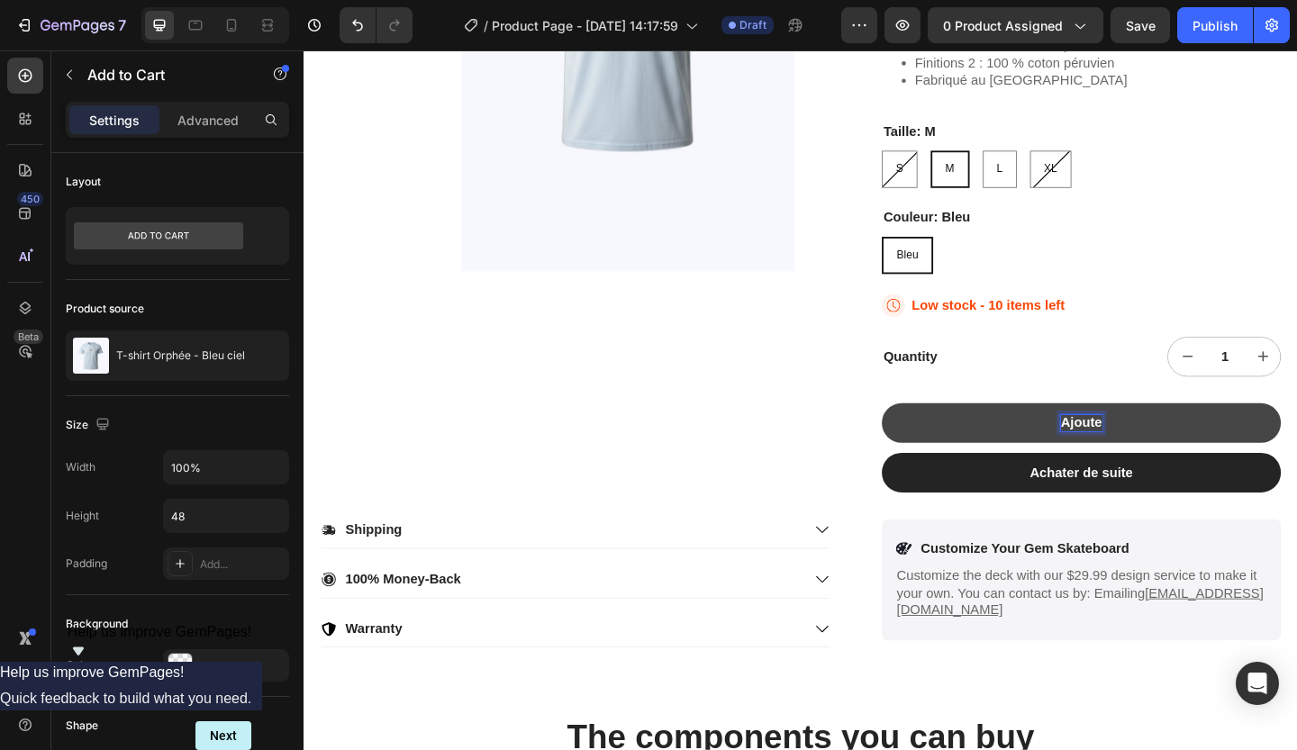
click at [932, 434] on button "Ajoute" at bounding box center [1149, 455] width 434 height 43
click at [932, 434] on button "Ajouter au" at bounding box center [1149, 455] width 434 height 43
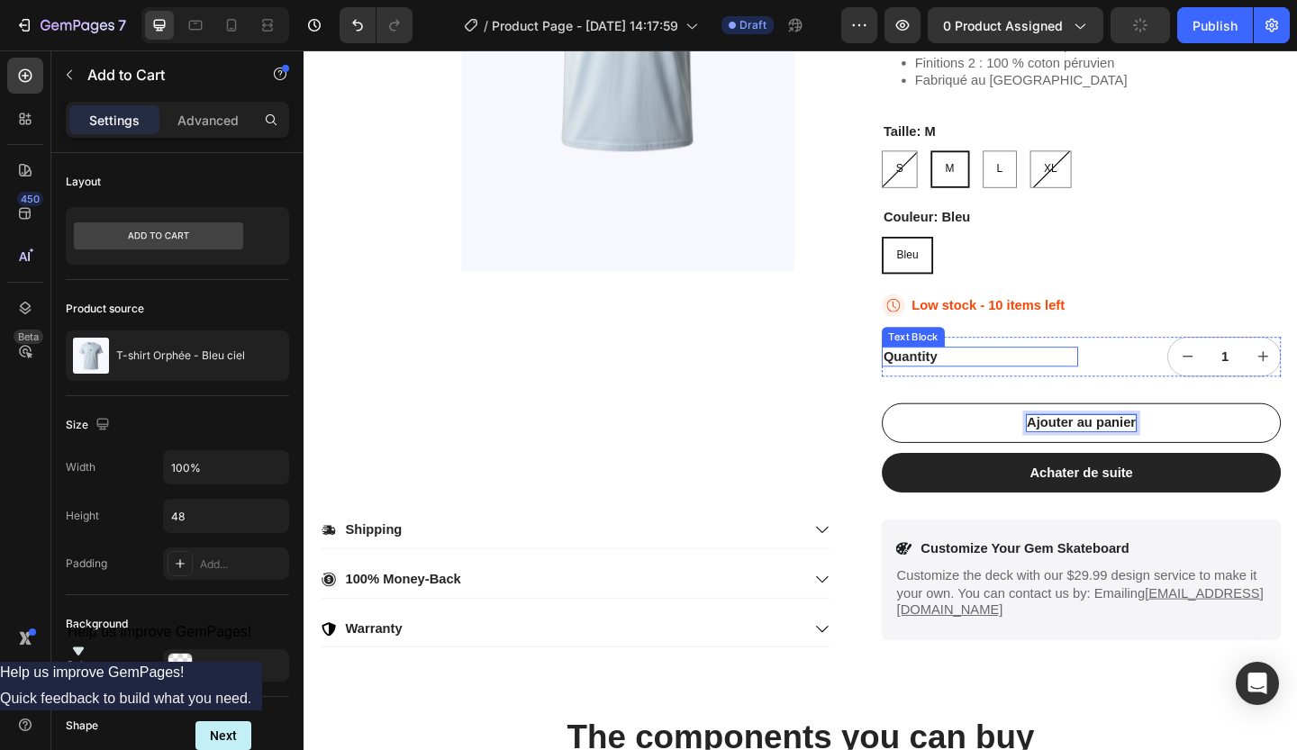
click at [947, 385] on div "Quantity" at bounding box center [1038, 384] width 213 height 23
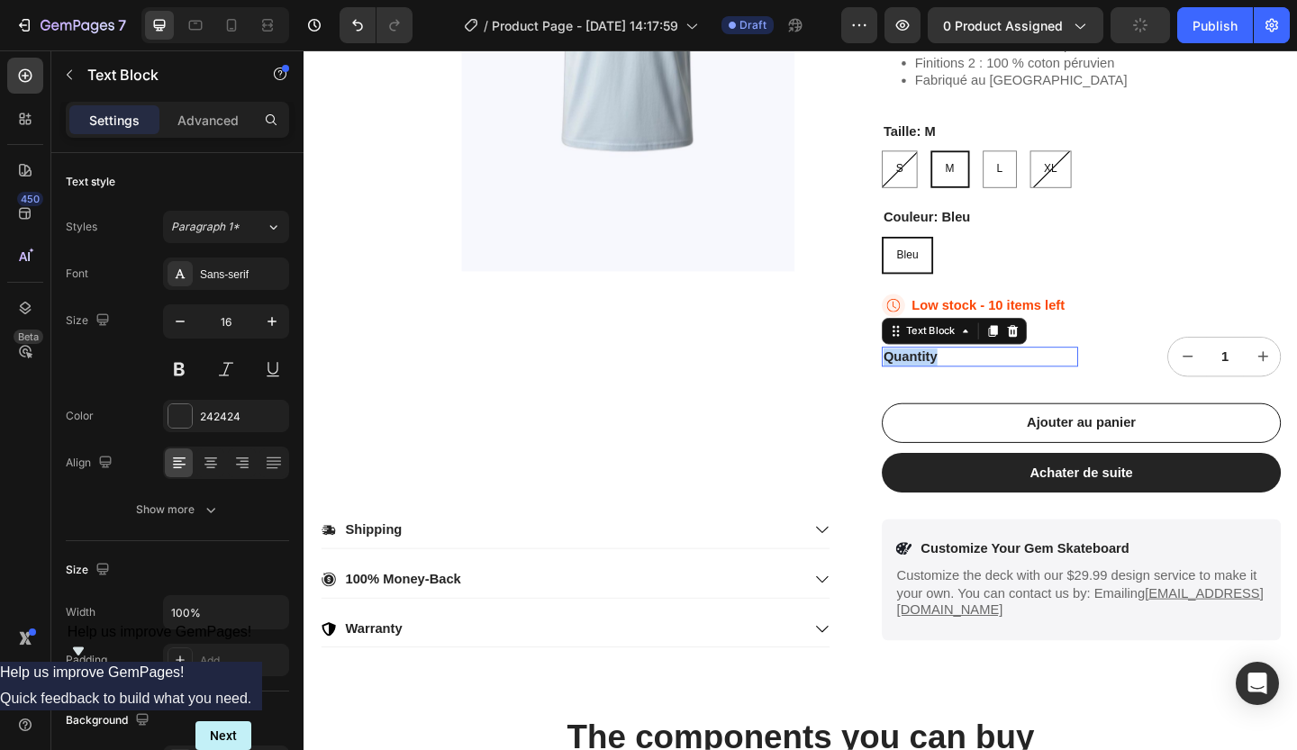
click at [947, 385] on p "Quantity" at bounding box center [1039, 384] width 210 height 19
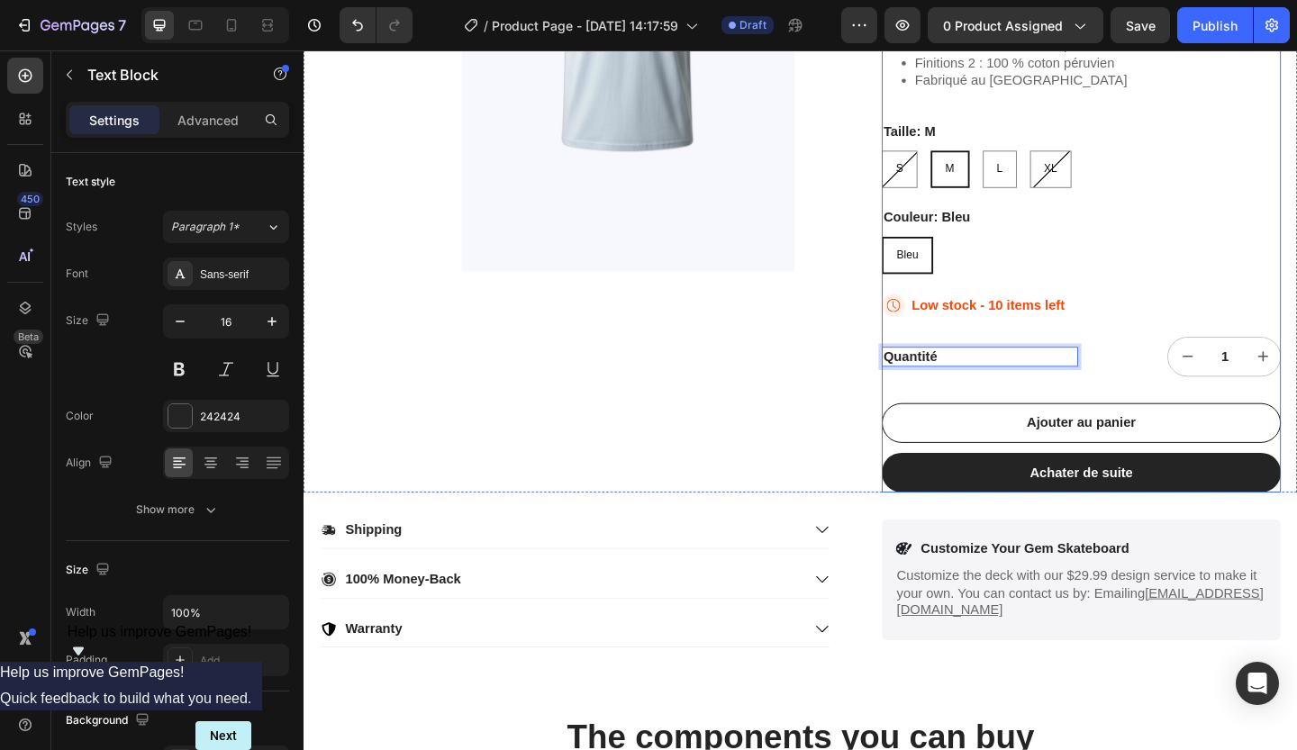
scroll to position [425, 0]
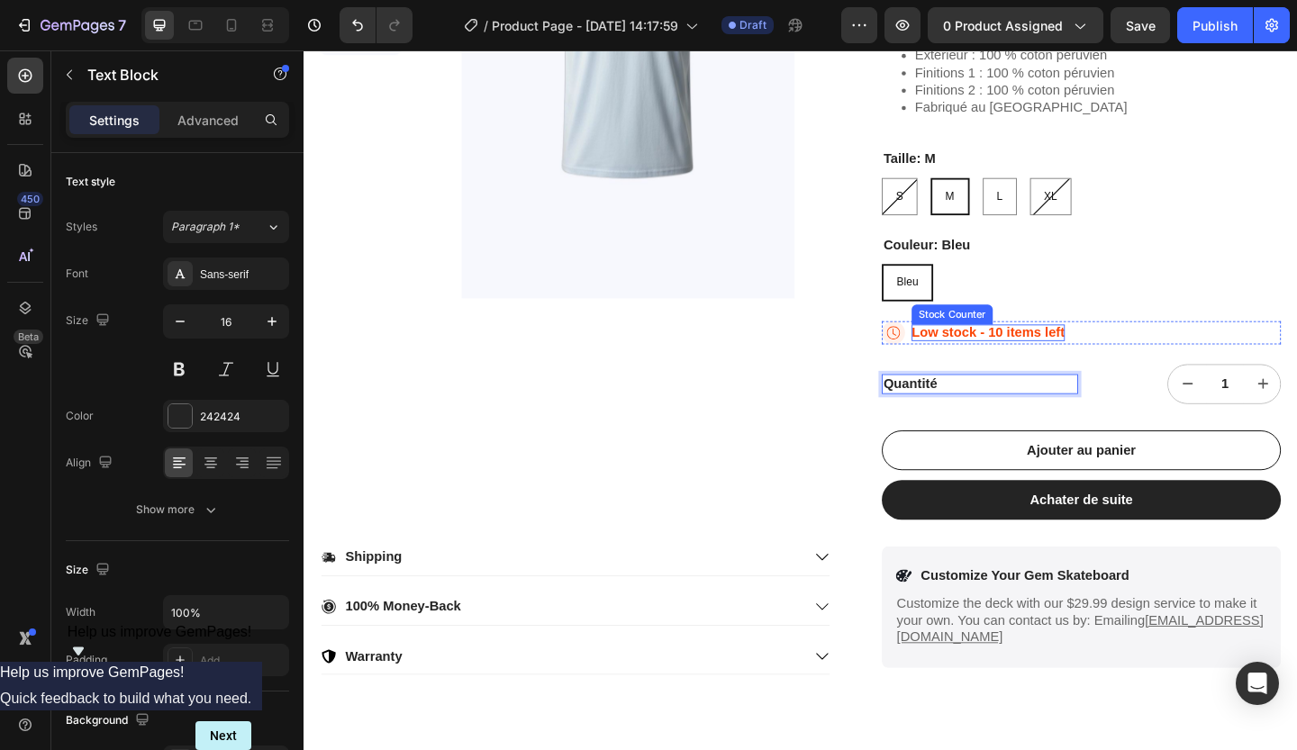
click at [1001, 360] on p "Low stock - 10 items left" at bounding box center [1048, 358] width 167 height 19
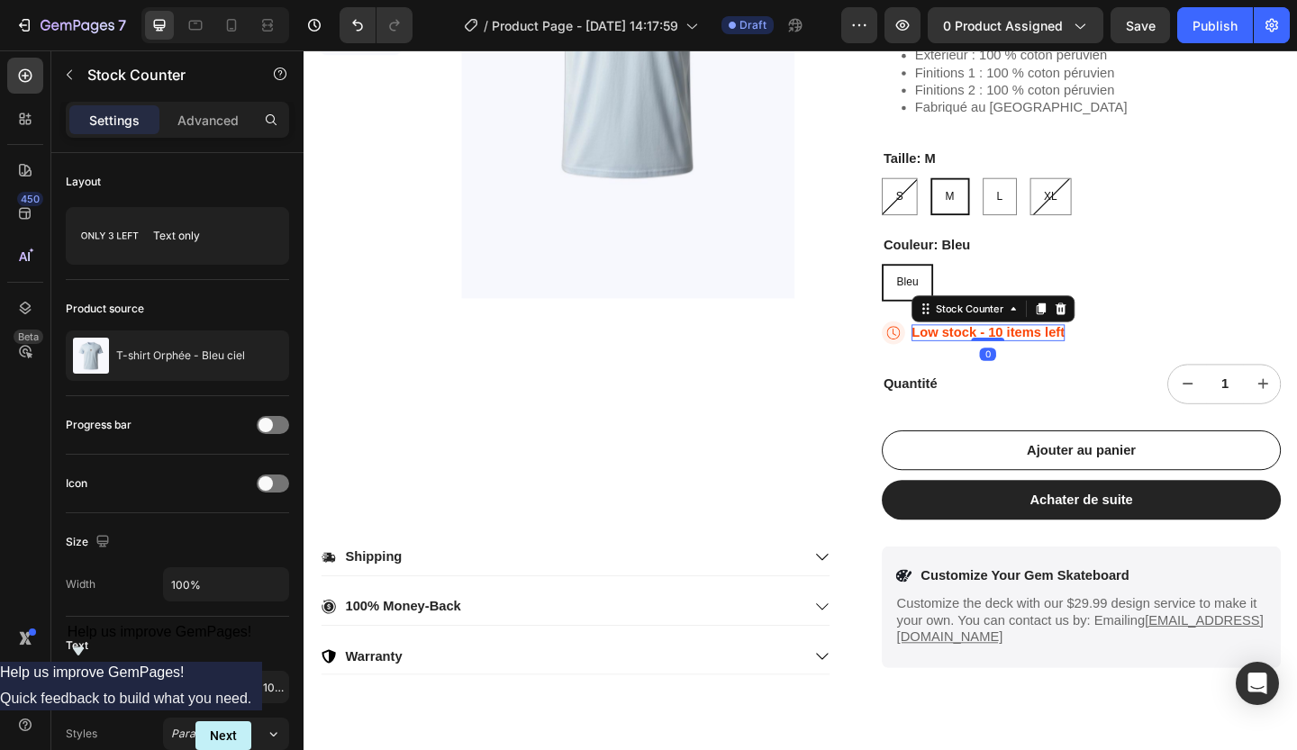
click at [1011, 360] on p "Low stock - 10 items left" at bounding box center [1048, 358] width 167 height 19
click at [1002, 358] on p "Low stock - 10 items left" at bounding box center [1048, 358] width 167 height 19
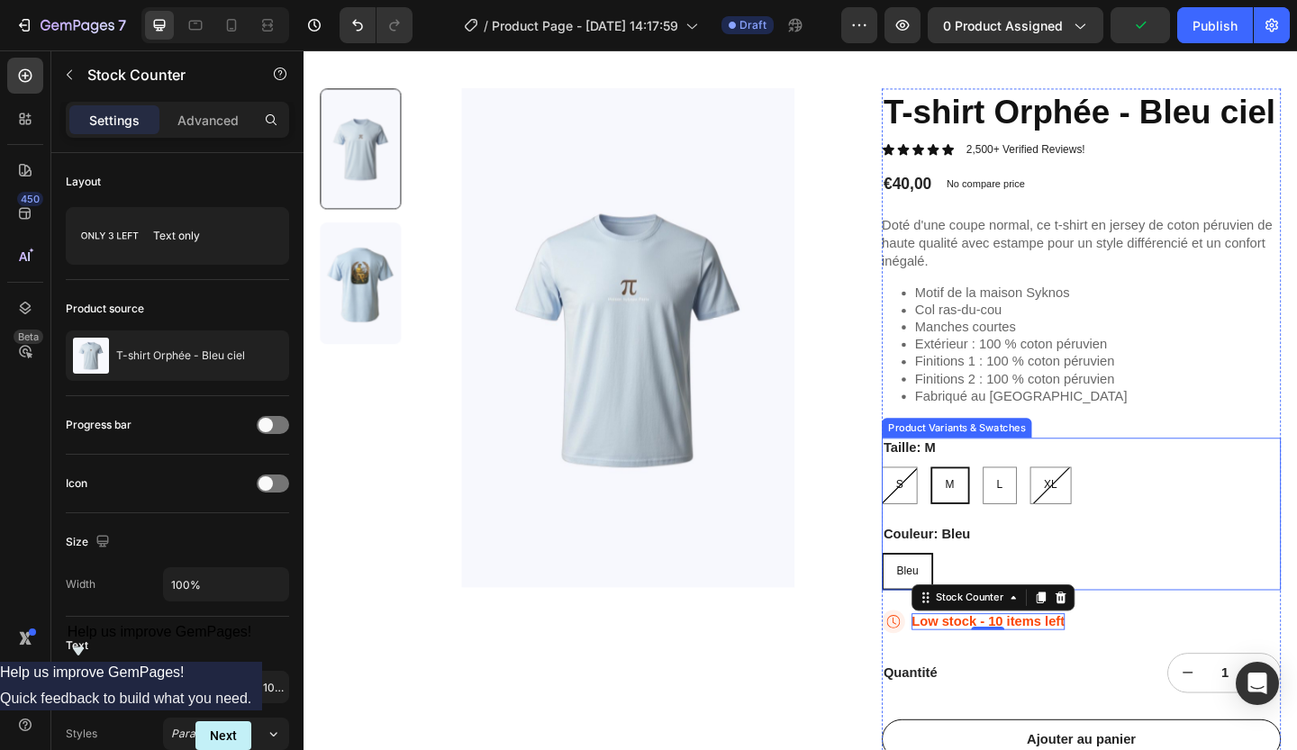
scroll to position [110, 0]
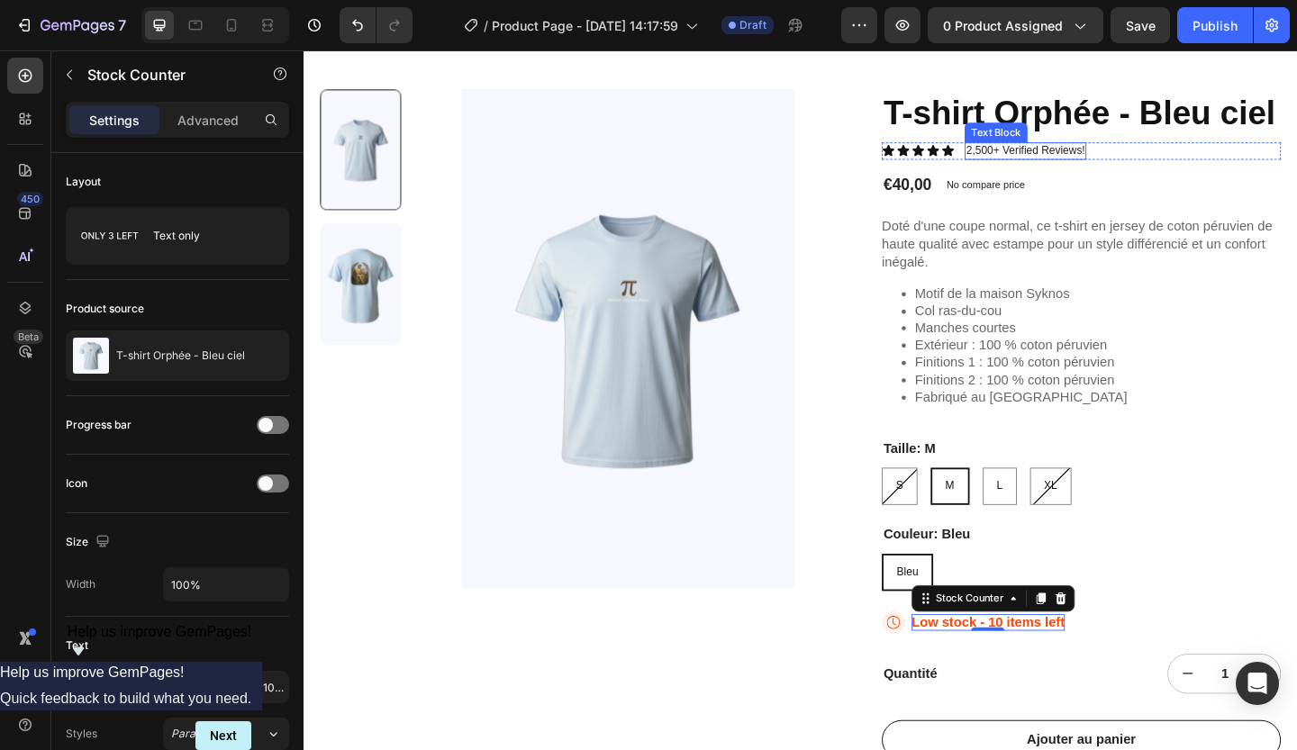
click at [1052, 157] on p "2,500+ Verified Reviews!" at bounding box center [1088, 159] width 129 height 15
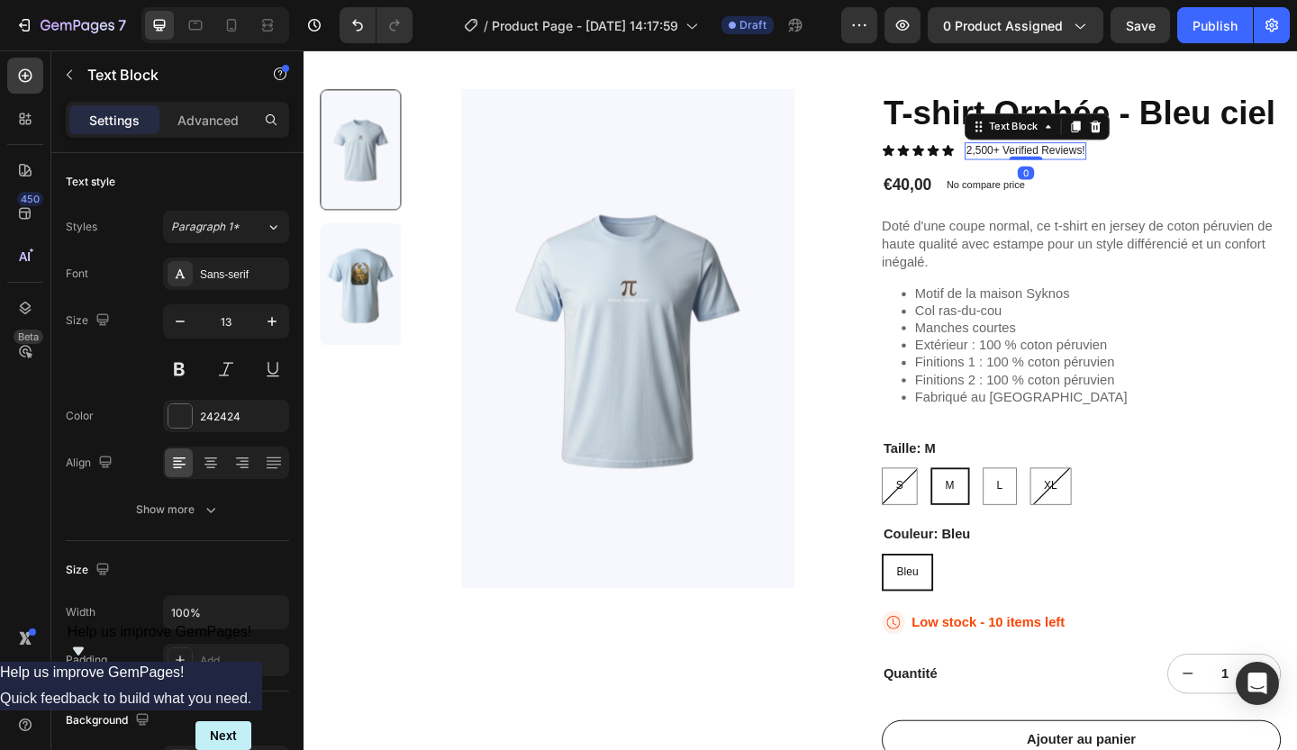
click at [1089, 163] on p "2,500+ Verified Reviews!" at bounding box center [1088, 159] width 129 height 15
click at [1213, 23] on div "Publish" at bounding box center [1215, 25] width 45 height 19
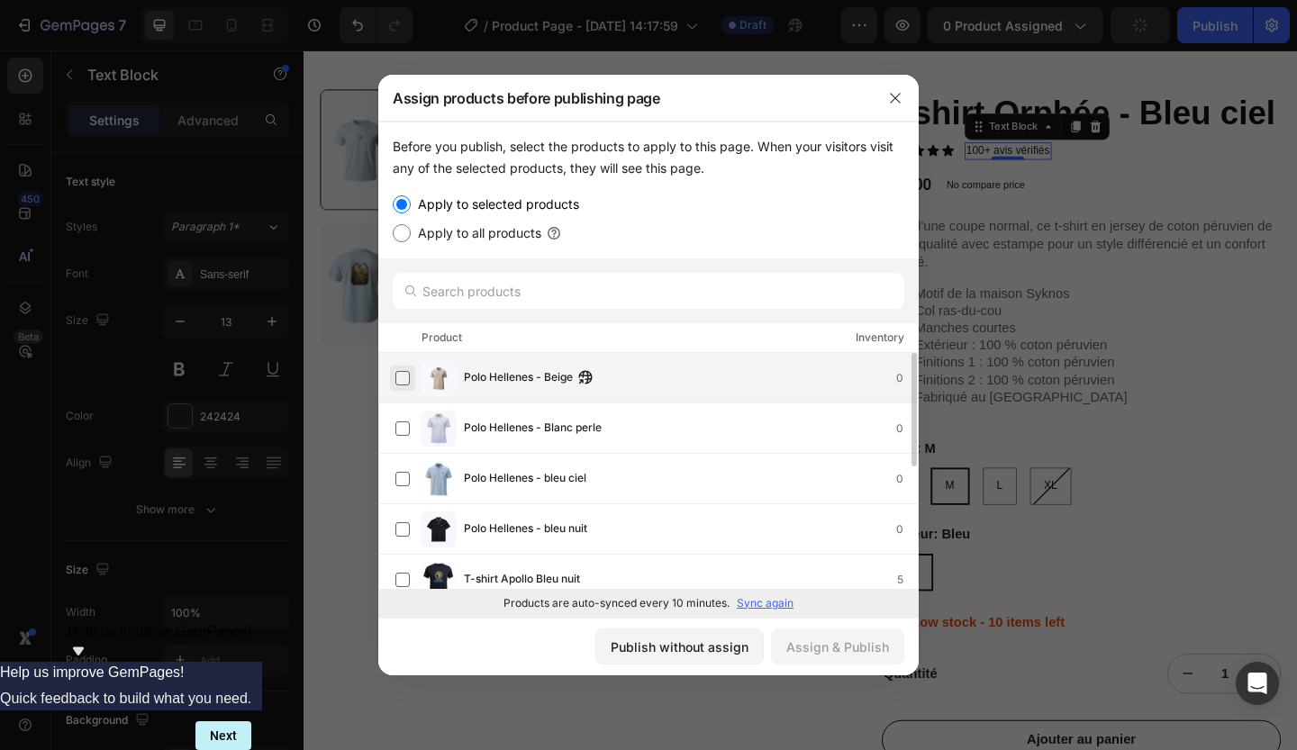
click at [405, 374] on label at bounding box center [402, 378] width 14 height 14
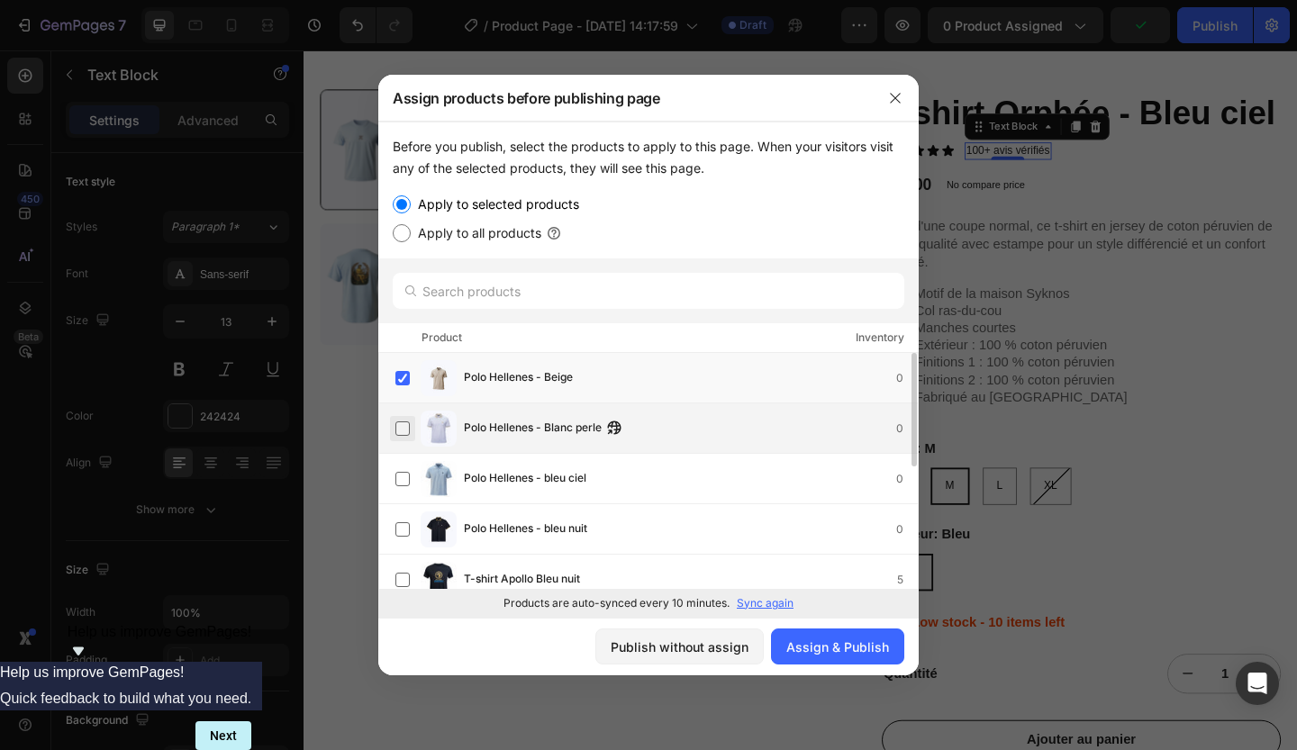
click at [401, 435] on label at bounding box center [402, 429] width 14 height 14
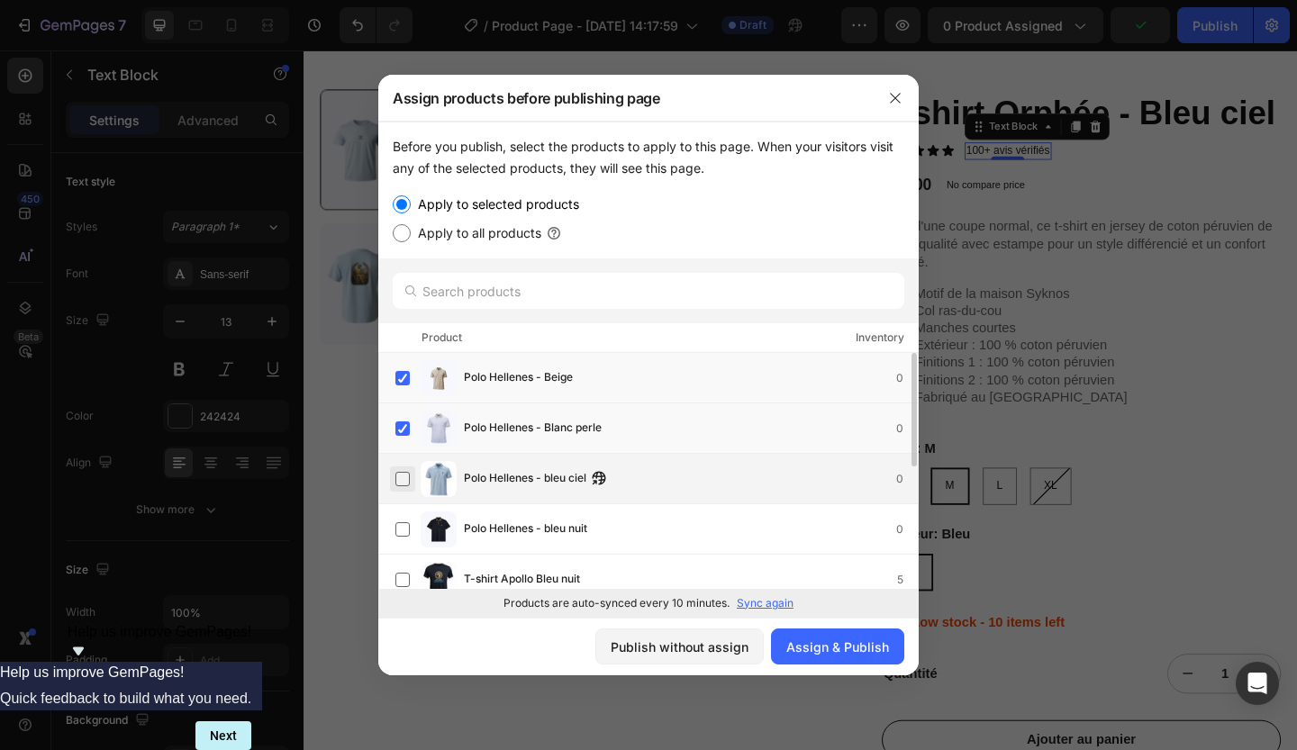
click at [400, 477] on label at bounding box center [402, 479] width 14 height 14
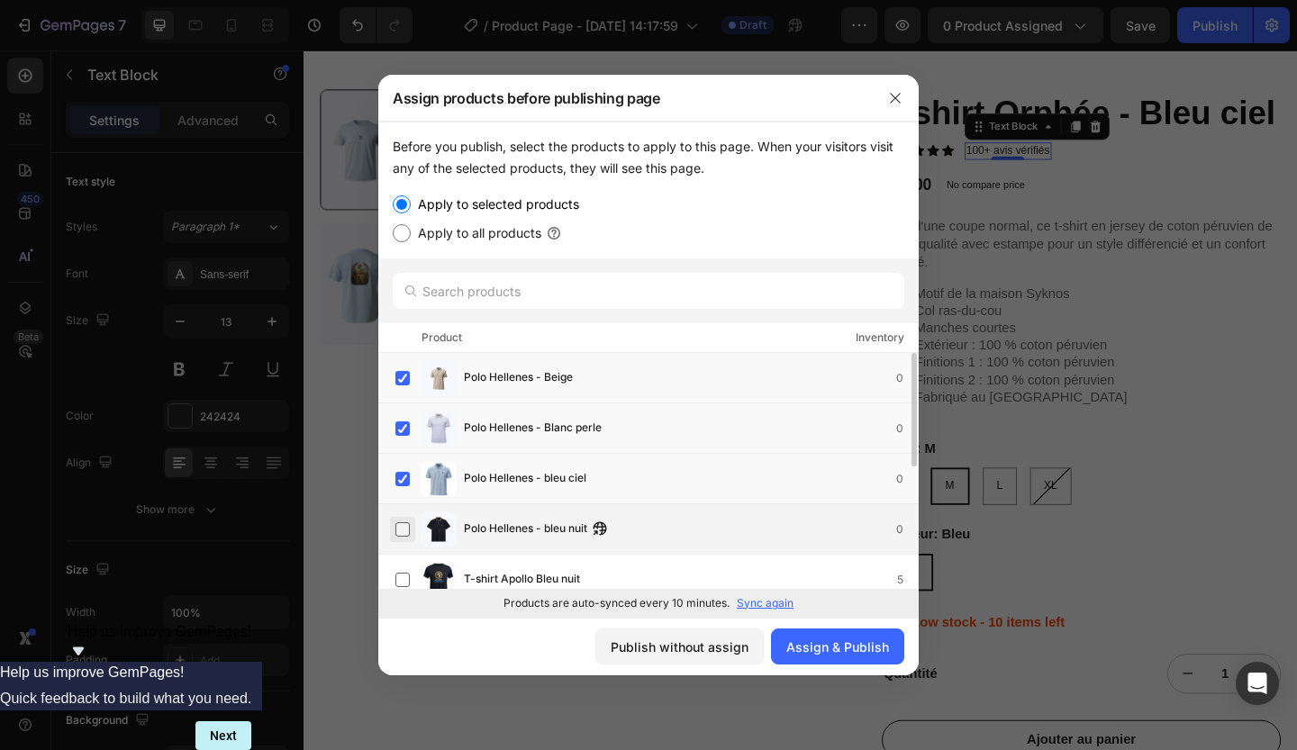
click at [404, 527] on label at bounding box center [402, 529] width 14 height 14
click at [402, 578] on label at bounding box center [402, 580] width 14 height 14
click at [402, 234] on input "Apply to all products" at bounding box center [402, 233] width 18 height 18
radio input "true"
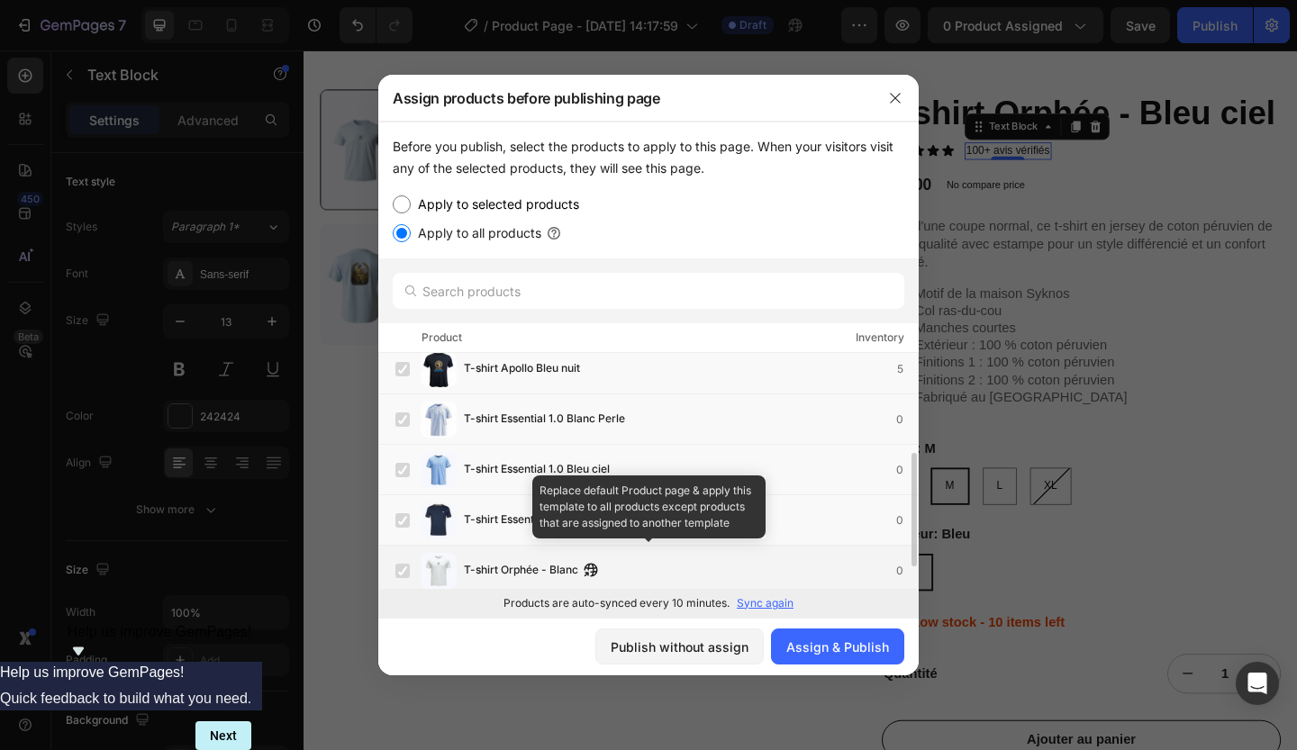
scroll to position [265, 0]
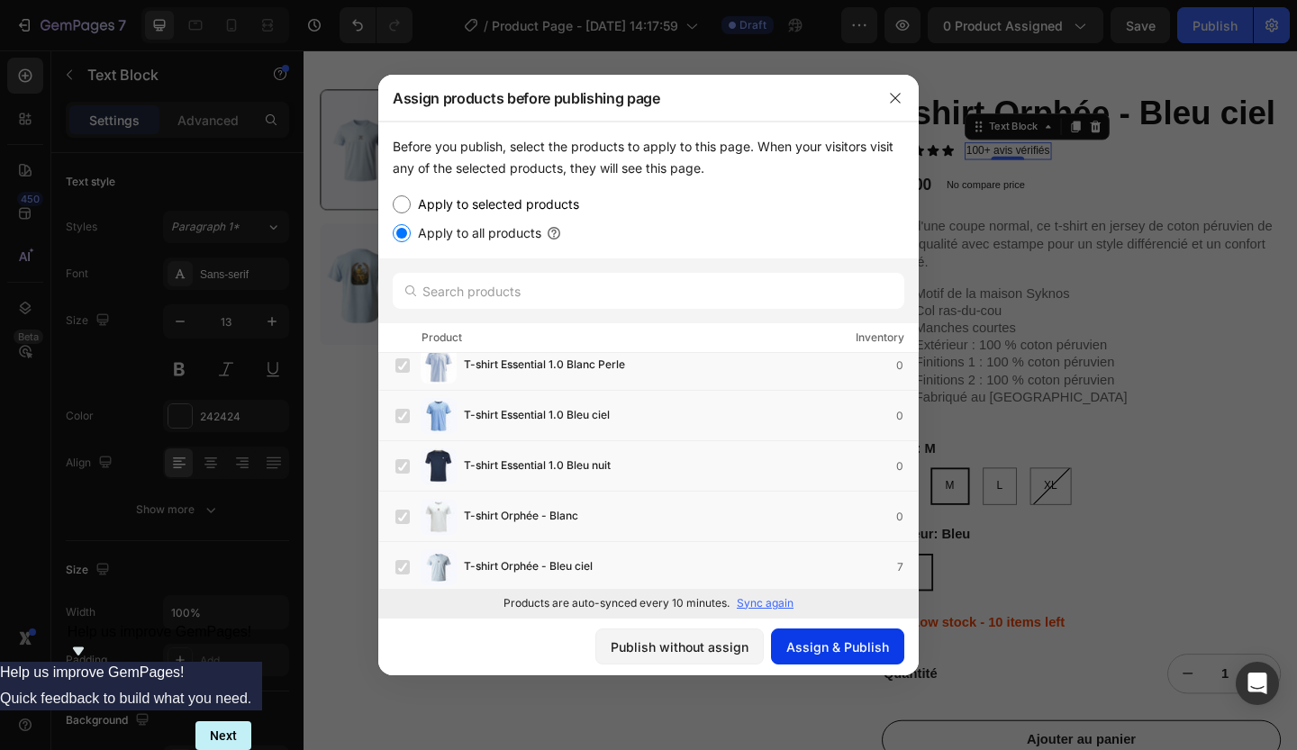
click at [822, 639] on div "Assign & Publish" at bounding box center [837, 647] width 103 height 19
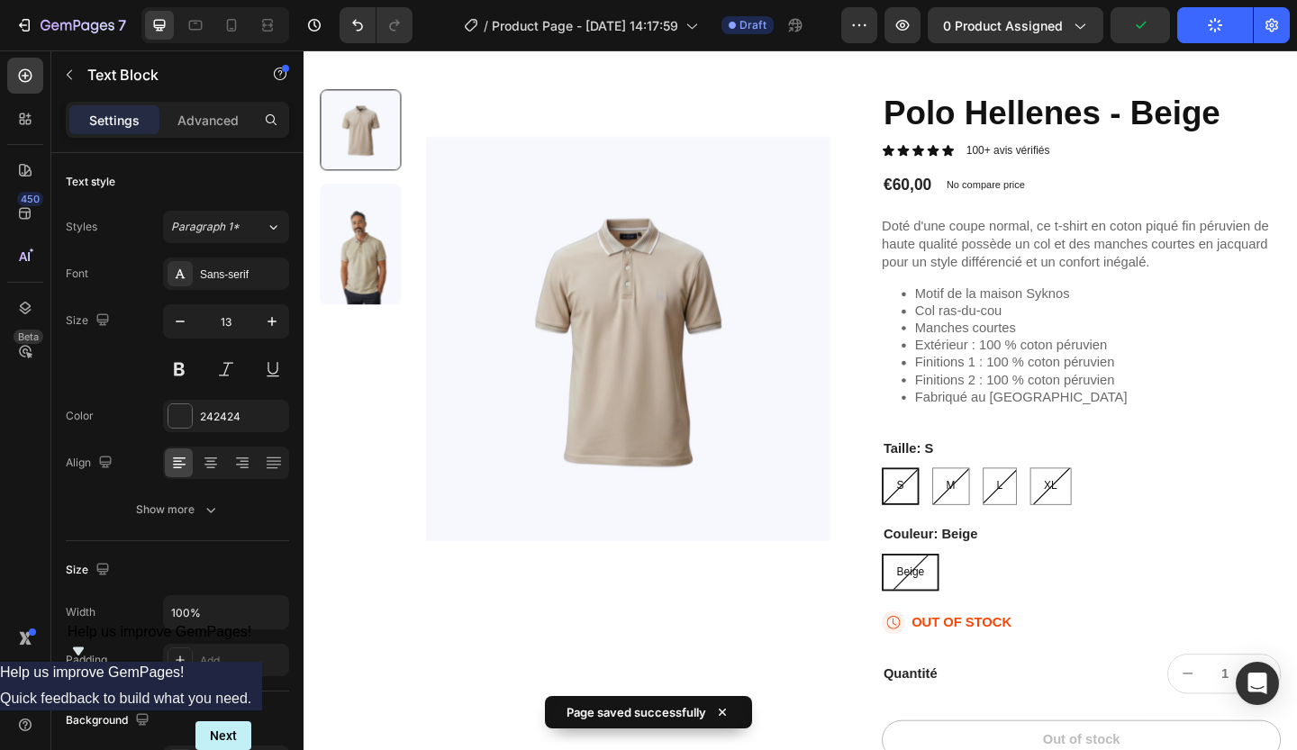
scroll to position [413, 0]
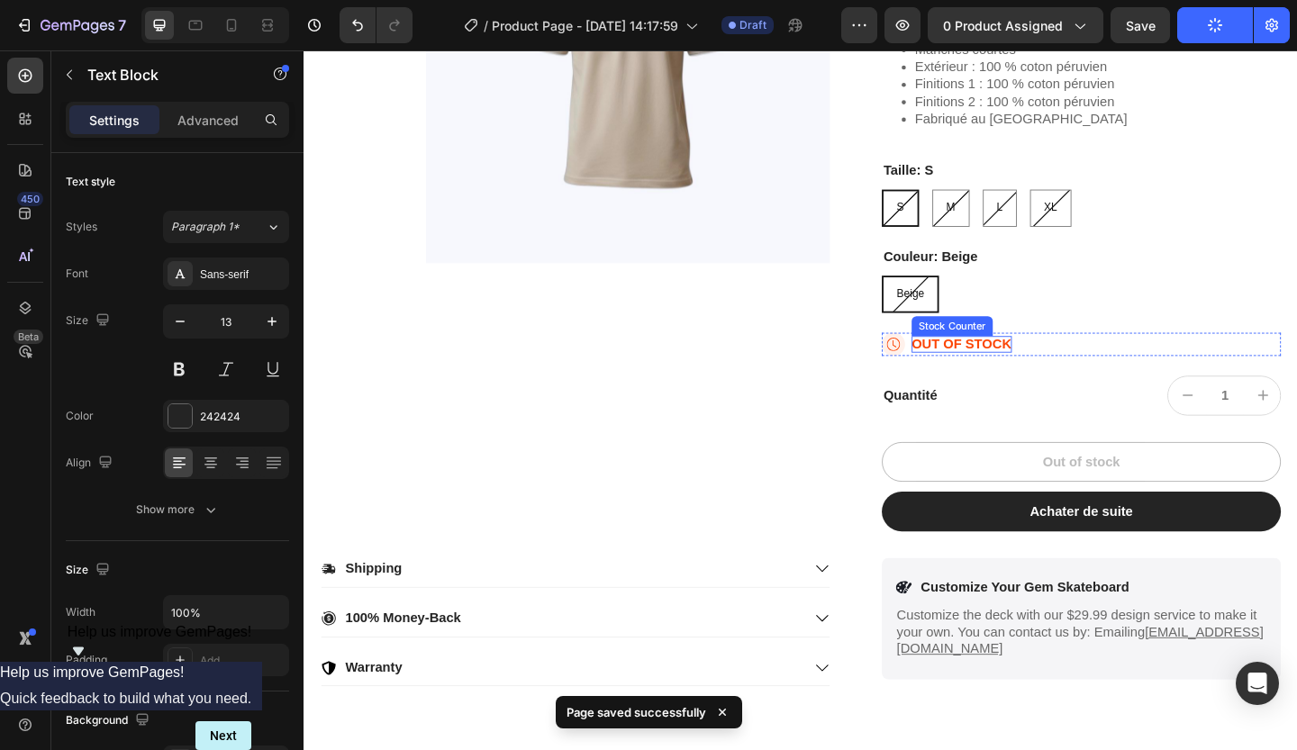
click at [970, 372] on p "OUT OF STOCK" at bounding box center [1019, 370] width 109 height 19
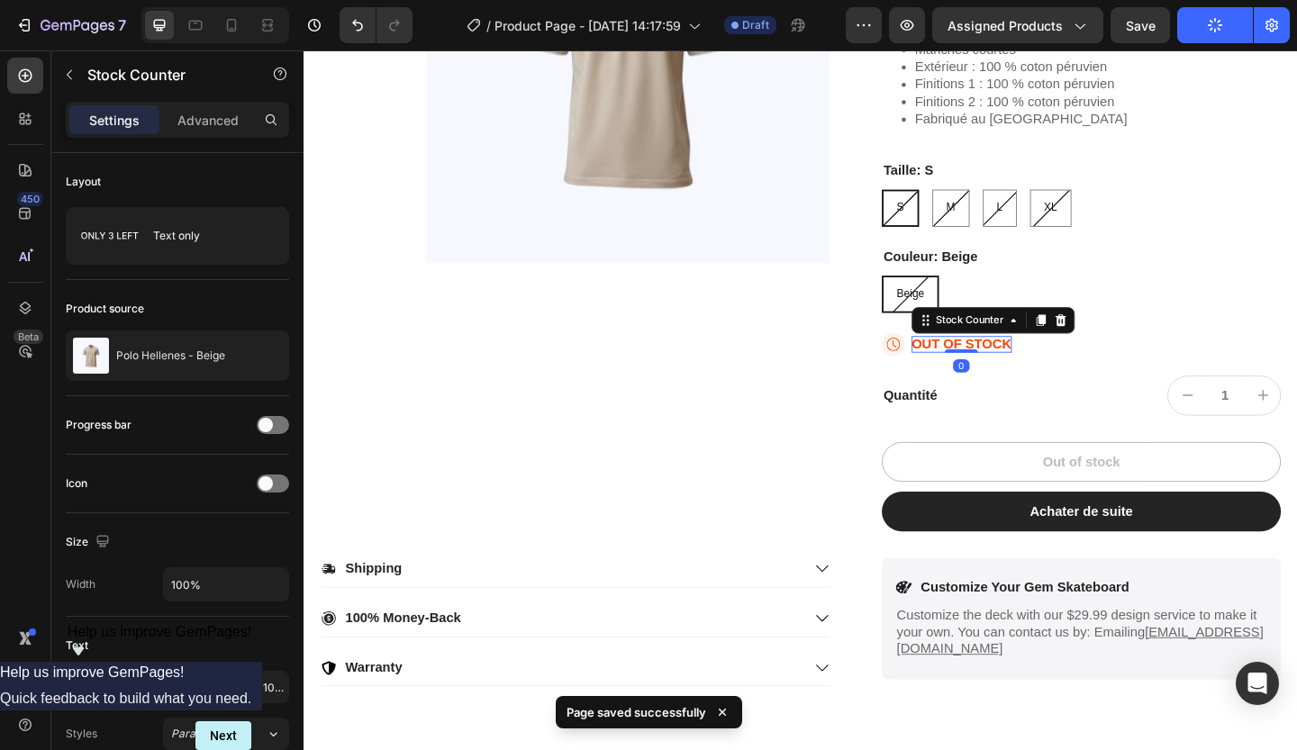
click at [970, 372] on p "OUT OF STOCK" at bounding box center [1019, 370] width 109 height 19
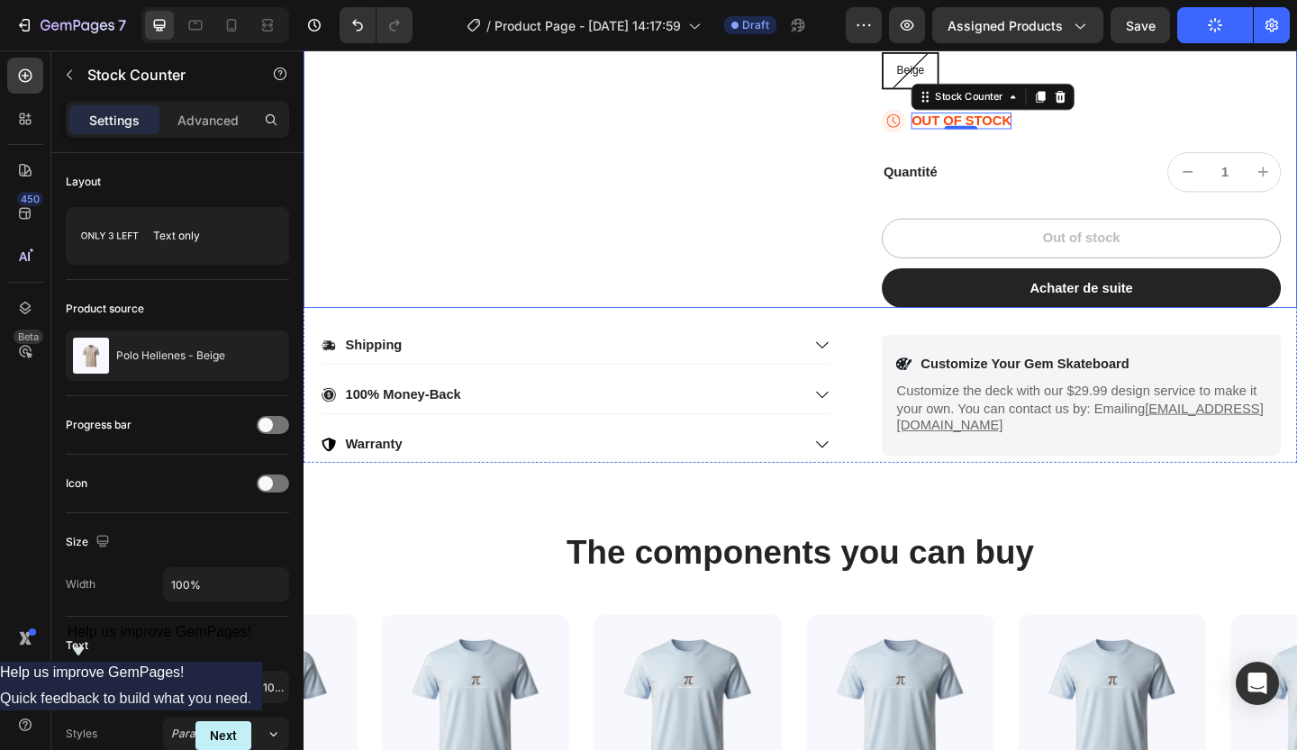
scroll to position [654, 0]
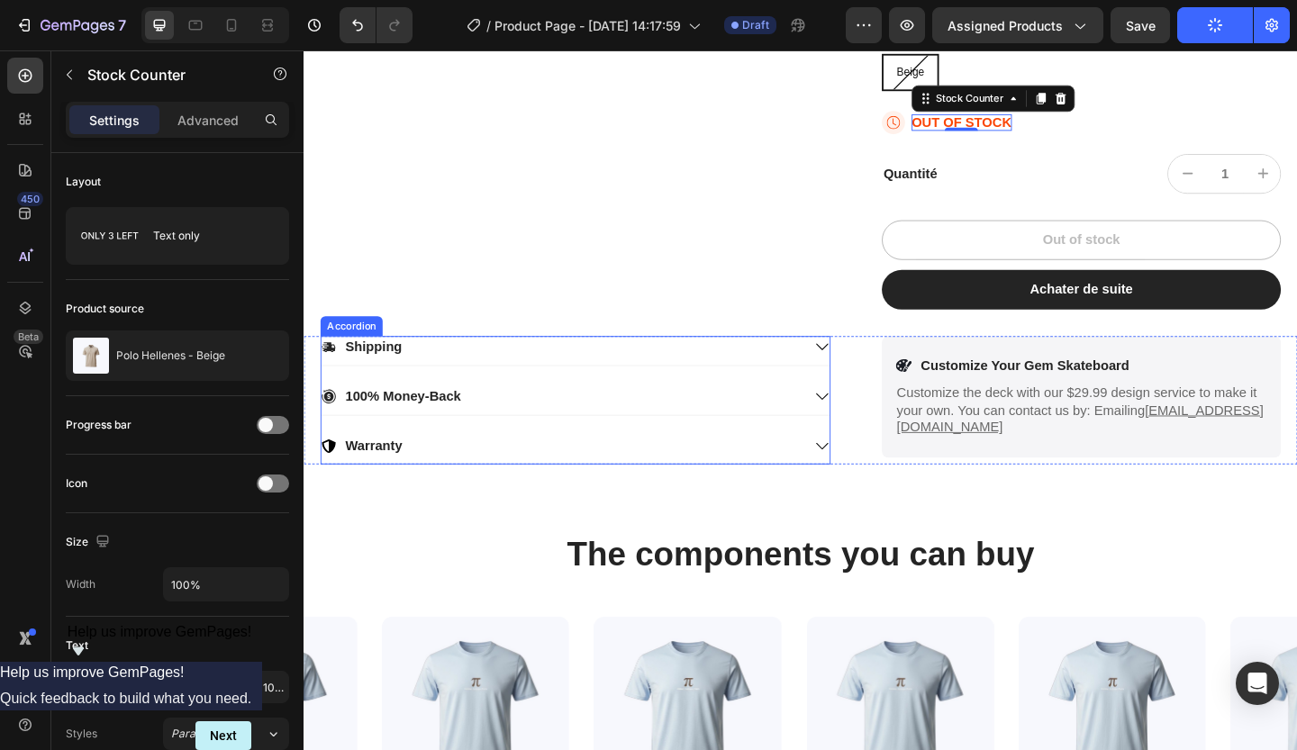
click at [685, 389] on div "Shipping" at bounding box center [598, 377] width 553 height 32
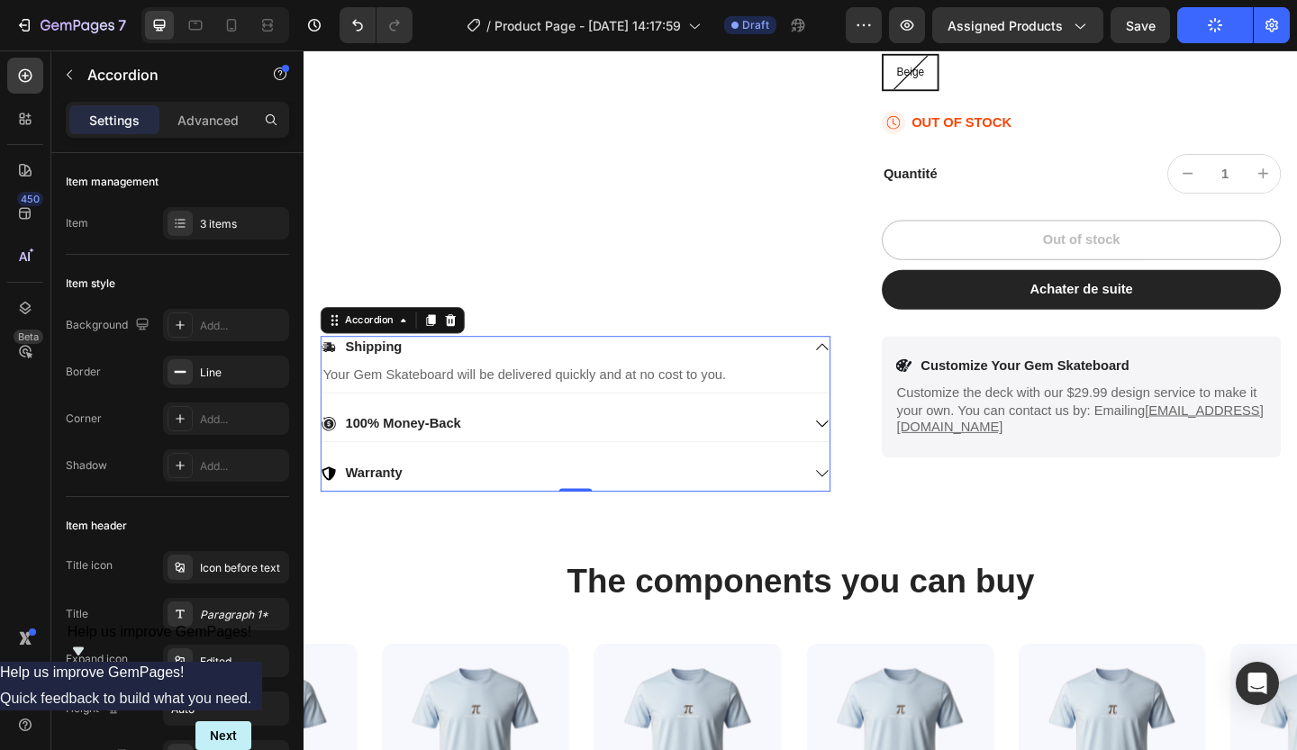
click at [568, 383] on div "Shipping" at bounding box center [583, 373] width 522 height 24
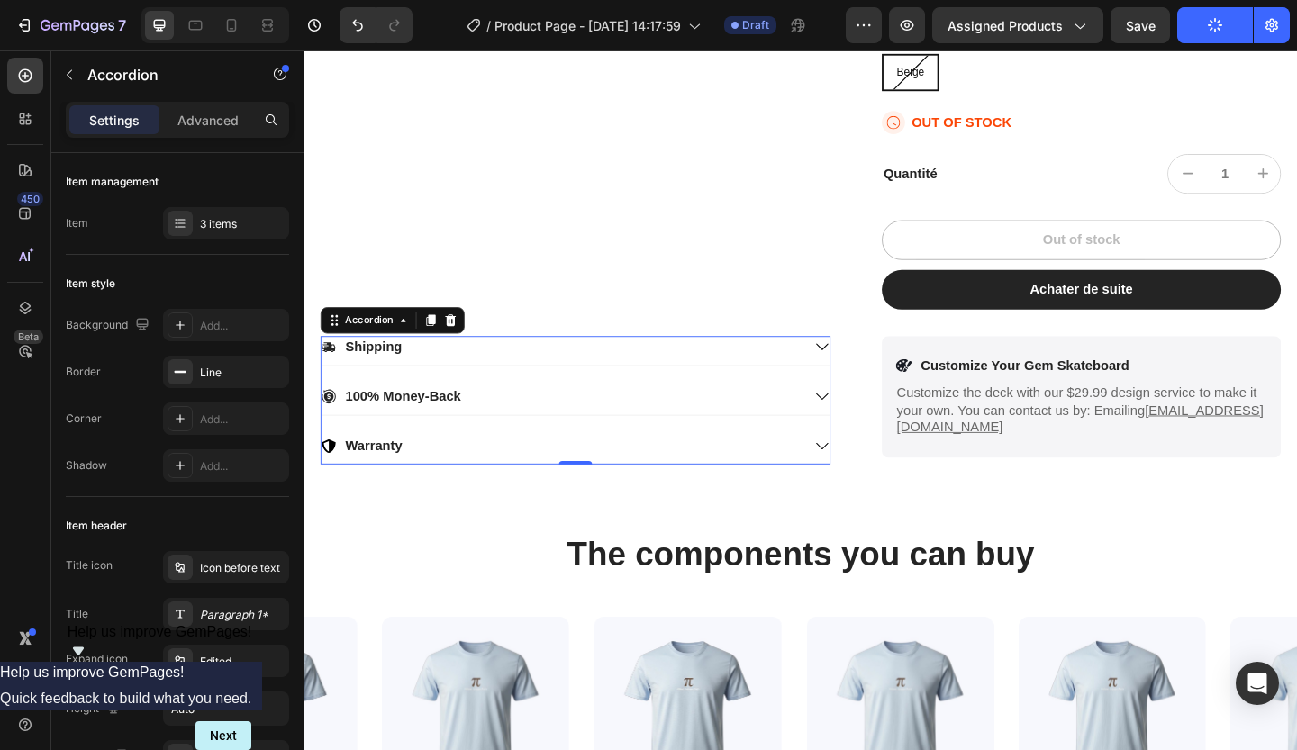
click at [568, 383] on div "Shipping" at bounding box center [583, 373] width 522 height 24
click at [404, 368] on p "Shipping" at bounding box center [379, 373] width 61 height 19
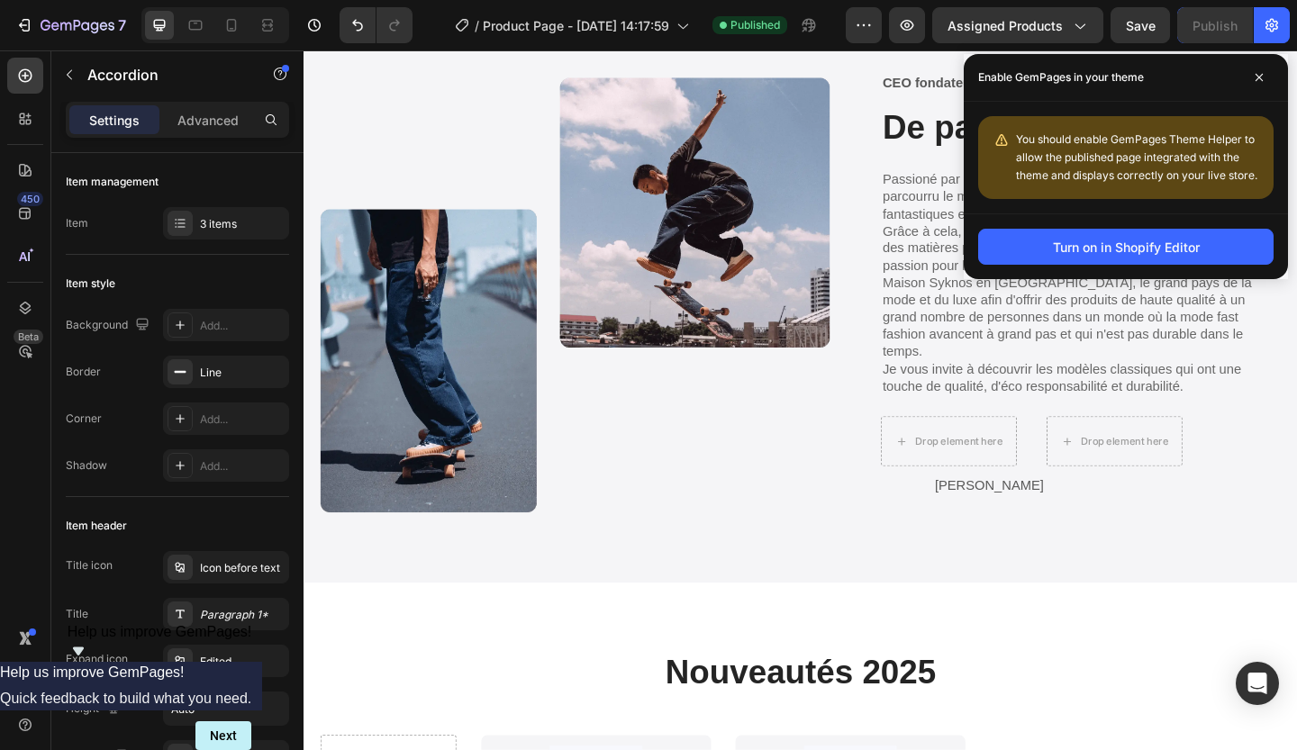
scroll to position [3324, 0]
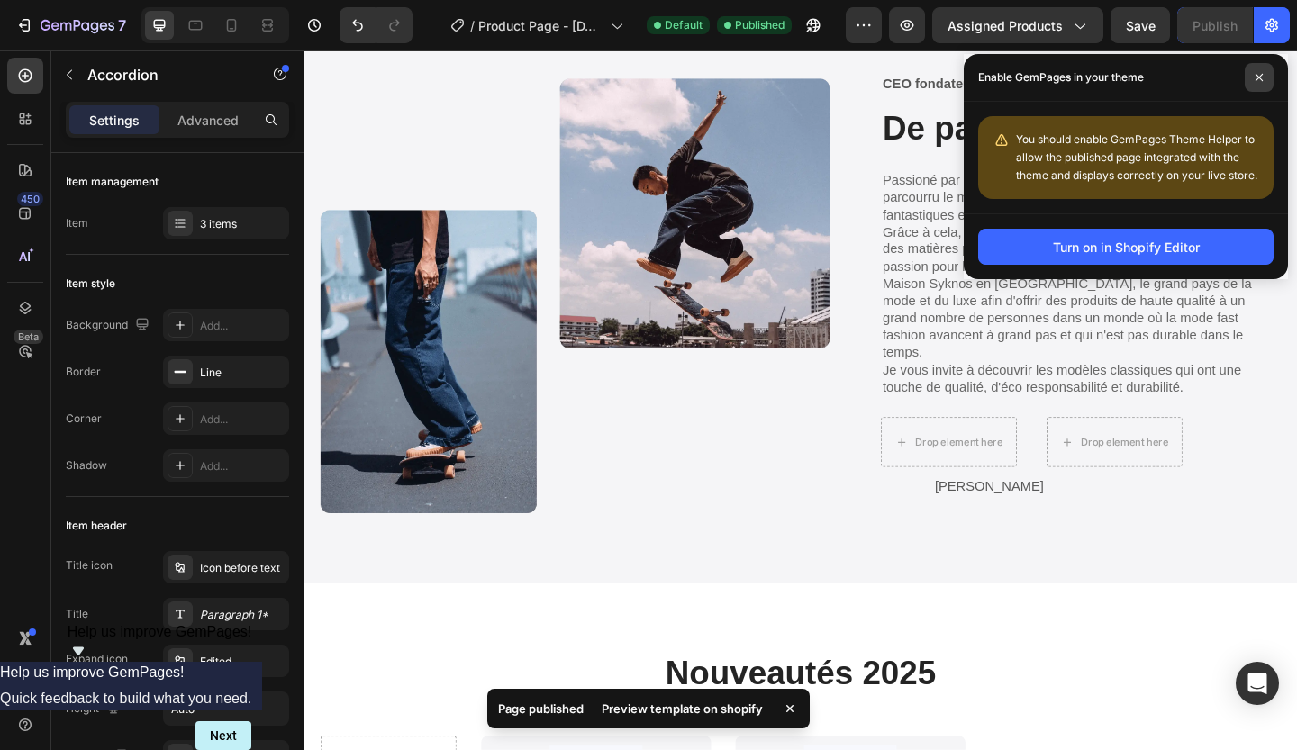
click at [1261, 81] on icon at bounding box center [1259, 77] width 9 height 9
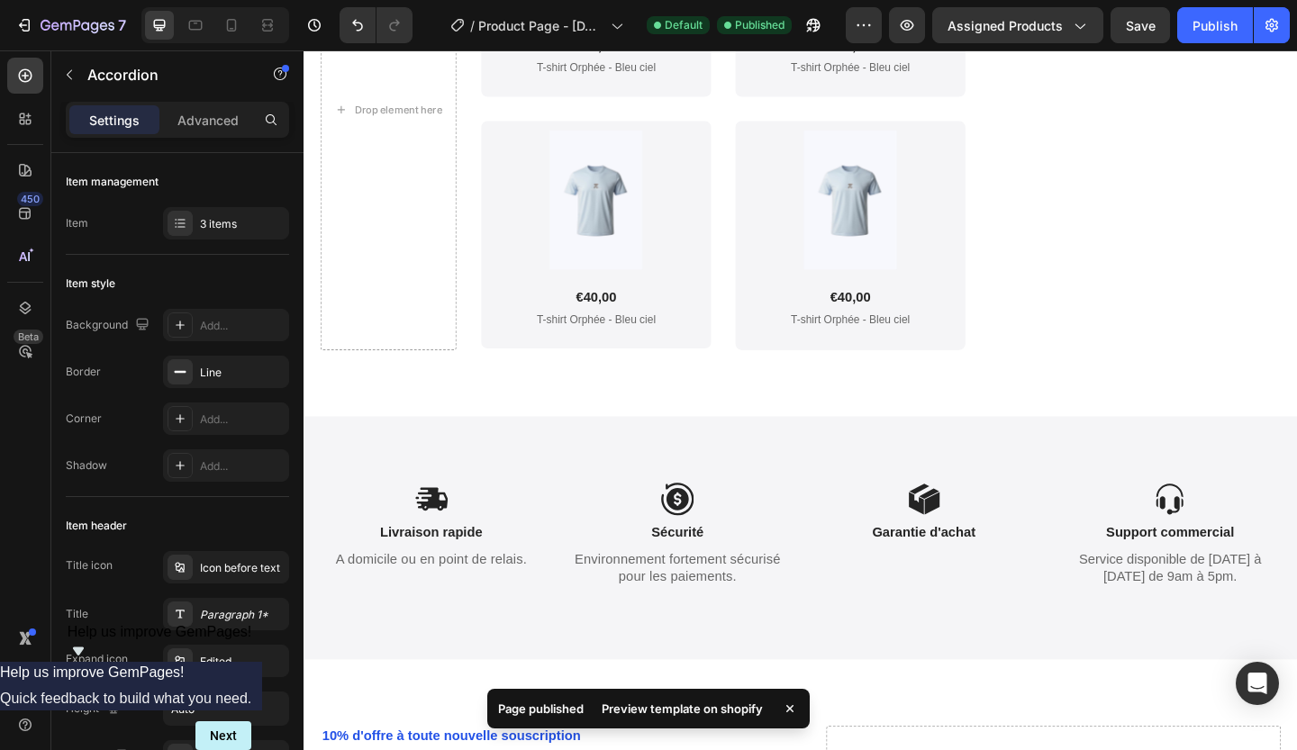
scroll to position [4529, 0]
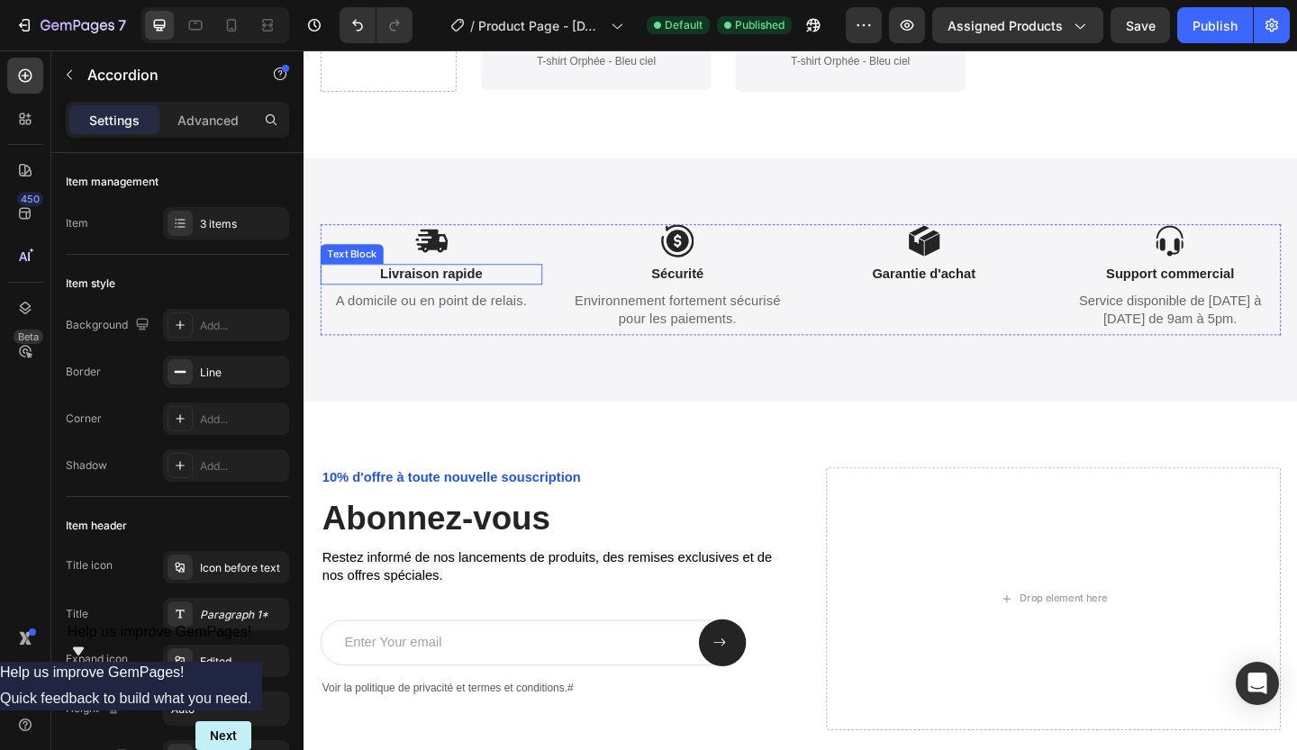
click at [473, 302] on p "Livraison rapide" at bounding box center [442, 294] width 238 height 19
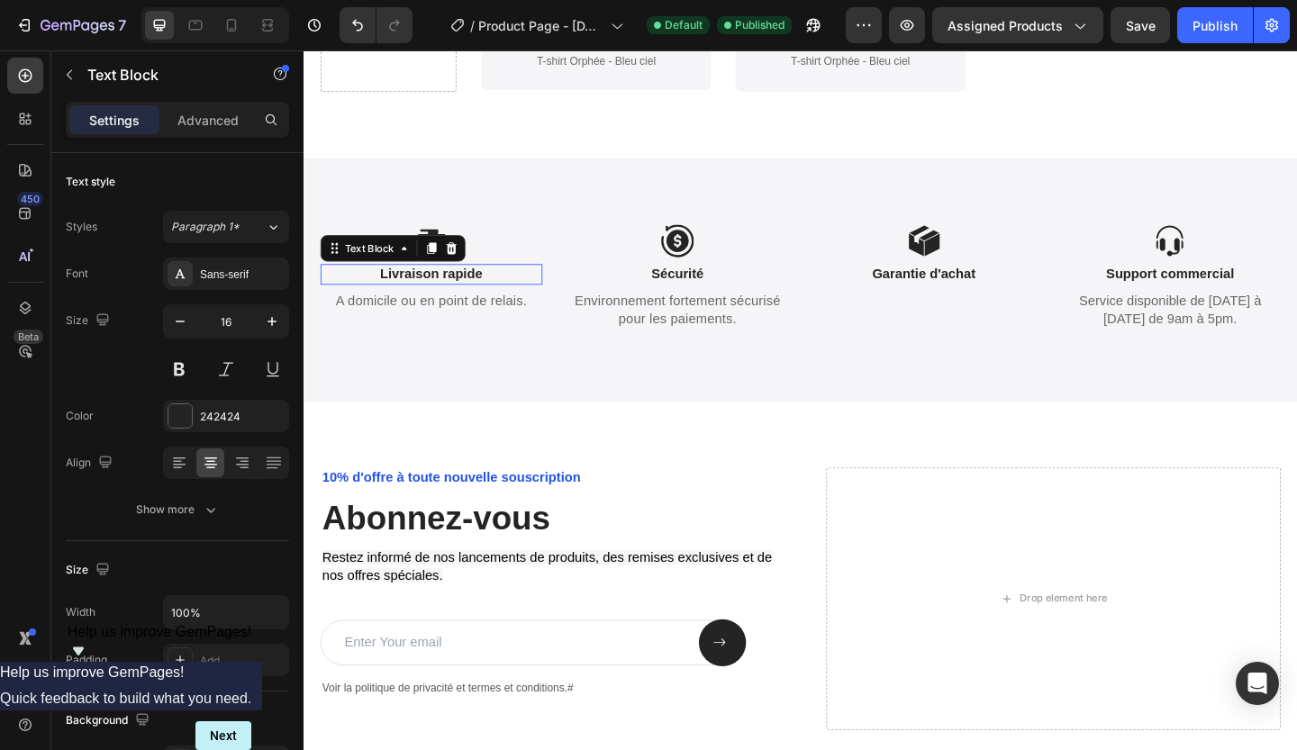
click at [473, 302] on p "Livraison rapide" at bounding box center [442, 294] width 238 height 19
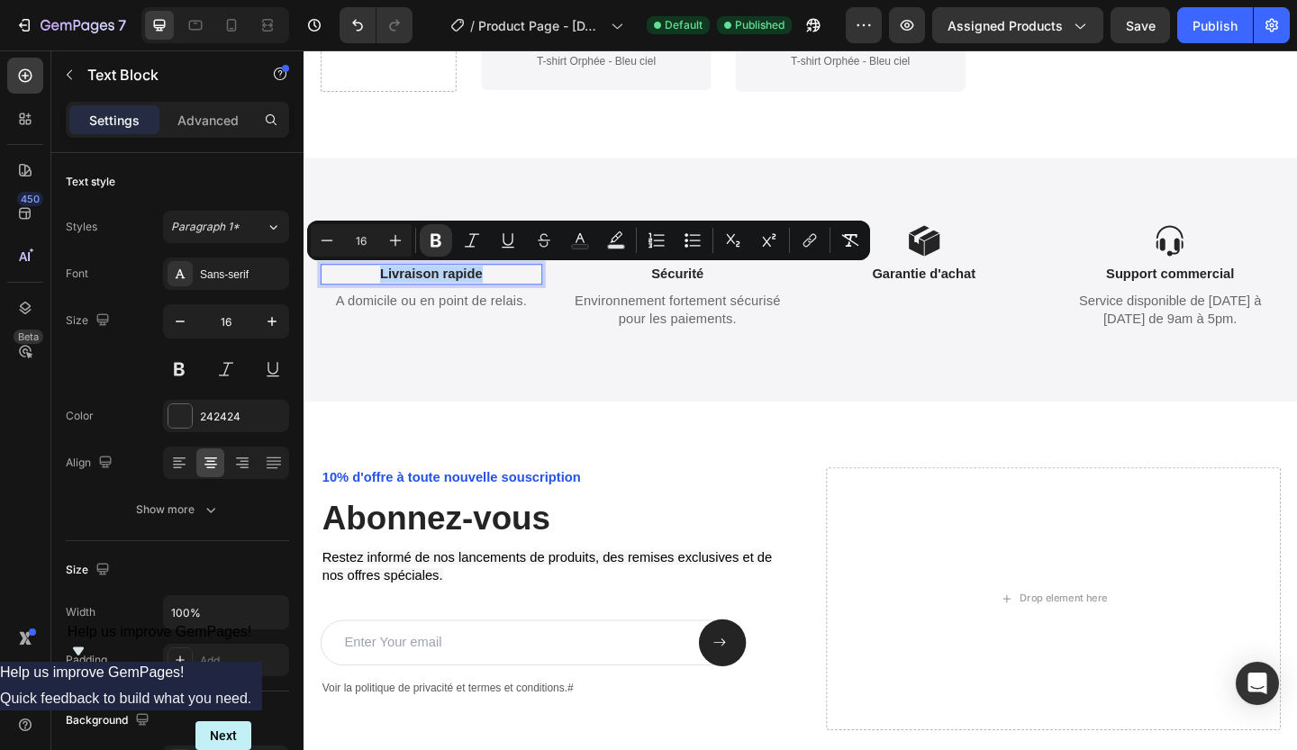
copy strong "Livraison rapide"
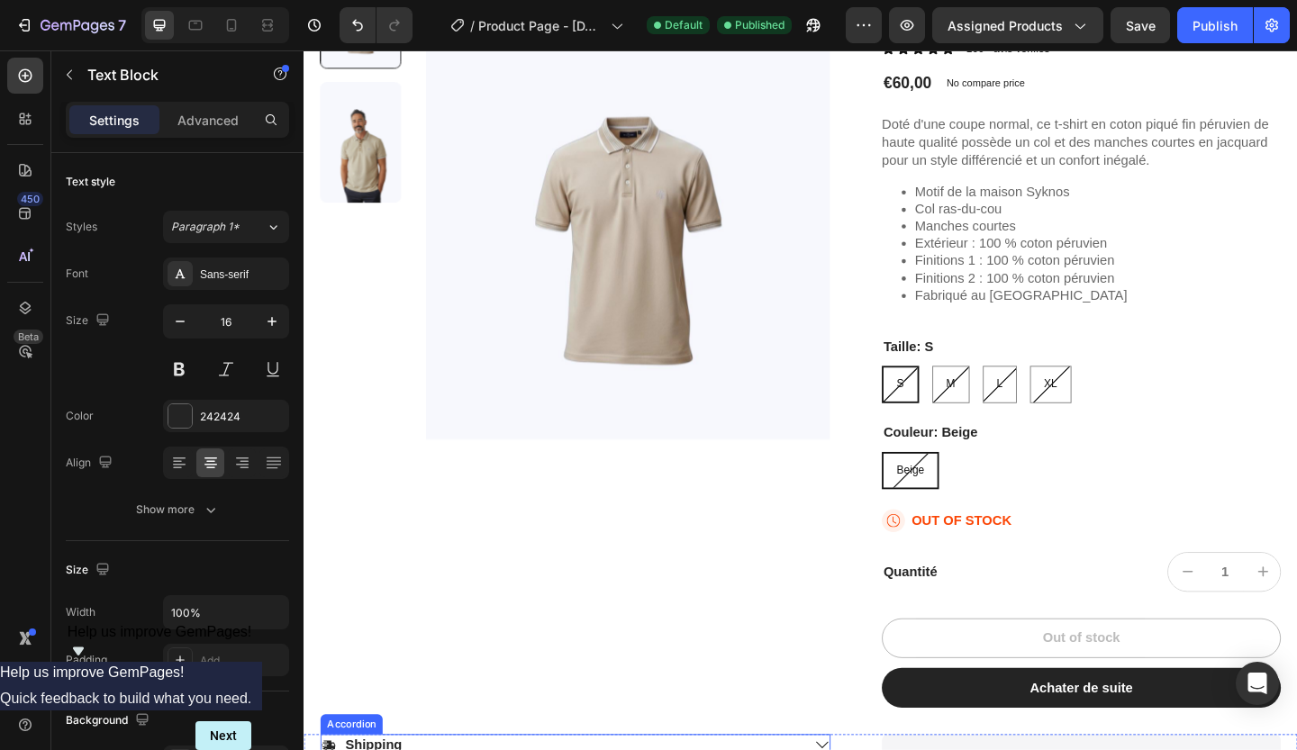
scroll to position [590, 0]
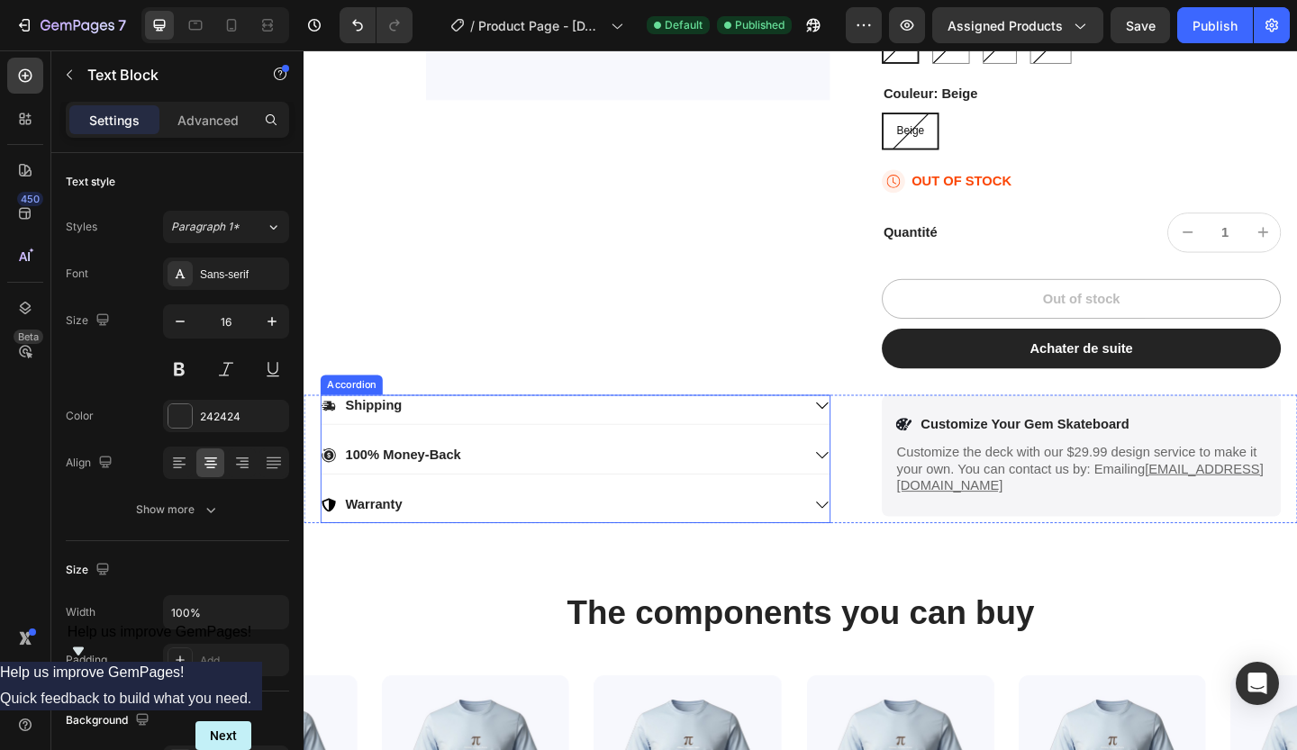
click at [413, 446] on div "Shipping" at bounding box center [583, 437] width 522 height 24
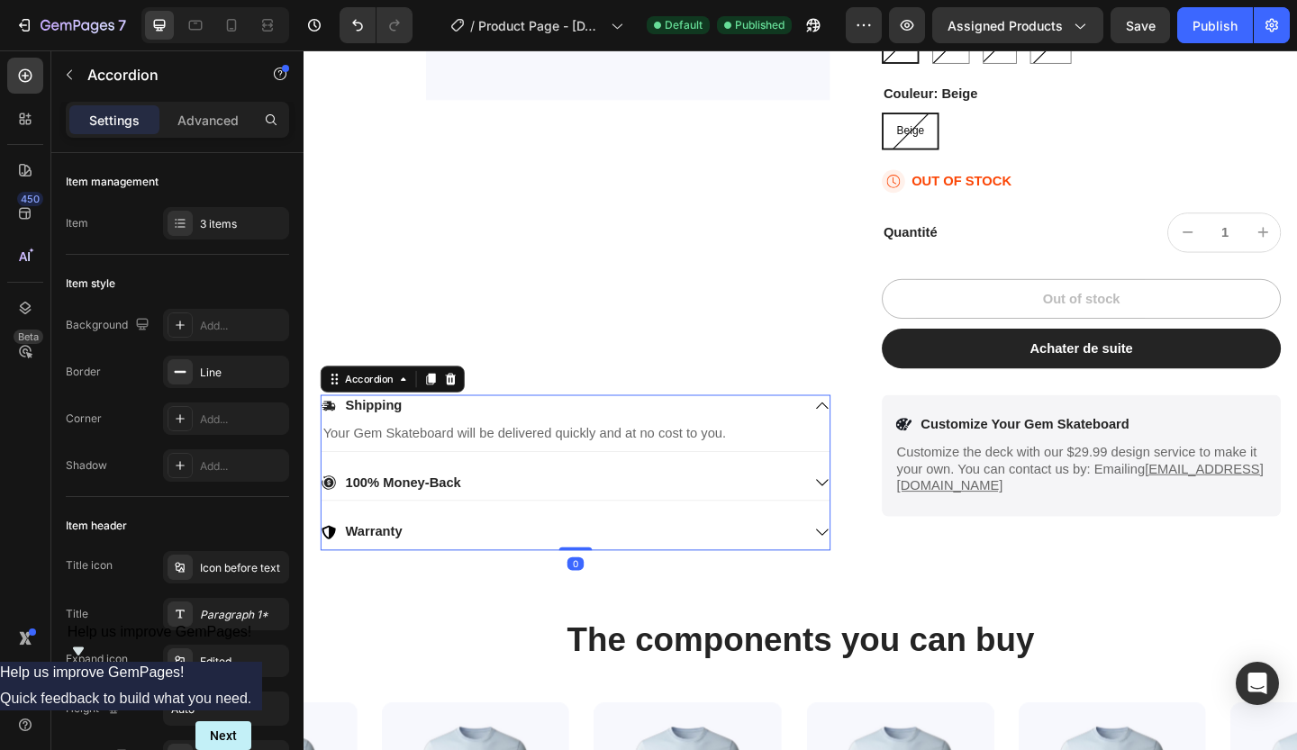
click at [404, 438] on p "Shipping" at bounding box center [379, 437] width 61 height 19
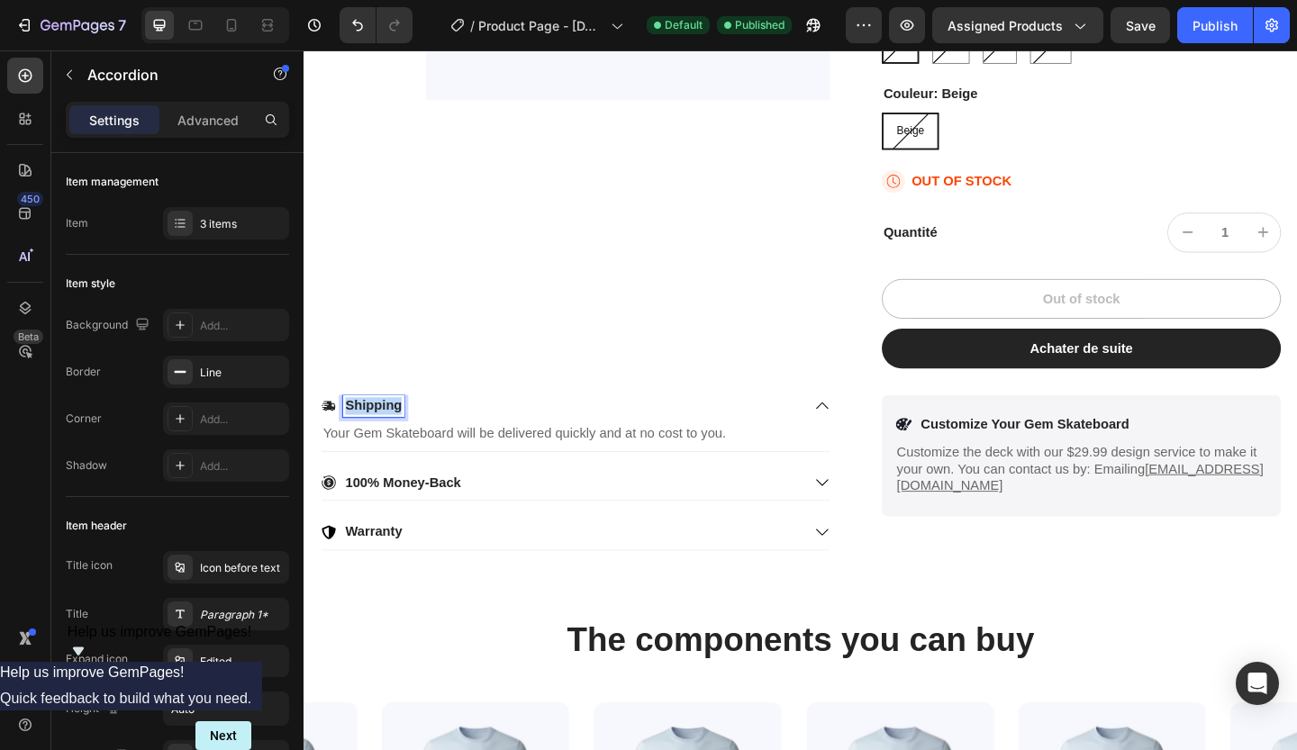
click at [404, 438] on p "Shipping" at bounding box center [379, 437] width 61 height 19
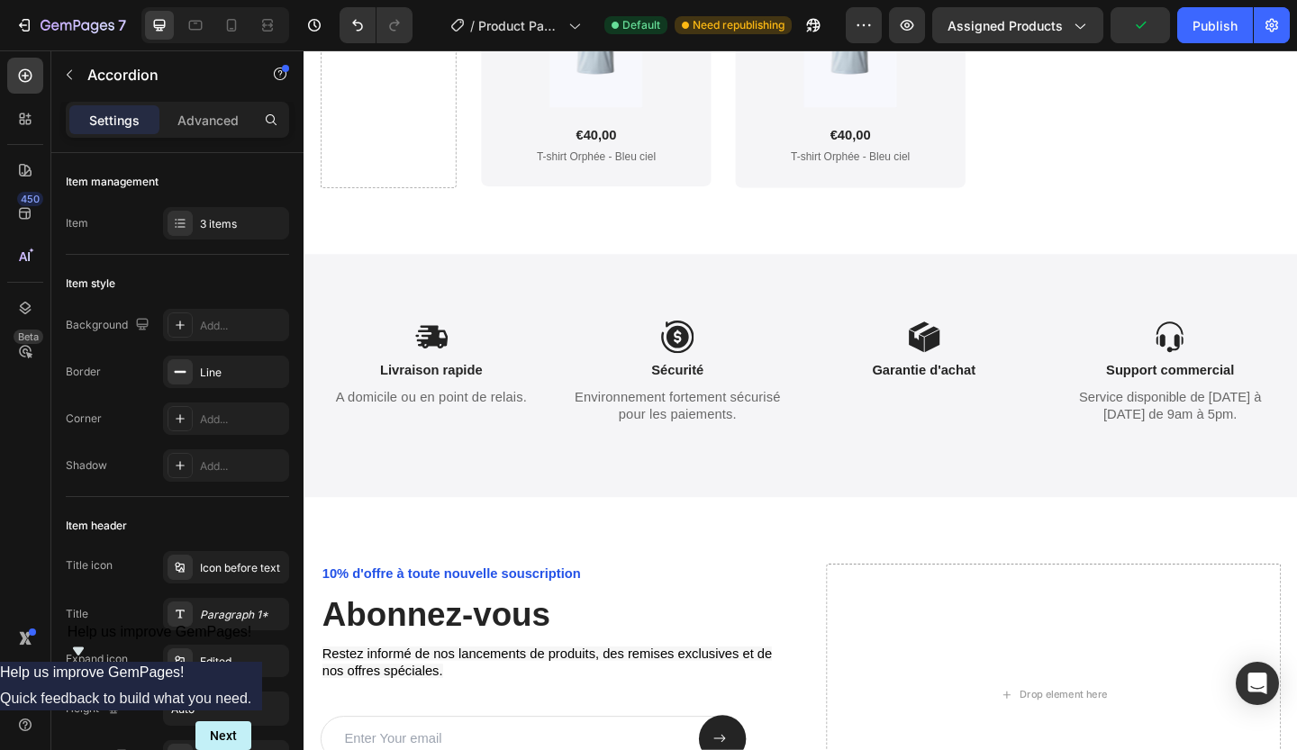
scroll to position [4425, 0]
click at [728, 399] on strong "Sécurité" at bounding box center [710, 397] width 57 height 15
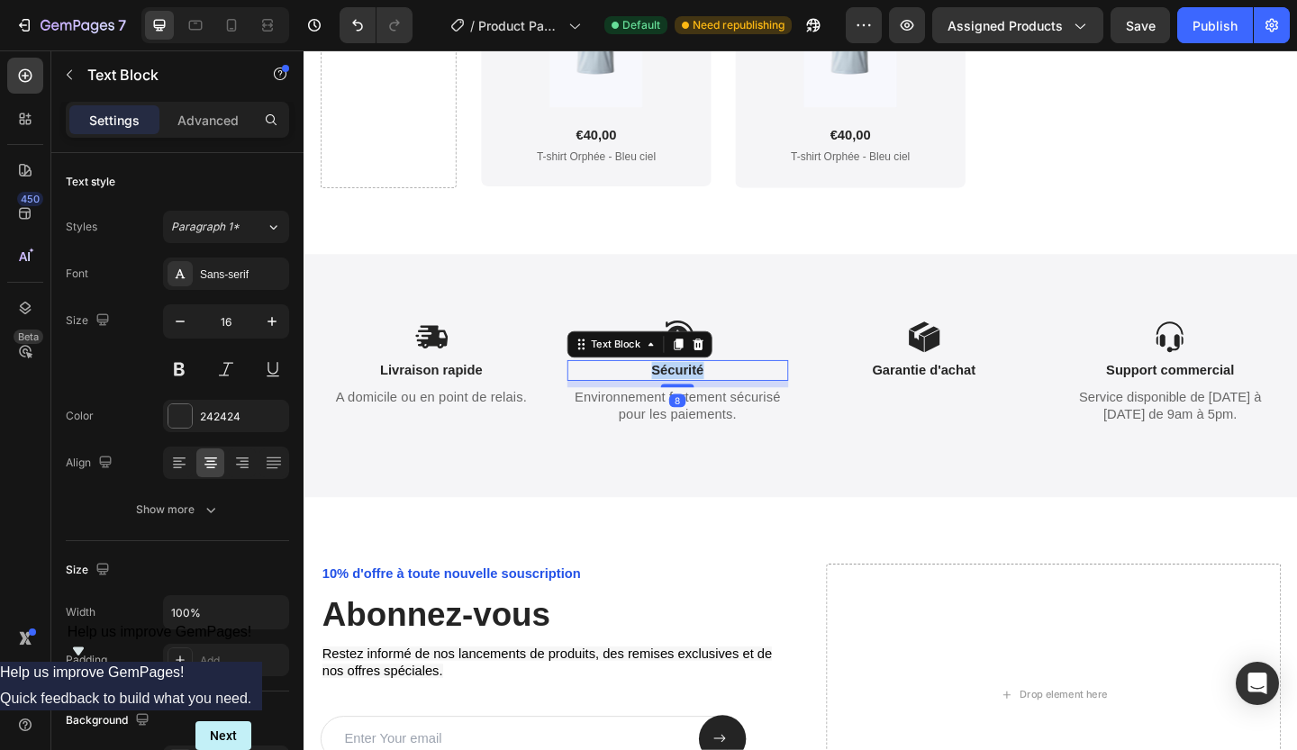
click at [728, 399] on strong "Sécurité" at bounding box center [710, 397] width 57 height 15
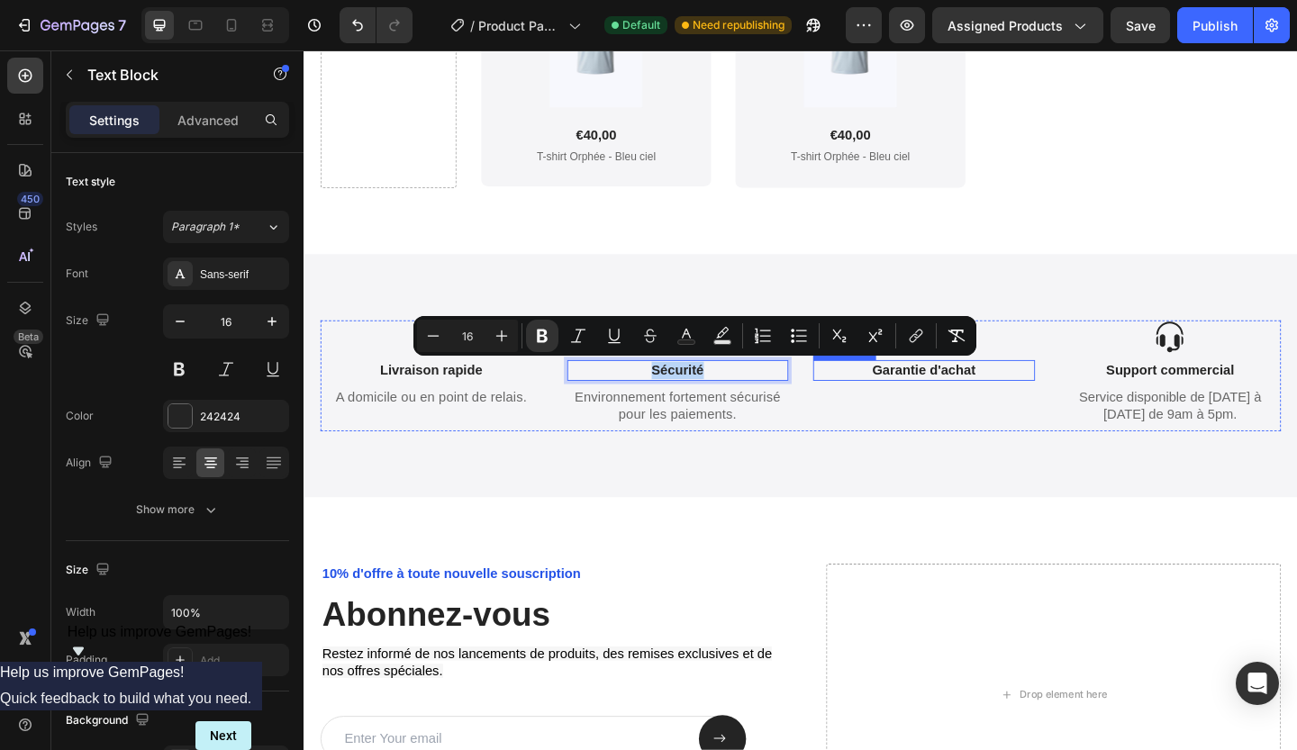
click at [925, 396] on strong "Garantie d'achat" at bounding box center [978, 397] width 113 height 15
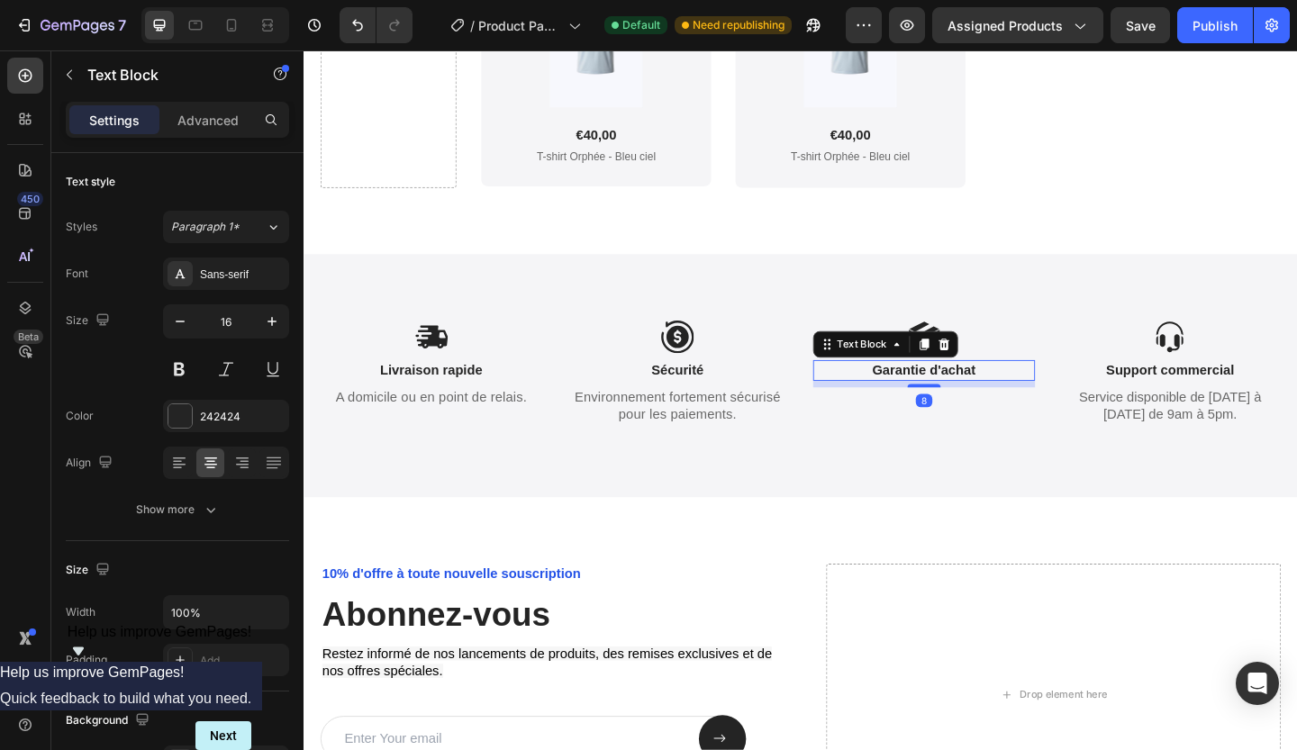
click at [925, 396] on strong "Garantie d'achat" at bounding box center [978, 397] width 113 height 15
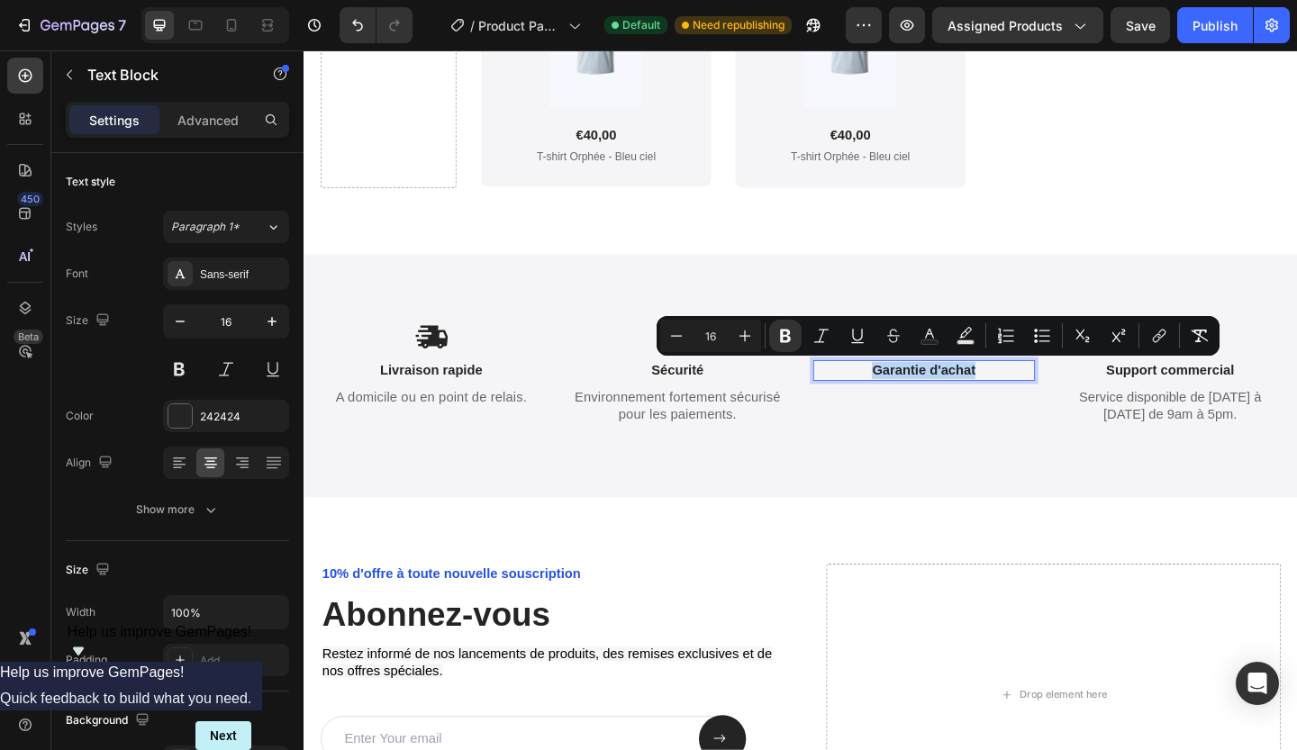
copy strong "Garantie d'achat"
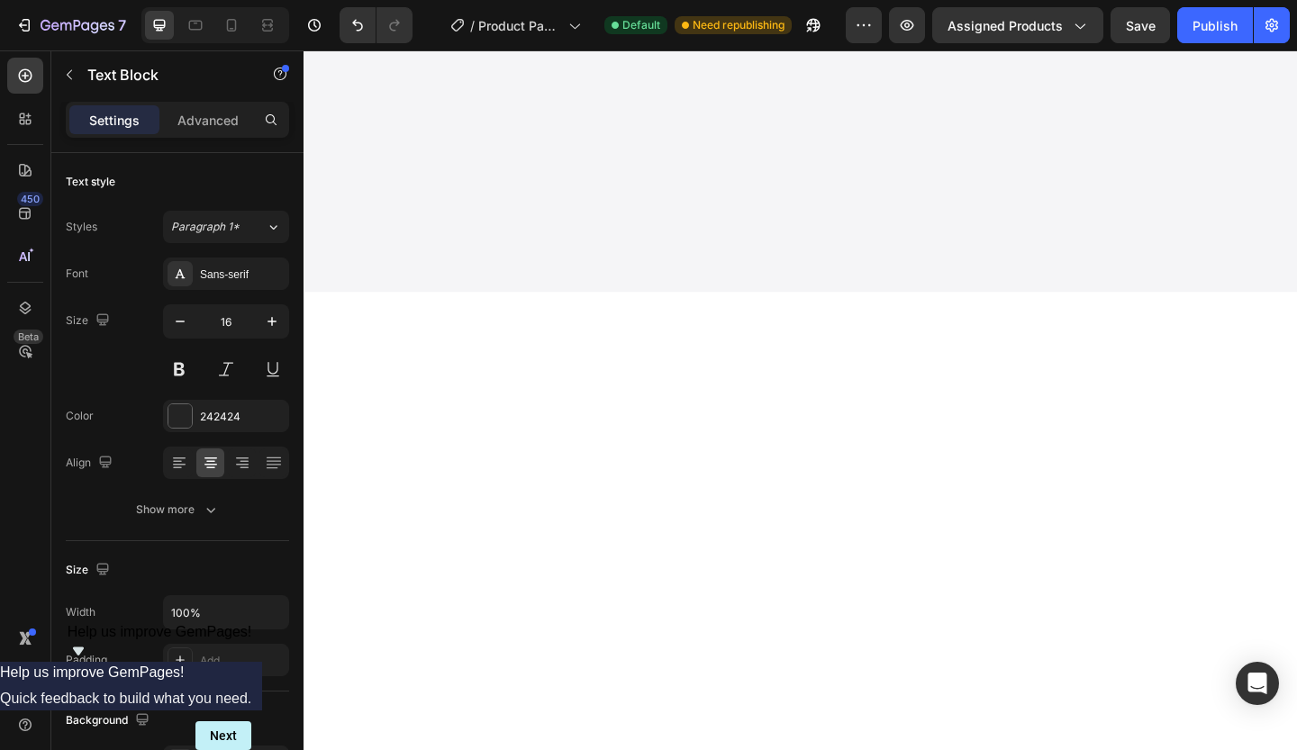
scroll to position [436, 0]
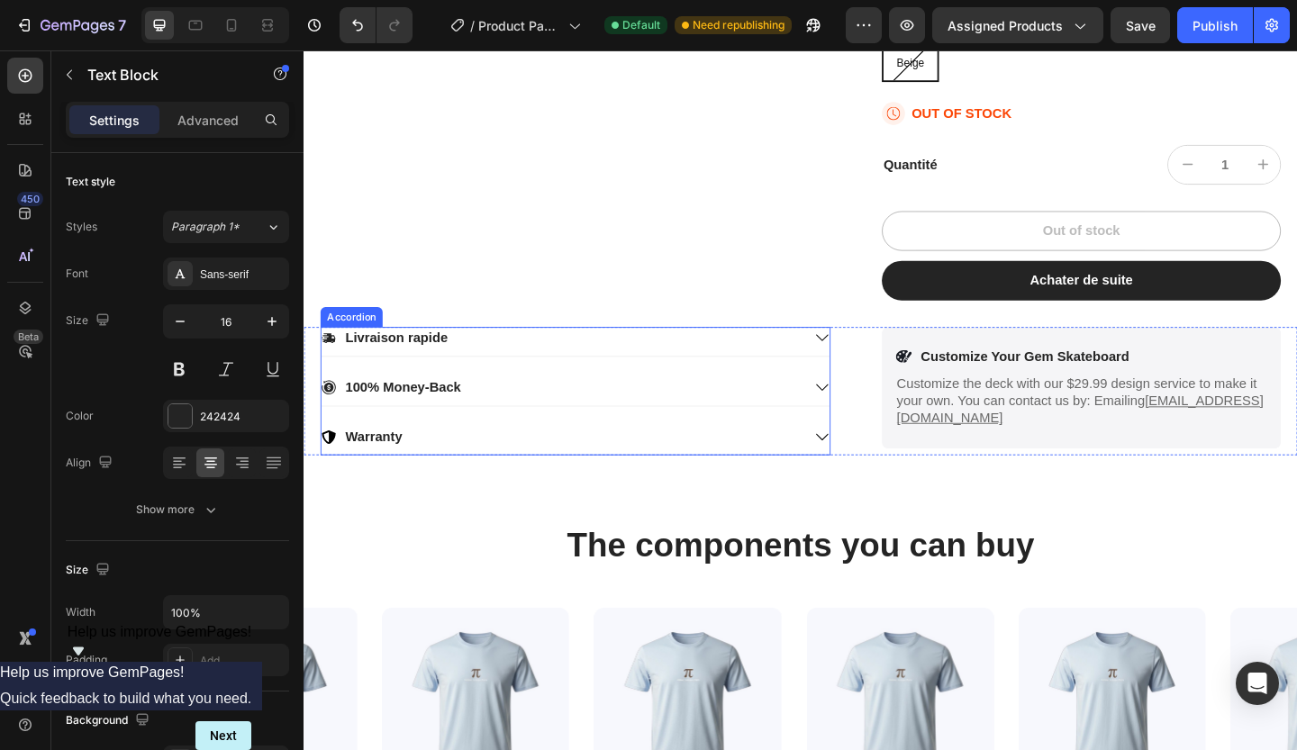
click at [435, 413] on p "100% Money-Back" at bounding box center [412, 417] width 126 height 19
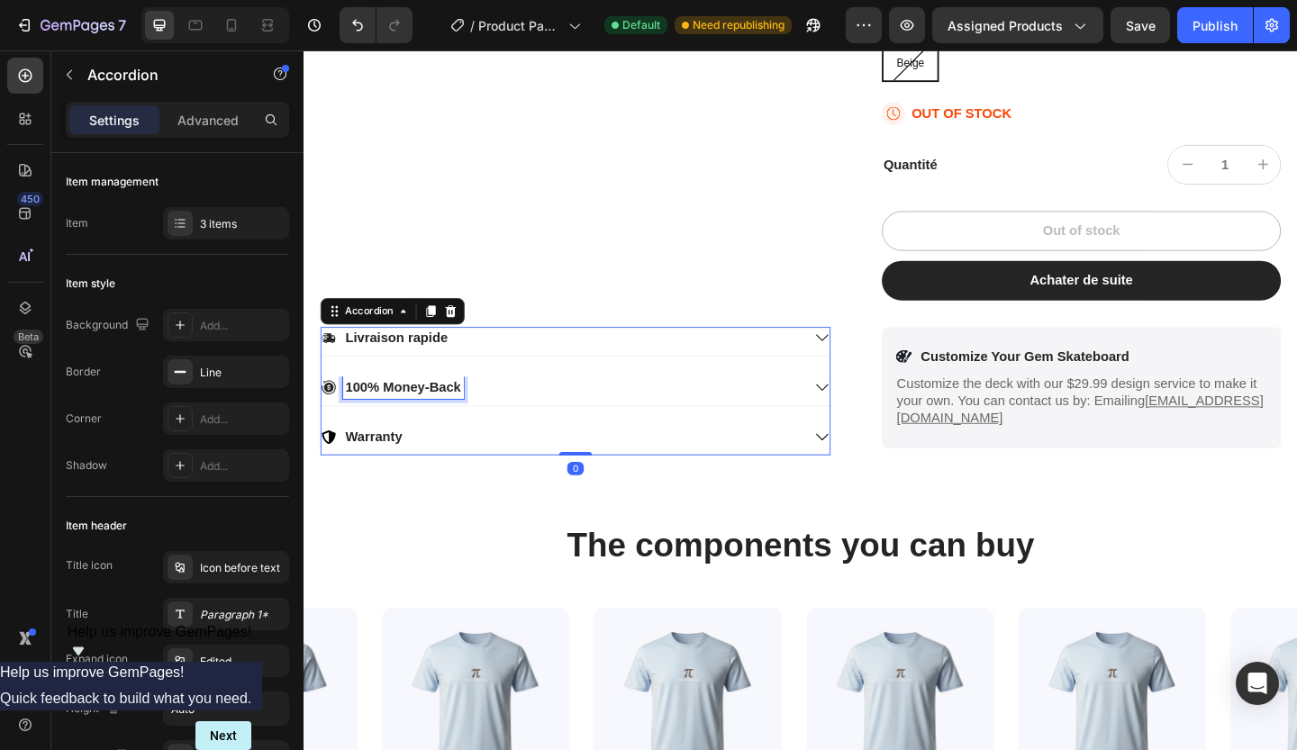
click at [435, 413] on p "100% Money-Back" at bounding box center [412, 417] width 126 height 19
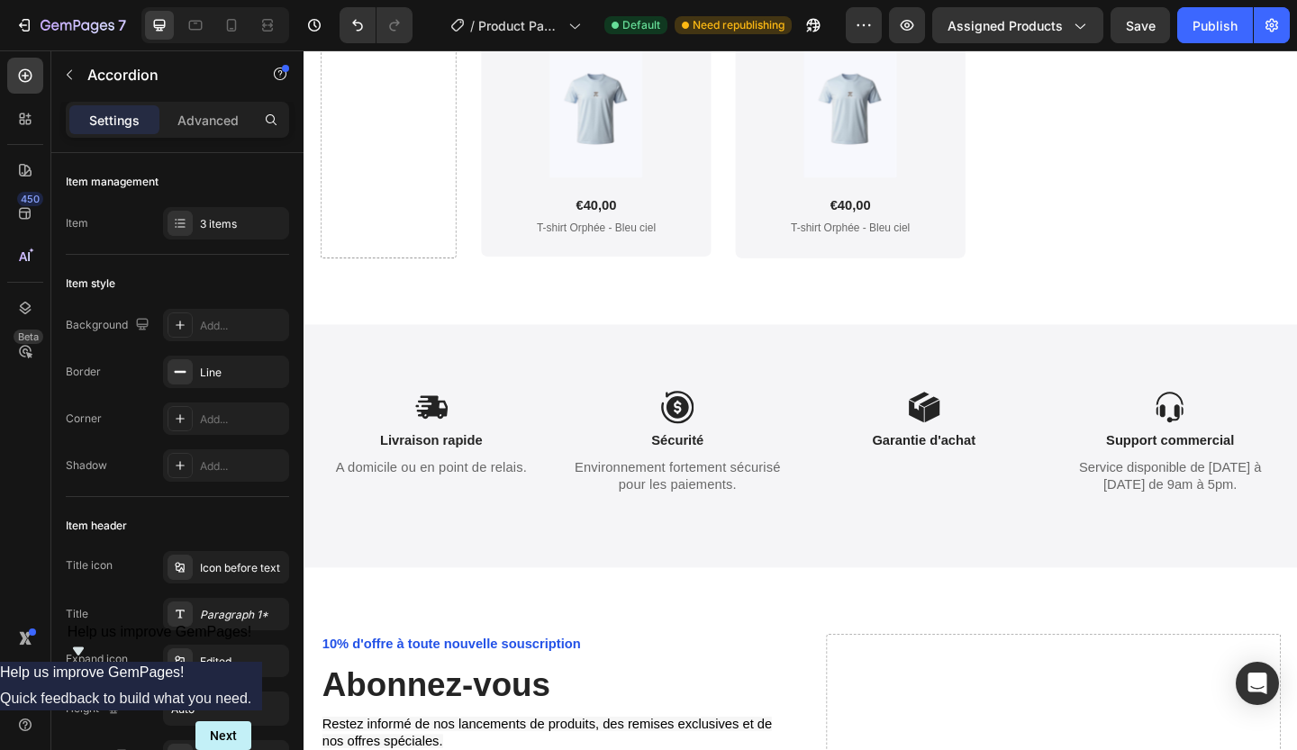
scroll to position [4362, 0]
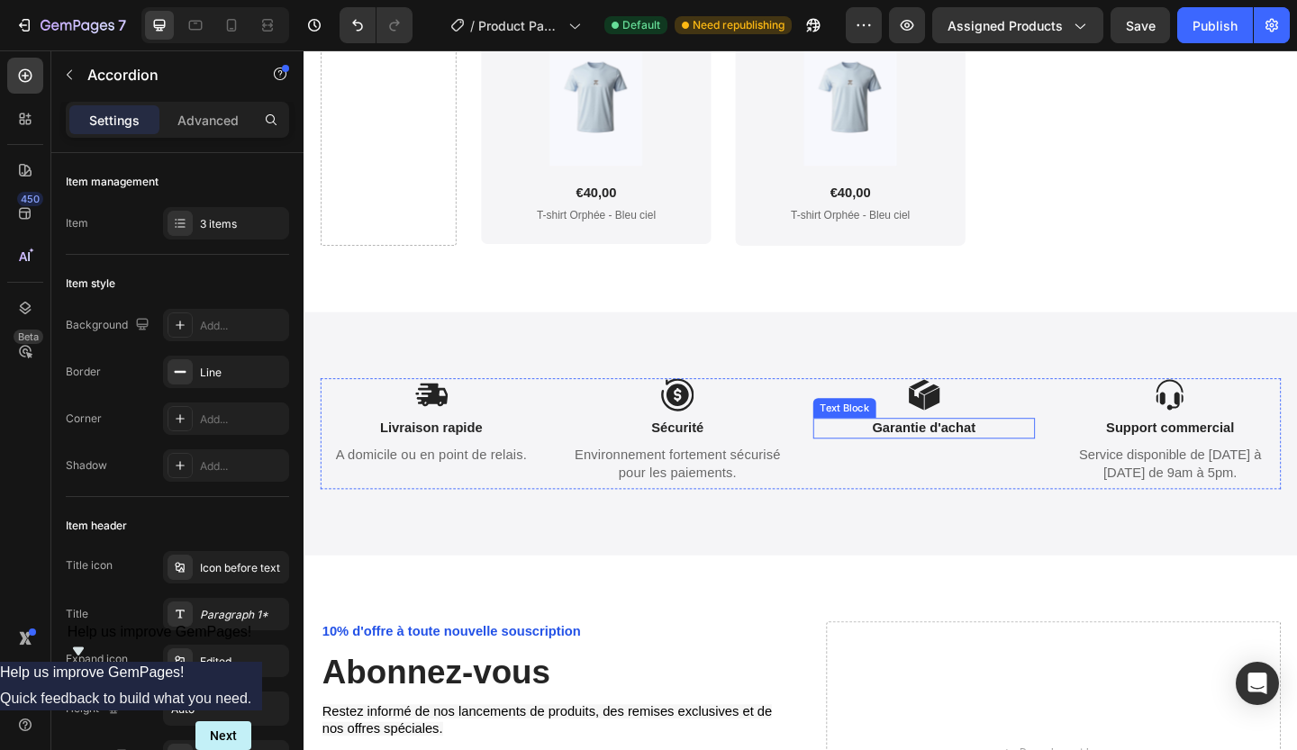
click at [943, 464] on strong "Garantie d'achat" at bounding box center [978, 460] width 113 height 15
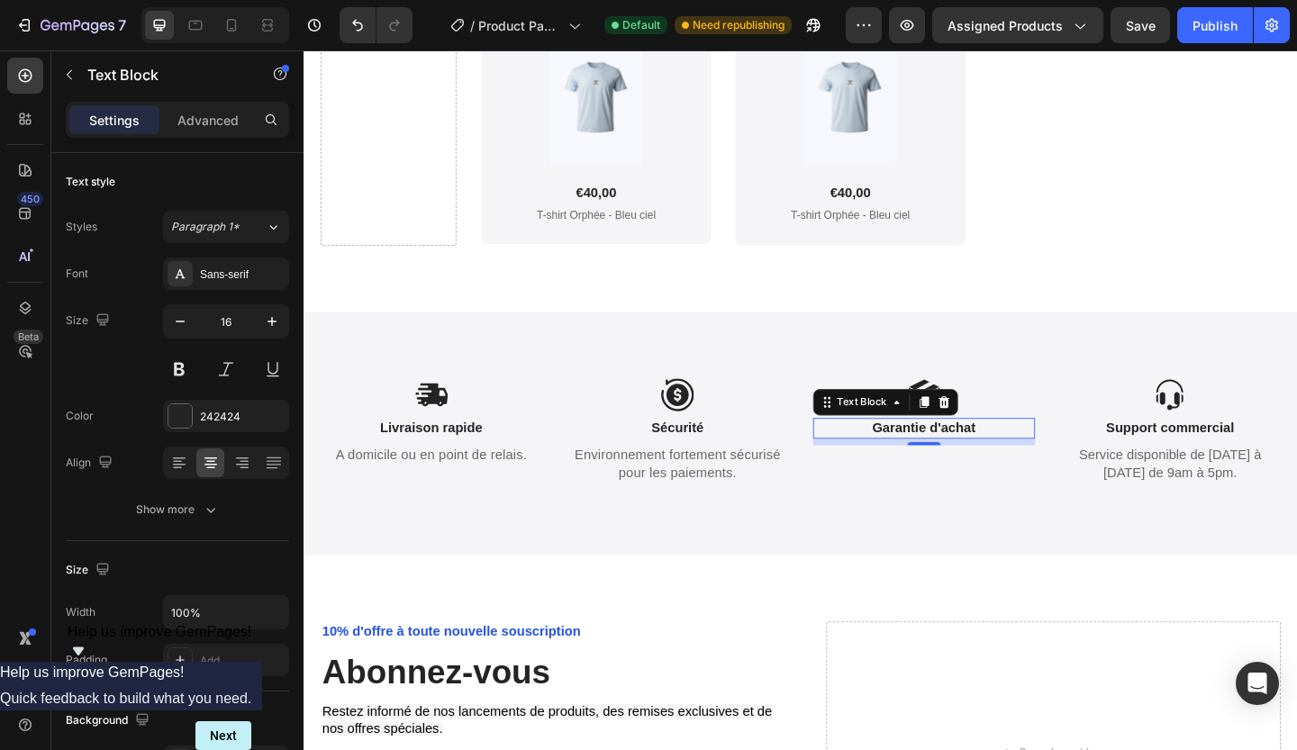
click at [943, 464] on strong "Garantie d'achat" at bounding box center [978, 460] width 113 height 15
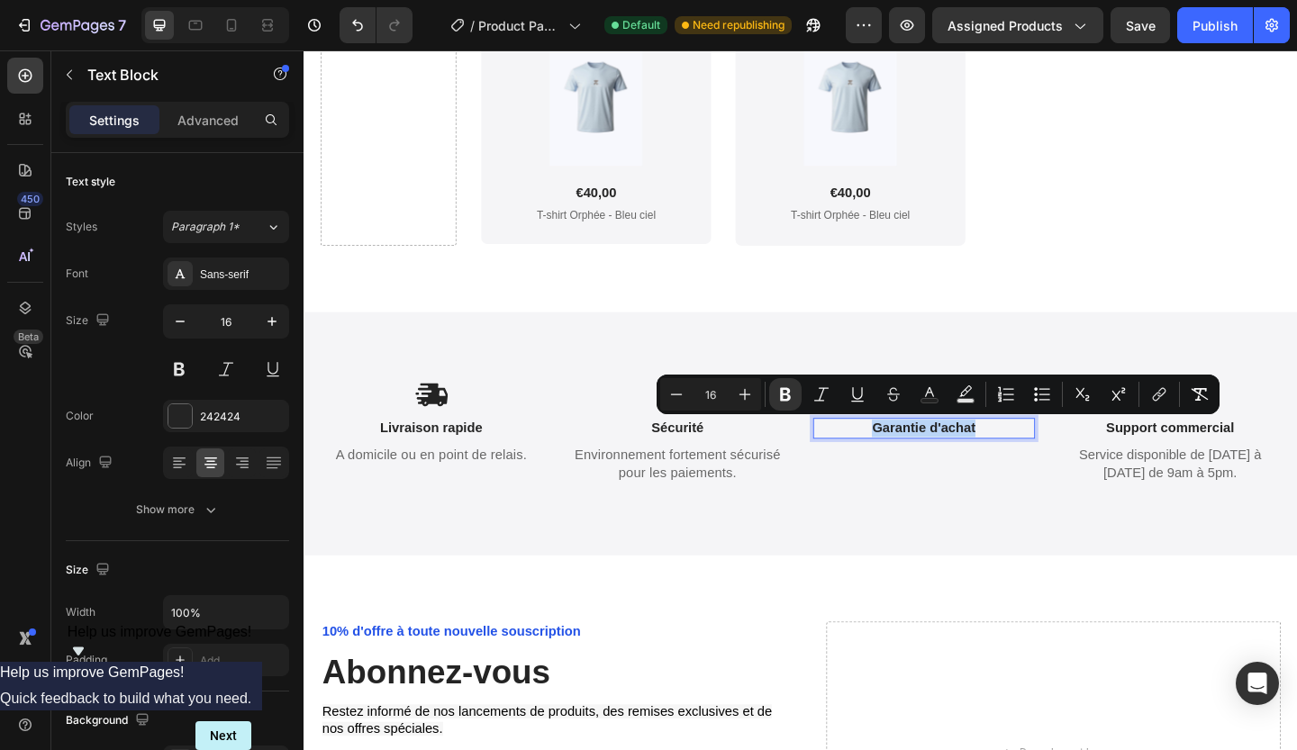
copy strong "Garantie d'achat"
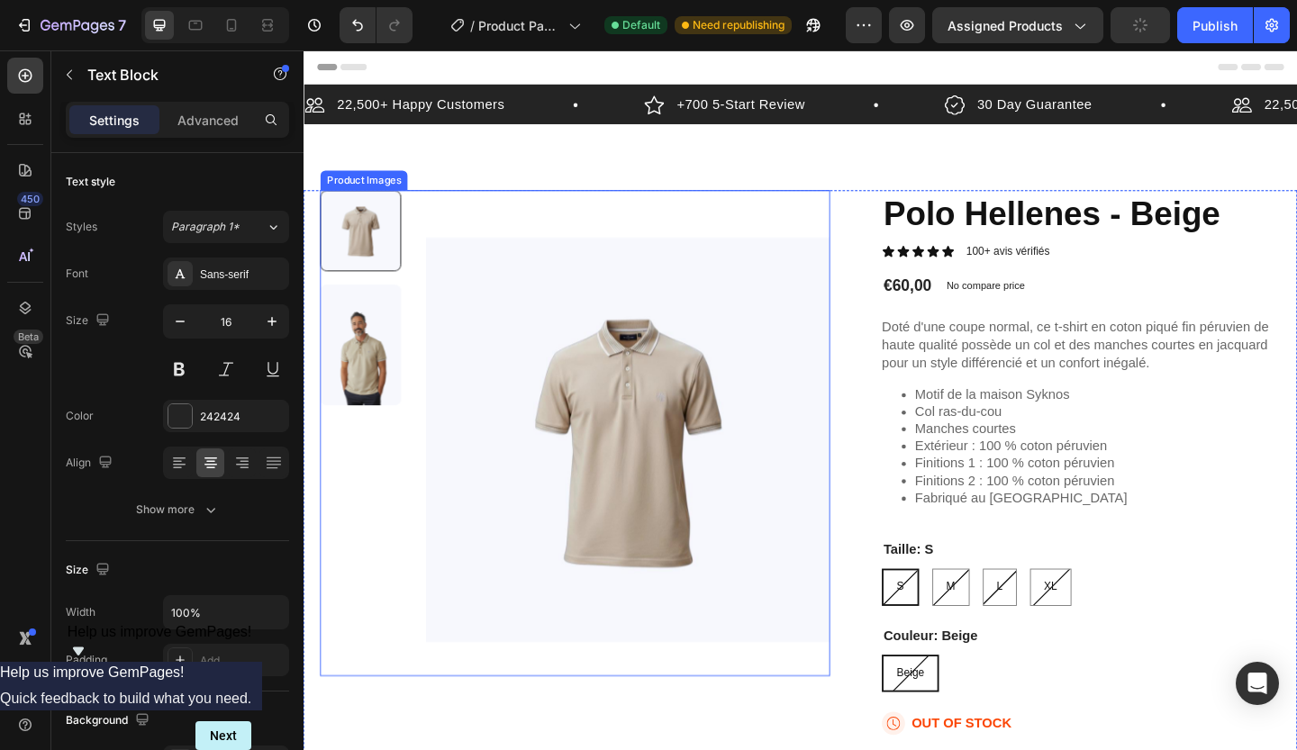
scroll to position [306, 0]
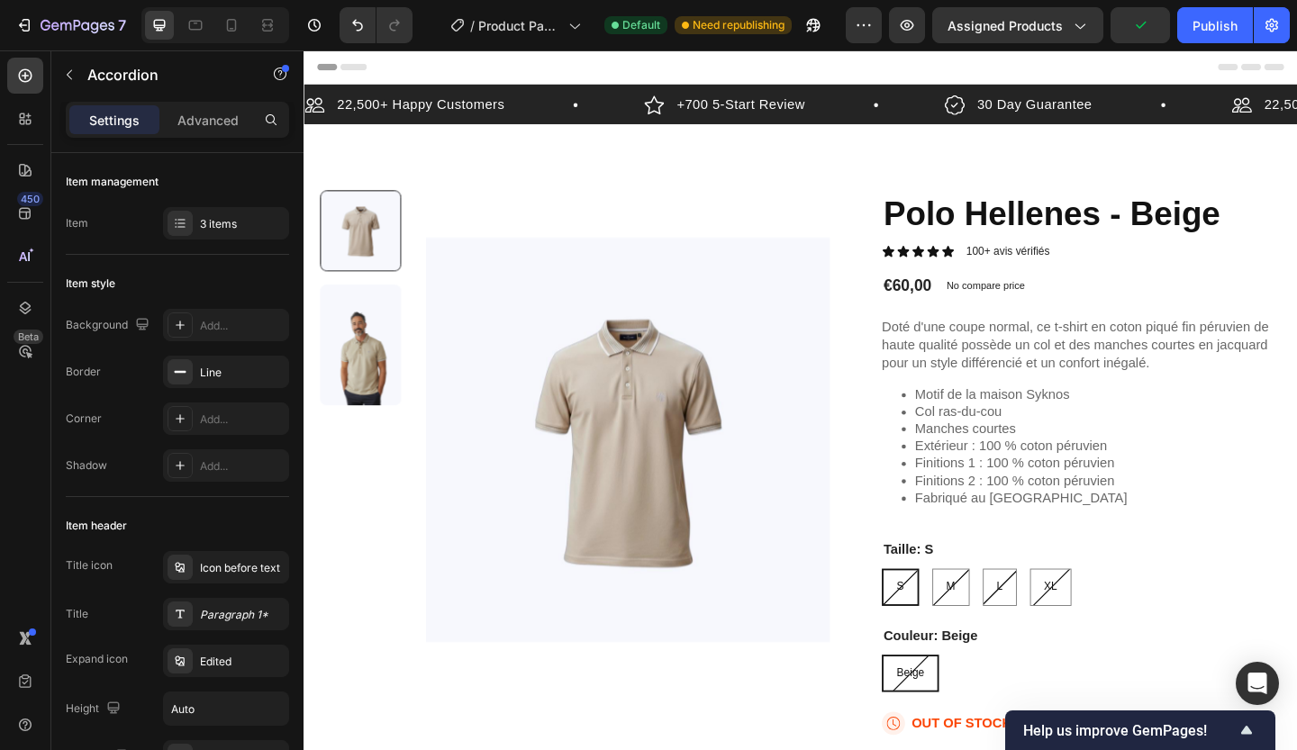
scroll to position [512, 0]
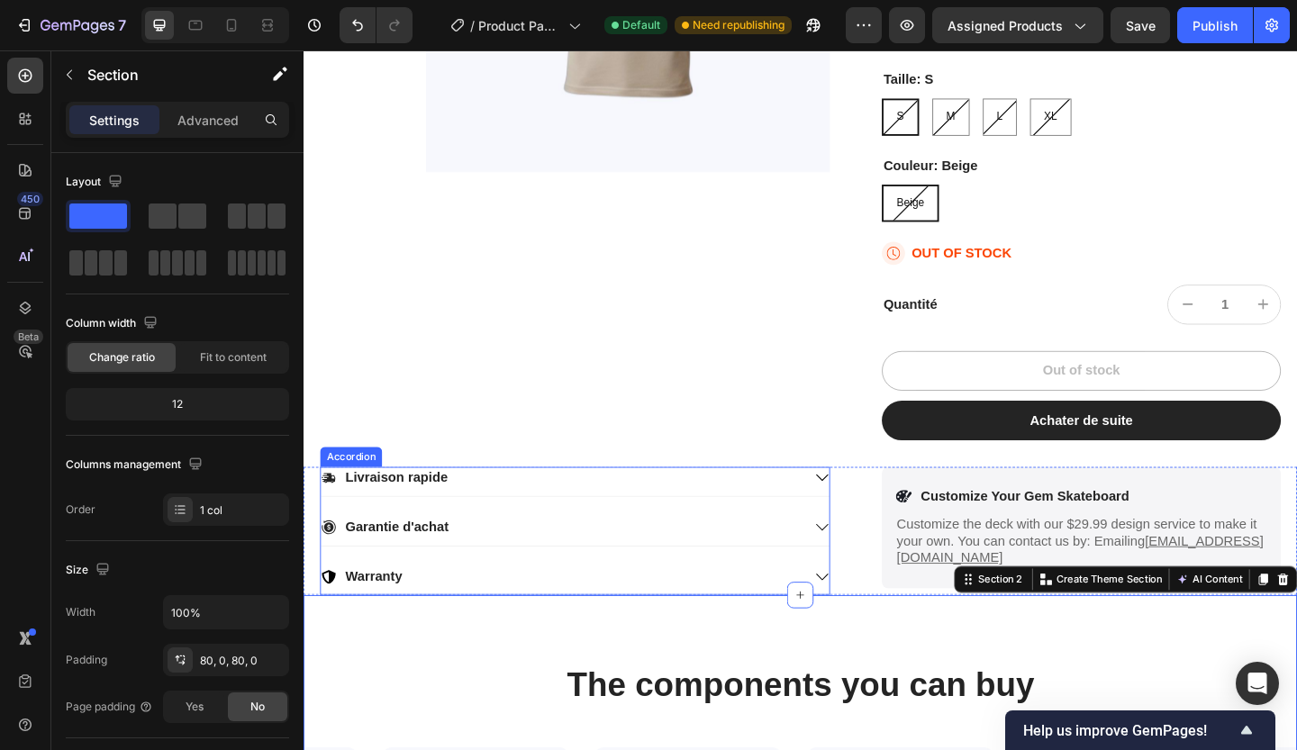
click at [405, 617] on p "Warranty" at bounding box center [380, 623] width 62 height 19
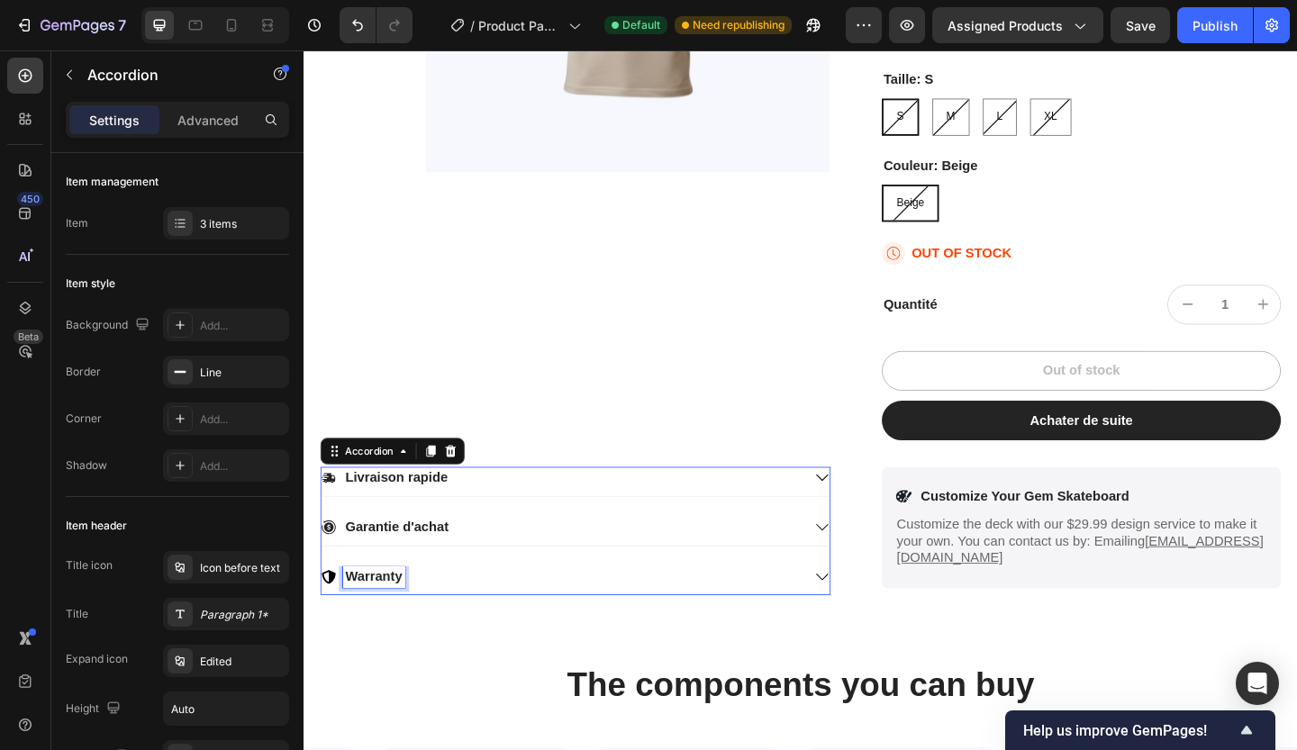
click at [405, 617] on p "Warranty" at bounding box center [380, 623] width 62 height 19
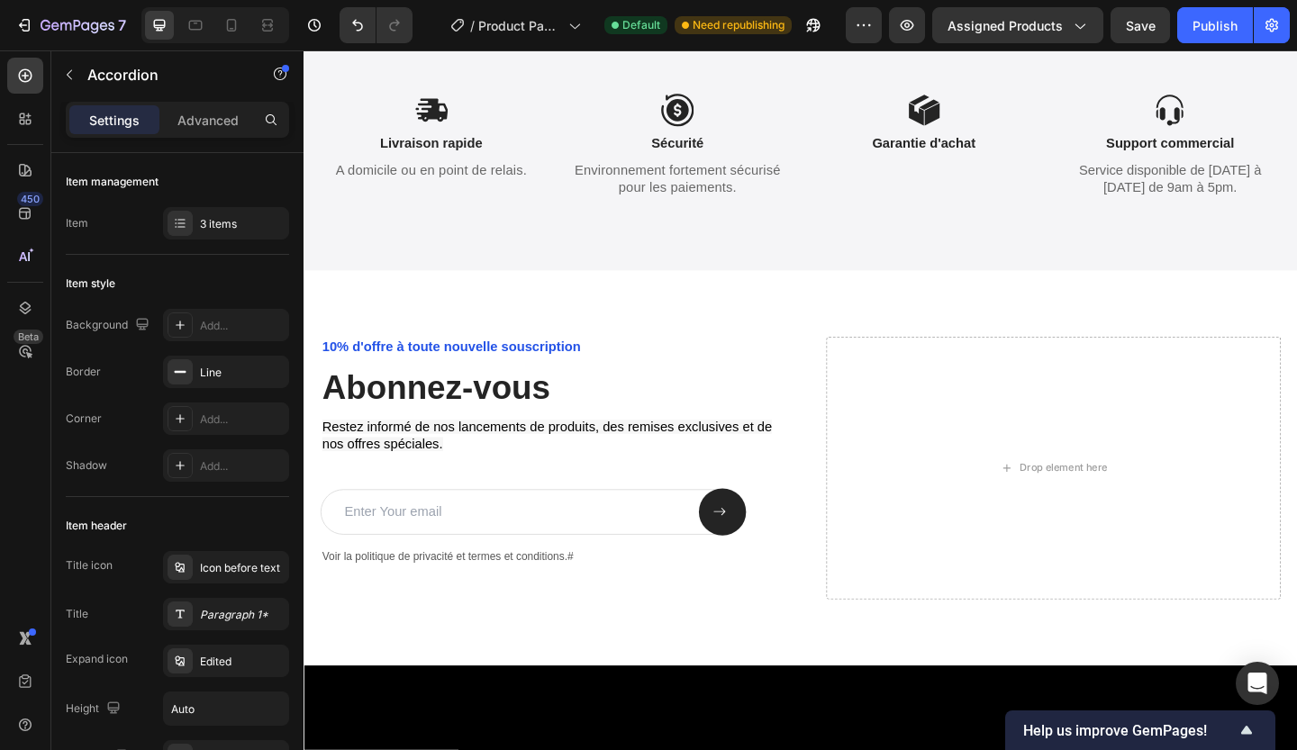
scroll to position [4472, 0]
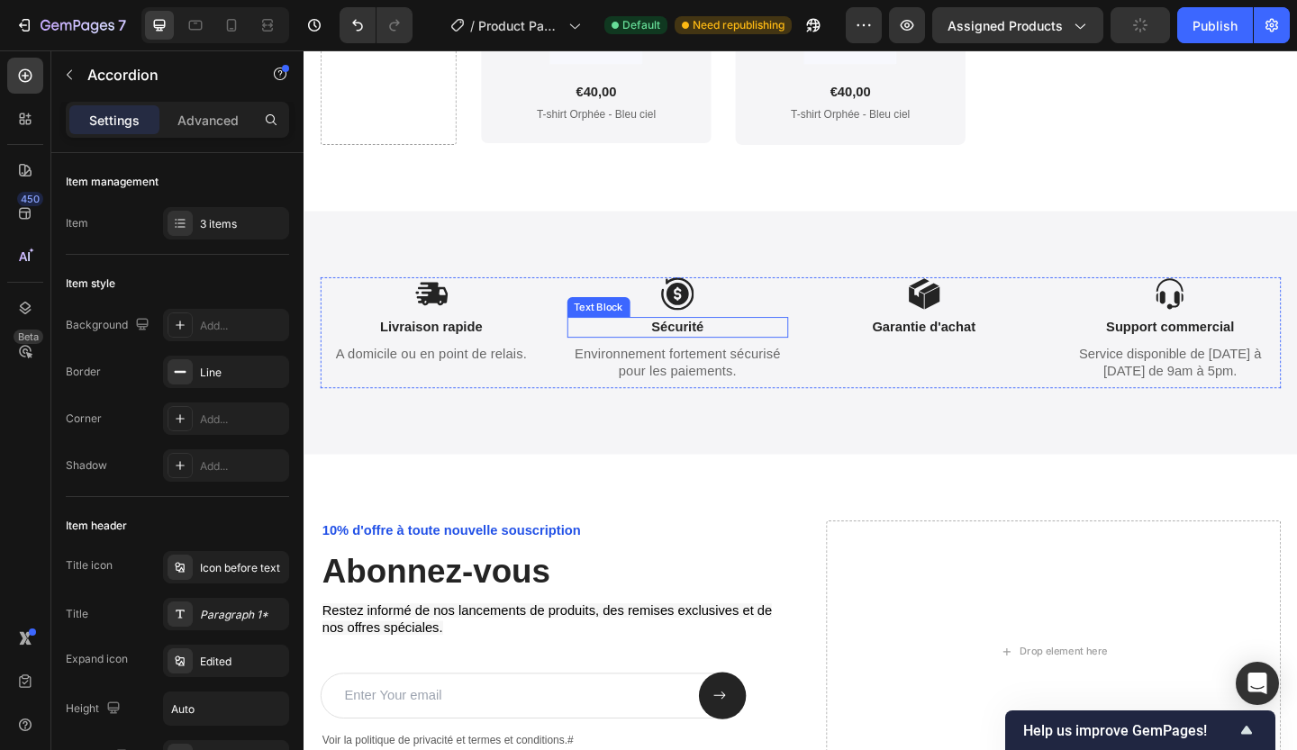
click at [731, 353] on strong "Sécurité" at bounding box center [710, 350] width 57 height 15
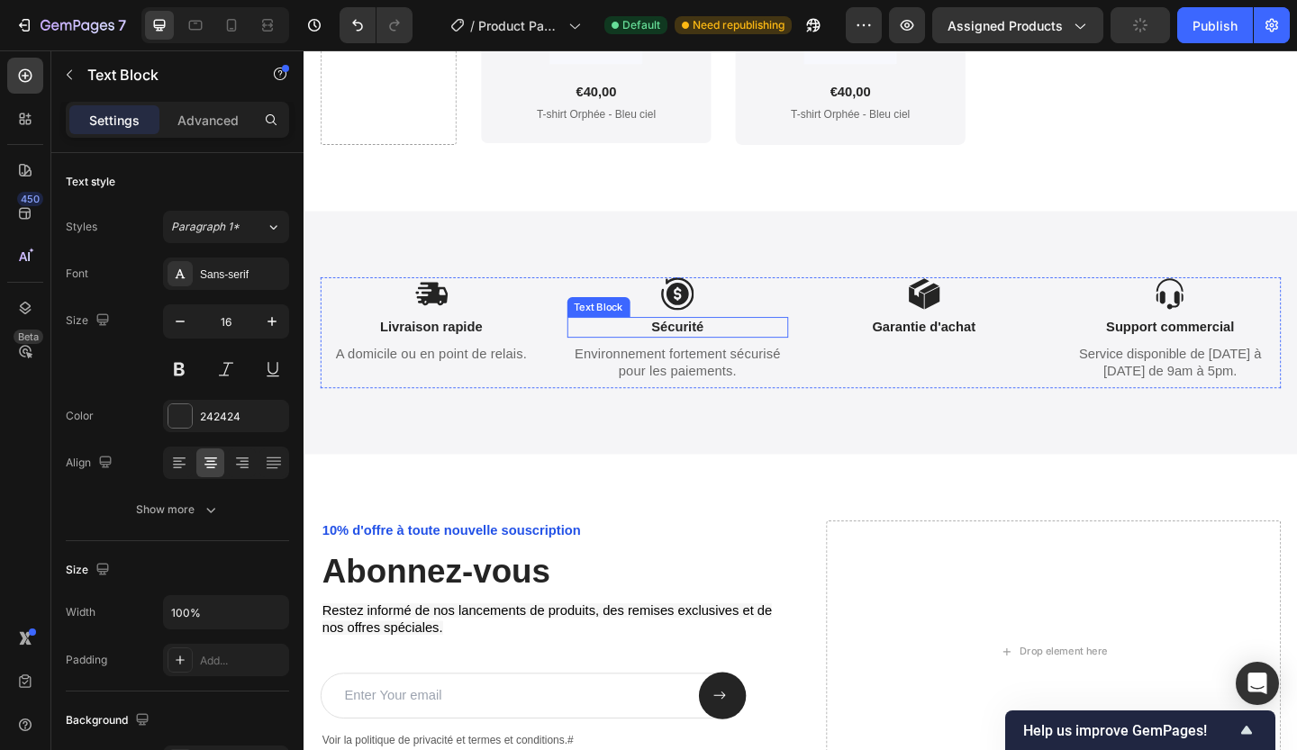
click at [731, 353] on strong "Sécurité" at bounding box center [710, 350] width 57 height 15
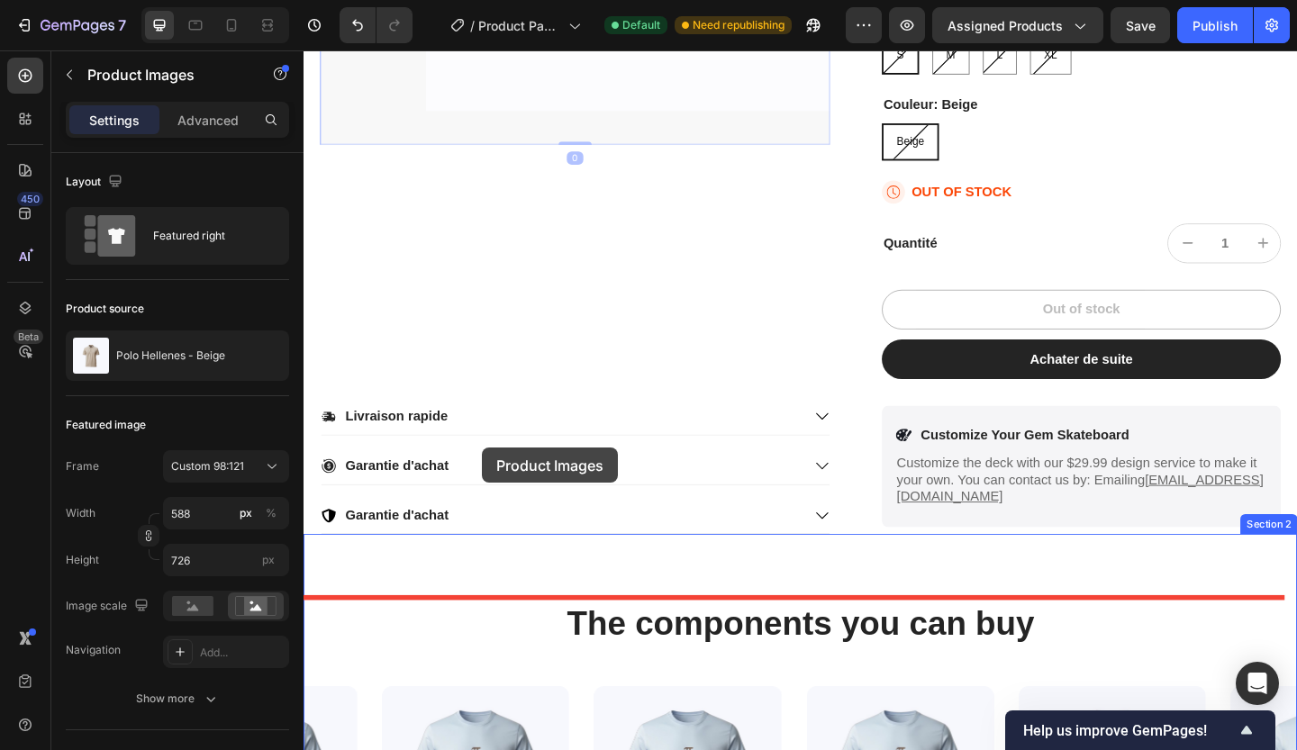
scroll to position [597, 0]
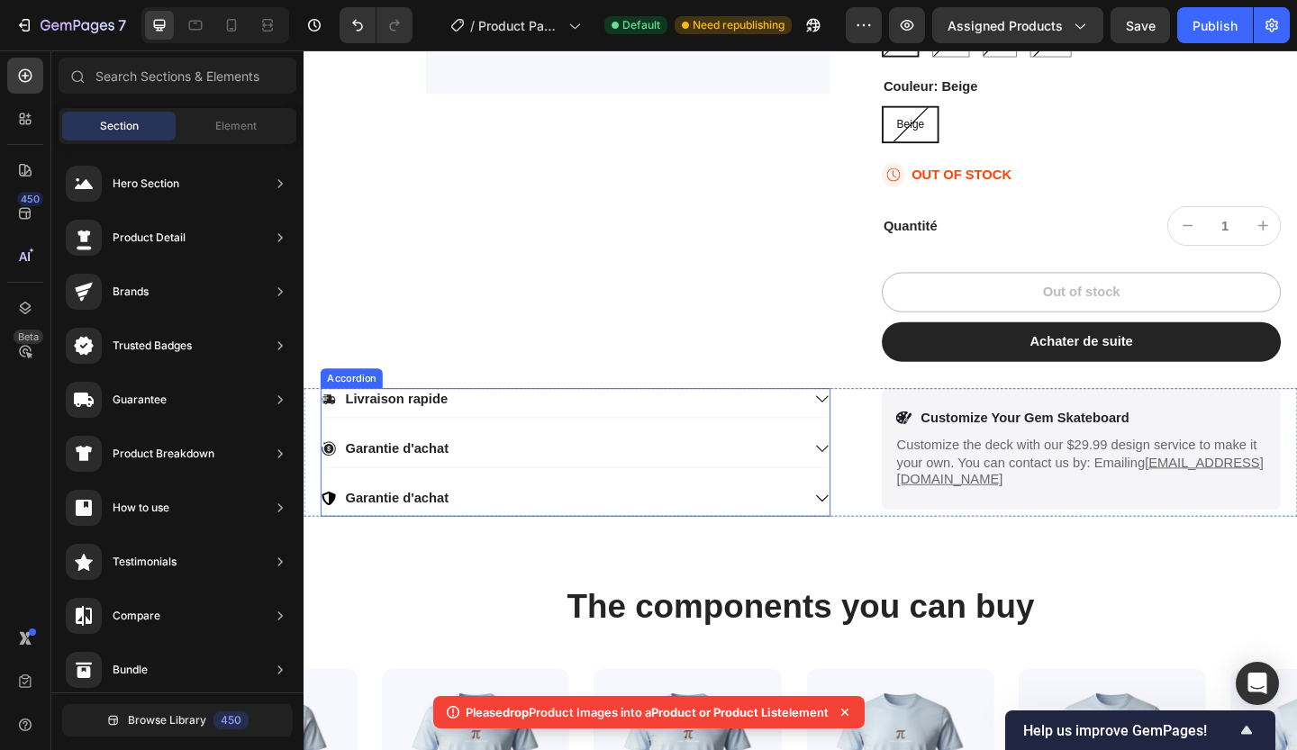
click at [452, 489] on strong "Garantie d'achat" at bounding box center [405, 483] width 113 height 15
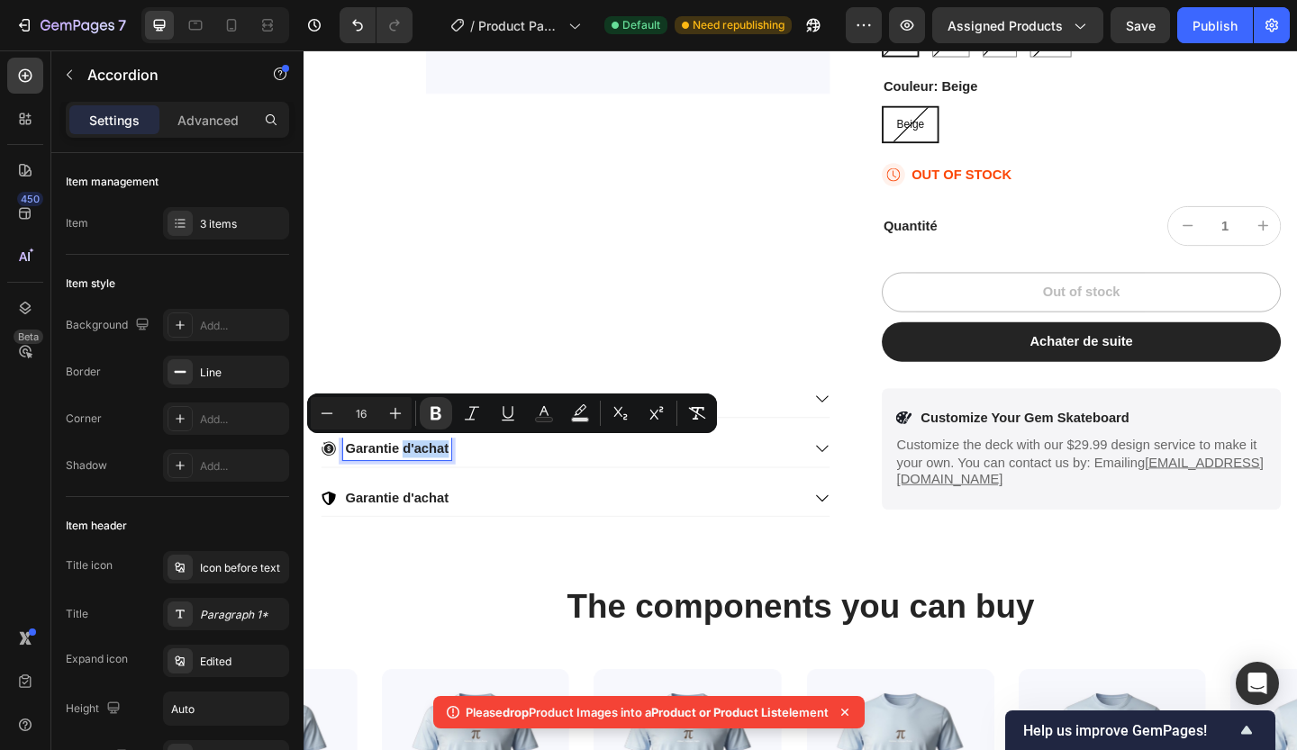
click at [452, 489] on strong "Garantie d'achat" at bounding box center [405, 483] width 113 height 15
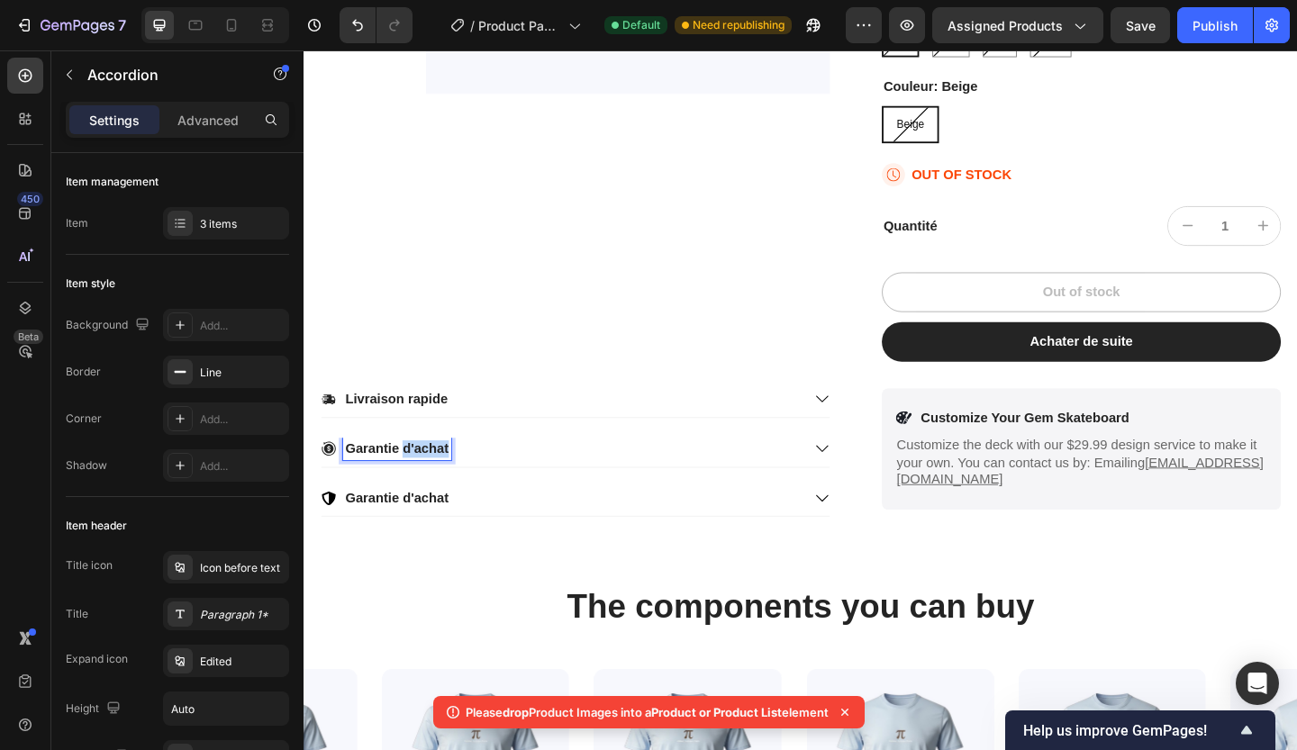
click at [452, 489] on strong "Garantie d'achat" at bounding box center [405, 483] width 113 height 15
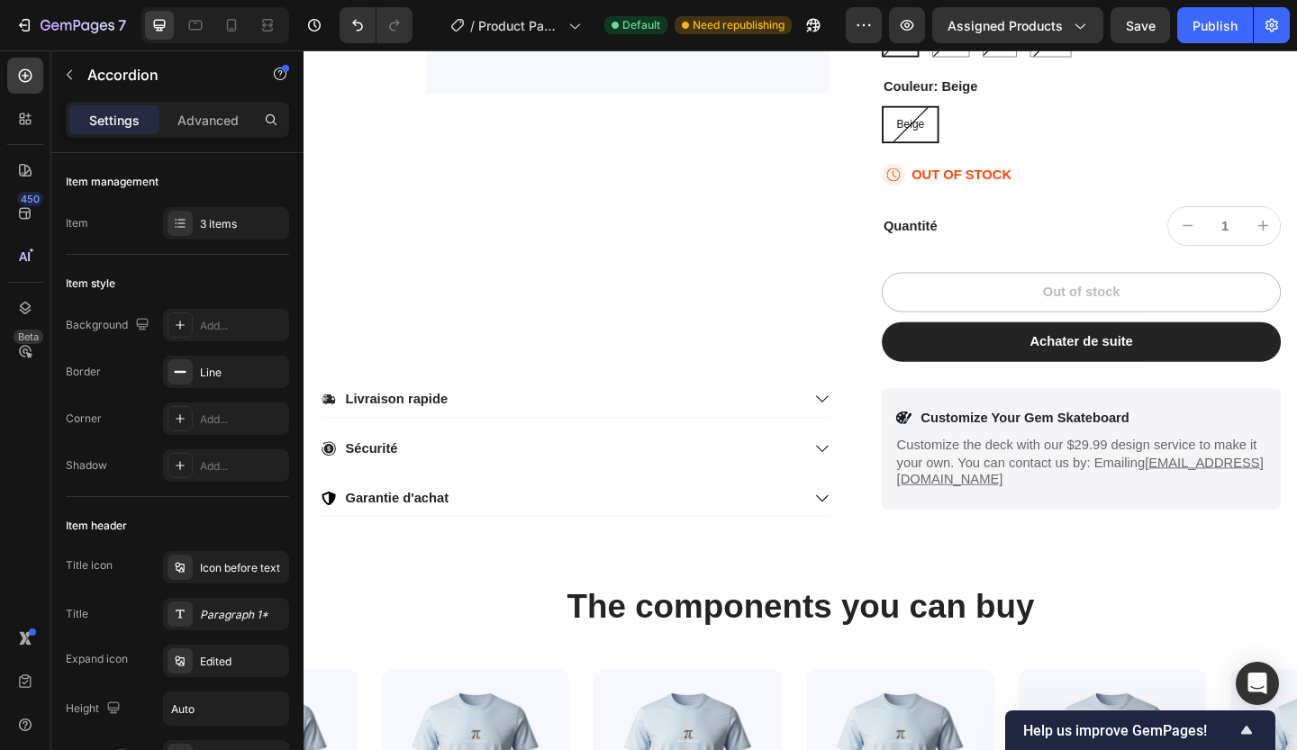
click at [861, 430] on icon at bounding box center [868, 429] width 14 height 7
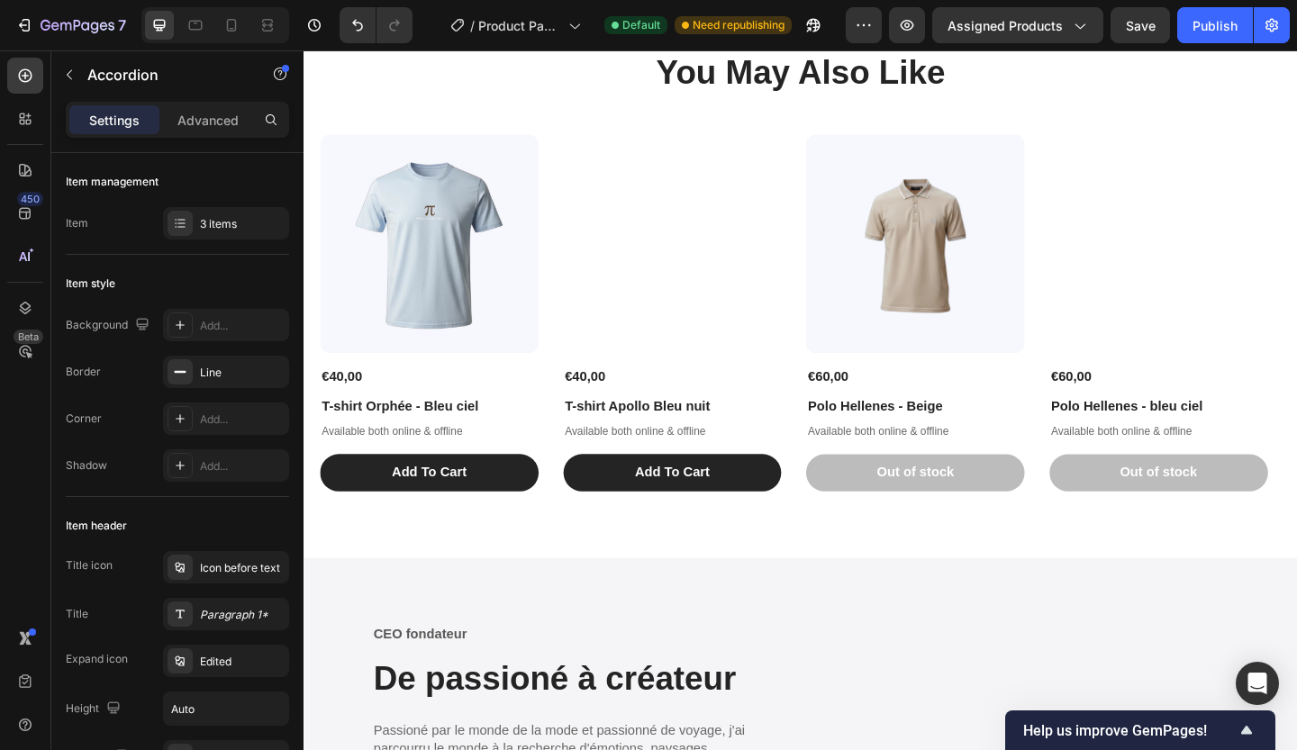
scroll to position [2535, 0]
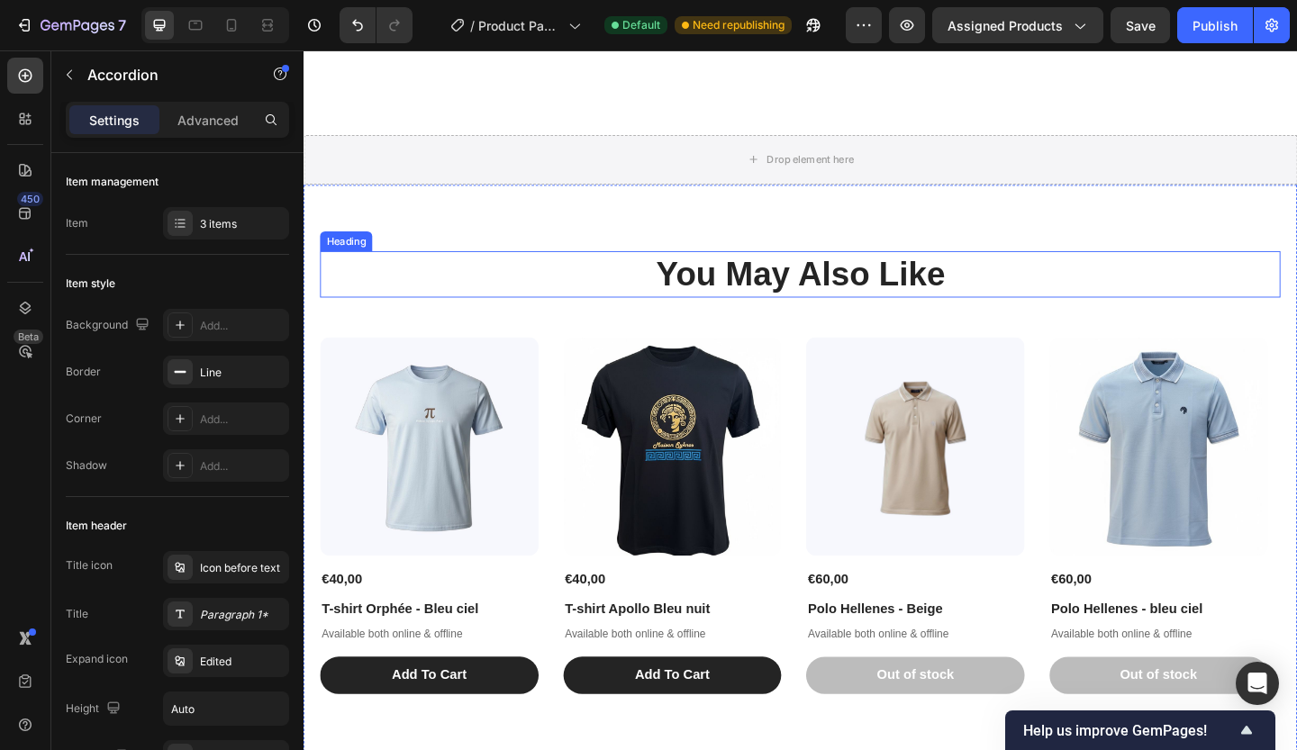
click at [833, 299] on h2 "You May Also Like" at bounding box center [844, 293] width 1045 height 50
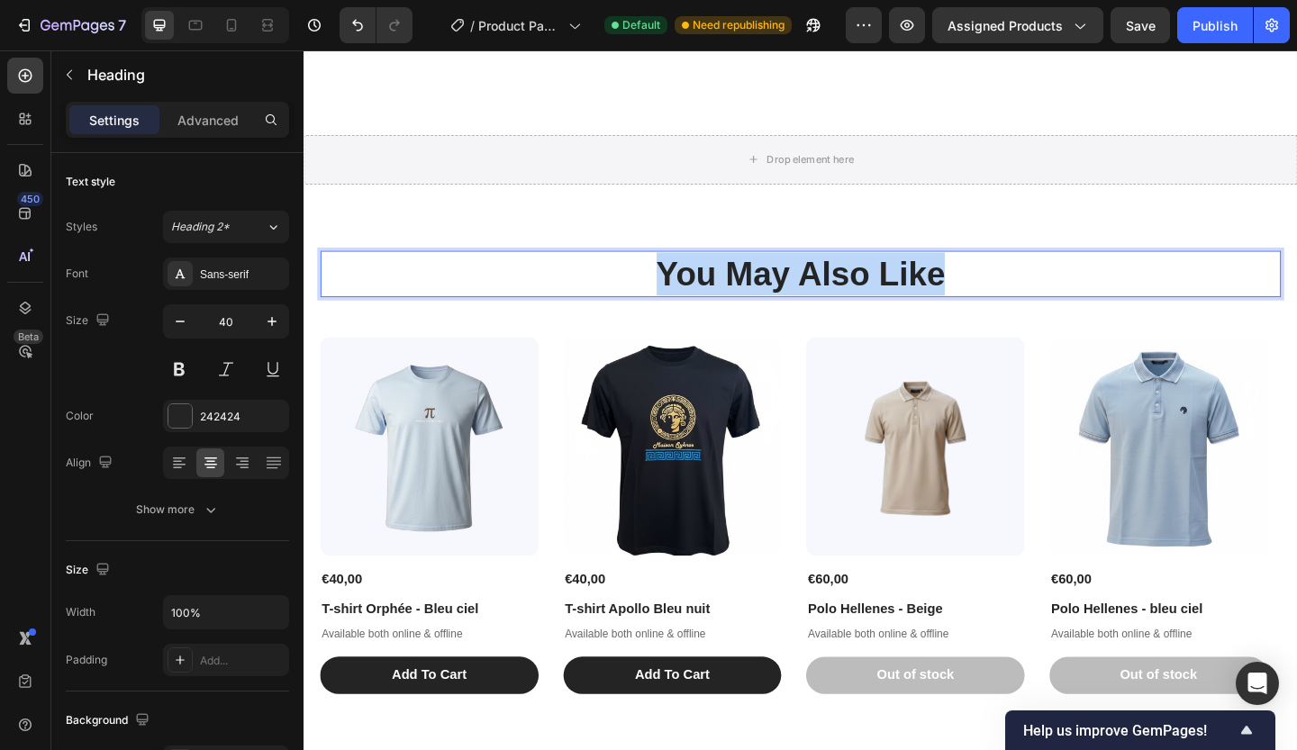
click at [833, 299] on p "You May Also Like" at bounding box center [843, 293] width 1041 height 47
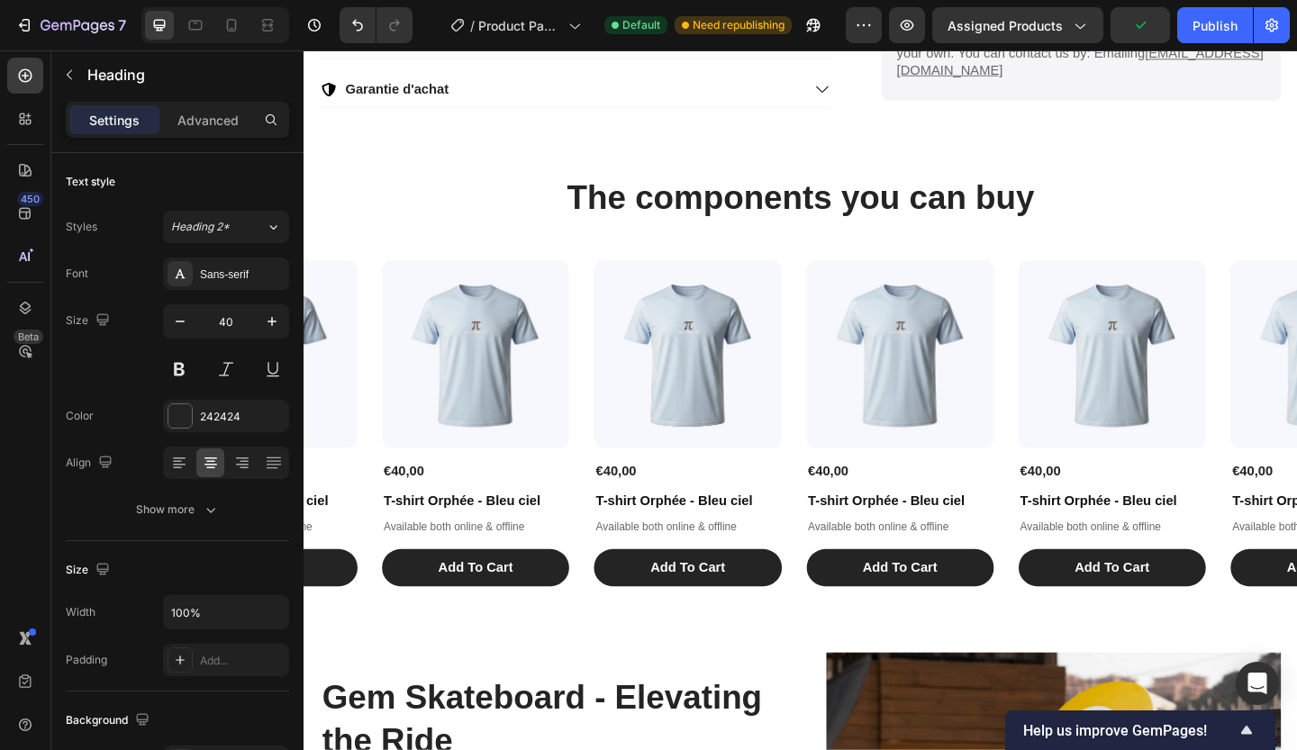
scroll to position [1041, 0]
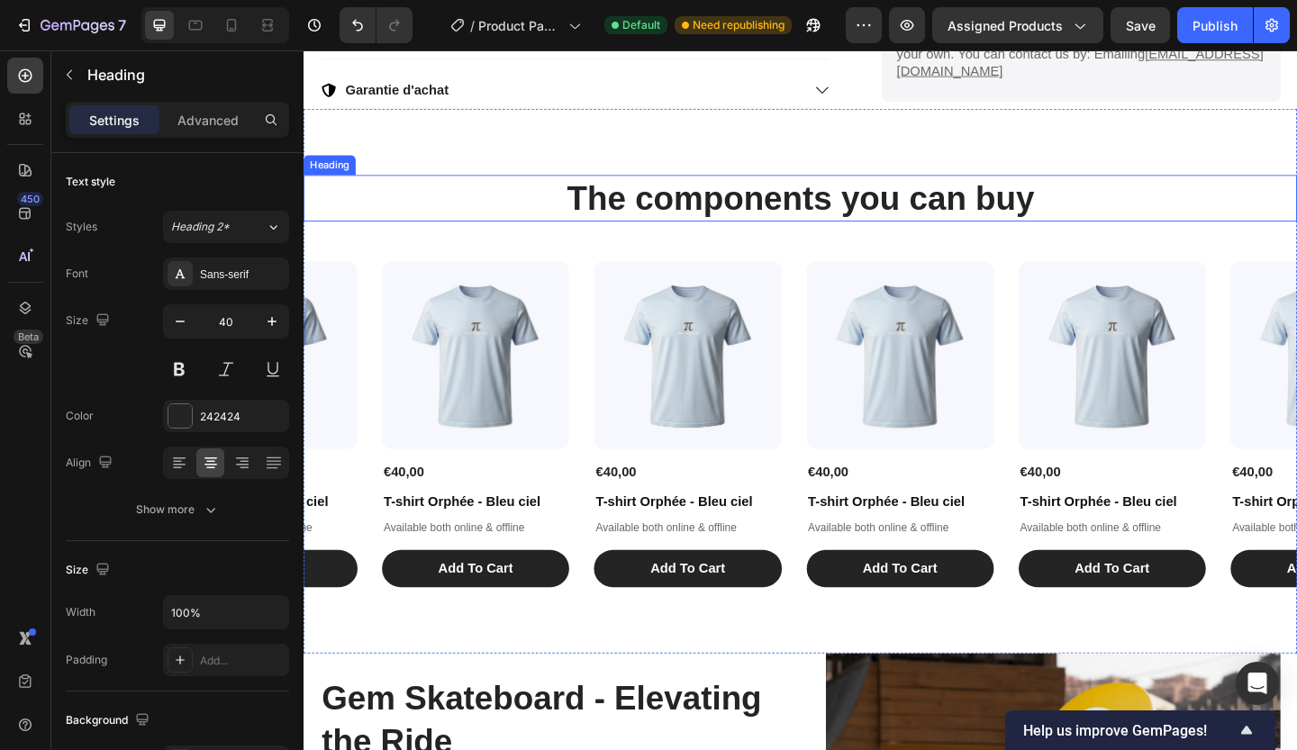
click at [842, 223] on h2 "The components you can buy" at bounding box center [844, 211] width 1081 height 50
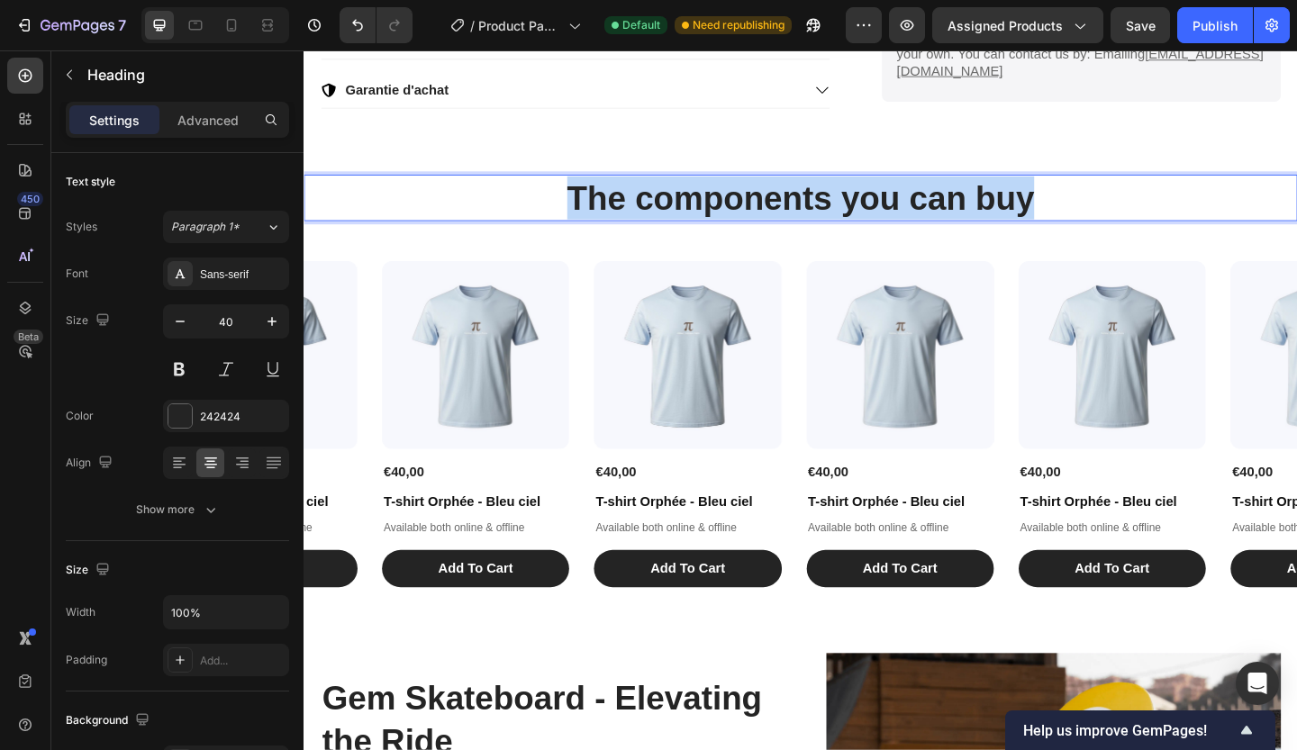
click at [842, 223] on p "The components you can buy" at bounding box center [843, 210] width 1077 height 47
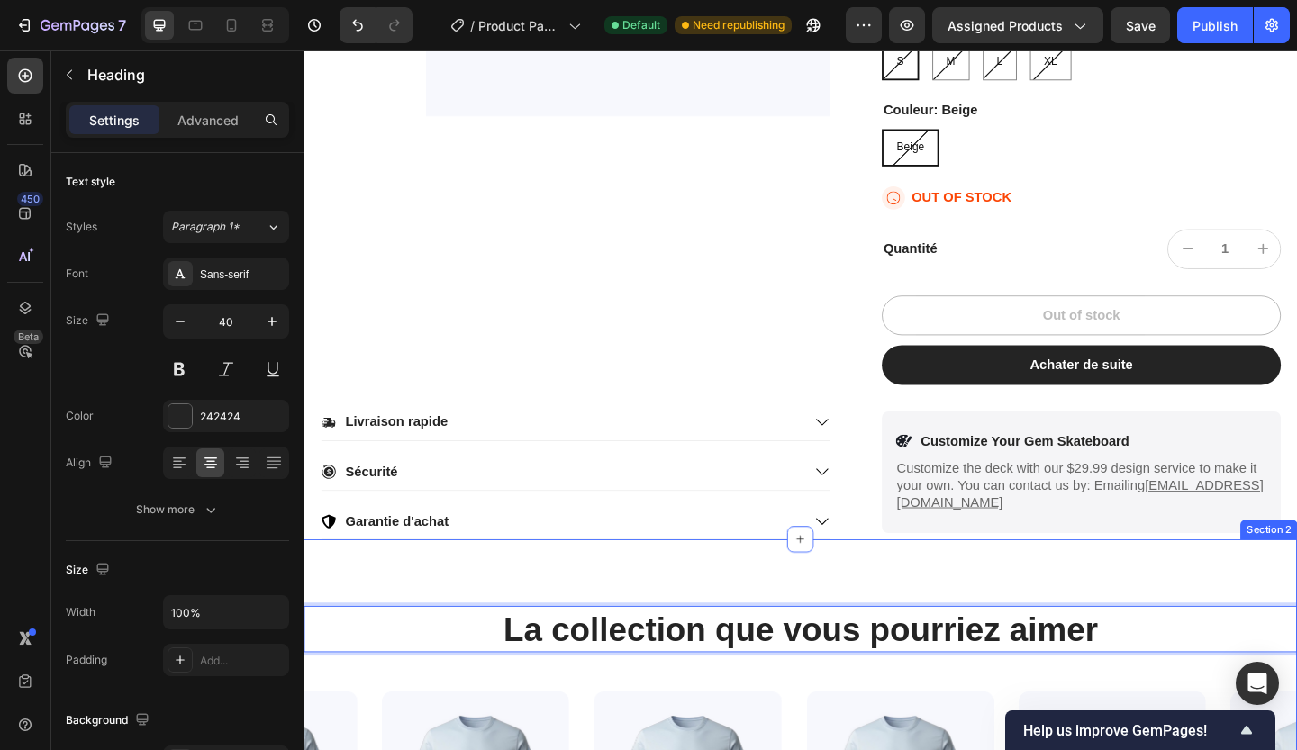
scroll to position [568, 0]
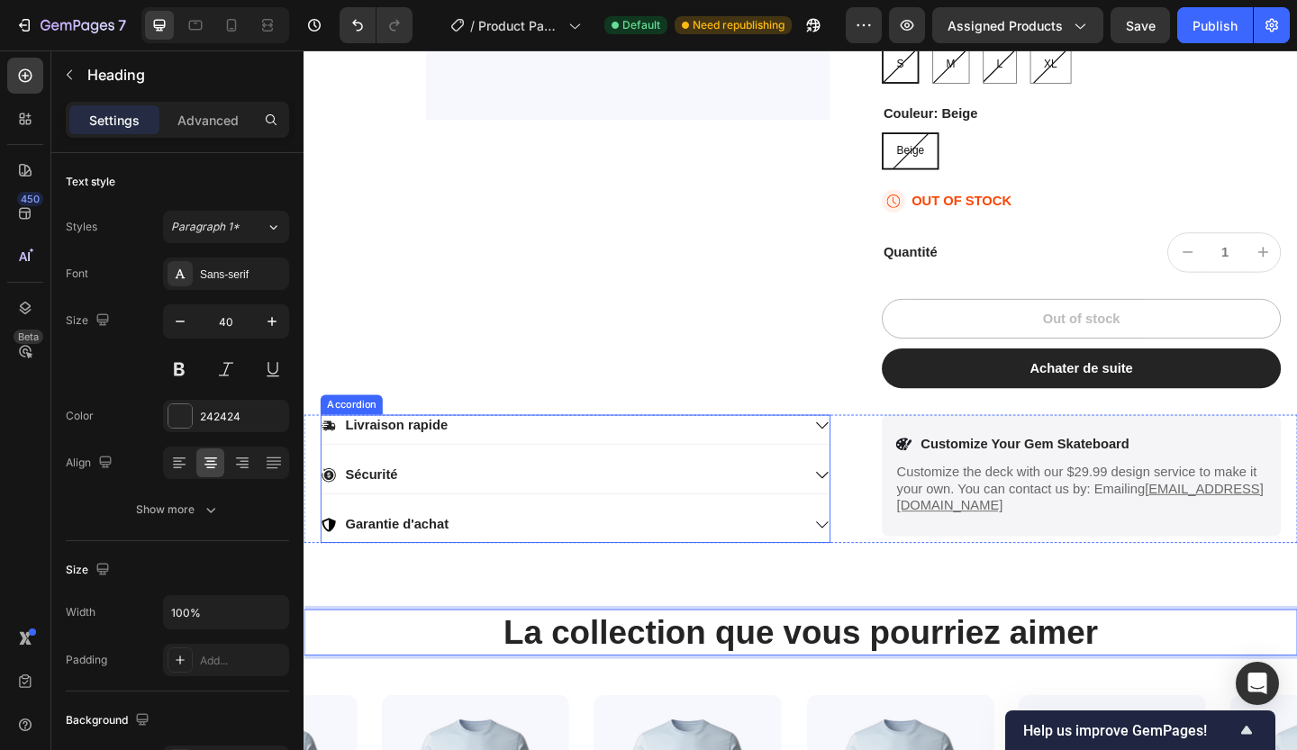
click at [859, 460] on icon at bounding box center [867, 458] width 16 height 16
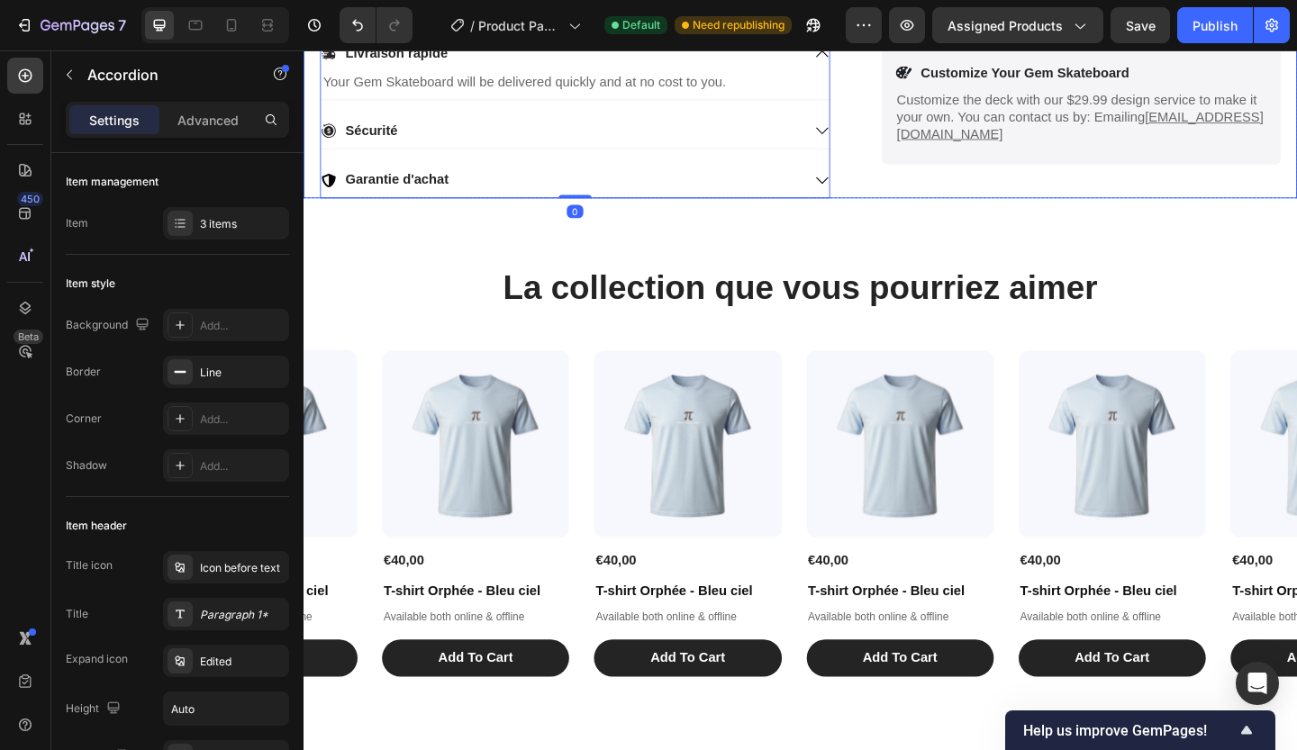
scroll to position [614, 0]
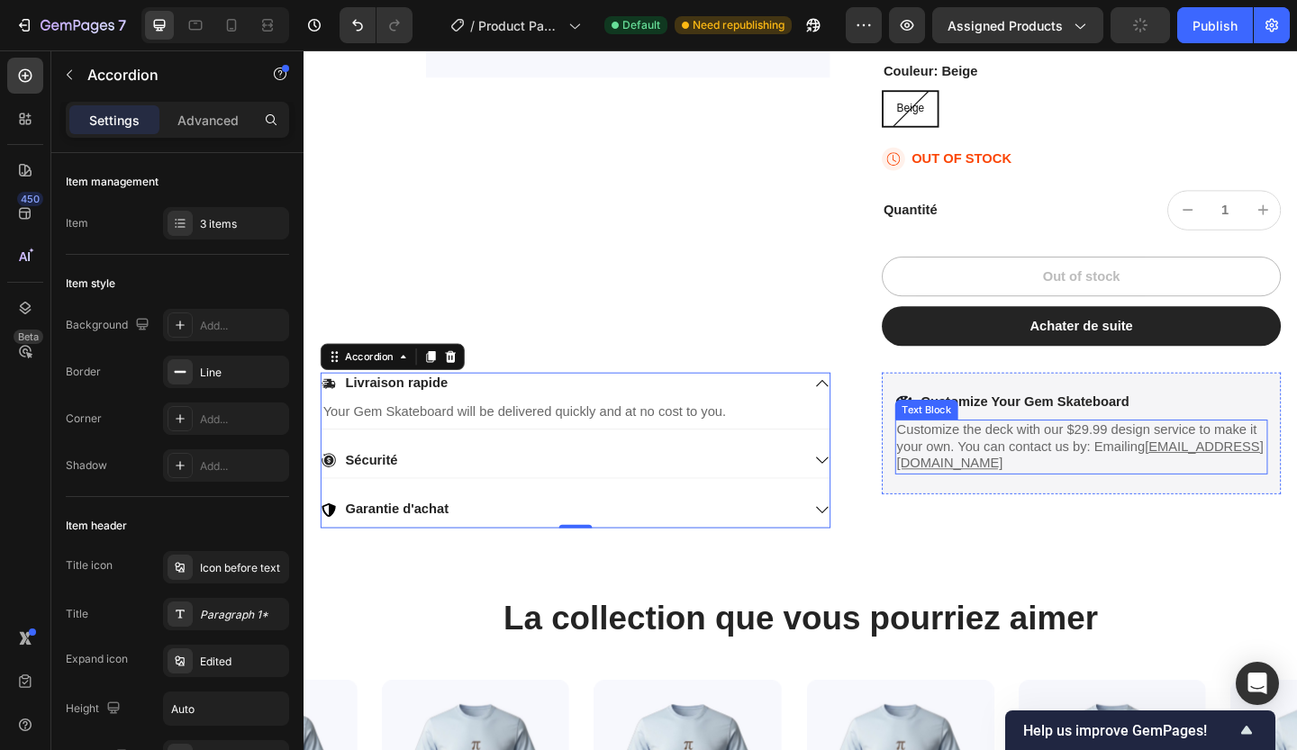
click at [1011, 501] on u "[EMAIL_ADDRESS][DOMAIN_NAME]" at bounding box center [1148, 491] width 399 height 34
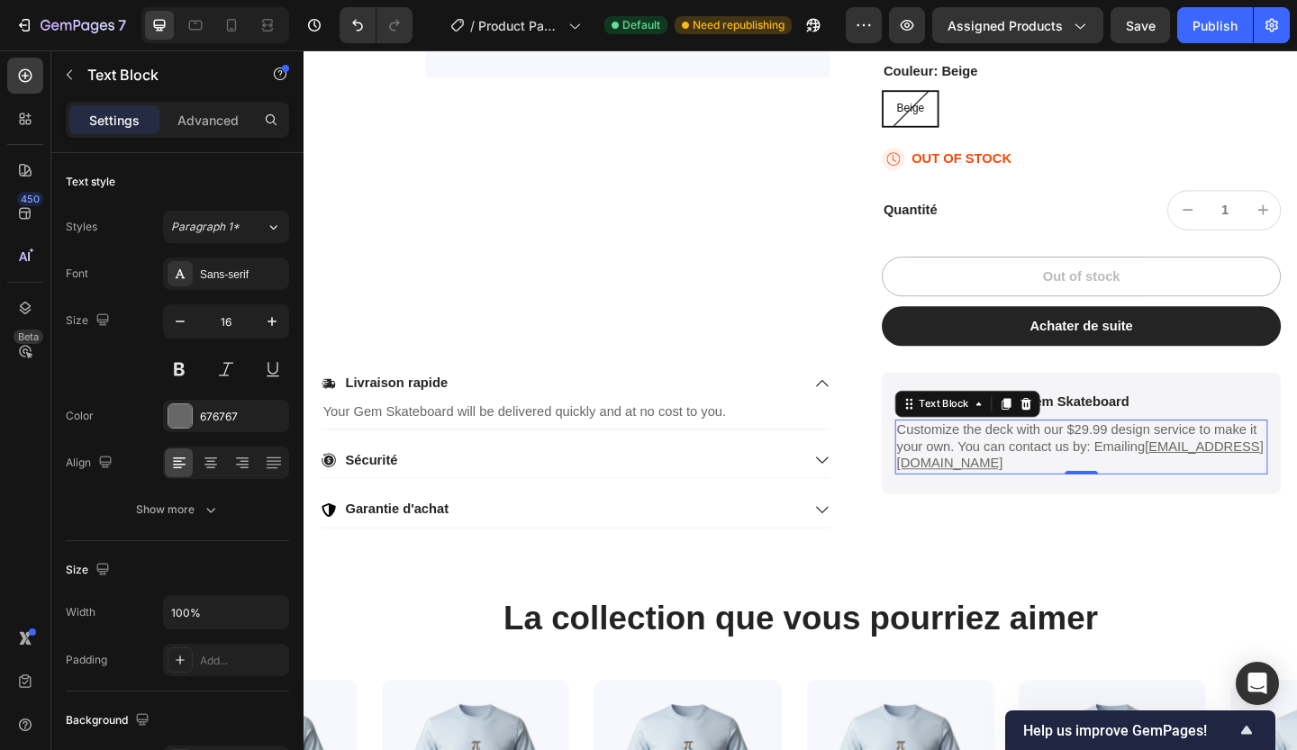
click at [1141, 484] on p "Customize the deck with our $29.99 design service to make it your own. You can …" at bounding box center [1150, 482] width 402 height 56
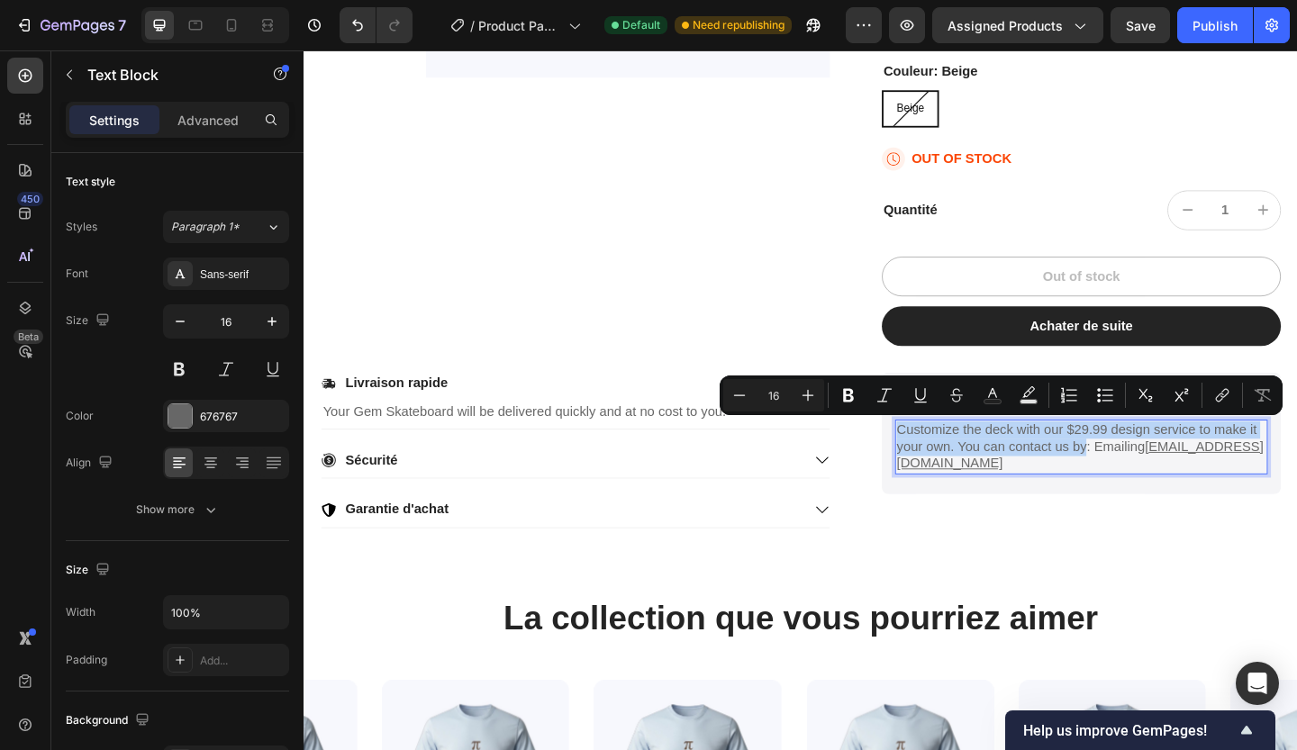
drag, startPoint x: 1140, startPoint y: 479, endPoint x: 936, endPoint y: 467, distance: 204.0
click at [949, 467] on p "Customize the deck with our $29.99 design service to make it your own. You can …" at bounding box center [1150, 482] width 402 height 56
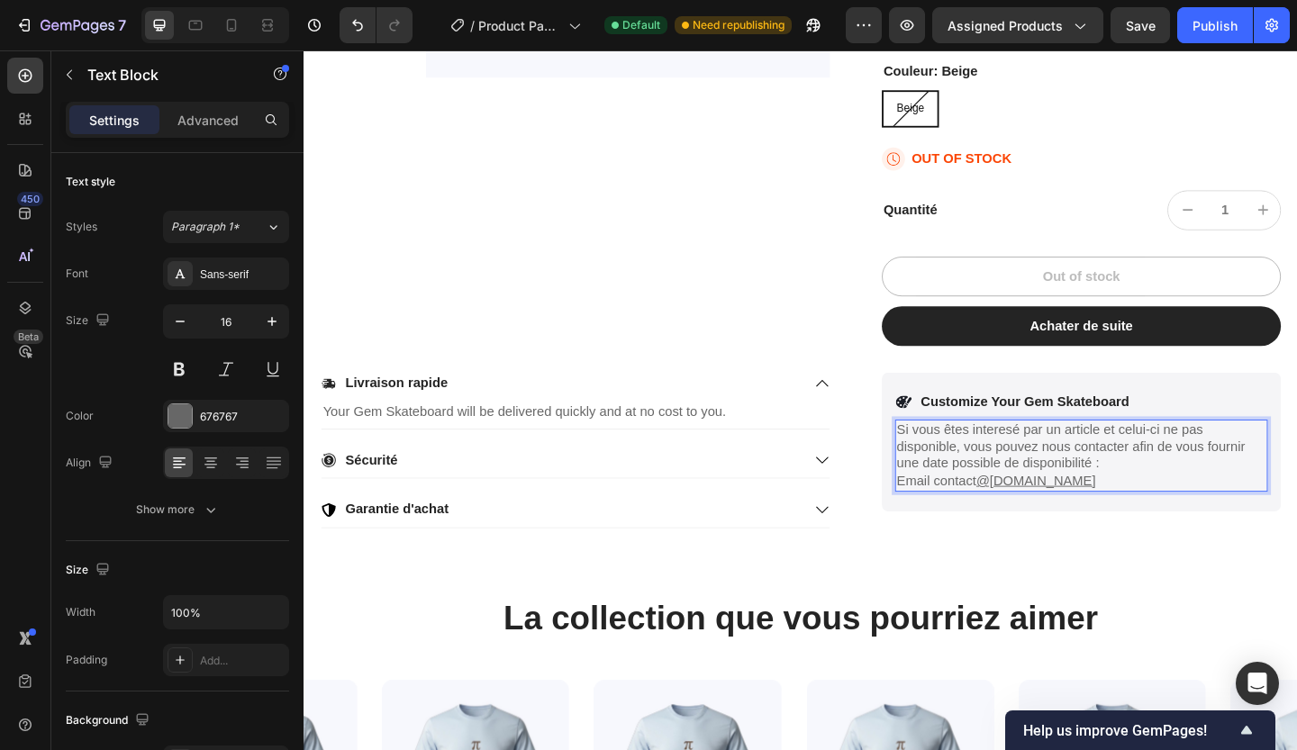
click at [1063, 464] on p "Si vous êtes interesé par un article et celui-ci ne pas disponible, vous pouvez…" at bounding box center [1150, 491] width 402 height 75
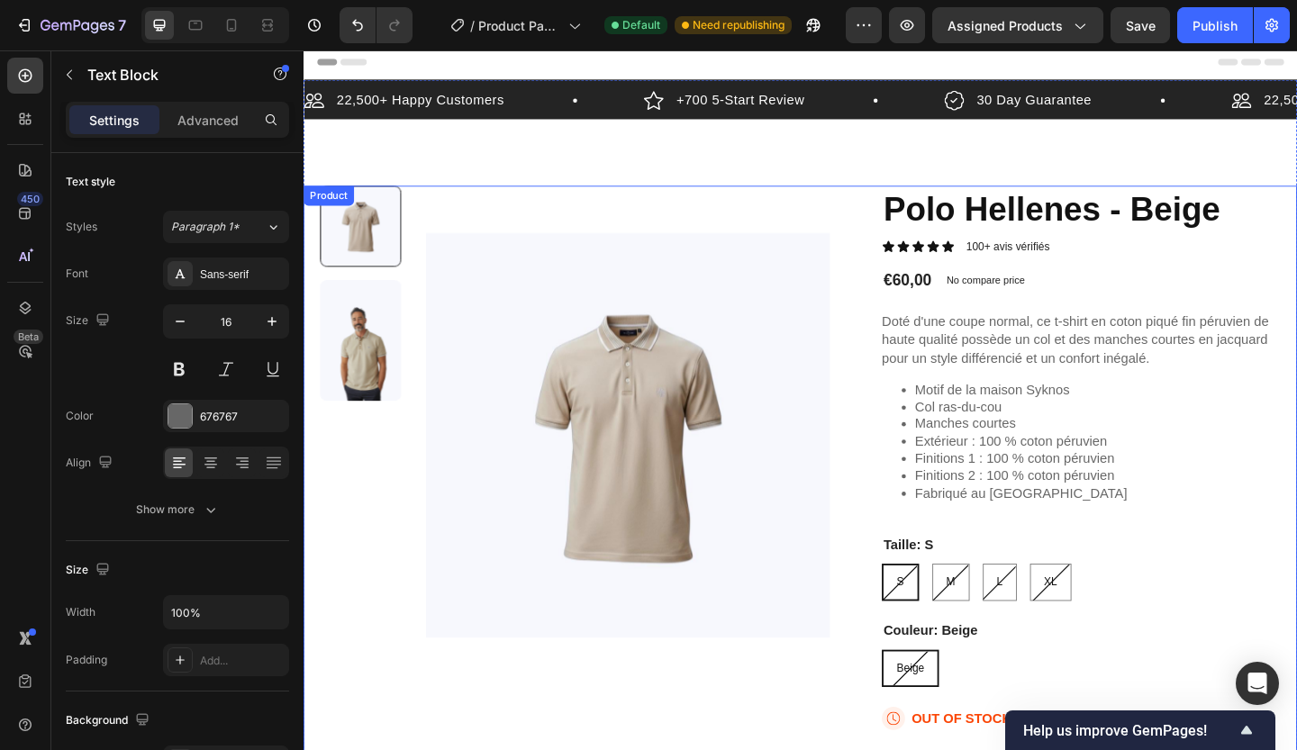
scroll to position [0, 0]
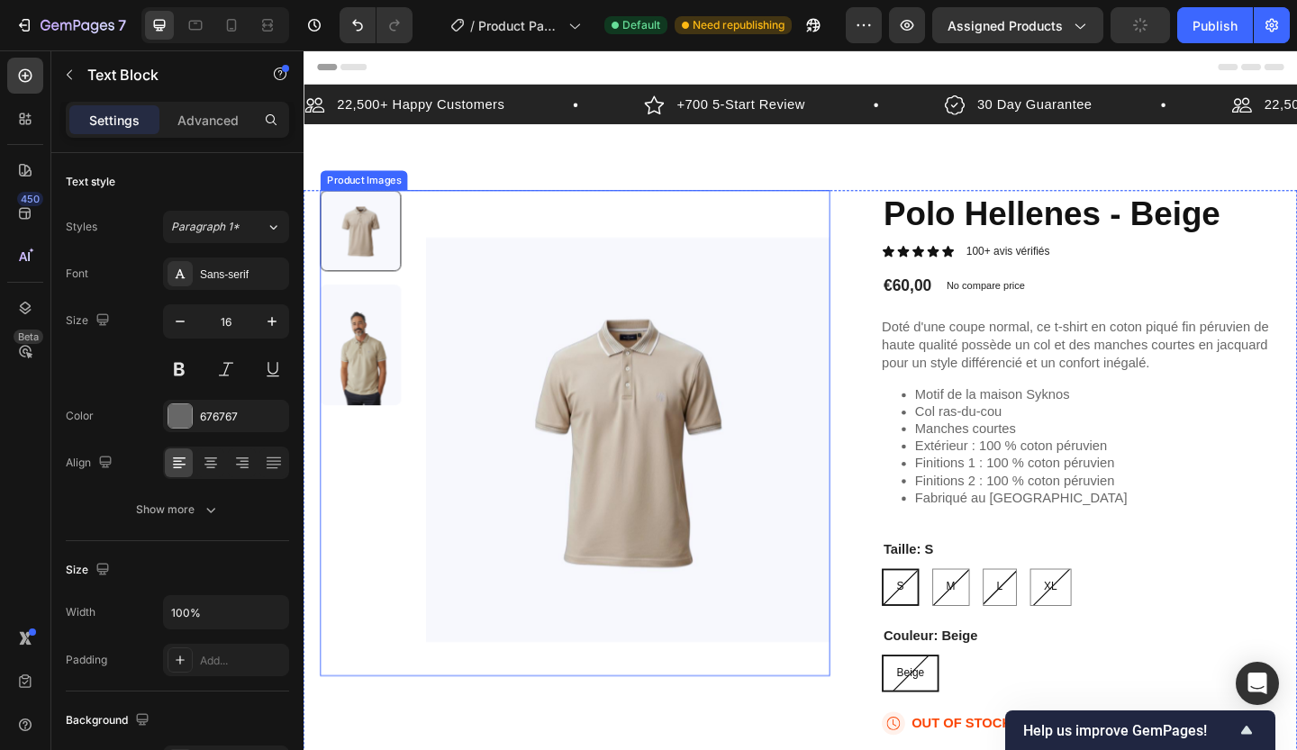
click at [561, 339] on img at bounding box center [657, 474] width 440 height 543
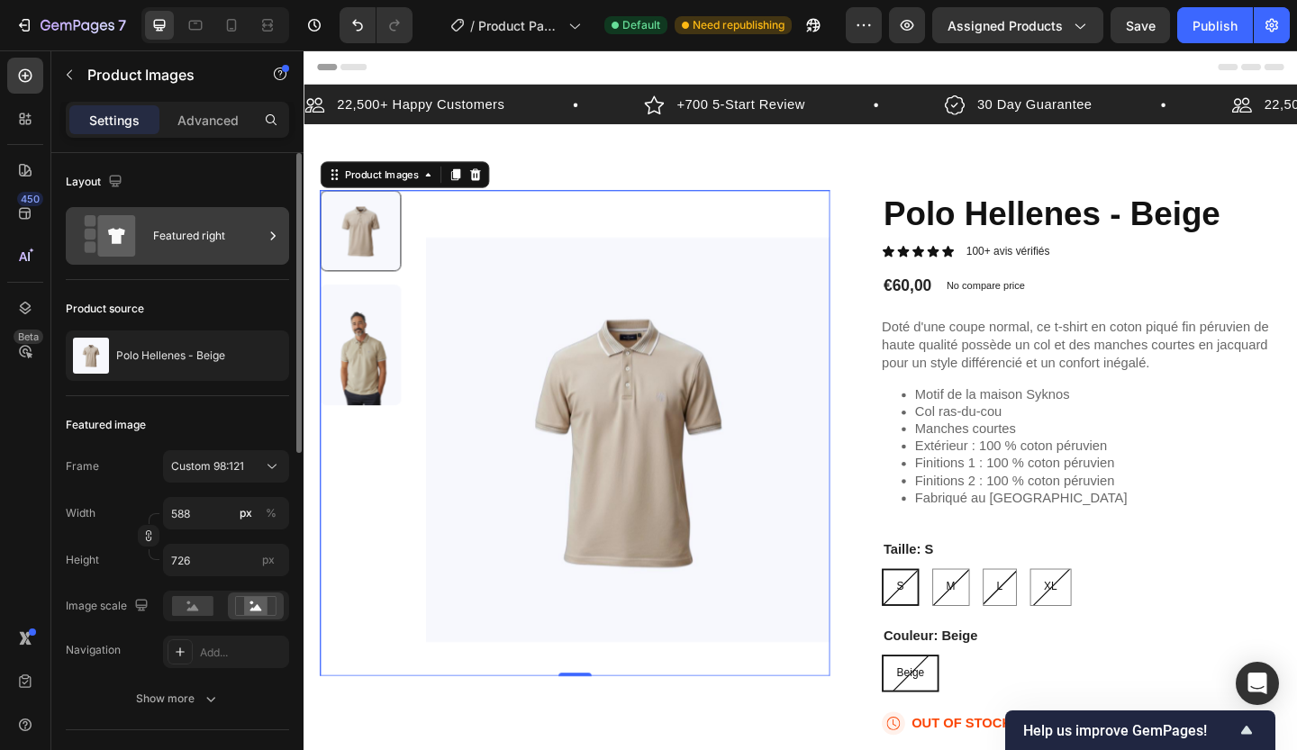
click at [95, 237] on icon at bounding box center [110, 235] width 72 height 41
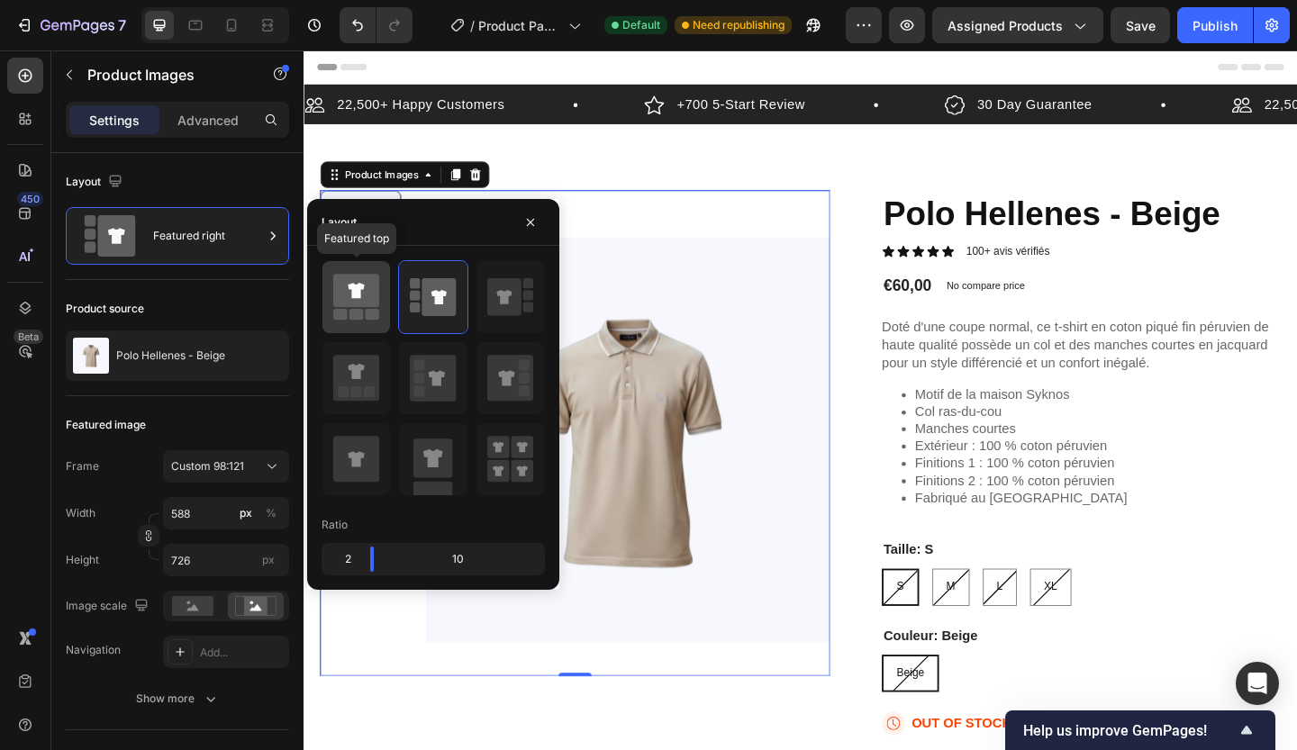
click at [348, 307] on icon at bounding box center [356, 291] width 46 height 33
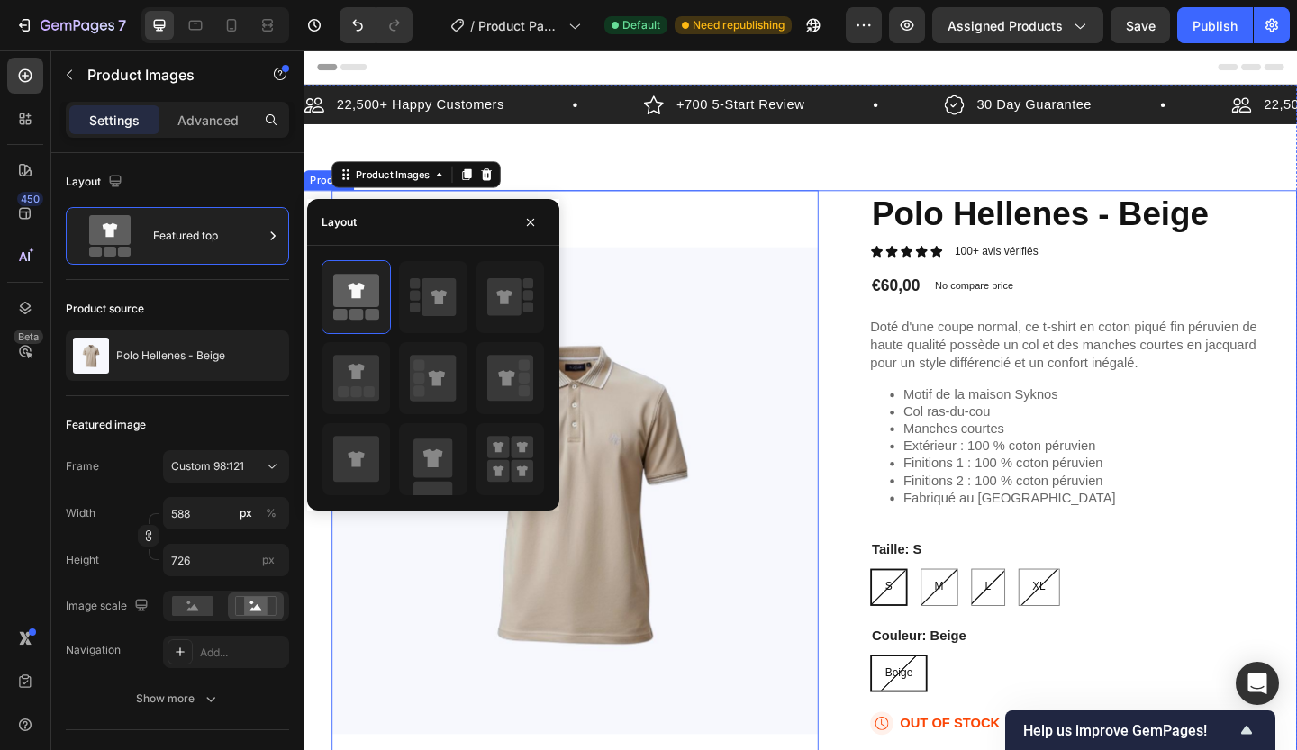
click at [909, 215] on div "Product Images 0 Polo Hellenes - Beige Product Title Icon Icon Icon Icon Icon I…" at bounding box center [844, 595] width 1081 height 784
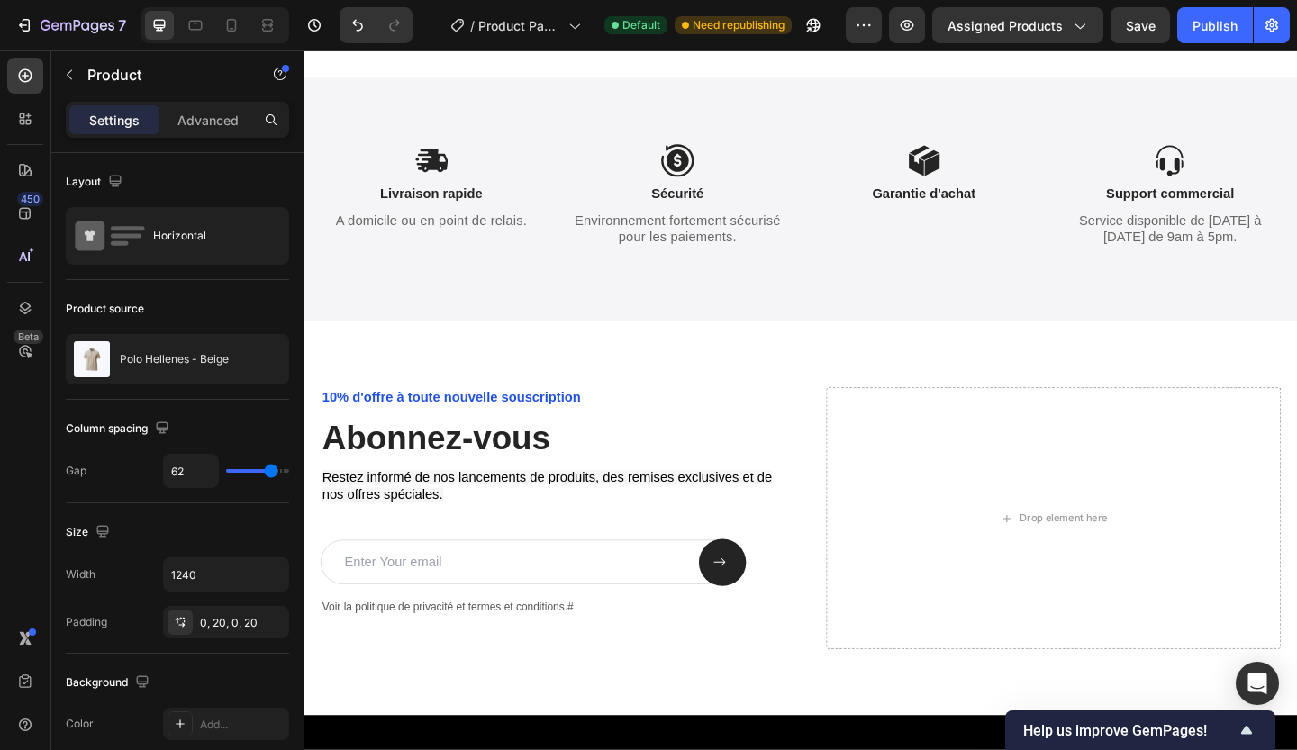
scroll to position [4526, 0]
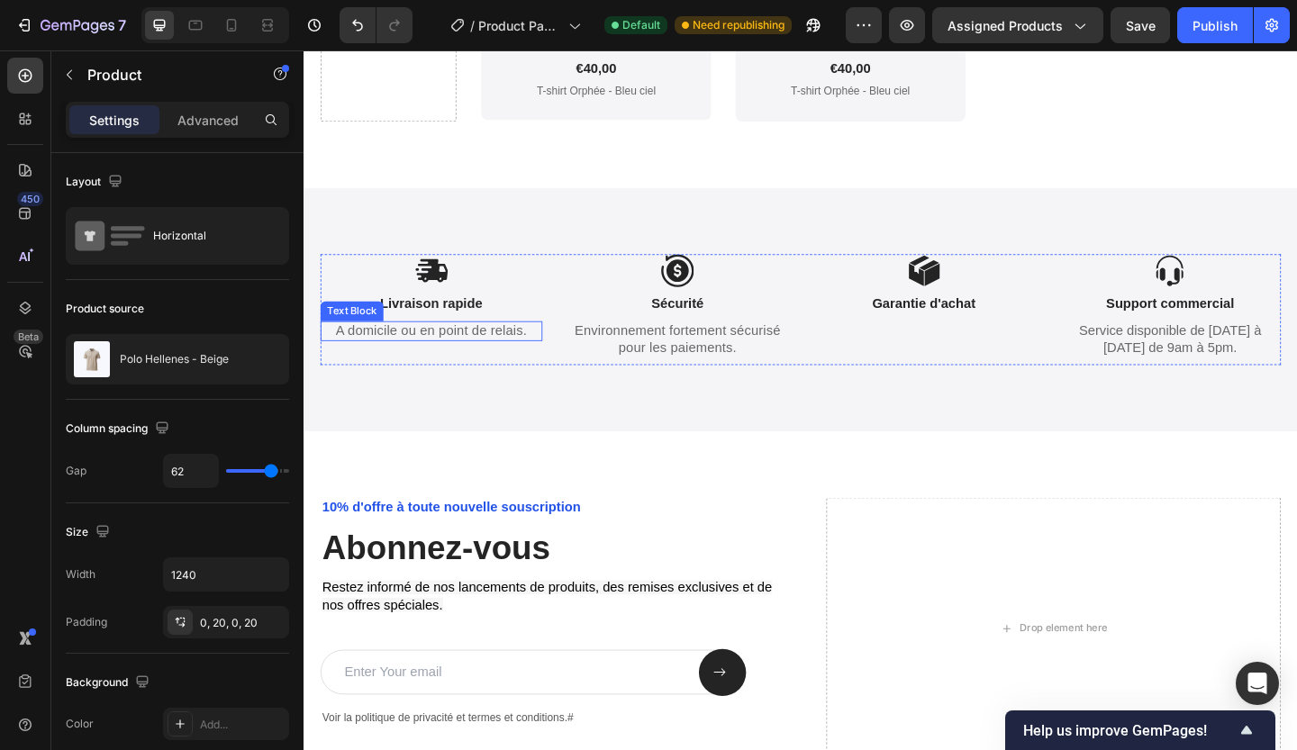
click at [440, 355] on p "A domicile ou en point de relais." at bounding box center [442, 356] width 238 height 19
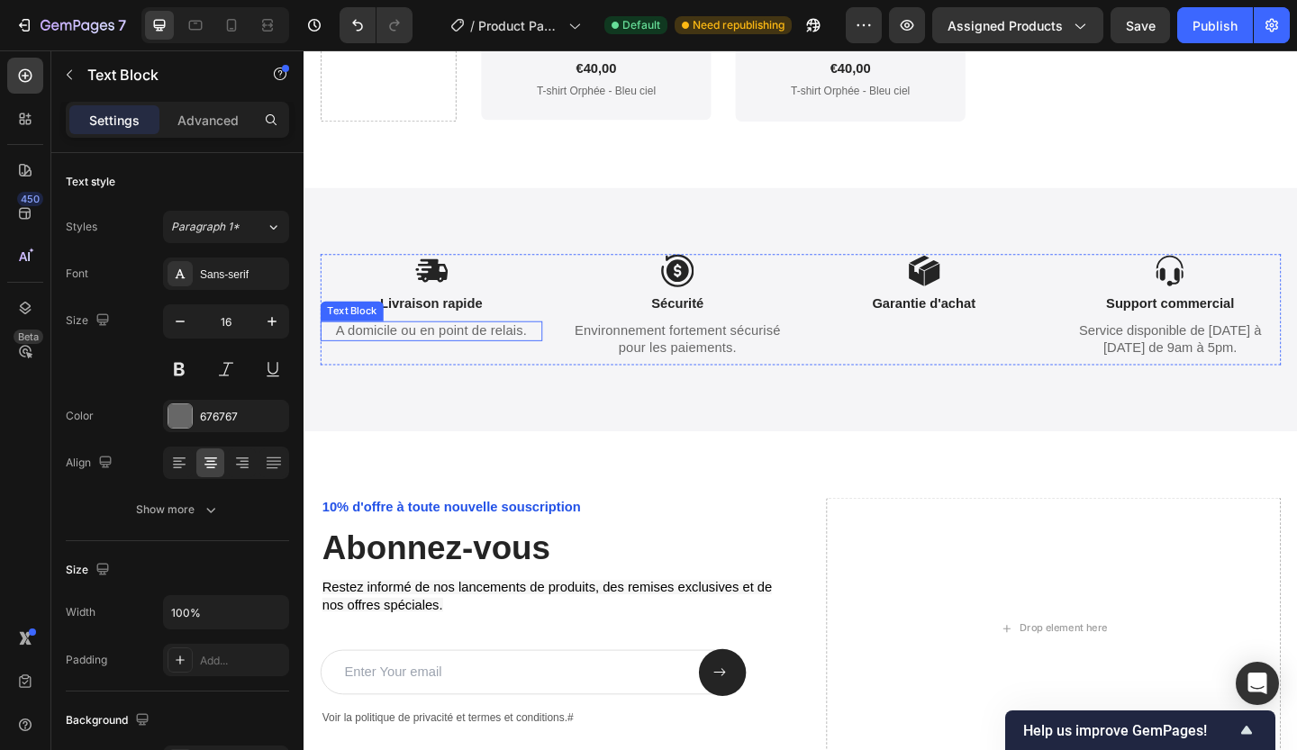
click at [440, 355] on p "A domicile ou en point de relais." at bounding box center [442, 356] width 238 height 19
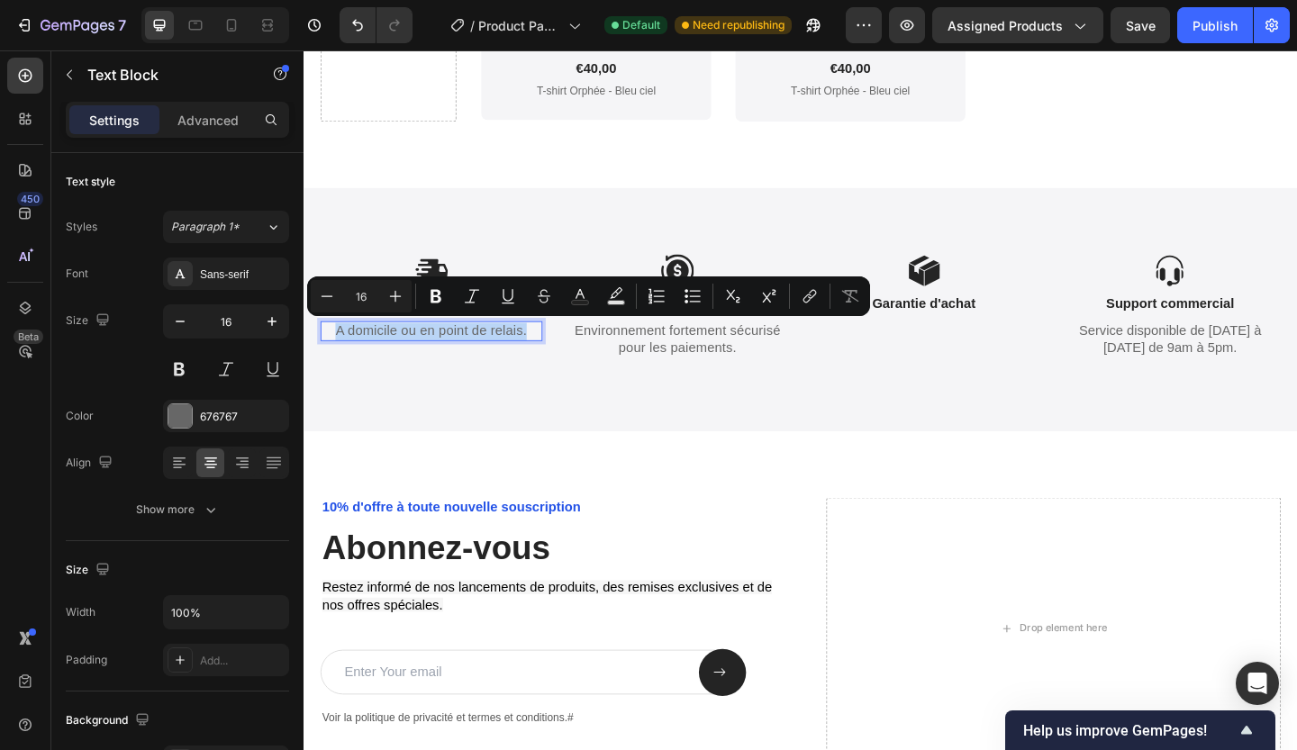
copy p "A domicile ou en point de relais."
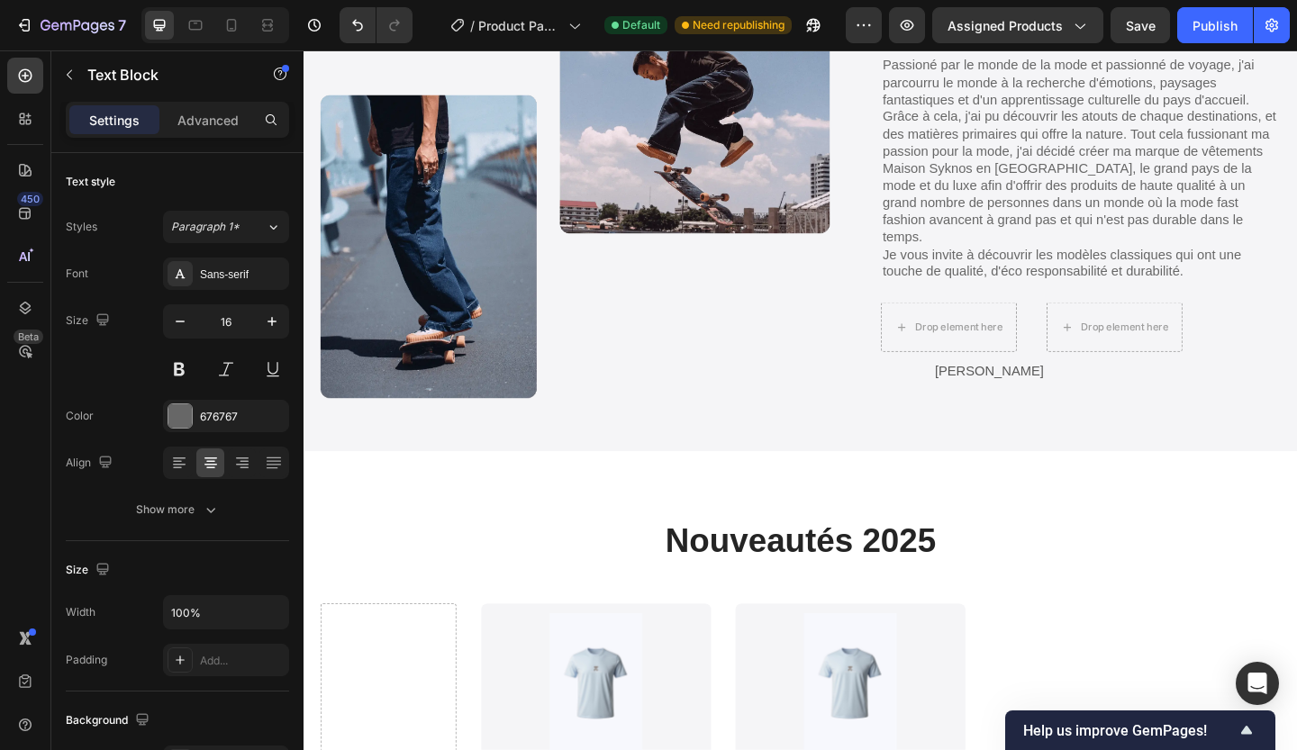
scroll to position [3303, 0]
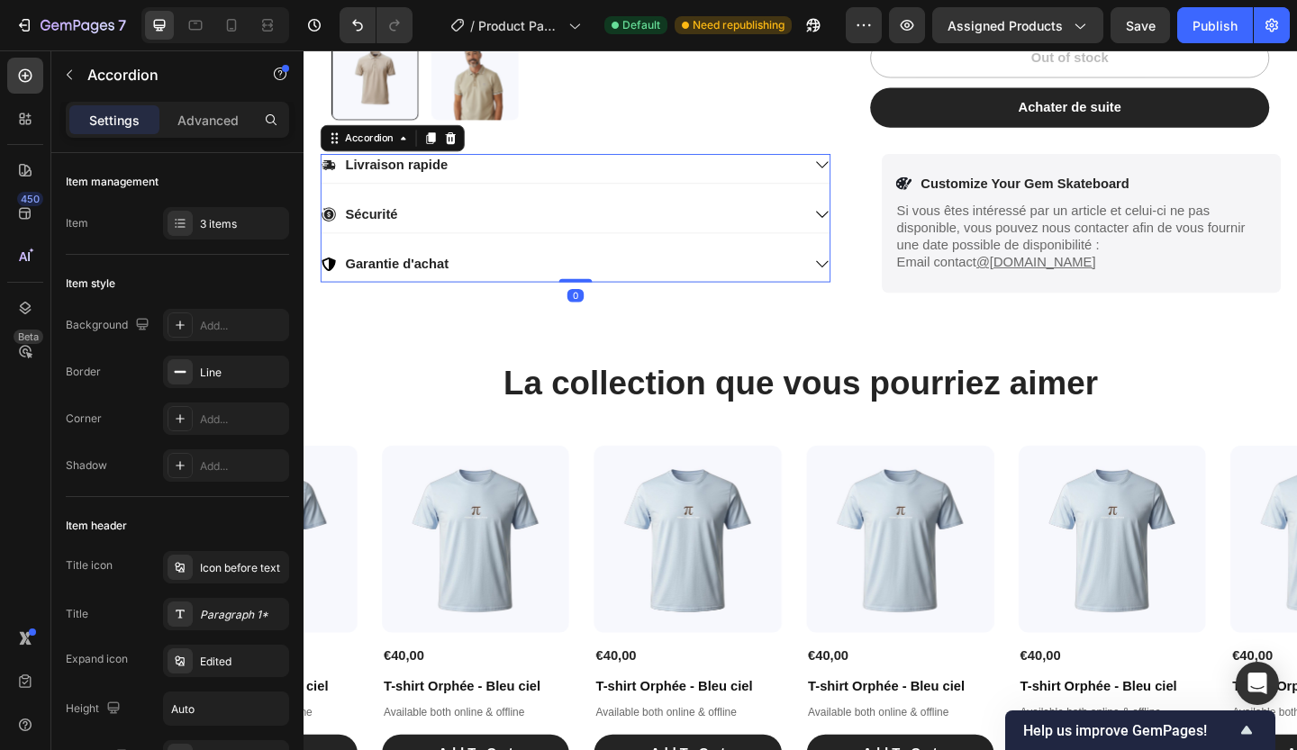
click at [859, 175] on icon at bounding box center [867, 175] width 16 height 16
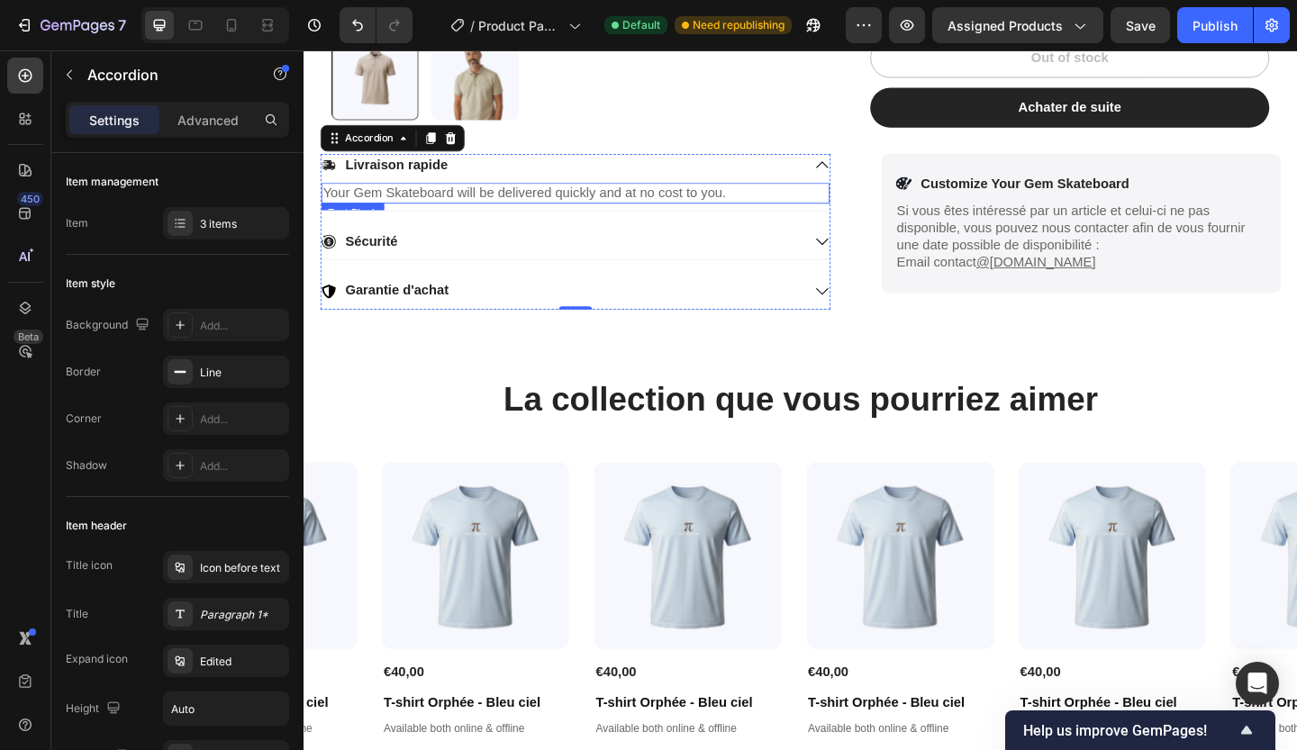
click at [529, 201] on p "Your Gem Skateboard will be delivered quickly and at no cost to you." at bounding box center [598, 205] width 549 height 19
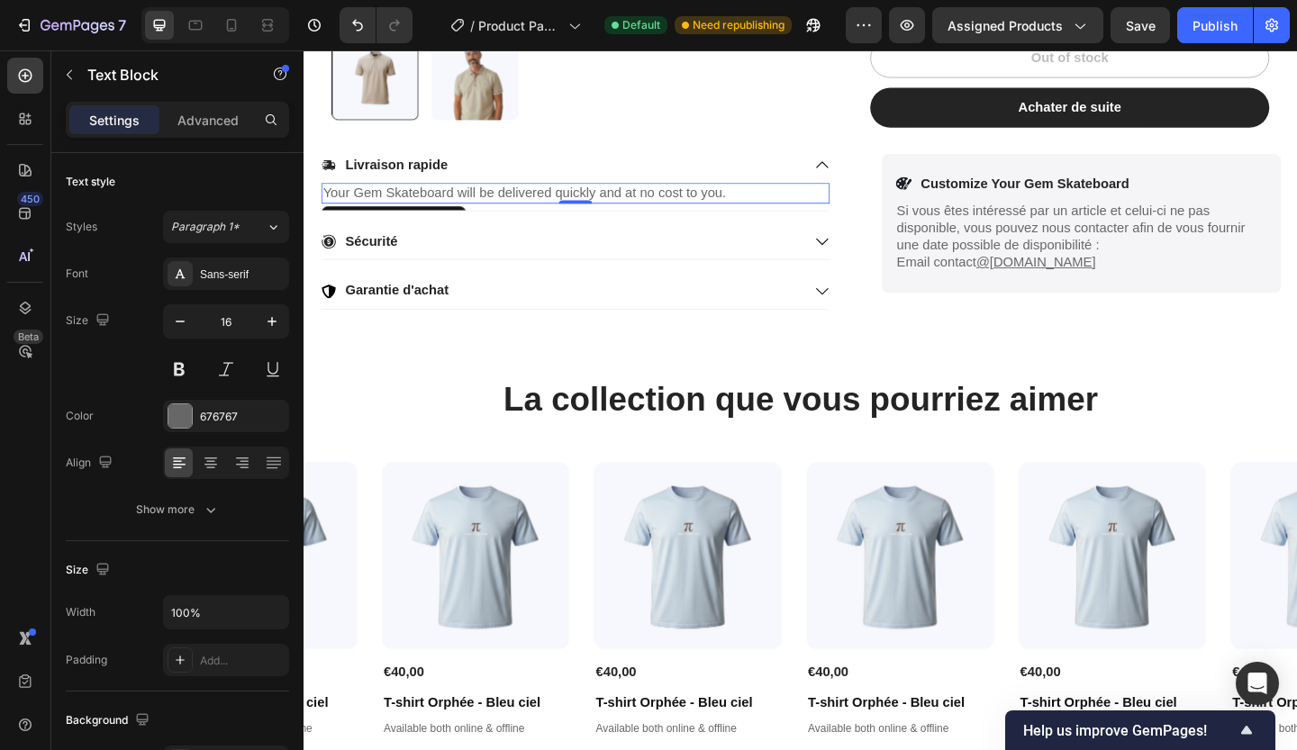
click at [529, 201] on p "Your Gem Skateboard will be delivered quickly and at no cost to you." at bounding box center [598, 205] width 549 height 19
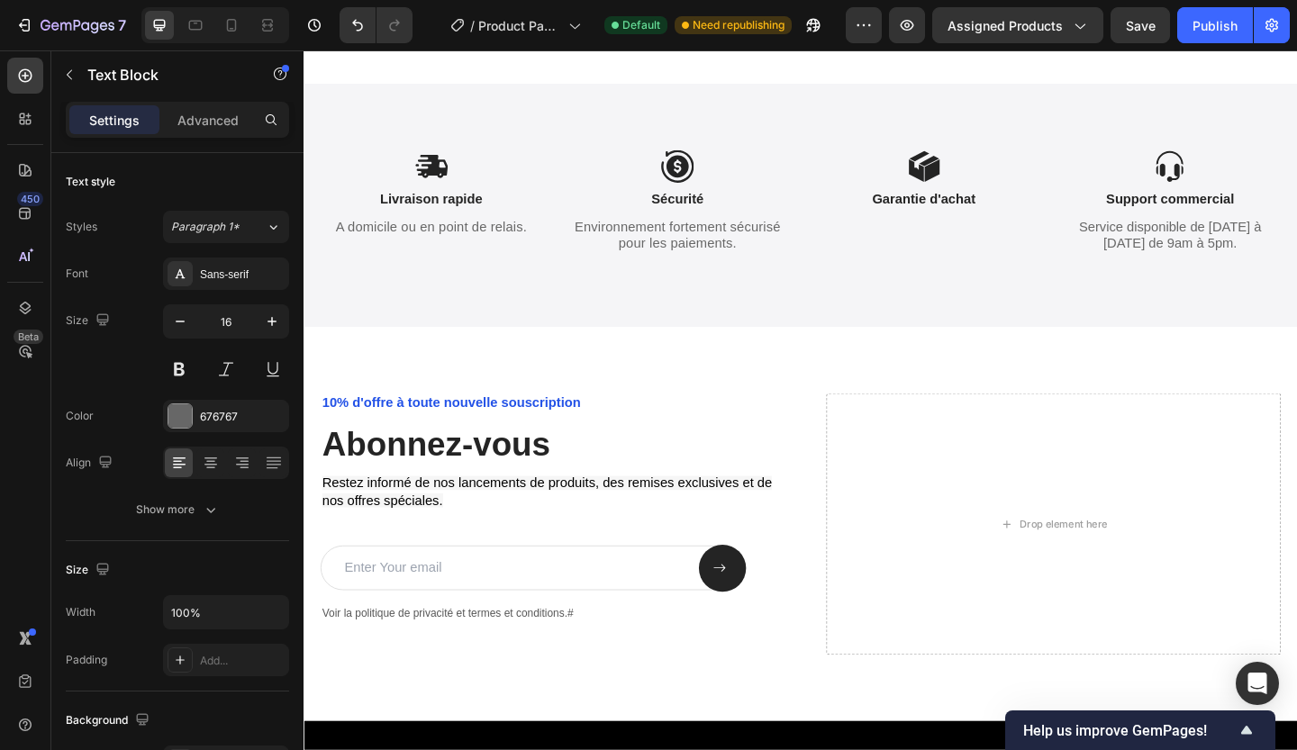
scroll to position [4445, 0]
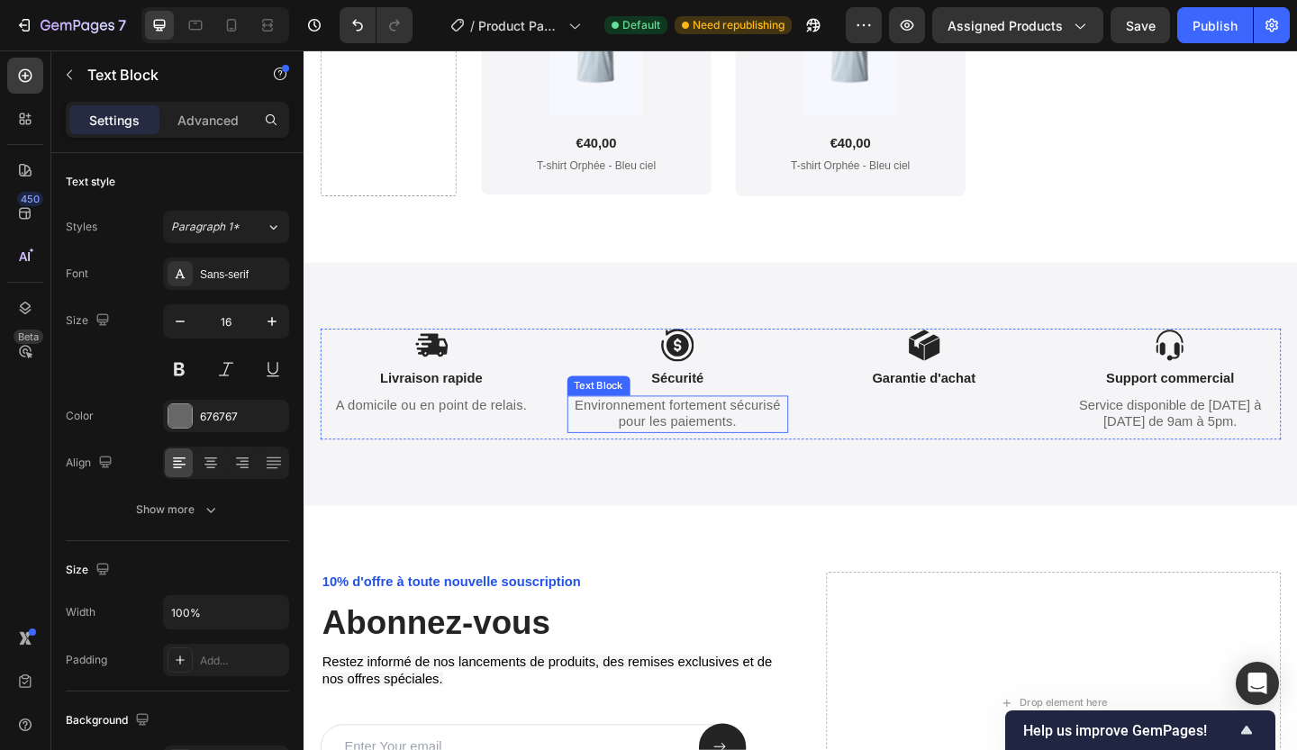
click at [705, 445] on p "Environnement fortement sécurisé pour les paiements." at bounding box center [711, 447] width 238 height 38
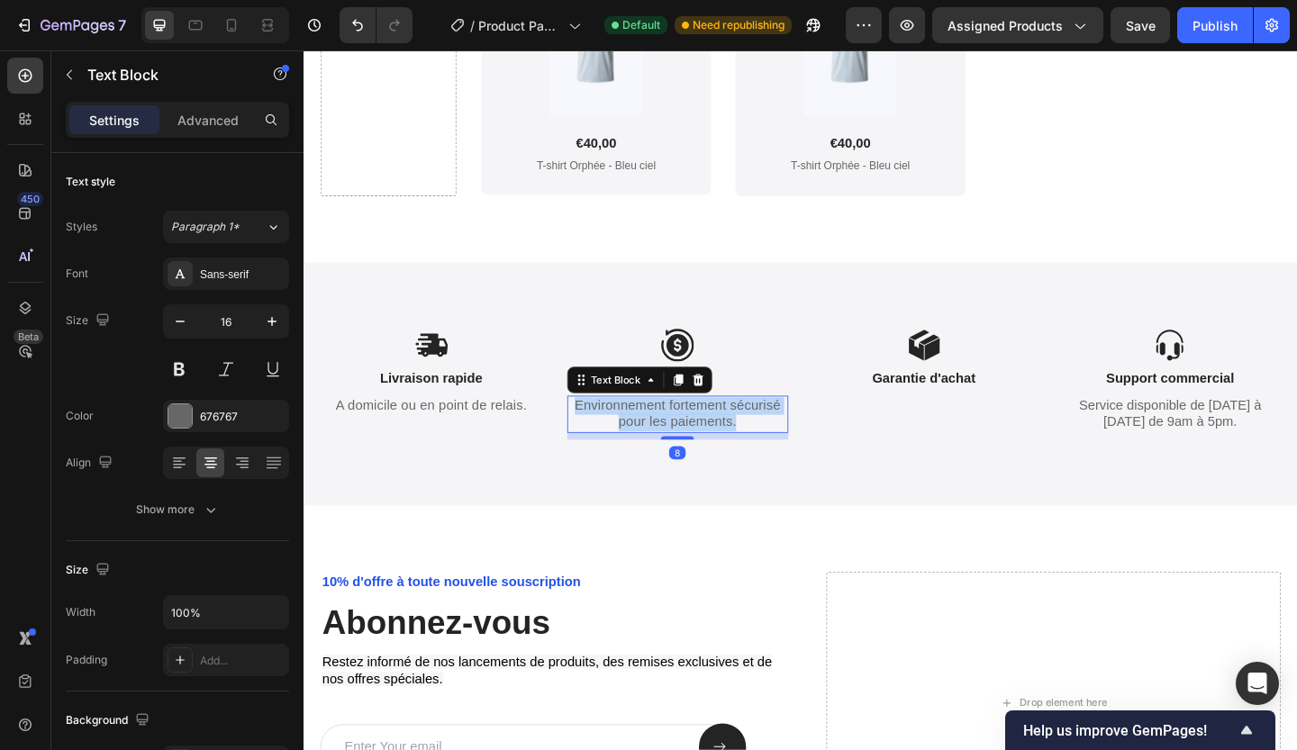
click at [705, 445] on p "Environnement fortement sécurisé pour les paiements." at bounding box center [711, 447] width 238 height 38
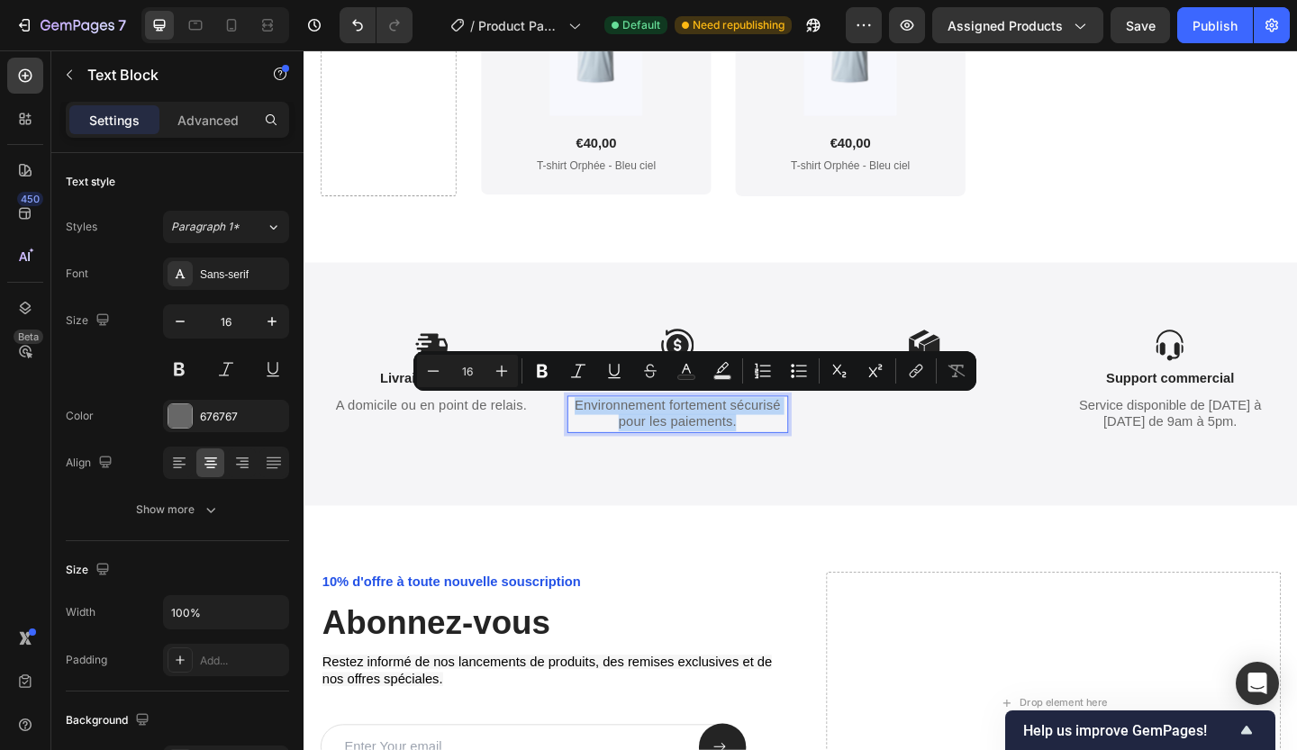
copy p "Environnement fortement sécurisé pour les paiements."
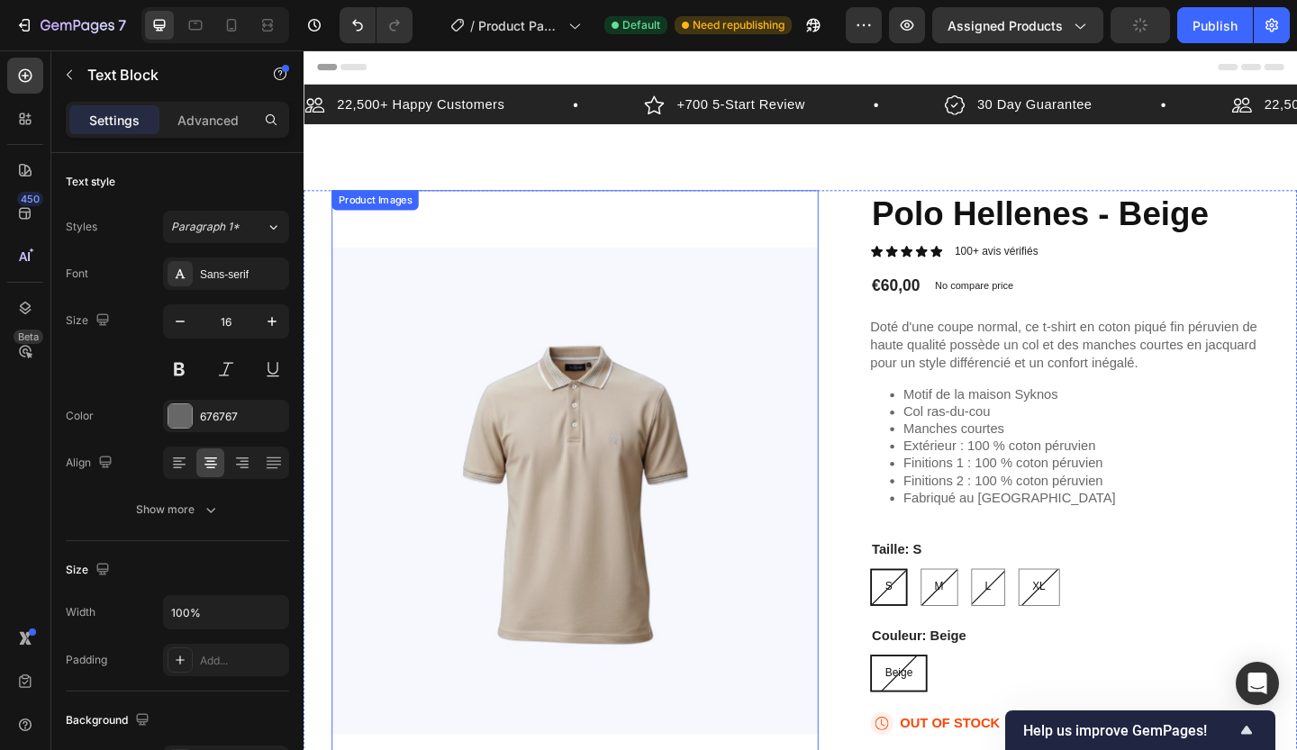
scroll to position [760, 0]
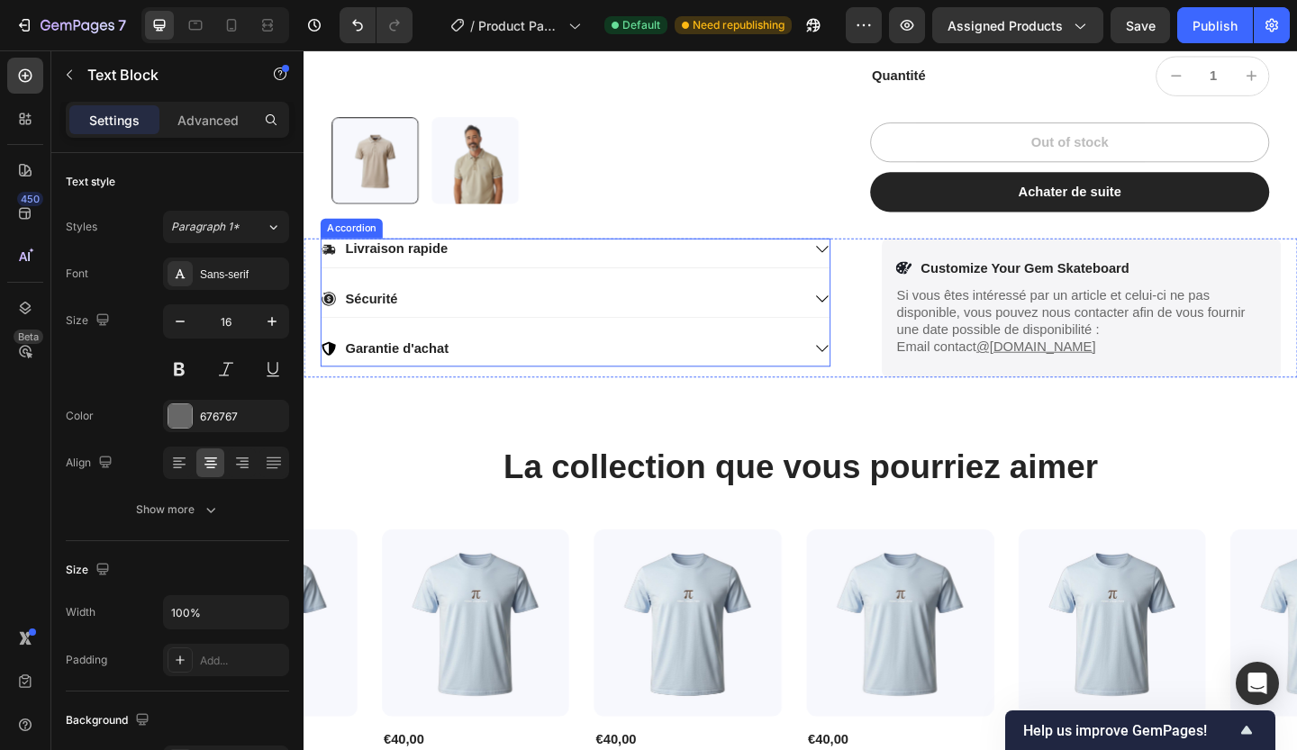
click at [859, 323] on icon at bounding box center [867, 321] width 16 height 16
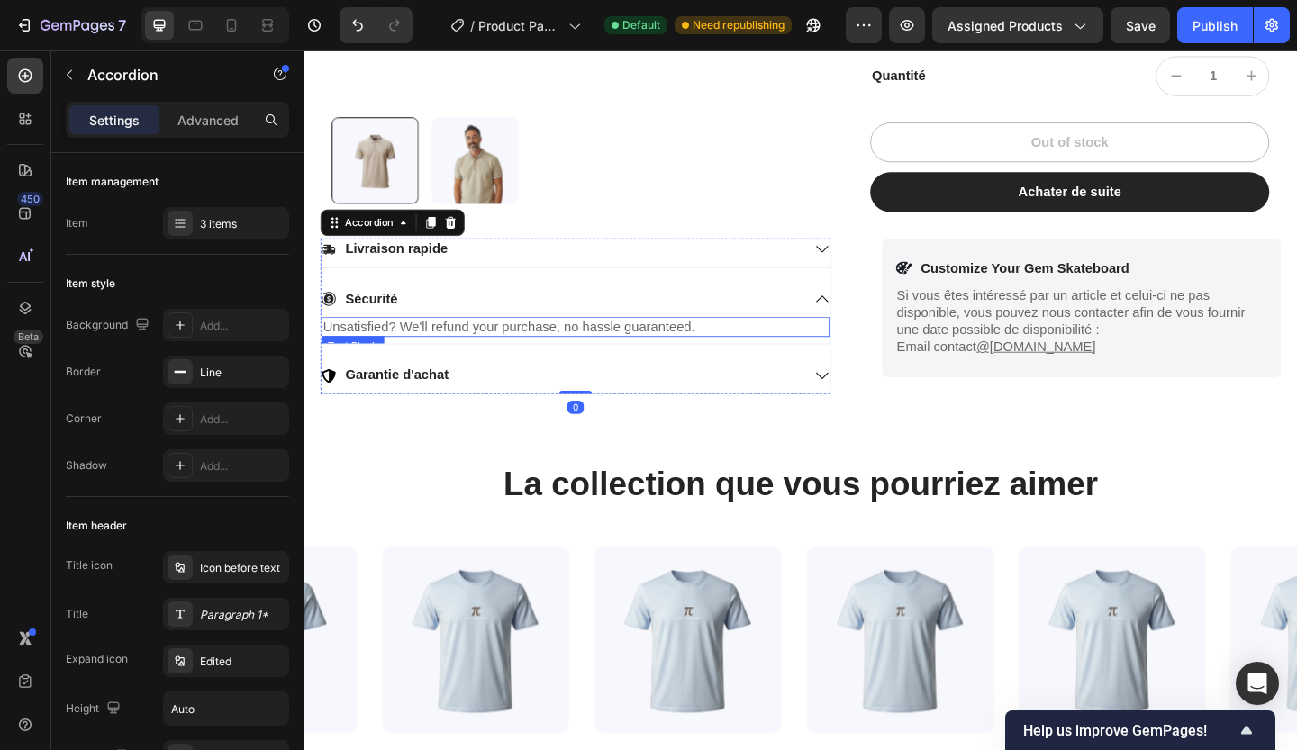
click at [667, 346] on p "Unsatisfied? We'll refund your purchase, no hassle guaranteed." at bounding box center [598, 351] width 549 height 19
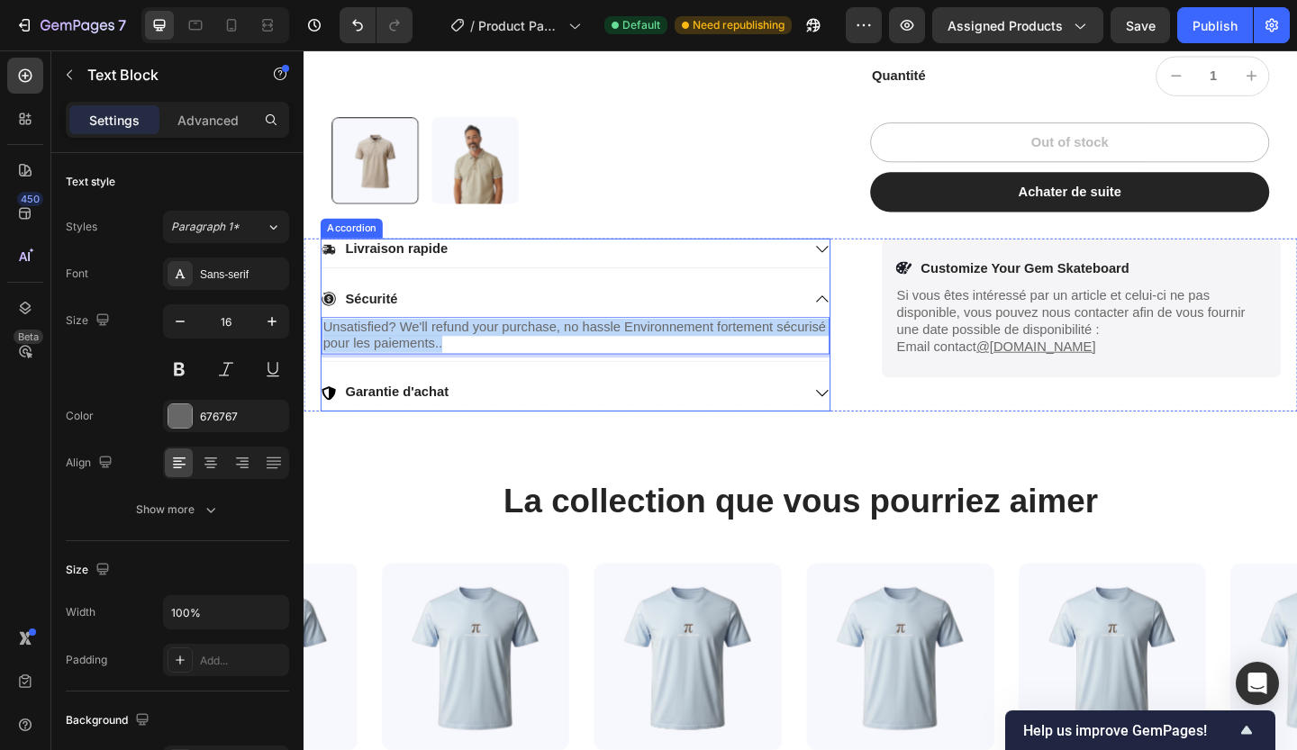
drag, startPoint x: 618, startPoint y: 367, endPoint x: 324, endPoint y: 329, distance: 296.1
click at [324, 329] on div "Sécurité Unsatisfied? We'll refund your purchase, no hassle Environnement forte…" at bounding box center [598, 348] width 553 height 79
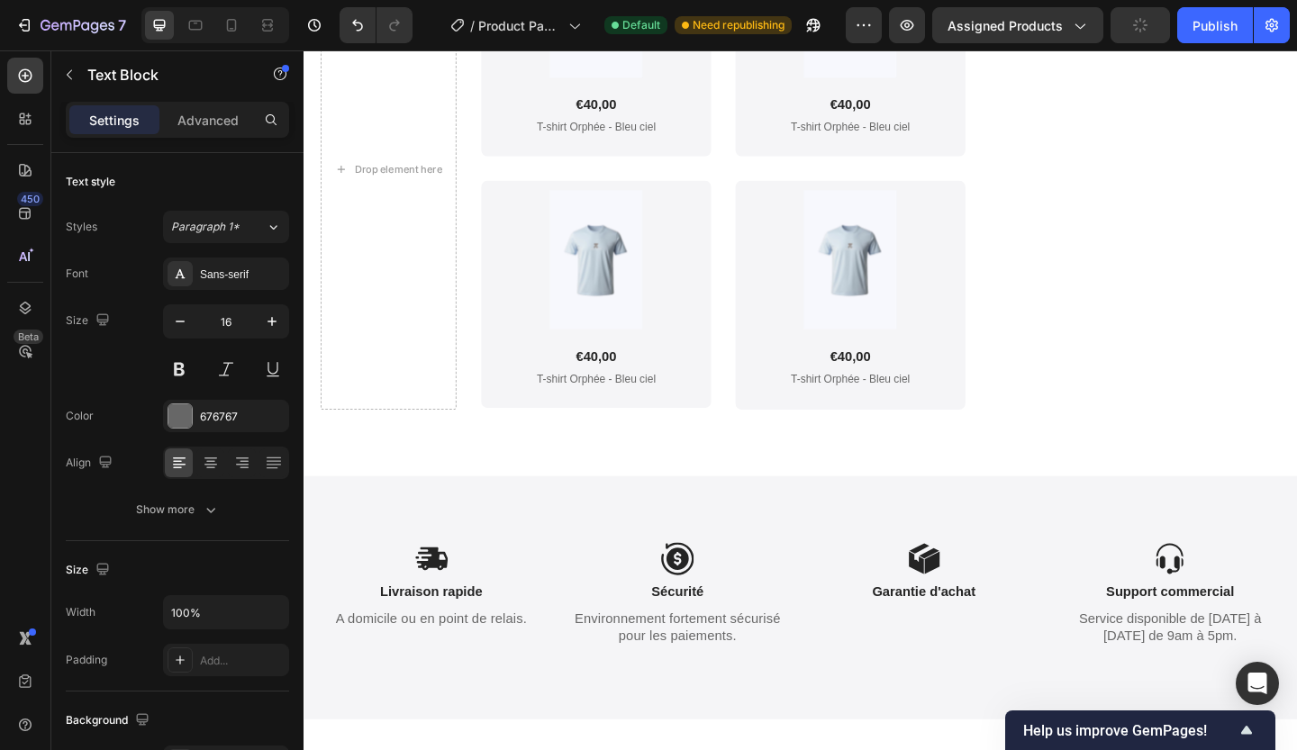
scroll to position [4311, 0]
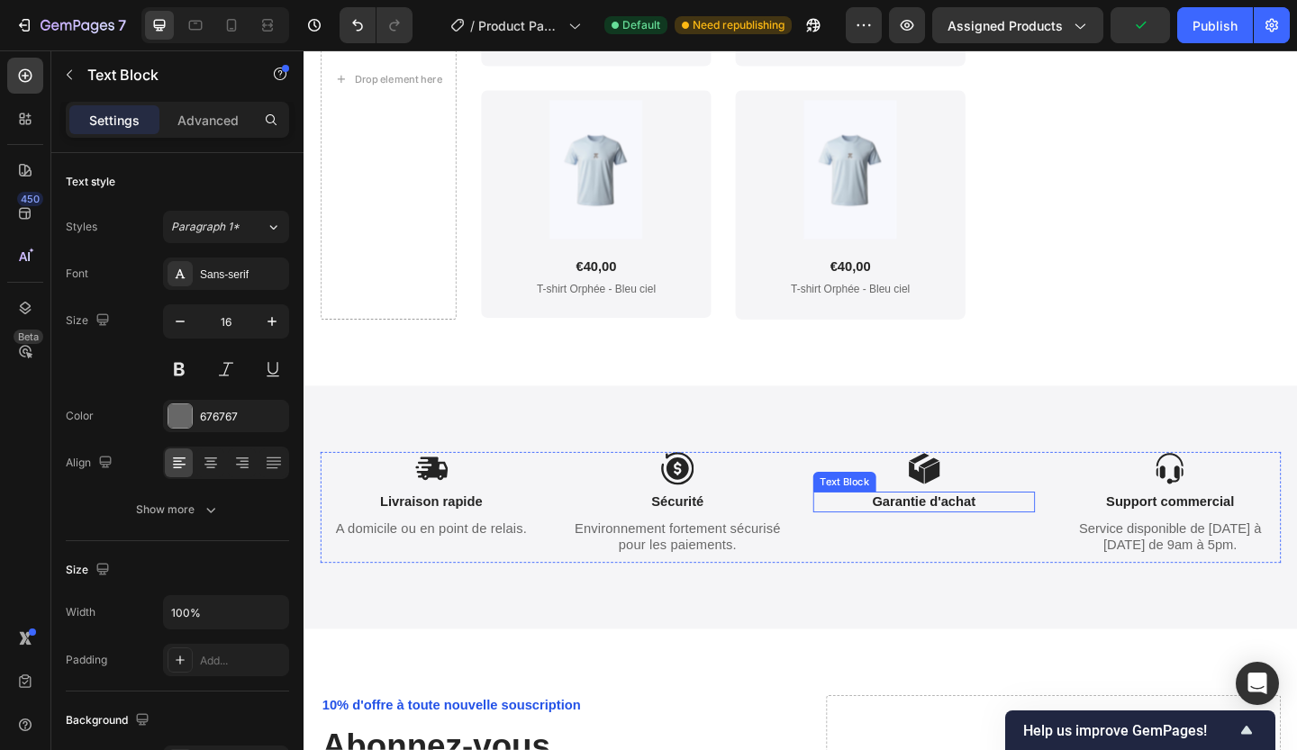
click at [926, 541] on strong "Garantie d'achat" at bounding box center [978, 540] width 113 height 15
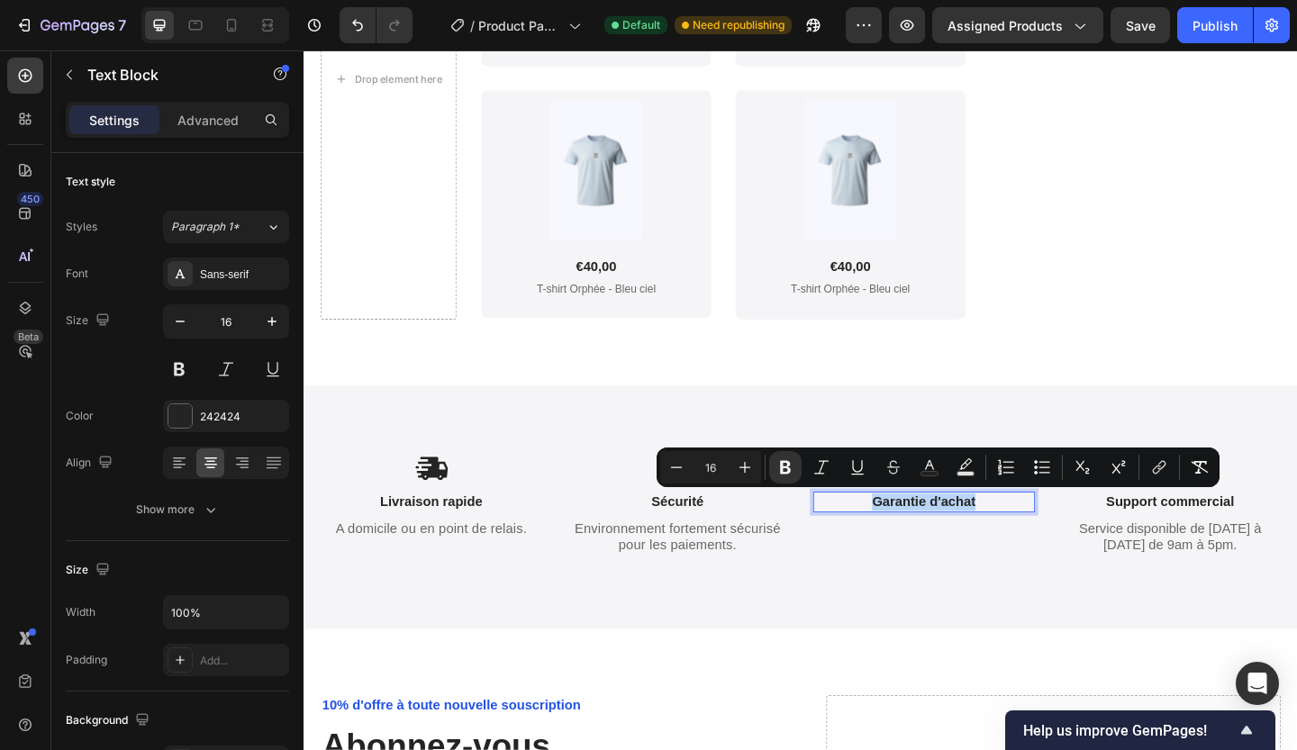
copy strong "Garantie d'achat"
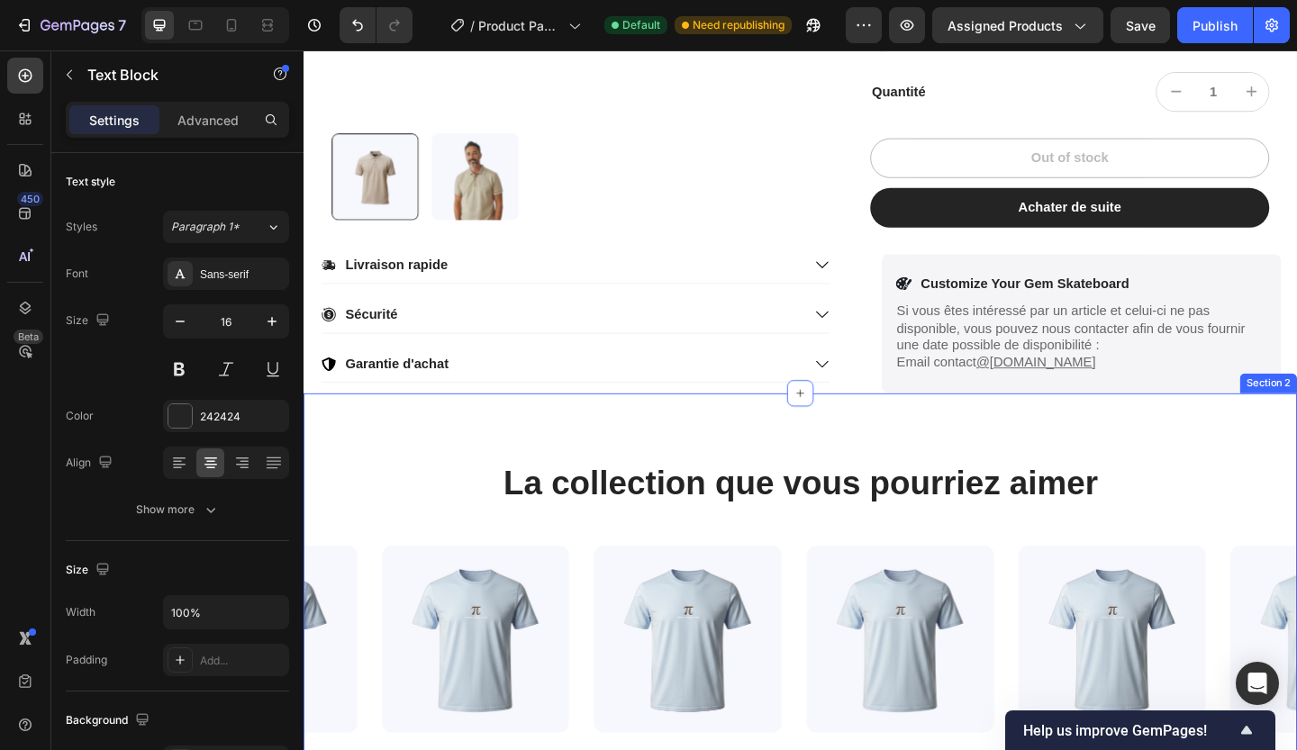
scroll to position [704, 0]
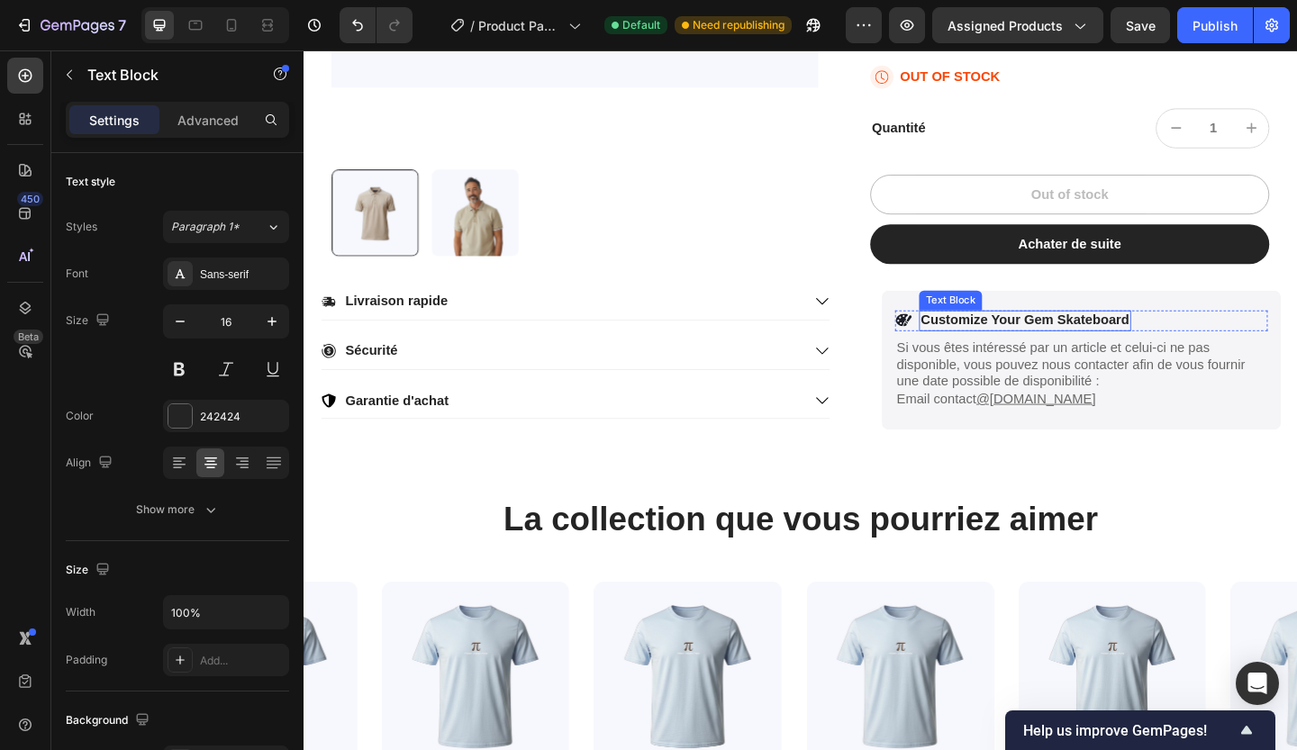
click at [1167, 337] on p "Customize Your Gem Skateboard" at bounding box center [1088, 344] width 227 height 19
click at [948, 341] on icon at bounding box center [954, 344] width 13 height 14
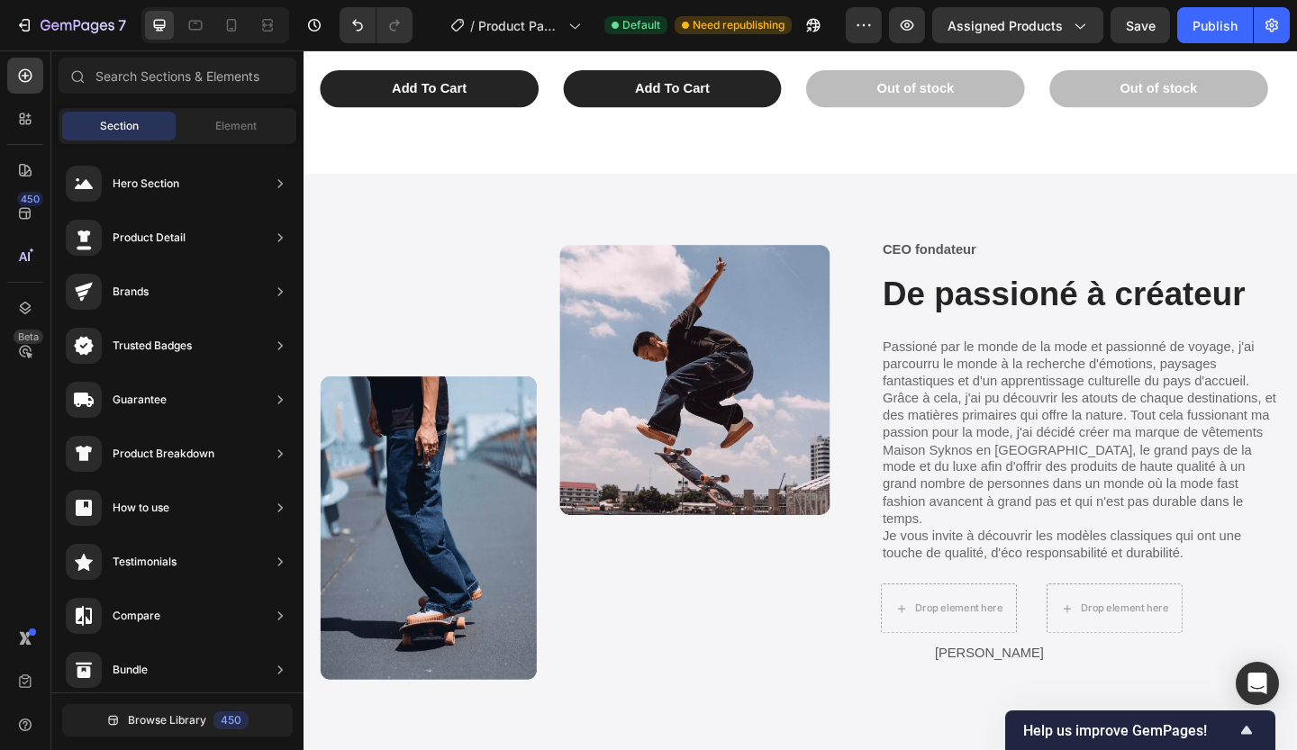
scroll to position [3190, 0]
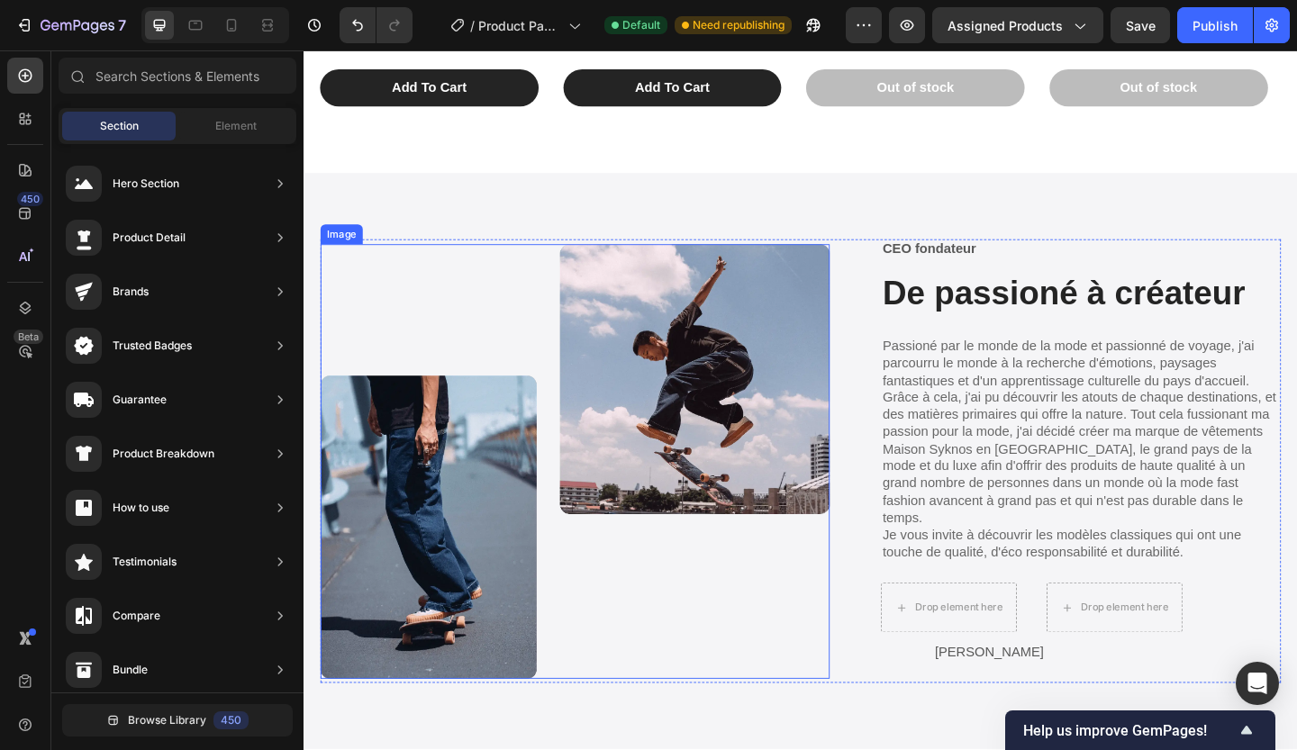
click at [706, 456] on img at bounding box center [599, 497] width 554 height 473
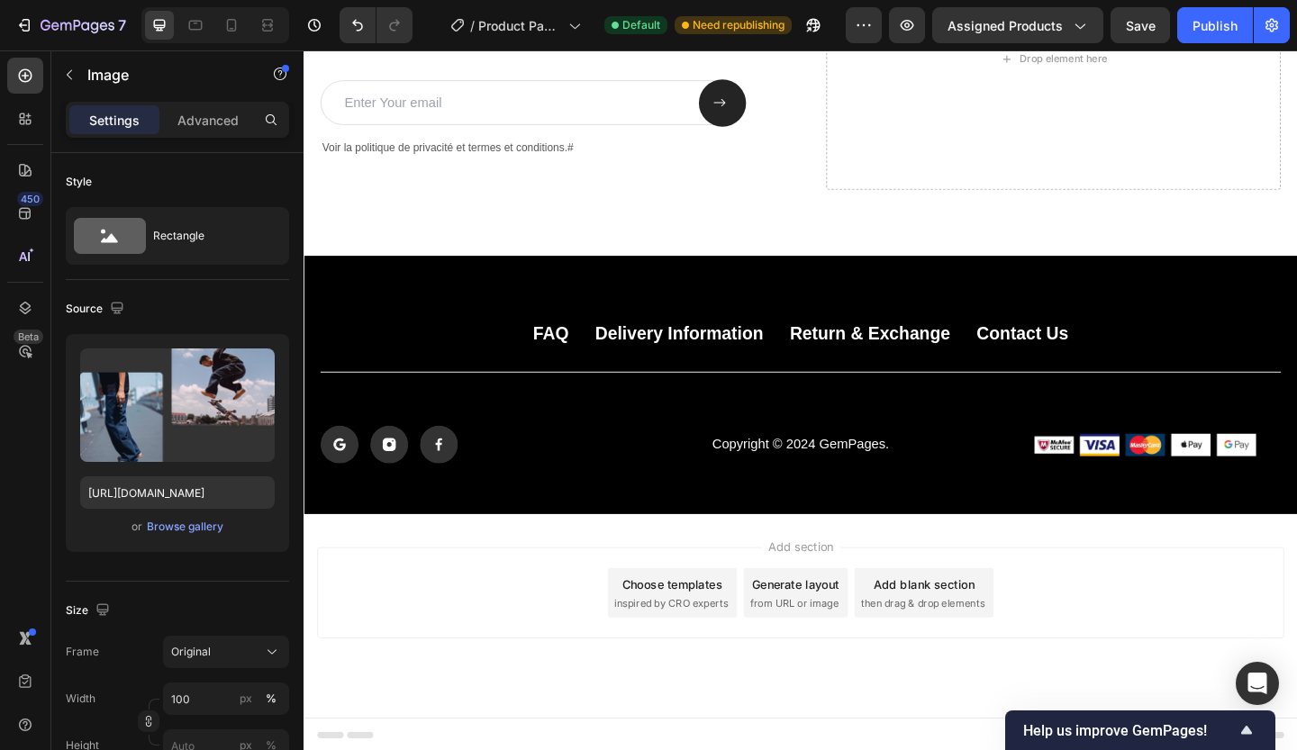
scroll to position [5162, 0]
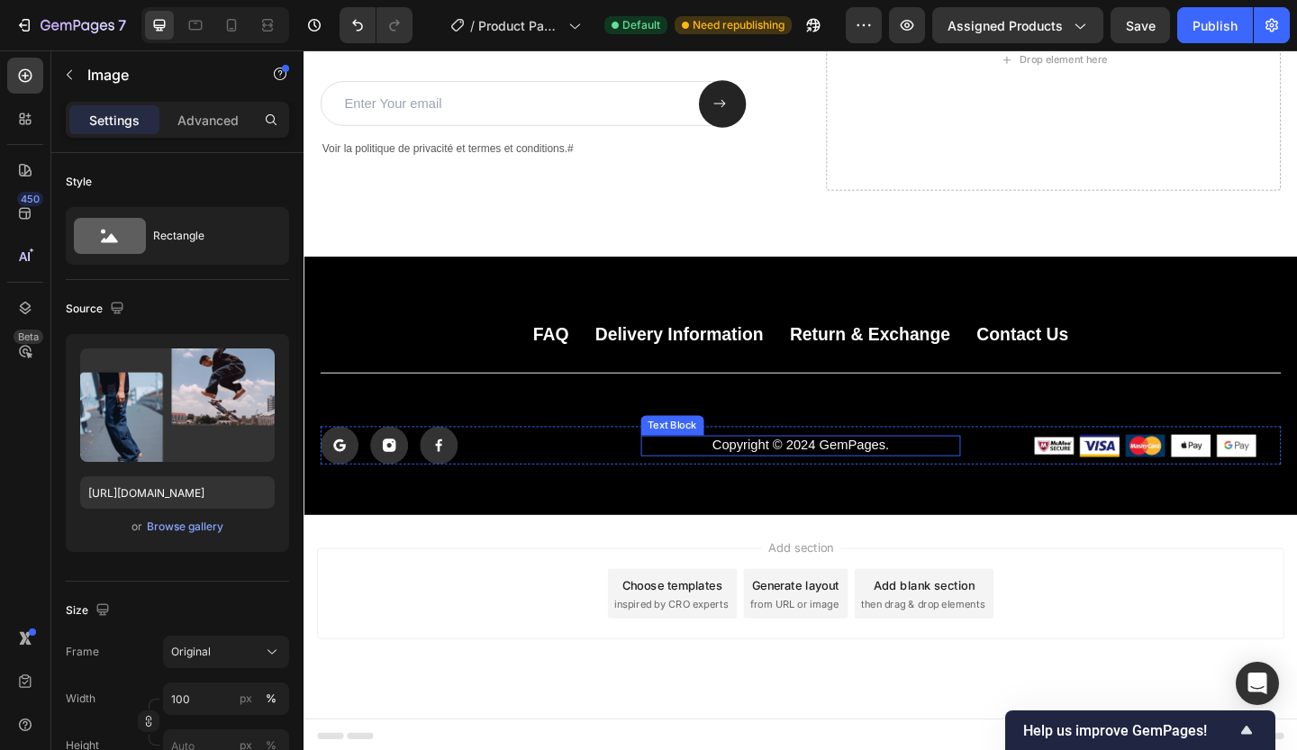
click at [902, 477] on p "Copyright © 2024 GemPages." at bounding box center [844, 480] width 345 height 19
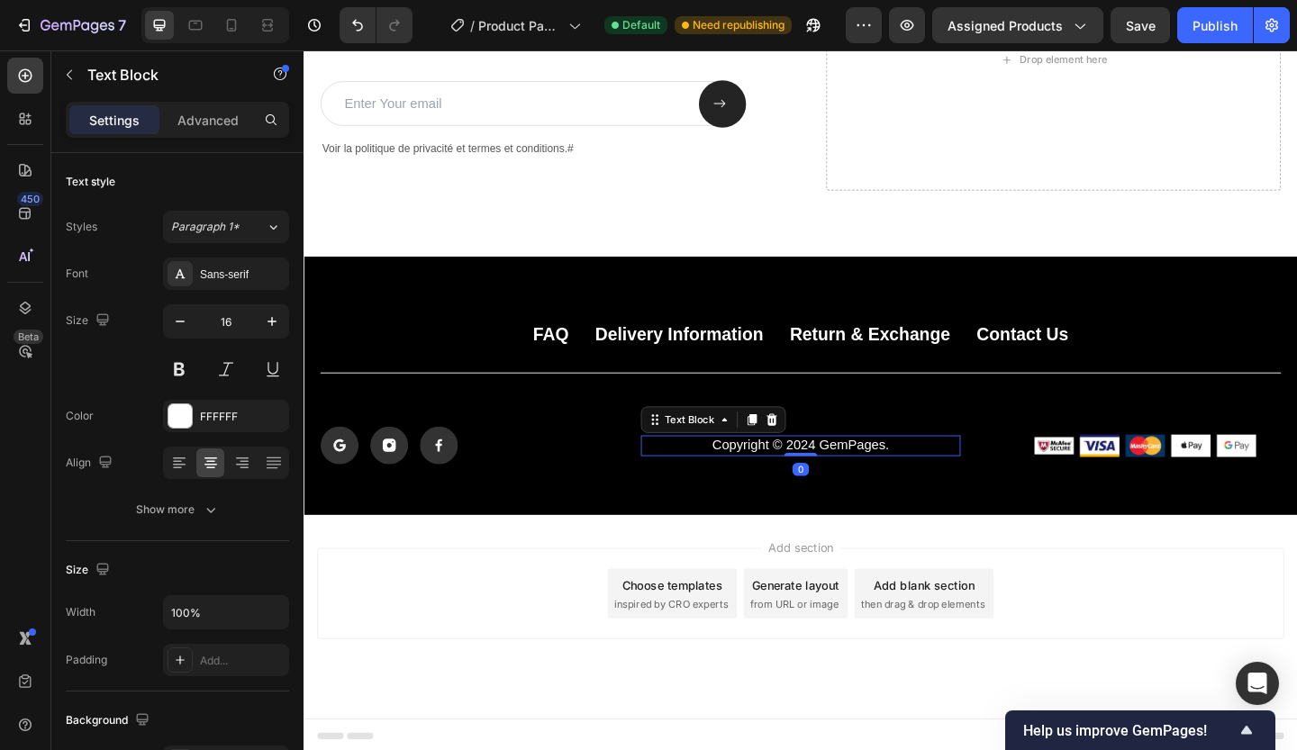
click at [902, 477] on p "Copyright © 2024 GemPages." at bounding box center [844, 480] width 345 height 19
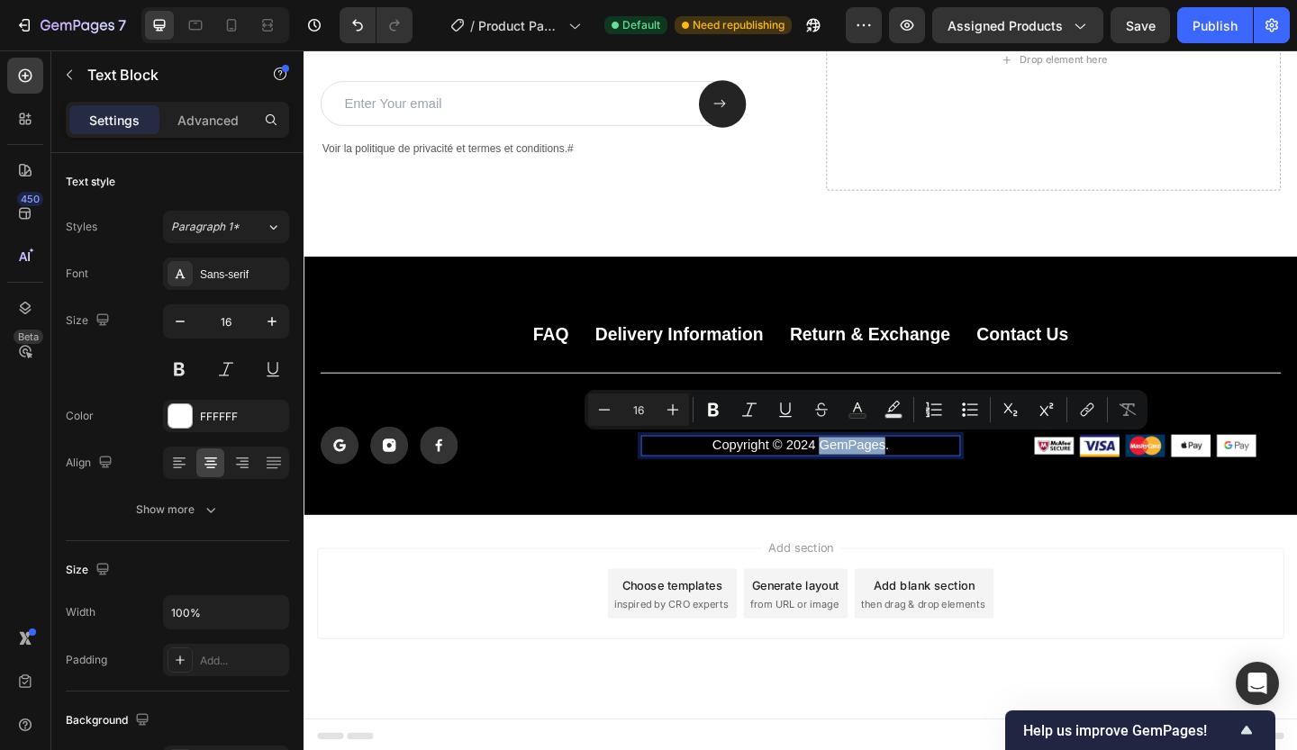
click at [861, 479] on p "Copyright © 2024 GemPages." at bounding box center [844, 480] width 345 height 19
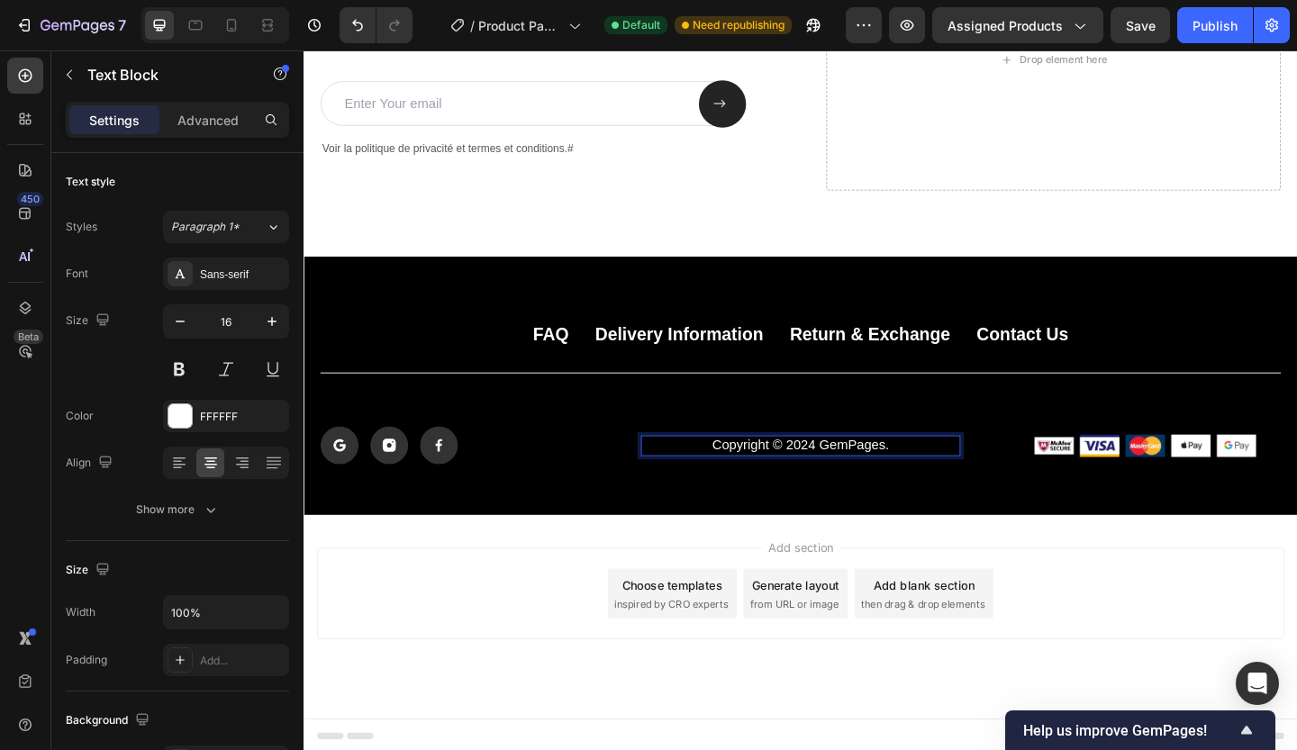
click at [849, 480] on p "Copyright © 2024 GemPages." at bounding box center [844, 480] width 345 height 19
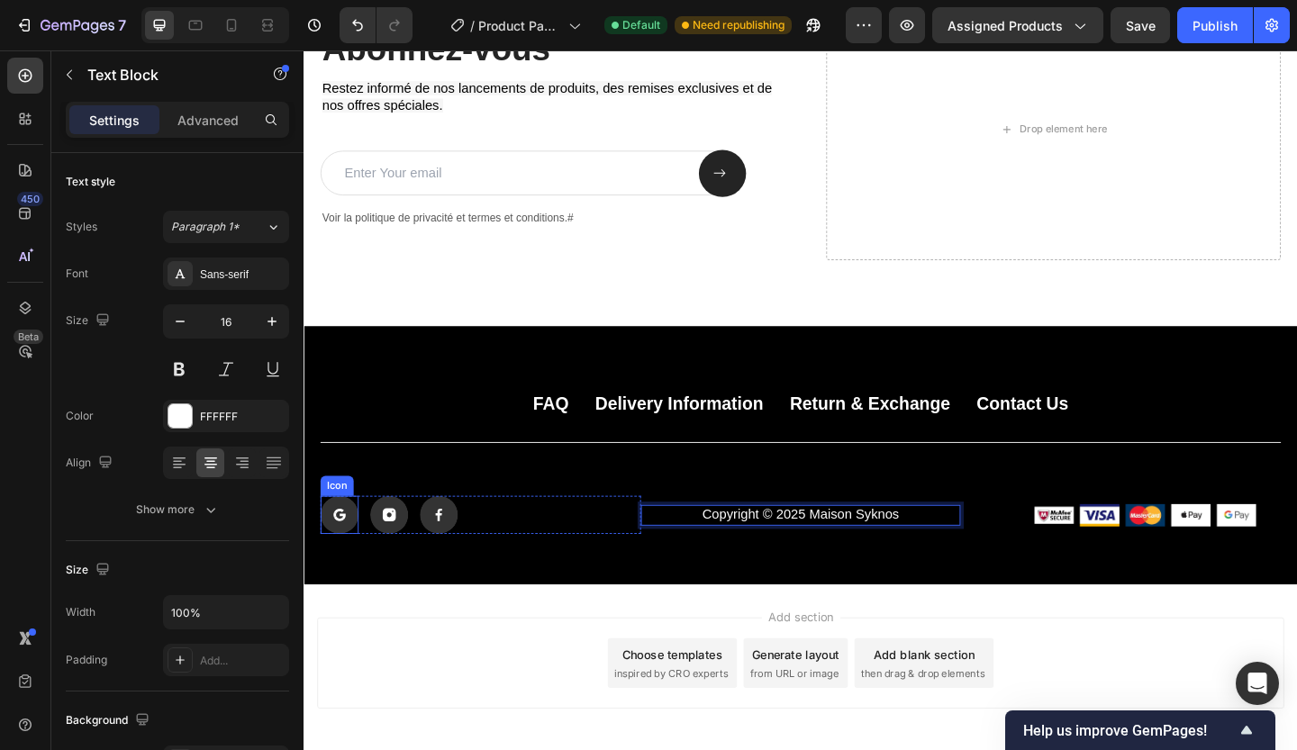
click at [354, 556] on rect at bounding box center [342, 555] width 41 height 41
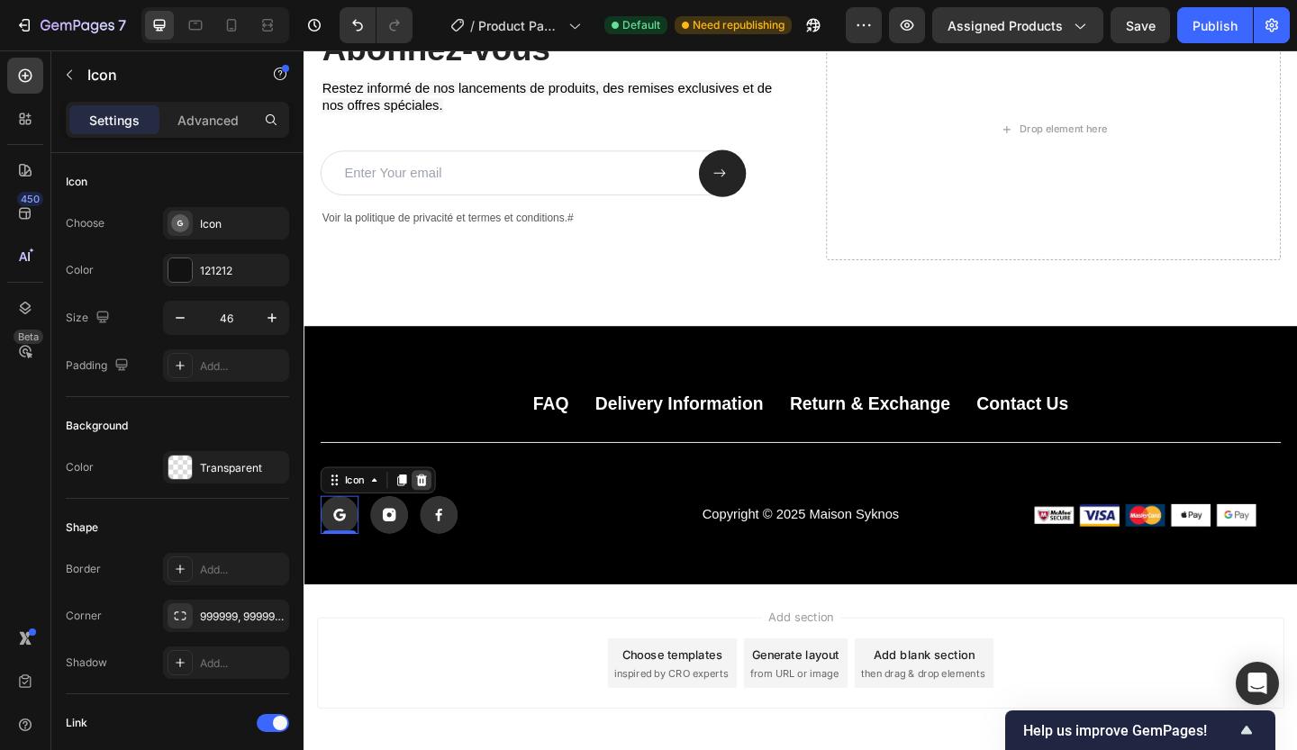
click at [436, 522] on icon at bounding box center [431, 518] width 14 height 14
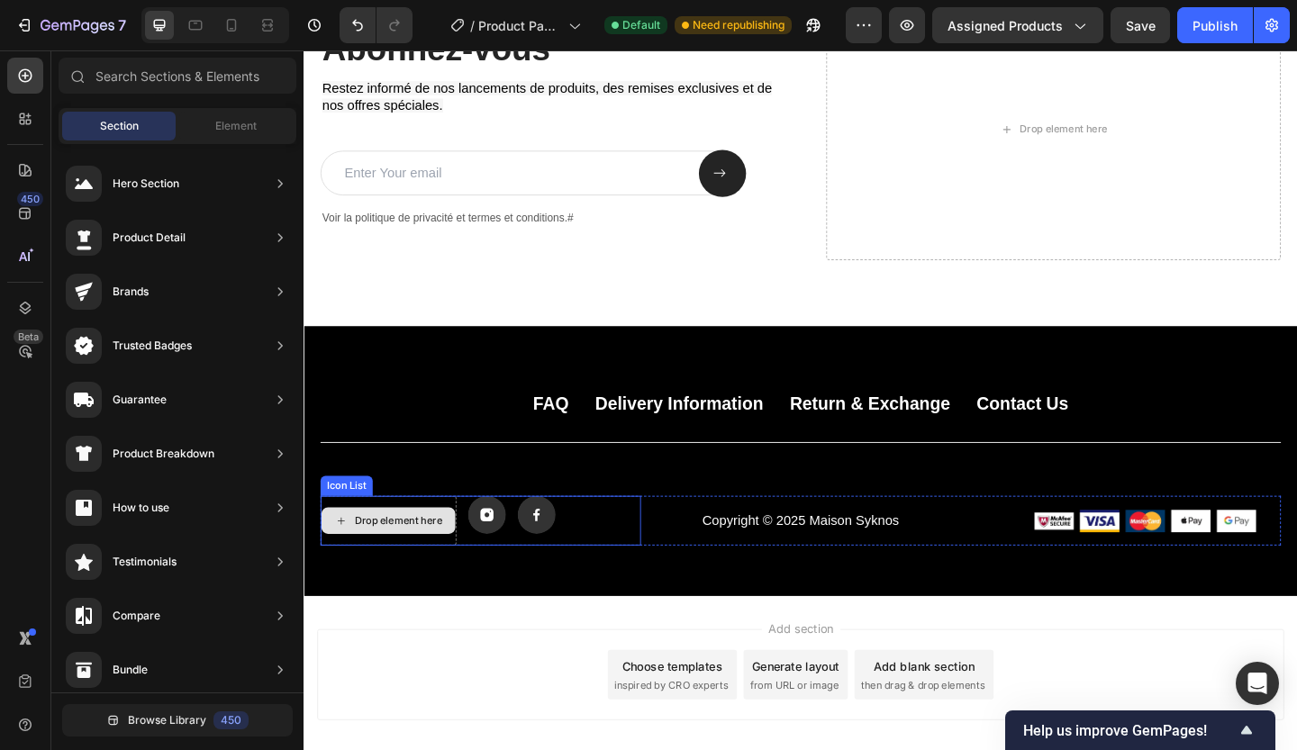
click at [385, 550] on div "Drop element here" at bounding box center [395, 562] width 146 height 29
click at [608, 543] on div "Drop element here Icon Icon" at bounding box center [496, 562] width 349 height 54
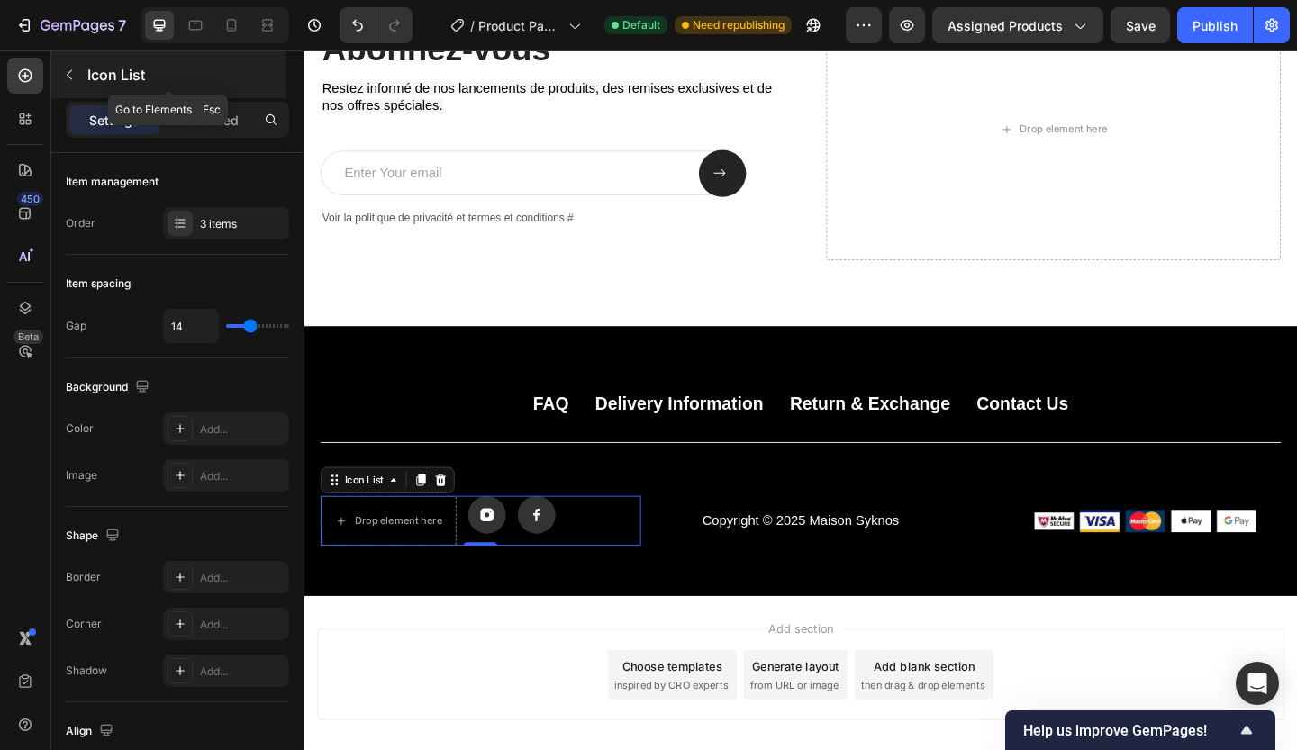
click at [69, 77] on icon "button" at bounding box center [69, 75] width 5 height 10
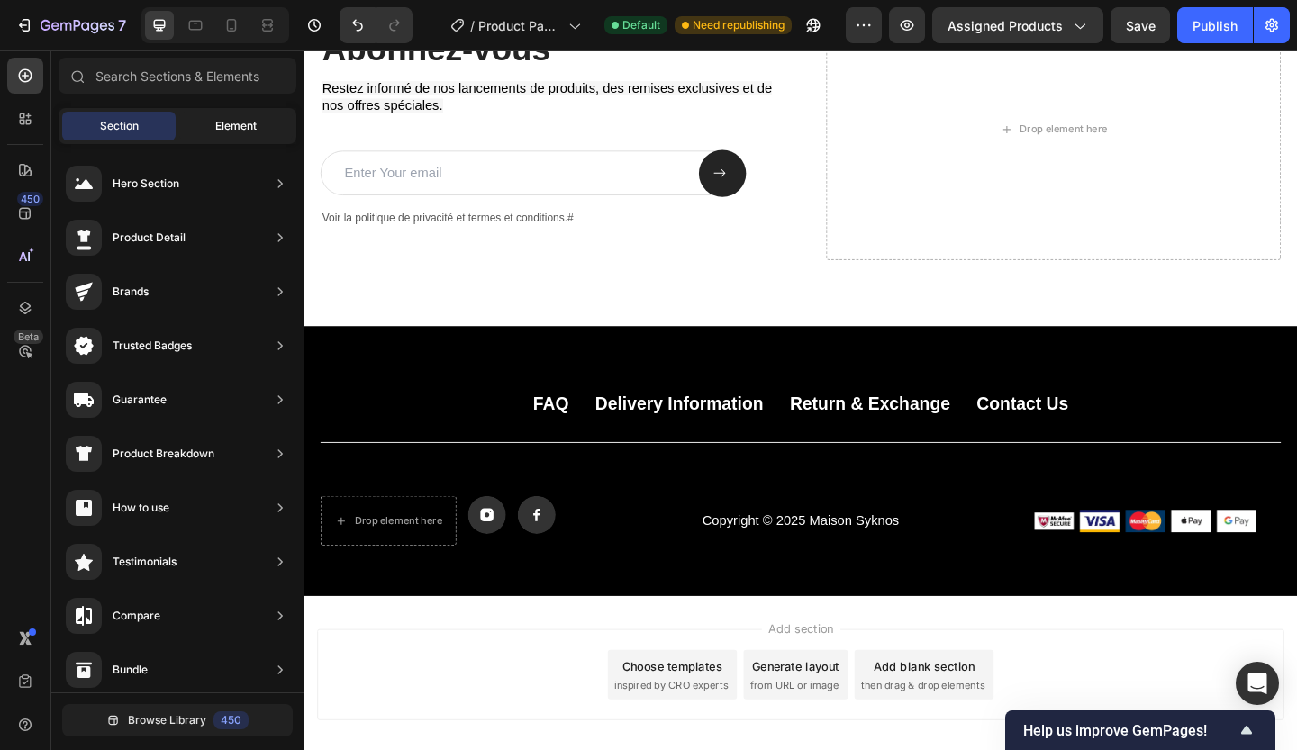
click at [243, 122] on span "Element" at bounding box center [235, 126] width 41 height 16
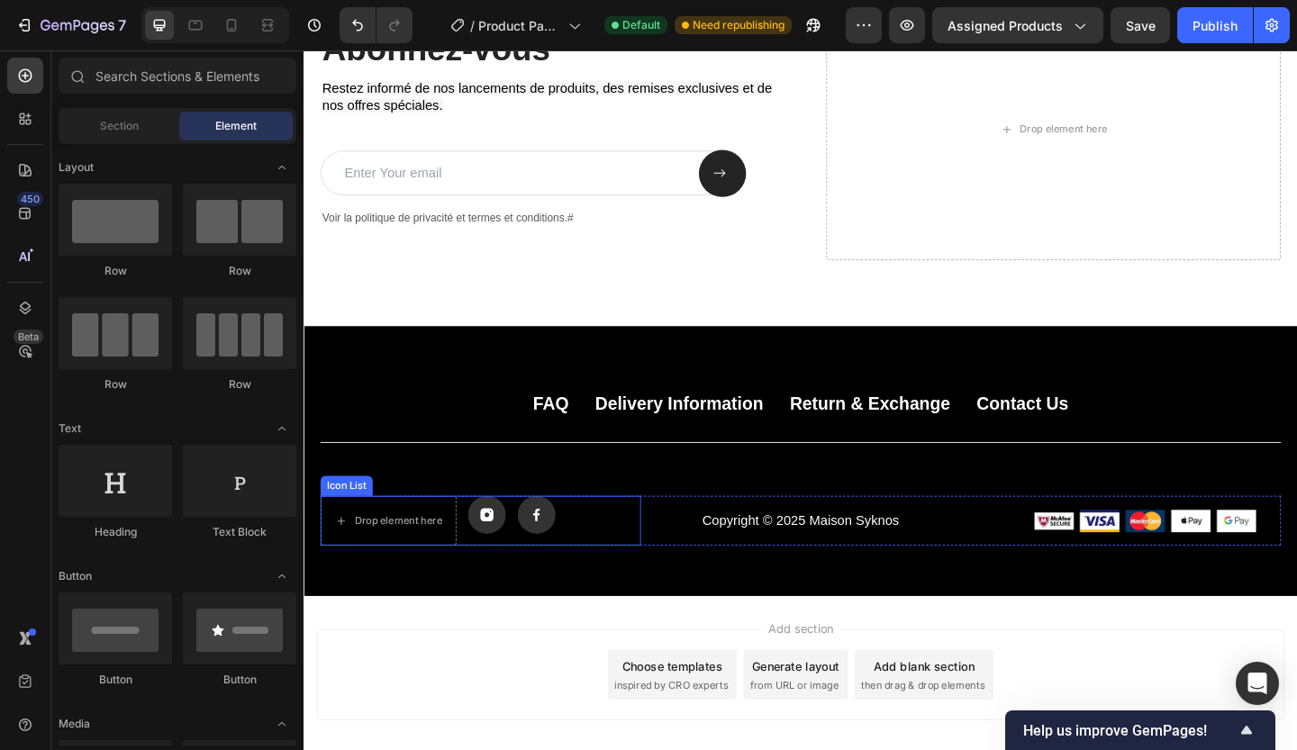
click at [609, 558] on div "Drop element here Icon Icon" at bounding box center [496, 562] width 349 height 54
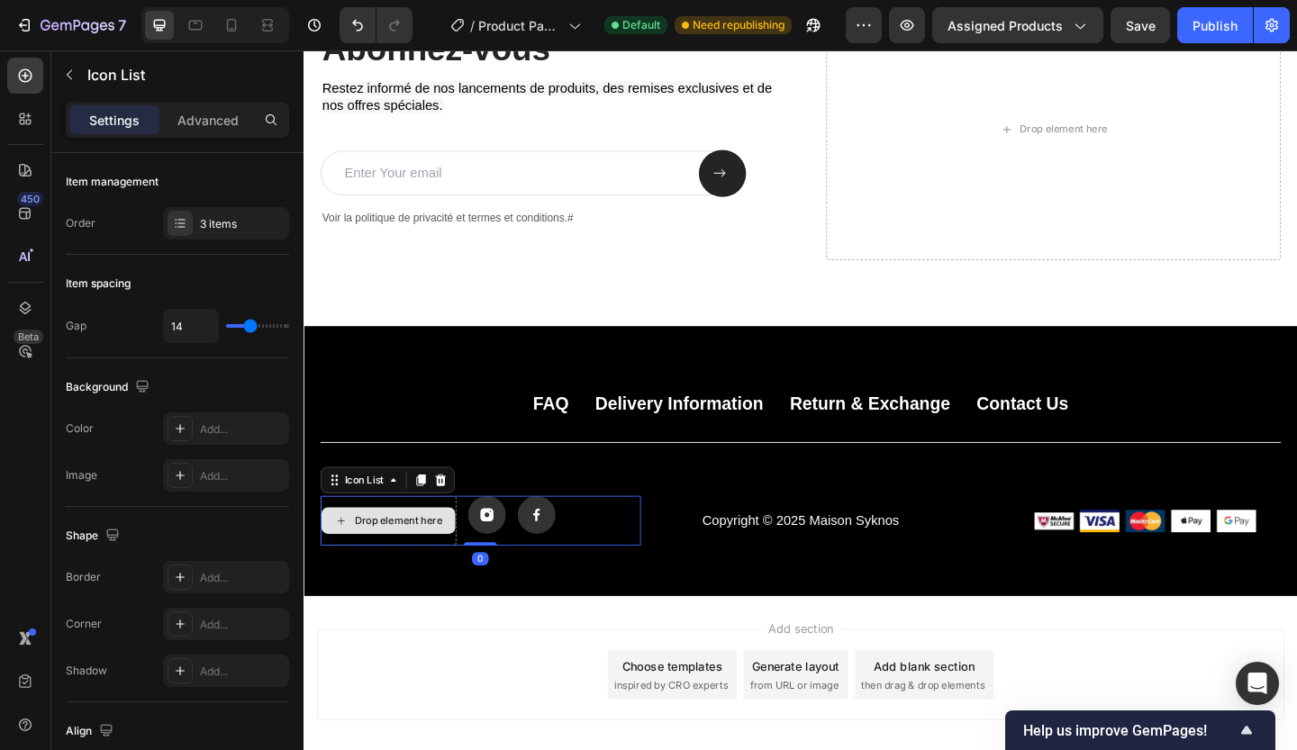
click at [438, 543] on div "Drop element here" at bounding box center [396, 562] width 148 height 54
click at [462, 513] on div at bounding box center [452, 518] width 22 height 22
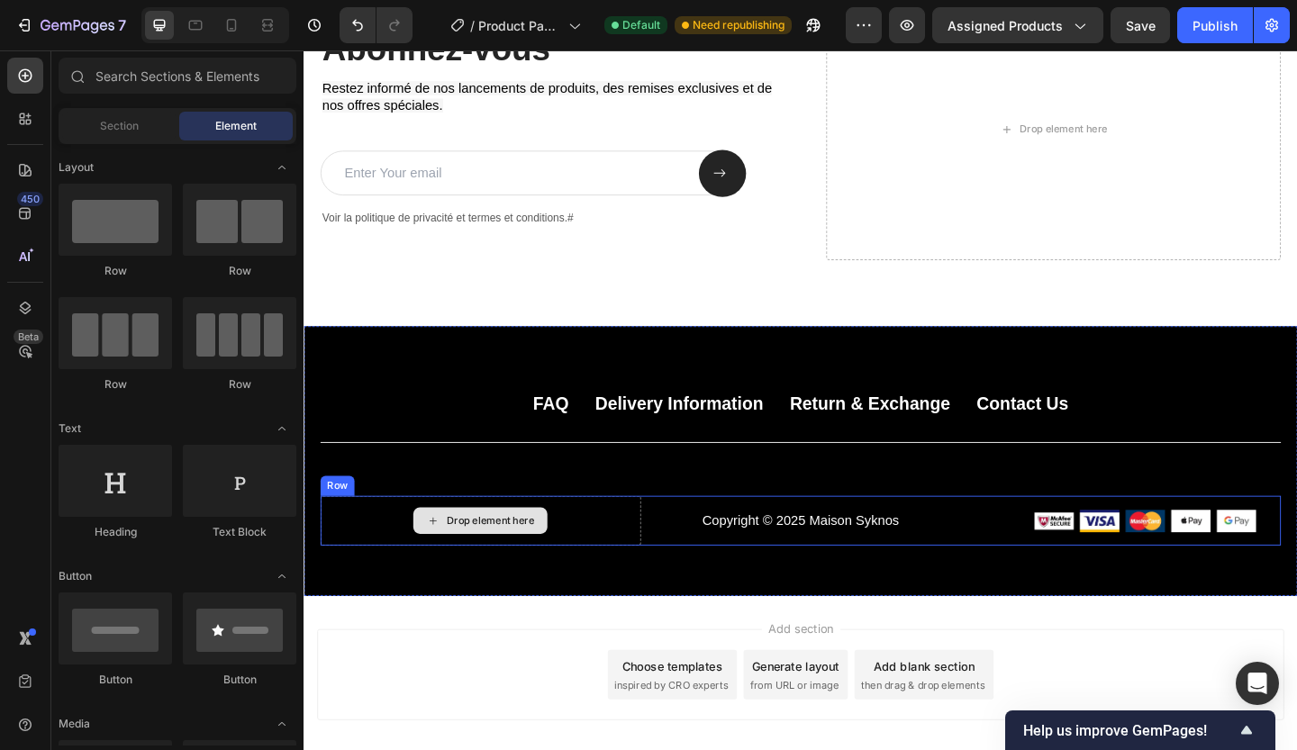
click at [466, 557] on div "Drop element here" at bounding box center [506, 562] width 95 height 14
click at [504, 567] on div "Drop element here" at bounding box center [506, 562] width 95 height 14
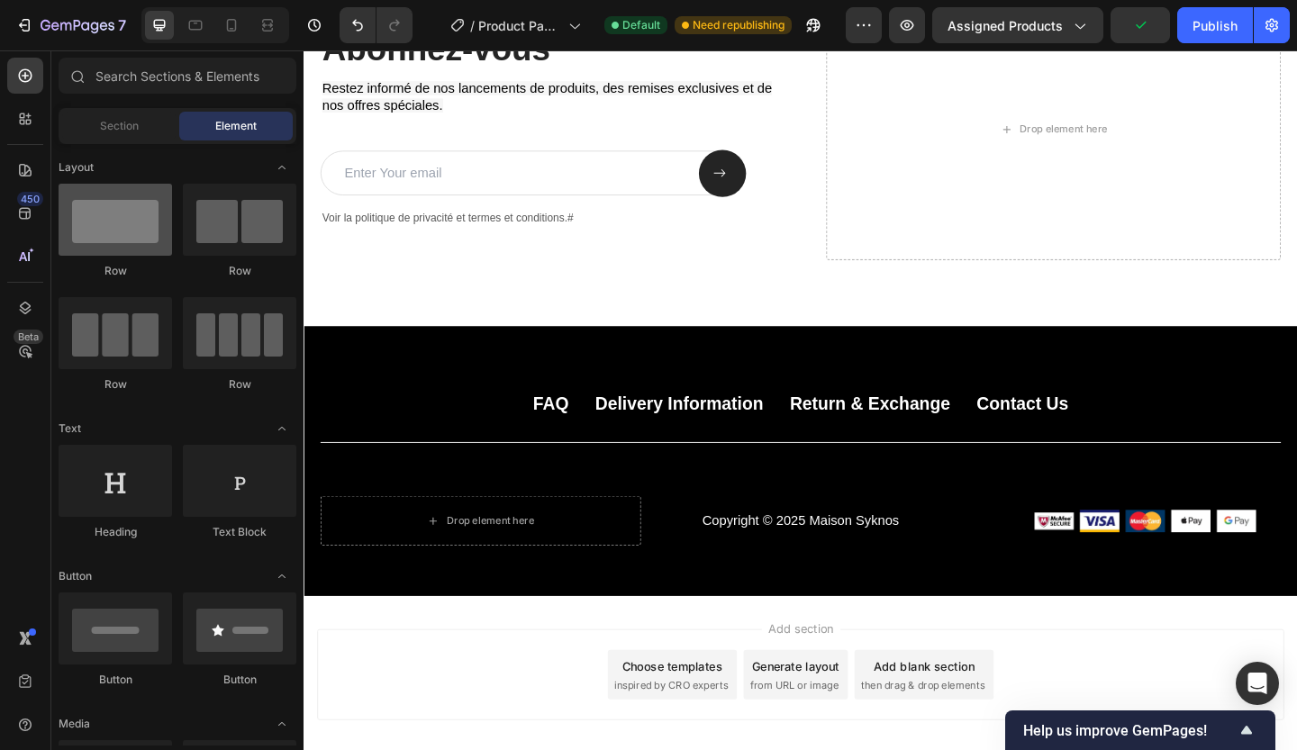
click at [115, 231] on div at bounding box center [116, 220] width 114 height 72
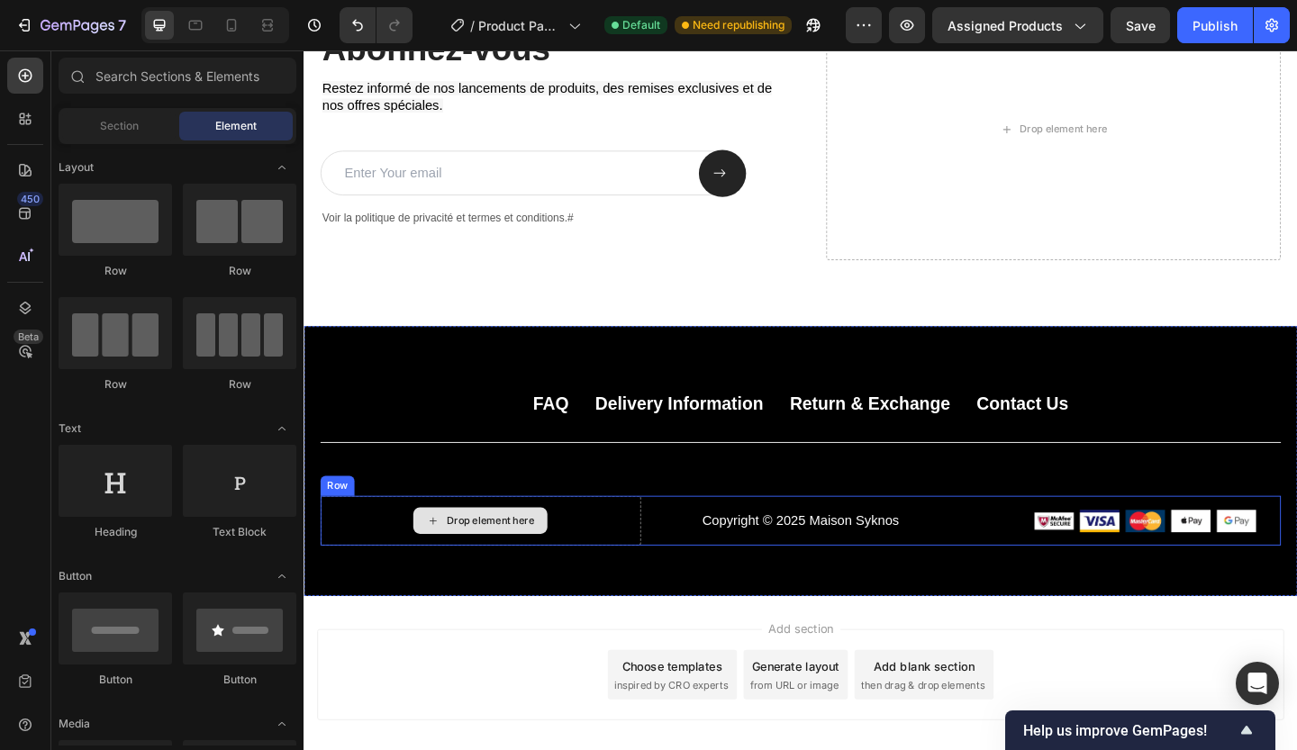
click at [464, 572] on div "Drop element here" at bounding box center [495, 562] width 146 height 29
click at [441, 568] on icon at bounding box center [444, 562] width 14 height 15
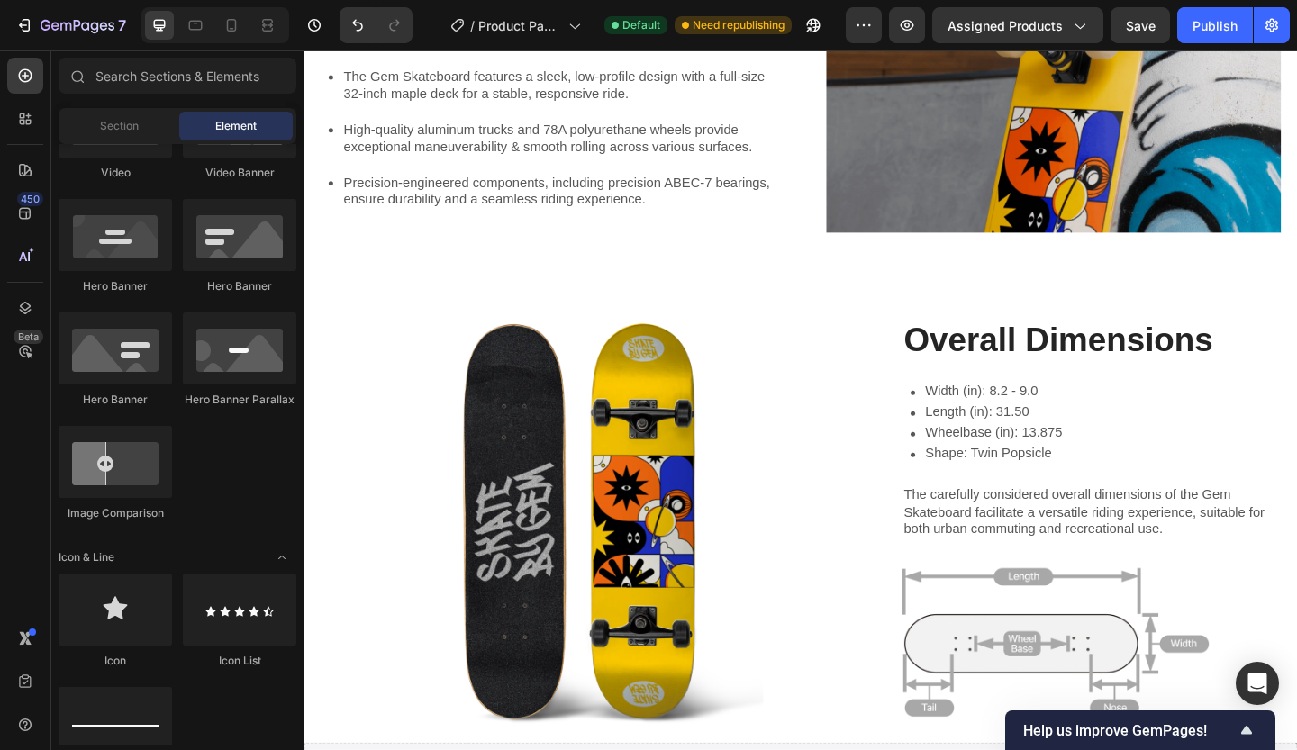
scroll to position [1883, 0]
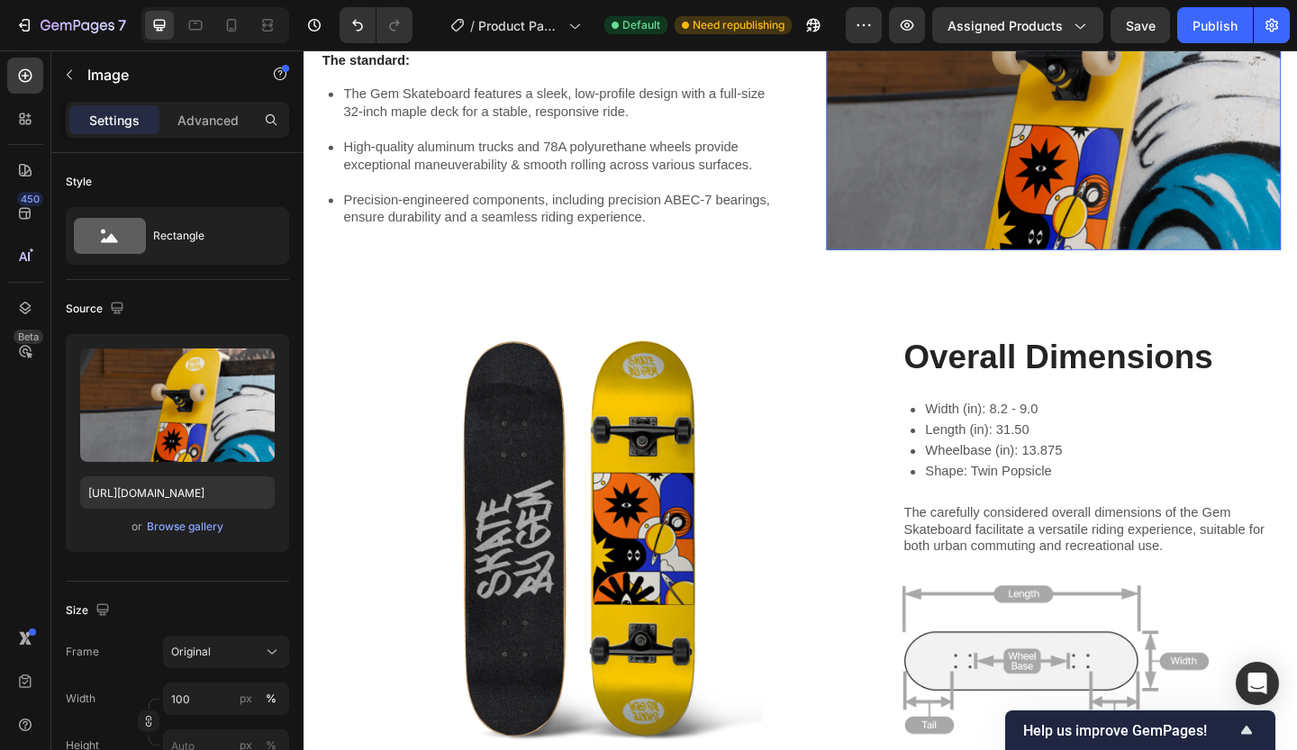
click at [913, 268] on img at bounding box center [1119, 87] width 495 height 359
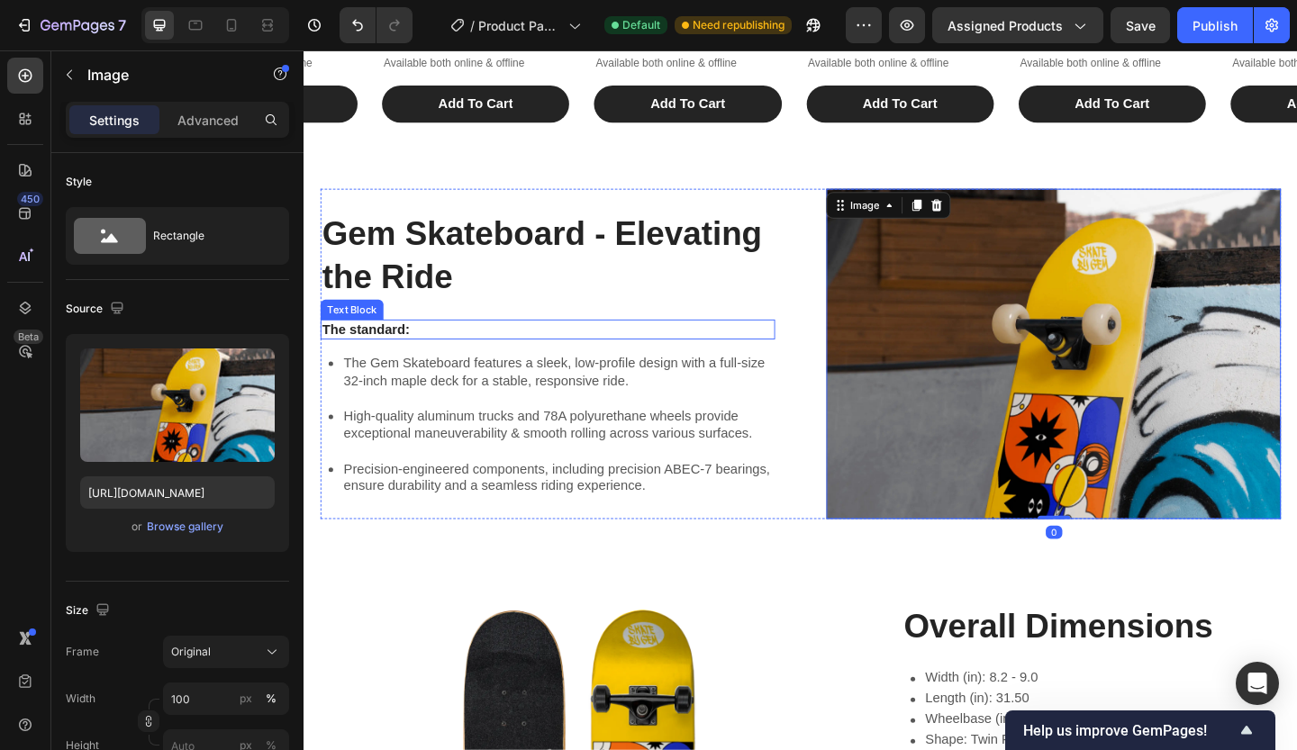
click at [740, 354] on p "The standard:" at bounding box center [568, 354] width 491 height 19
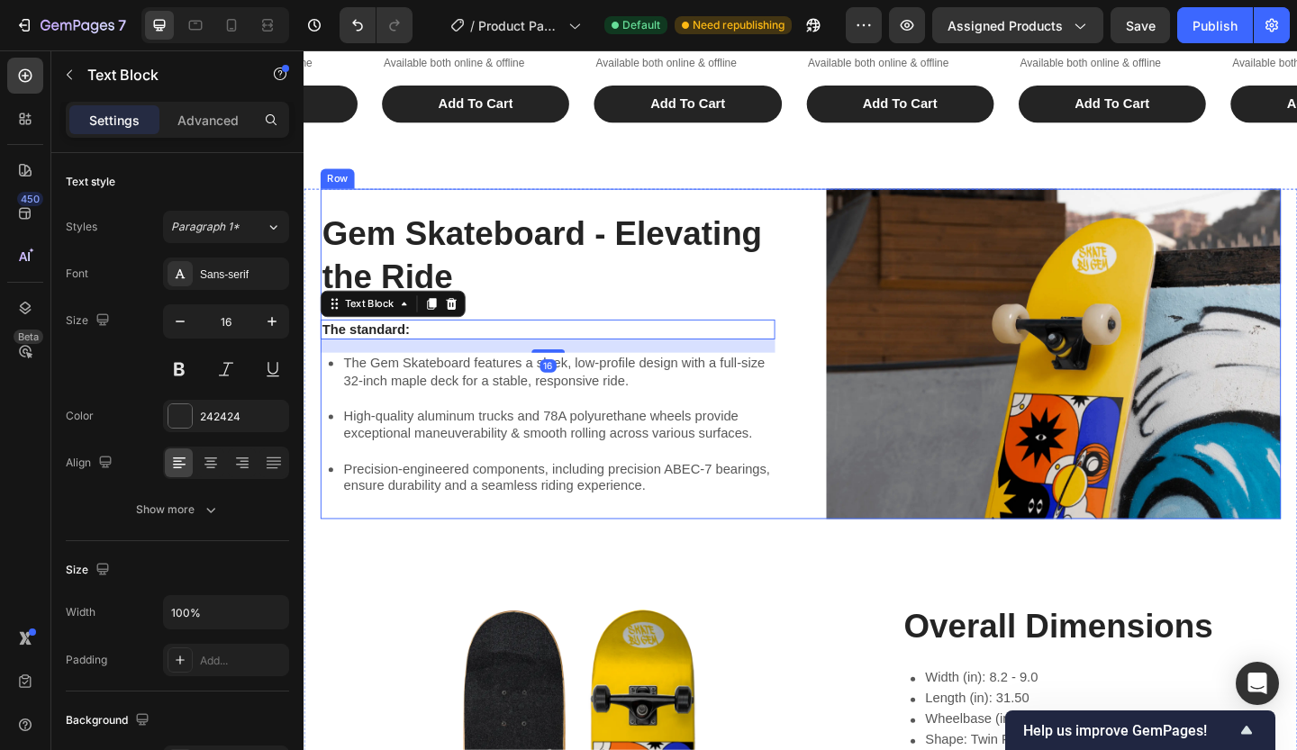
click at [820, 202] on div "Gem Skateboard - Elevating the Ride Heading The standard: Text Block 16 The Gem…" at bounding box center [844, 380] width 1045 height 359
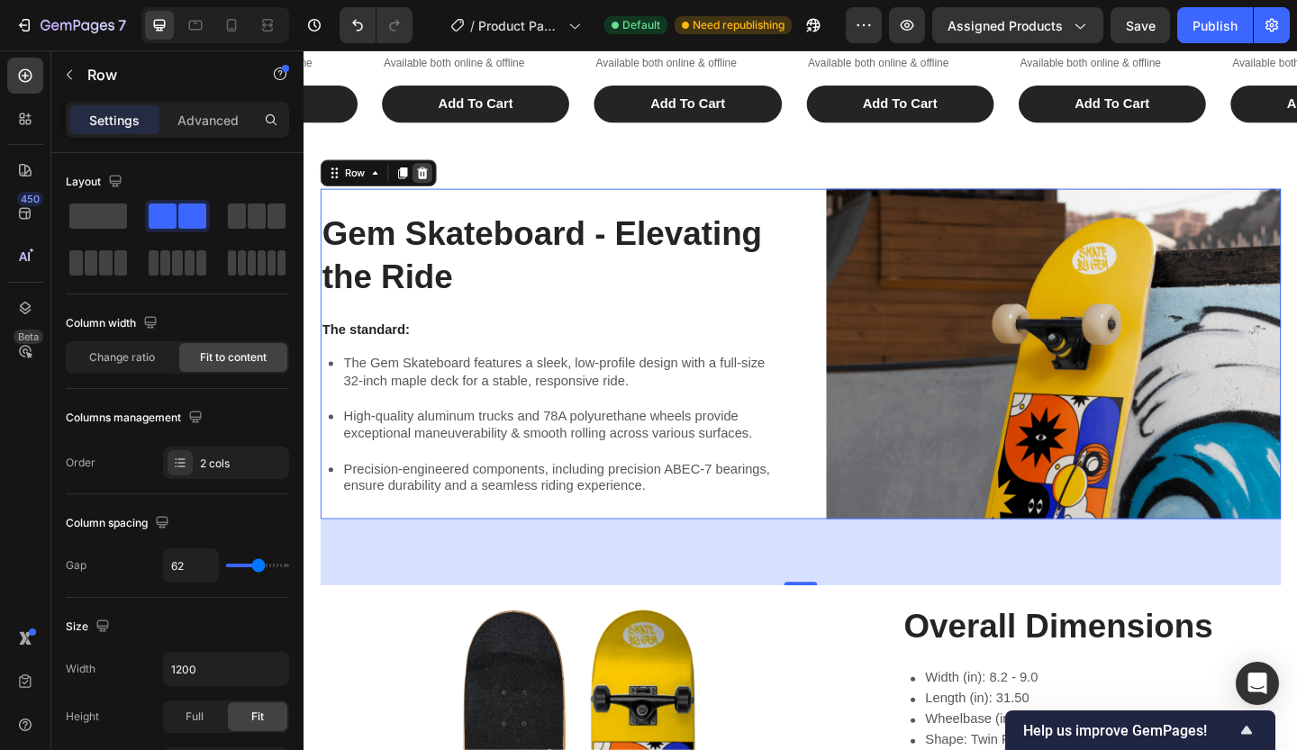
click at [442, 177] on div "Row" at bounding box center [385, 183] width 126 height 29
click at [433, 186] on icon at bounding box center [433, 183] width 12 height 13
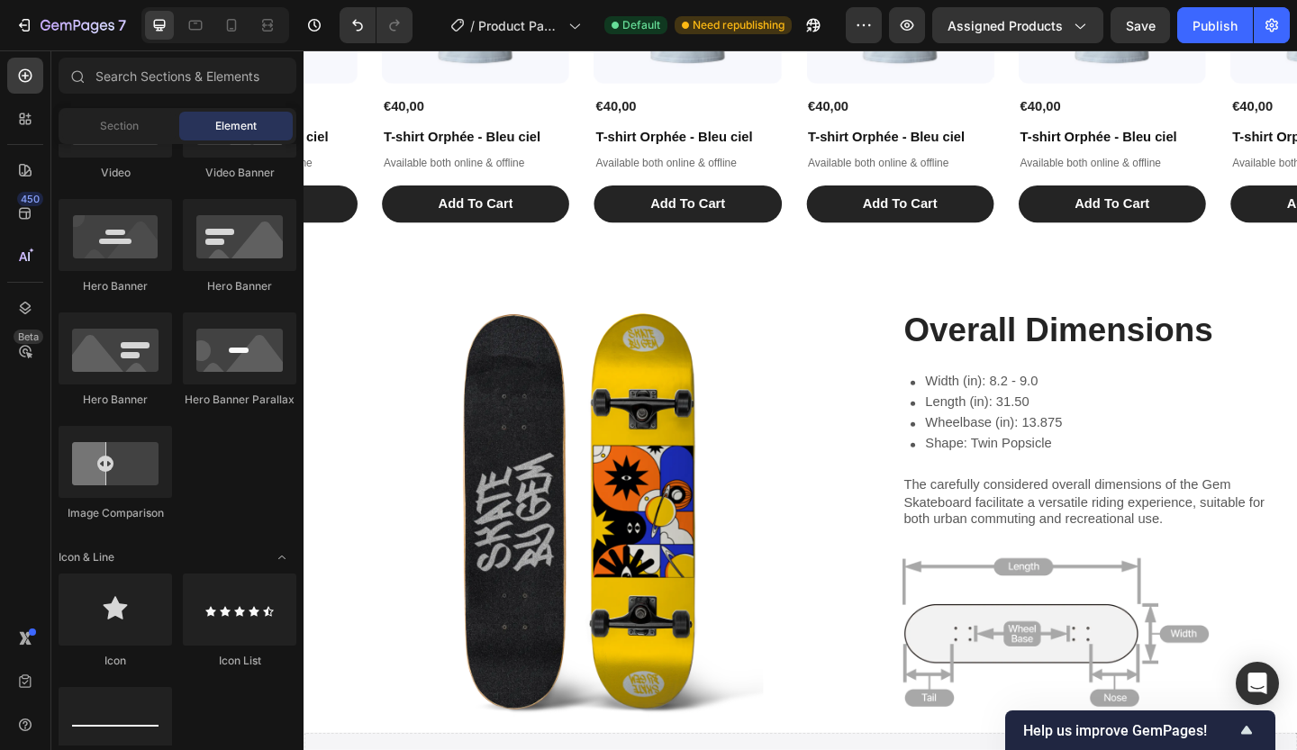
scroll to position [1710, 0]
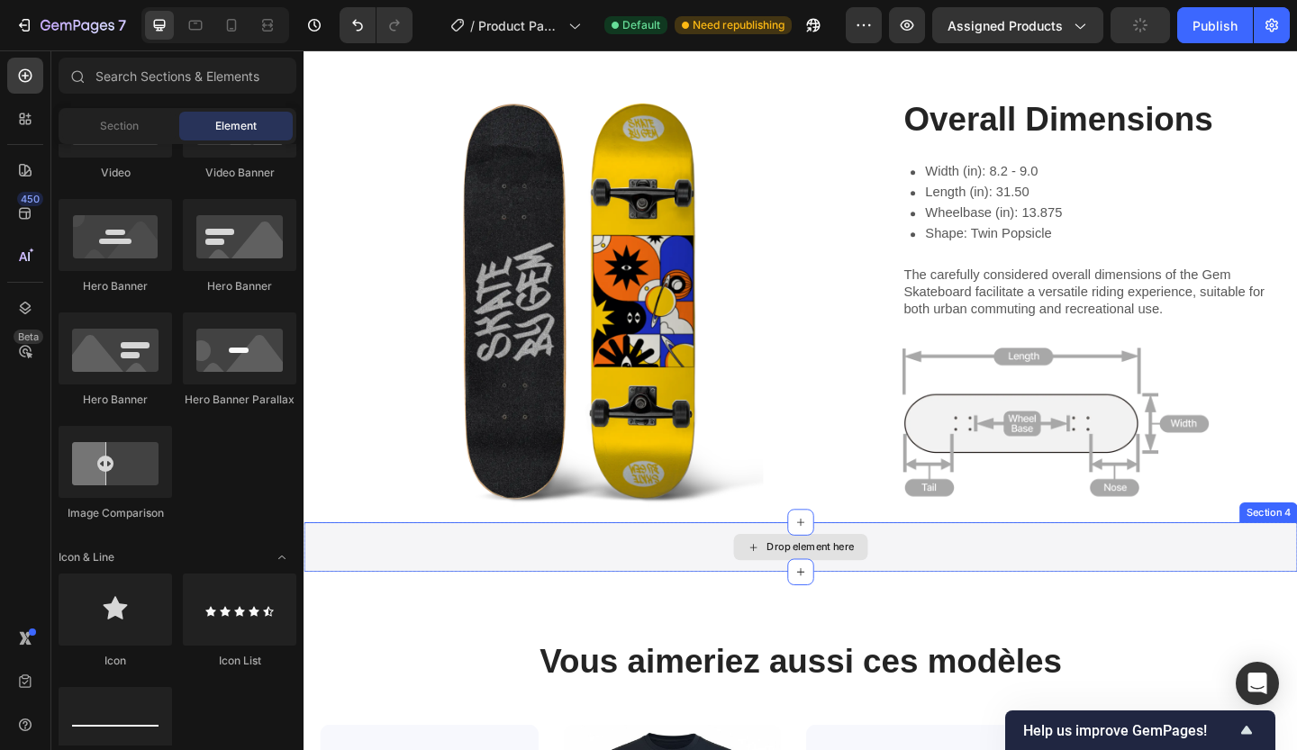
click at [812, 584] on div "Drop element here" at bounding box center [854, 591] width 95 height 14
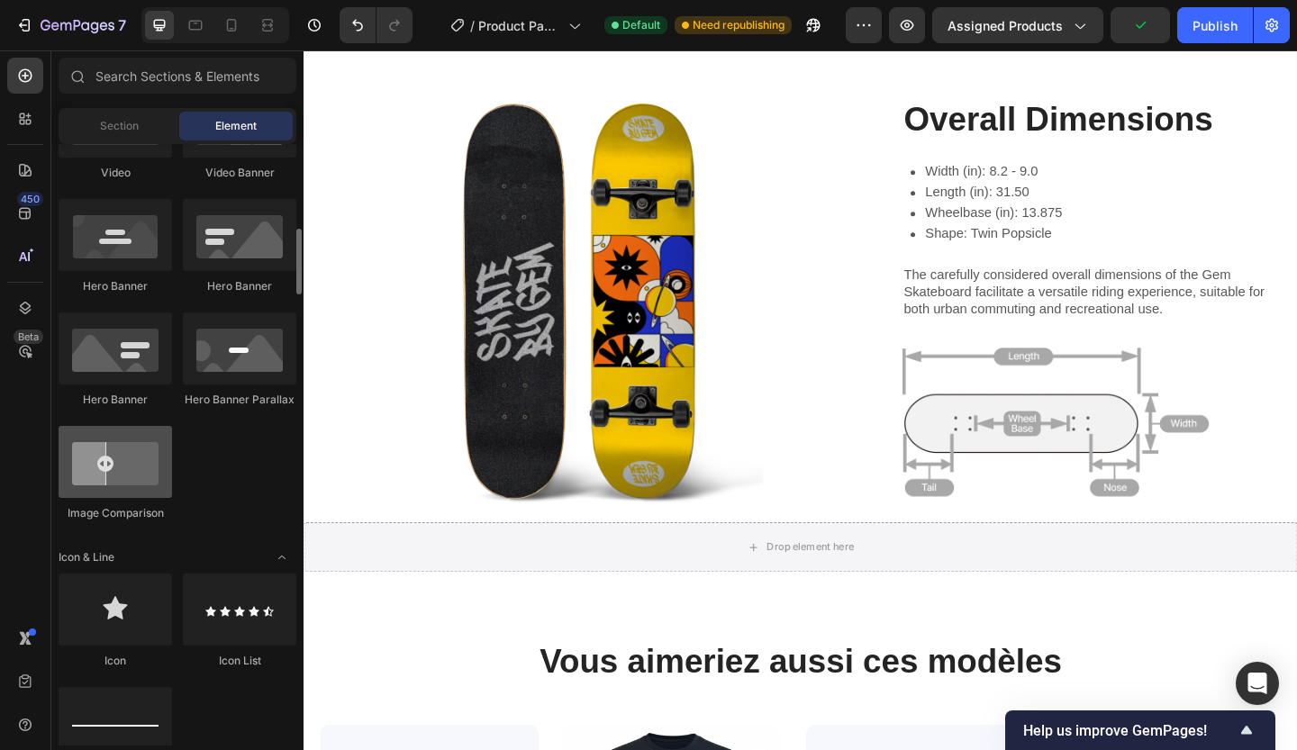
click at [114, 468] on div at bounding box center [116, 462] width 114 height 72
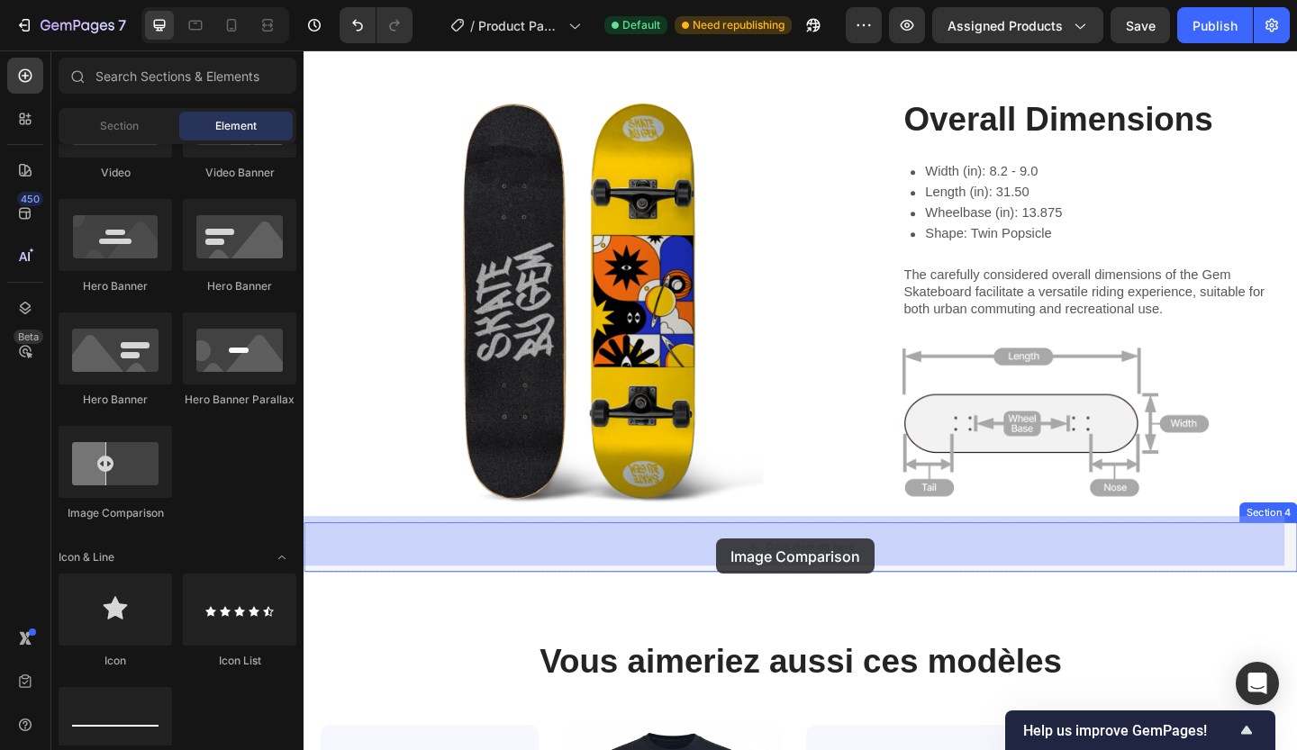
drag, startPoint x: 418, startPoint y: 519, endPoint x: 752, endPoint y: 579, distance: 339.6
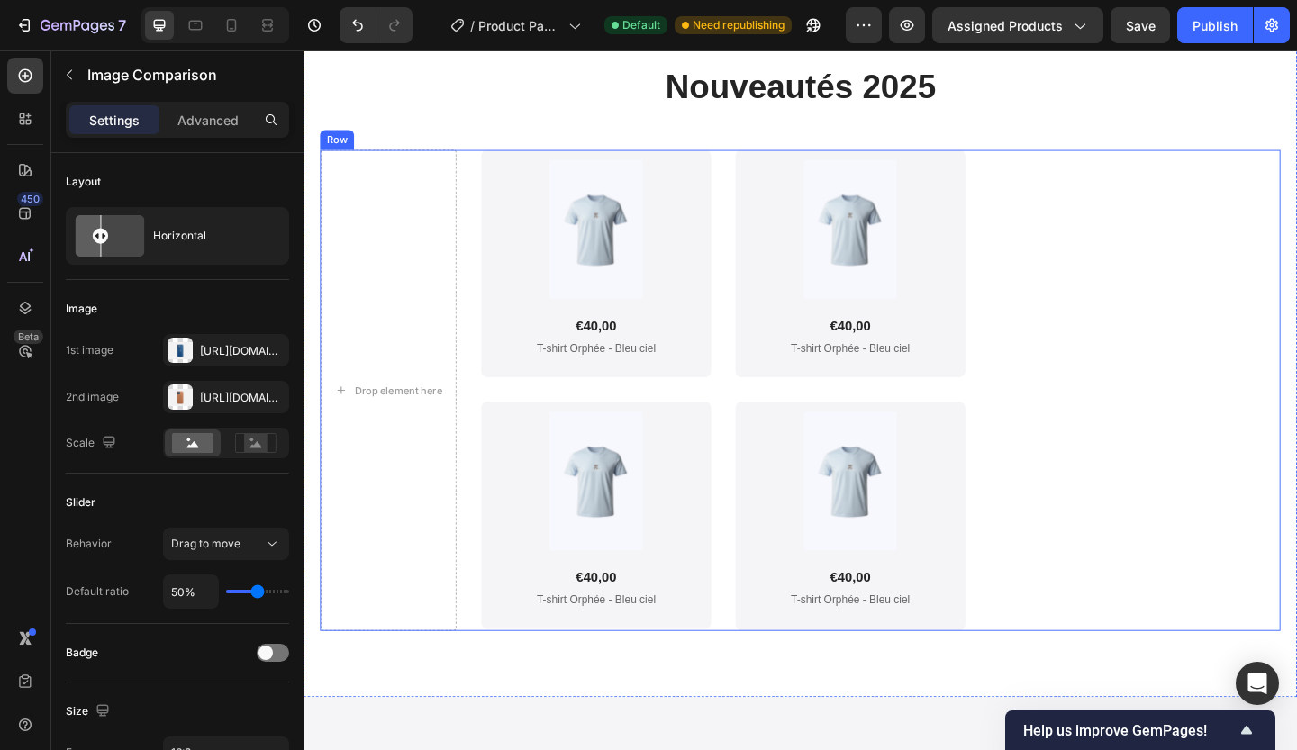
scroll to position [3975, 0]
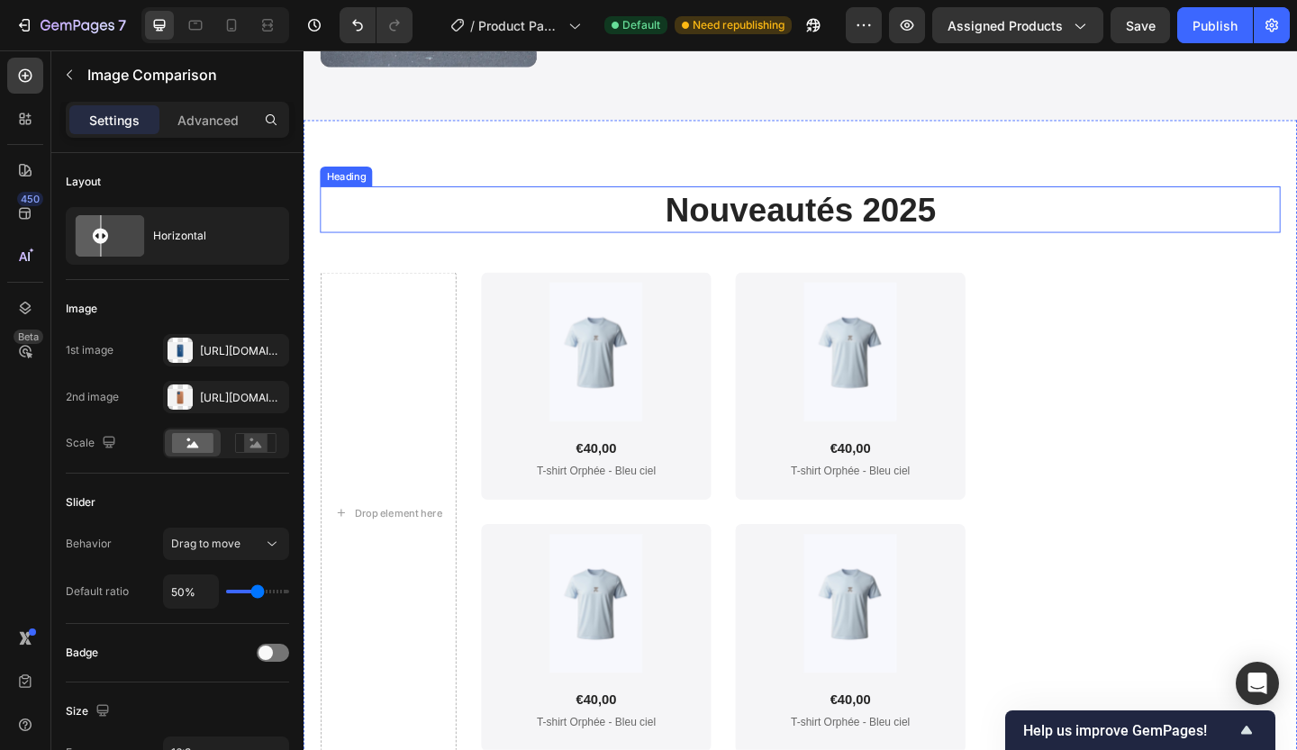
click at [532, 216] on h2 "Nouveautés 2025" at bounding box center [844, 223] width 1045 height 50
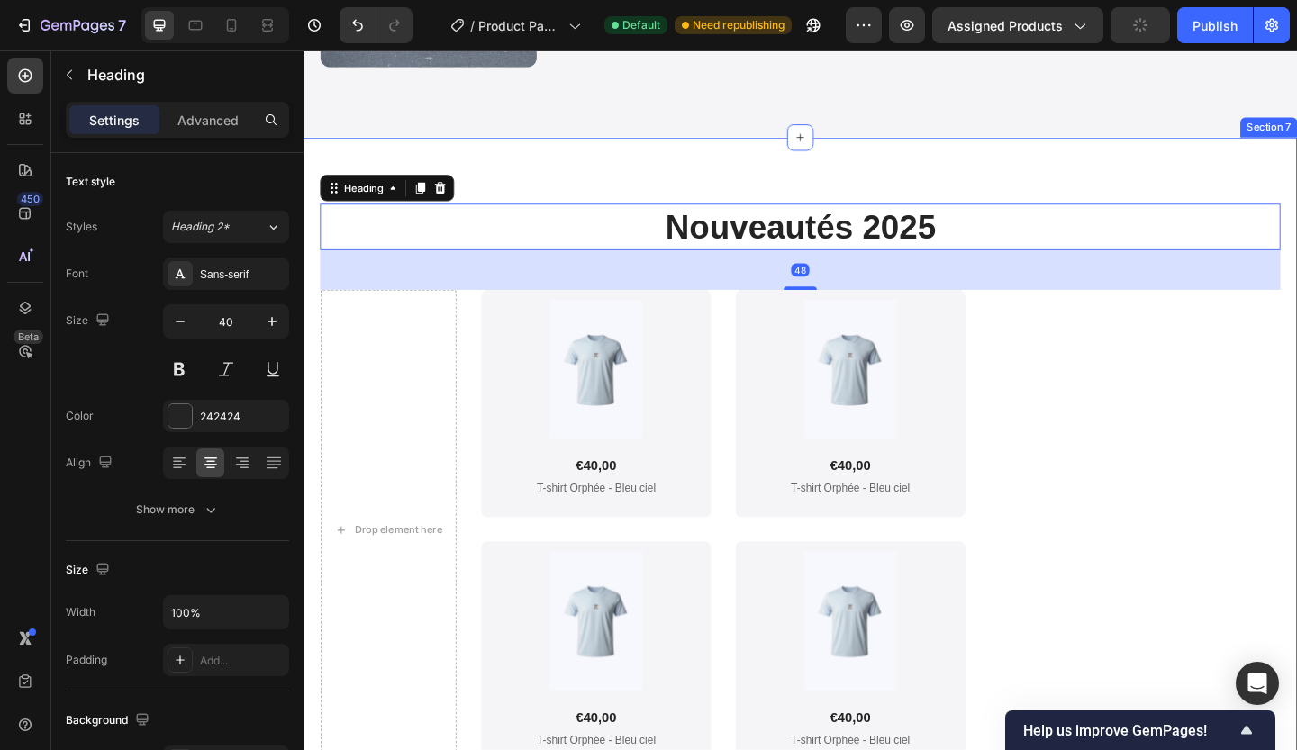
click at [609, 151] on div "Nouveautés 2025 Heading 48 Drop element here Product Images €40,00 Product Pric…" at bounding box center [844, 525] width 1081 height 760
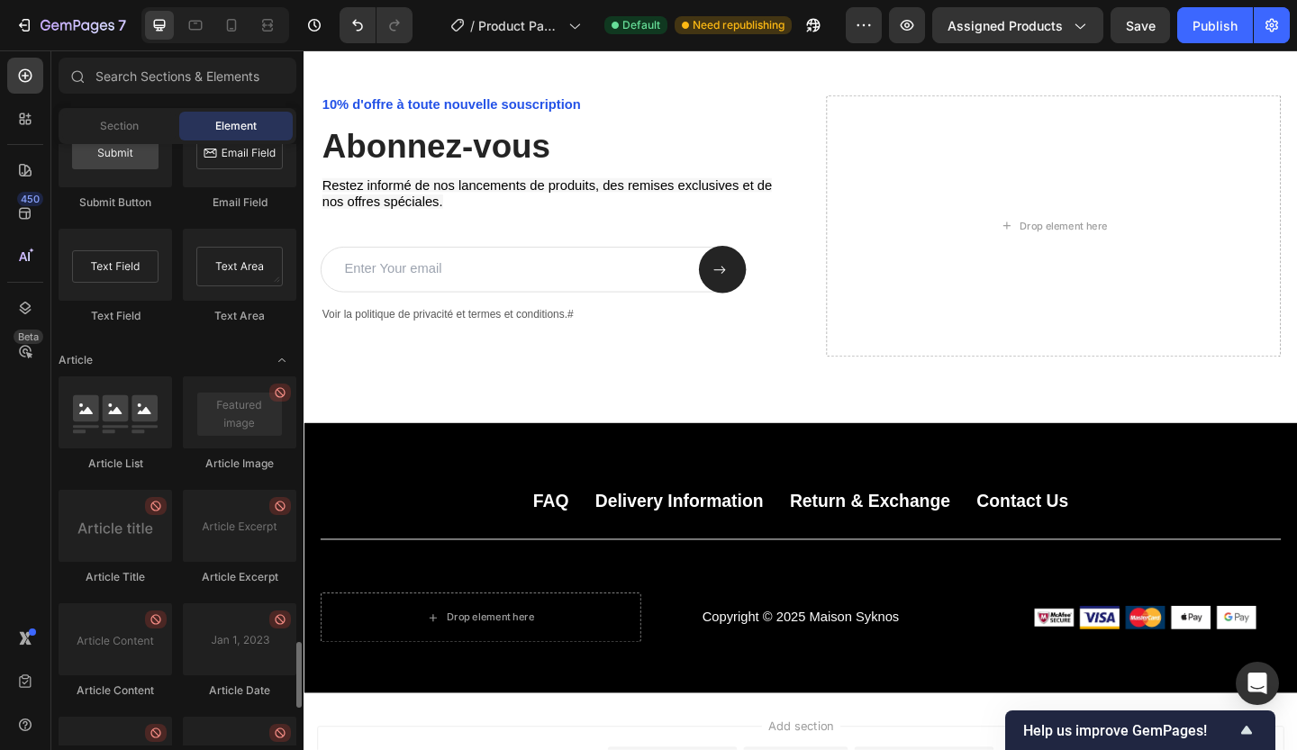
scroll to position [4512, 0]
click at [223, 62] on input "text" at bounding box center [178, 76] width 238 height 36
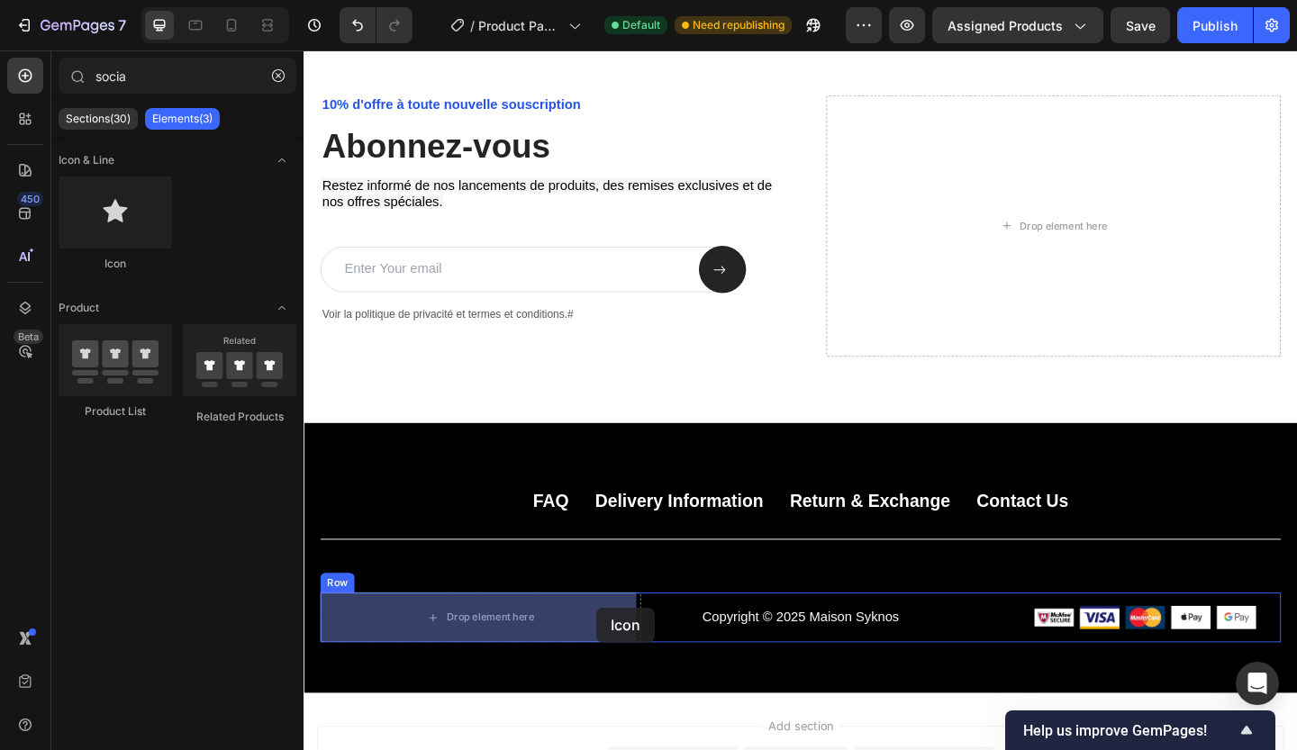
drag, startPoint x: 368, startPoint y: 401, endPoint x: 543, endPoint y: 686, distance: 334.8
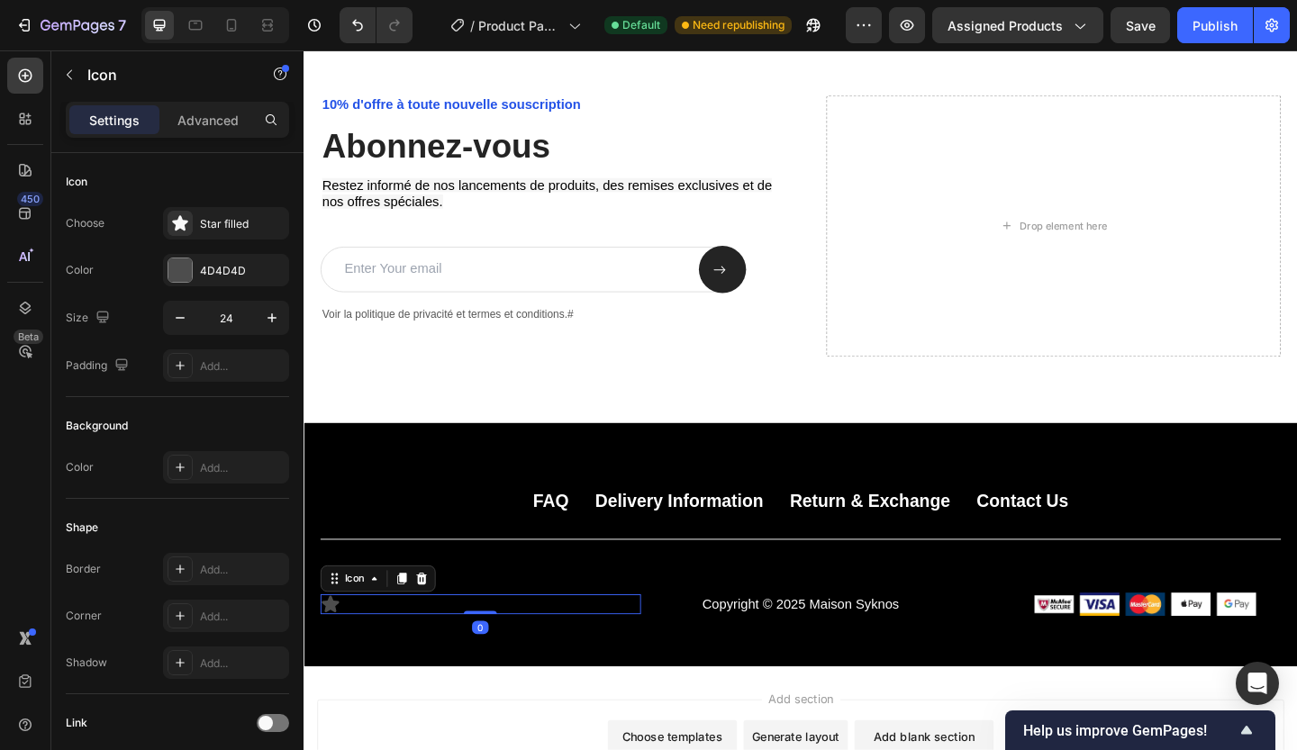
scroll to position [4349, 0]
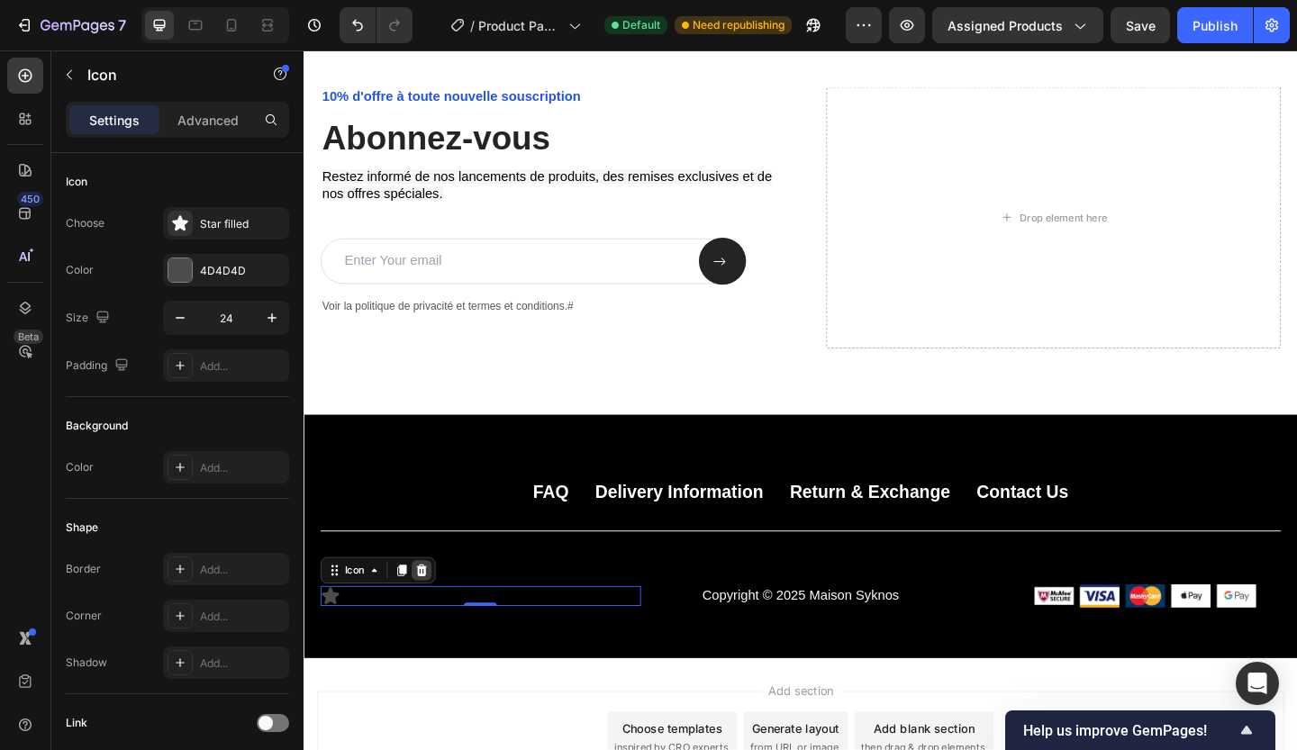
click at [431, 618] on icon at bounding box center [432, 616] width 12 height 13
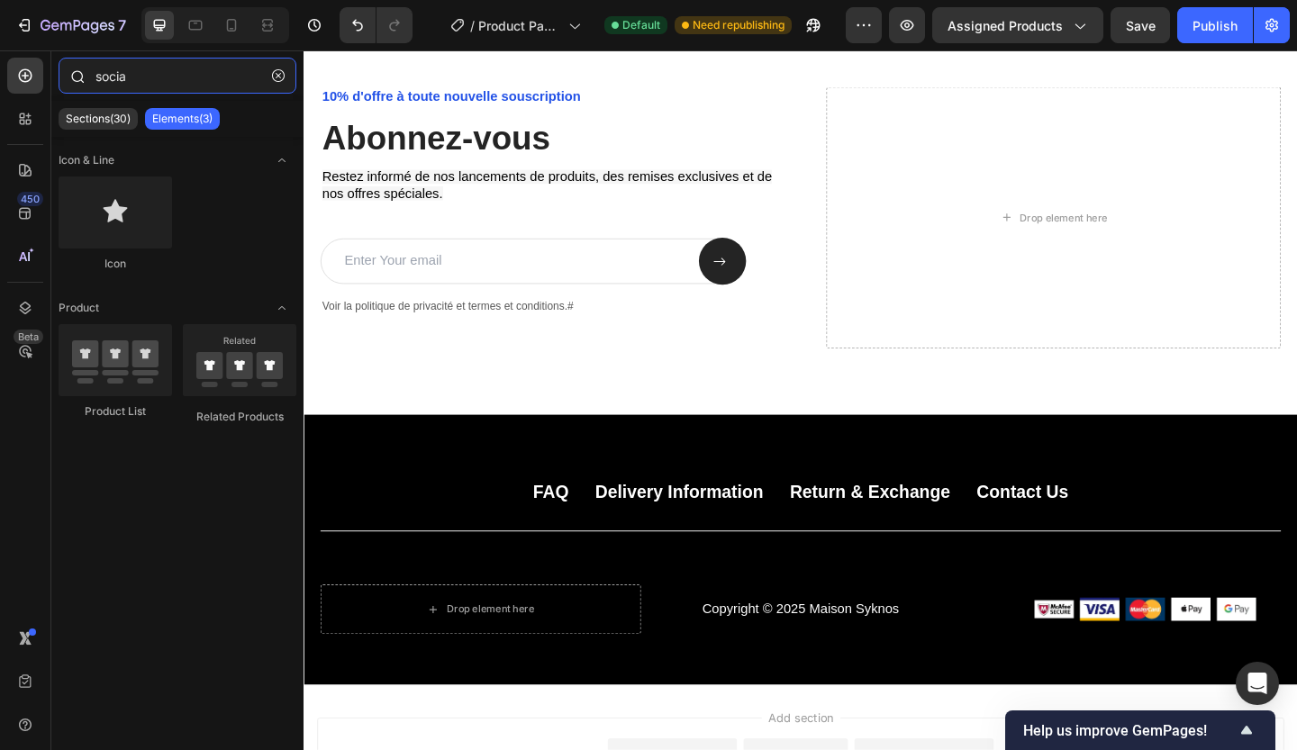
click at [142, 81] on input "socia" at bounding box center [178, 76] width 238 height 36
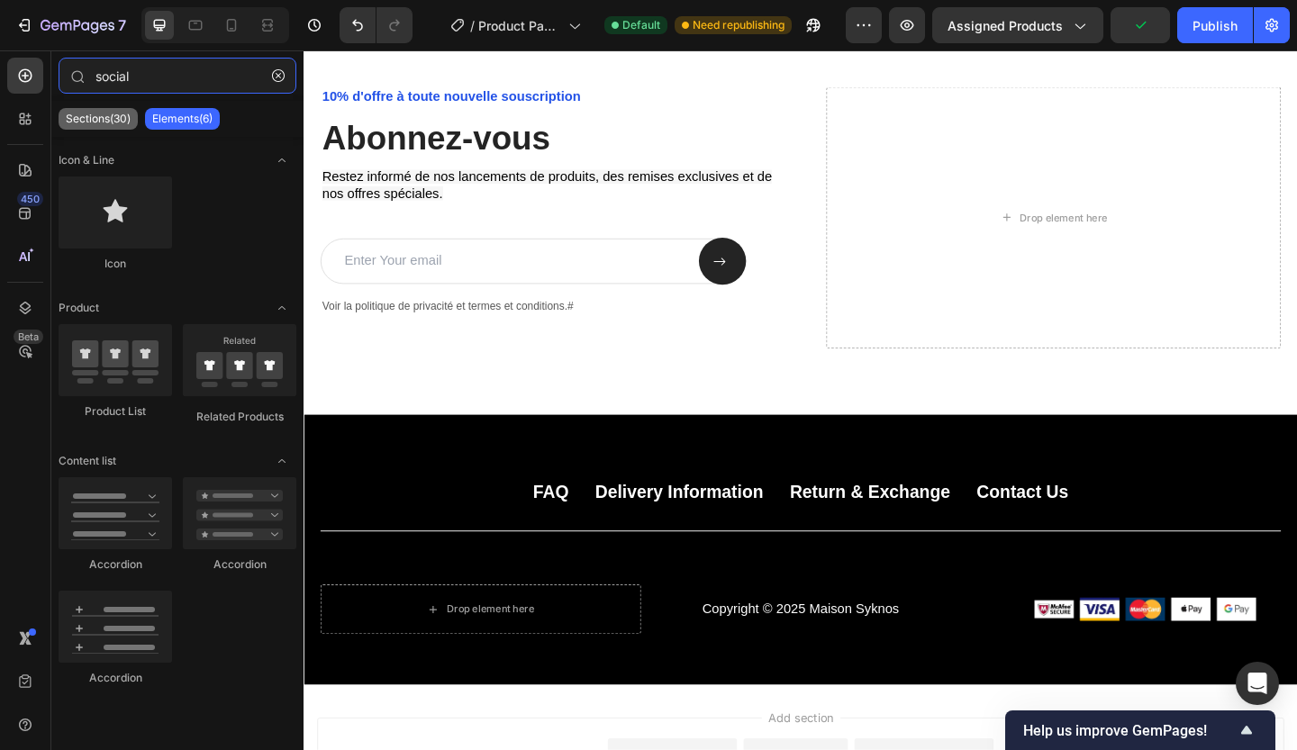
type input "social"
click at [104, 114] on p "Sections(30)" at bounding box center [98, 119] width 65 height 14
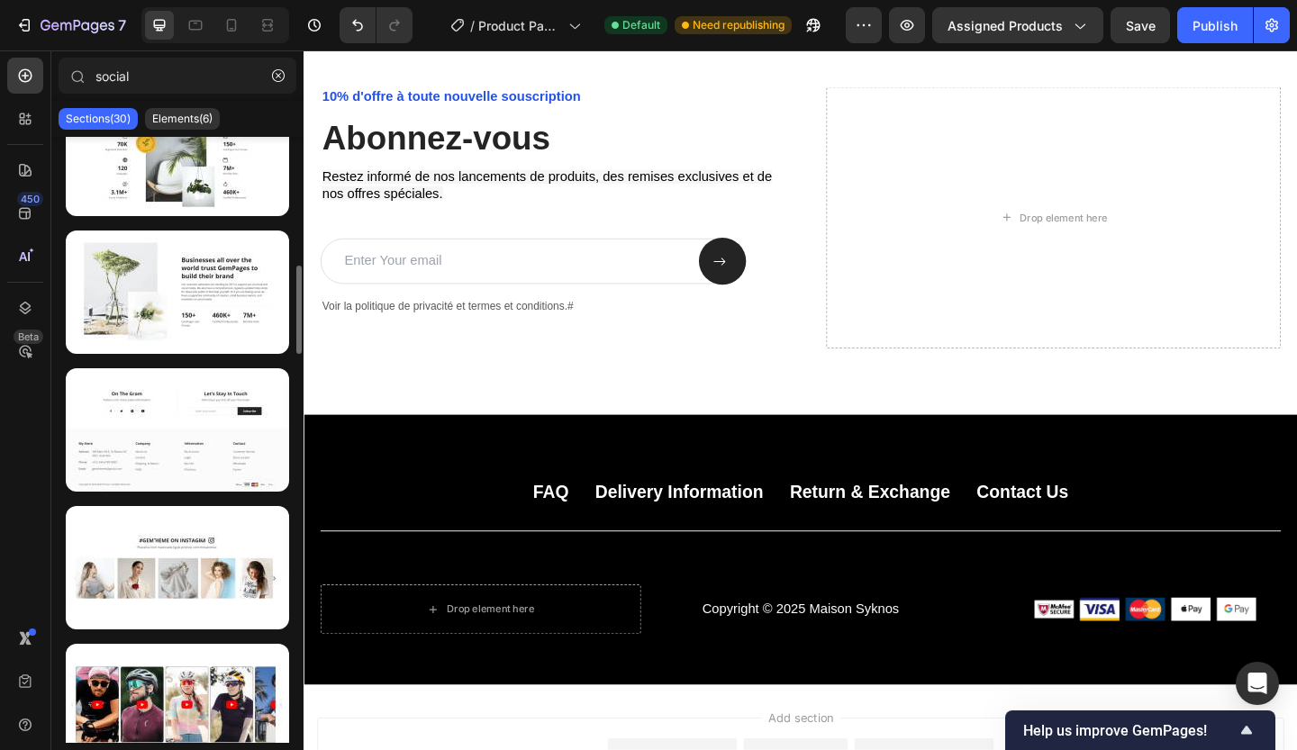
scroll to position [877, 0]
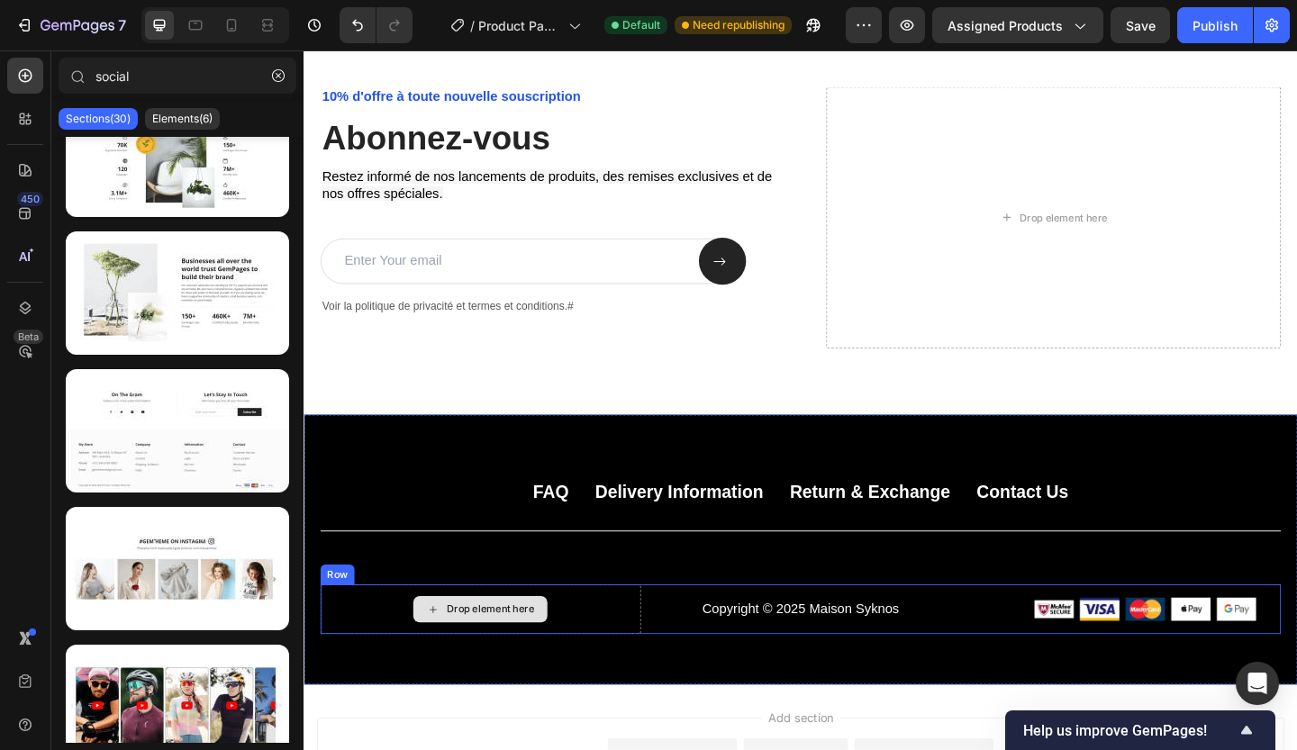
click at [519, 654] on div "Drop element here" at bounding box center [506, 658] width 95 height 14
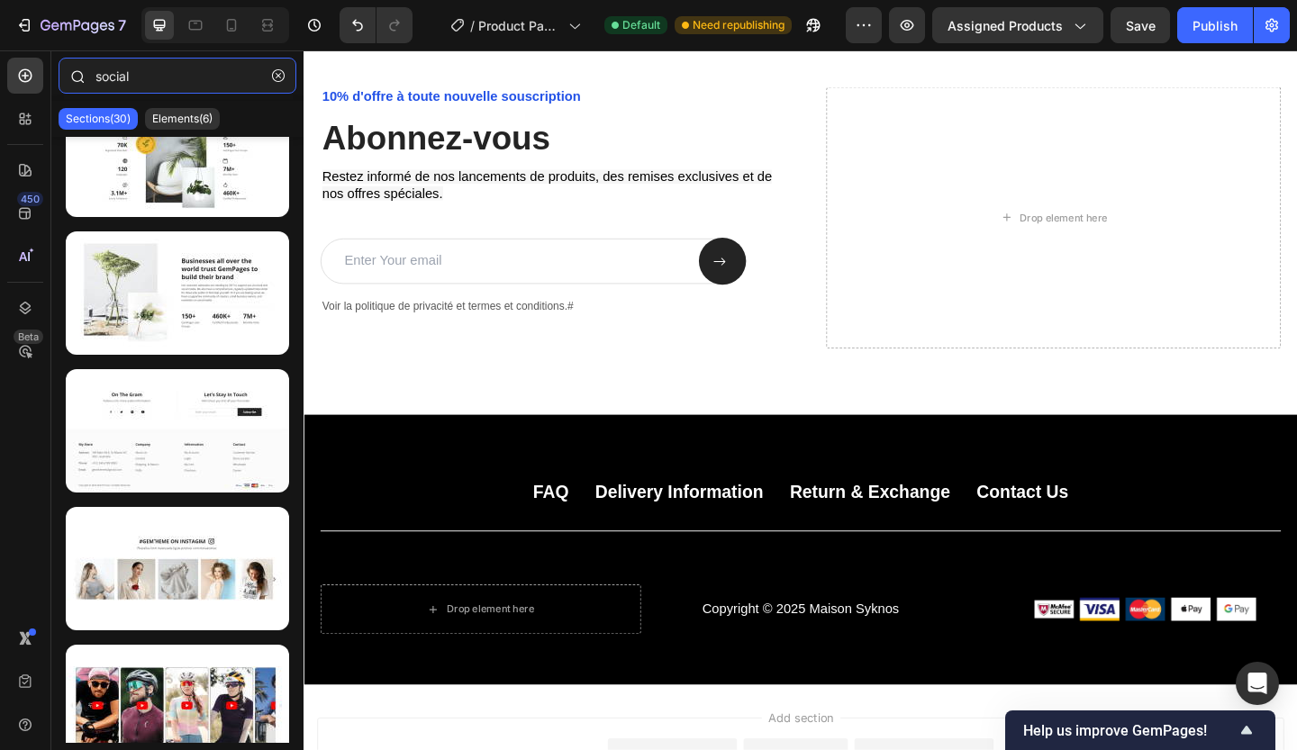
click at [186, 80] on input "social" at bounding box center [178, 76] width 238 height 36
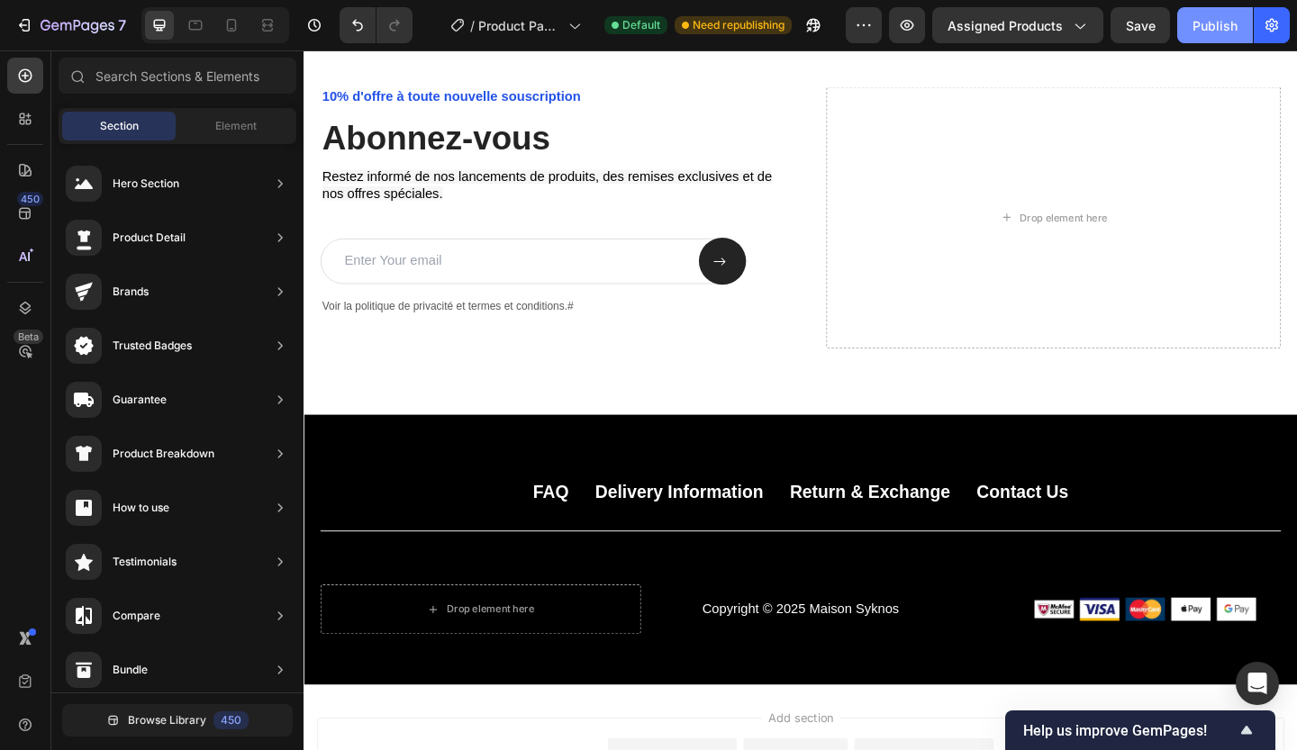
click at [1223, 42] on button "Publish" at bounding box center [1215, 25] width 76 height 36
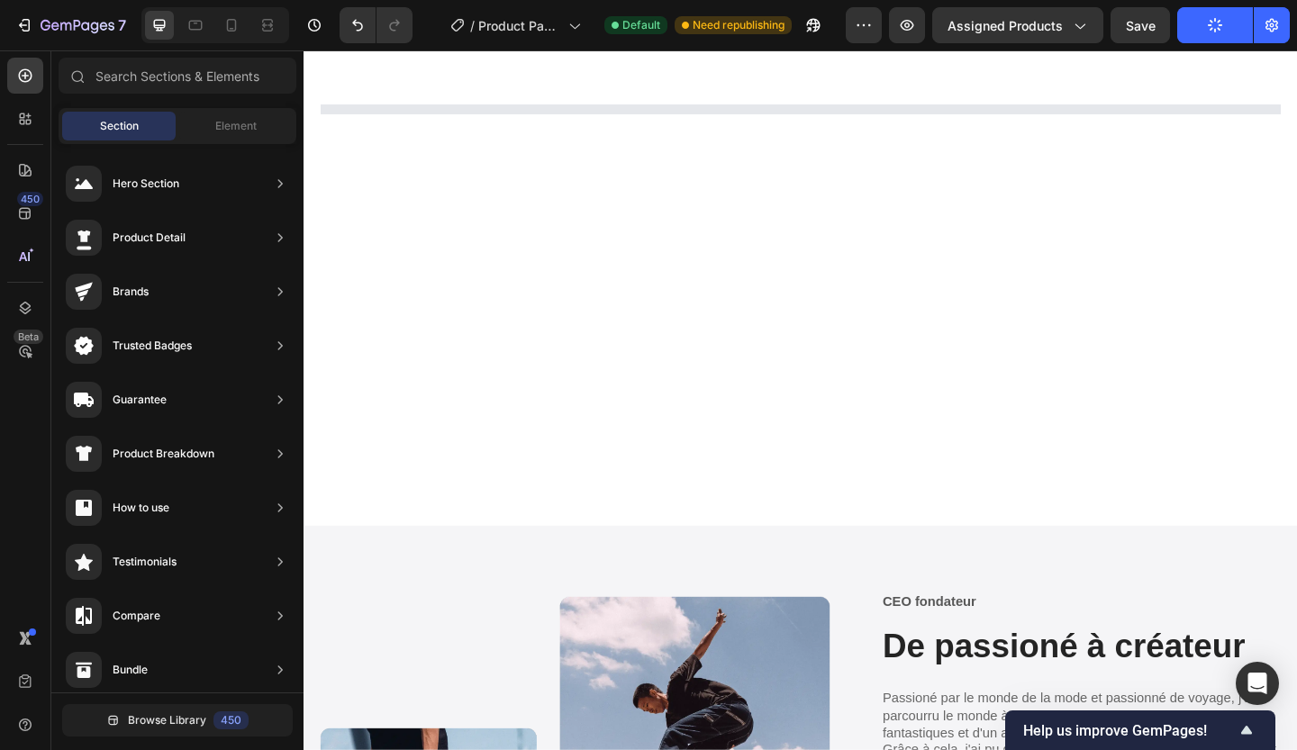
scroll to position [2920, 0]
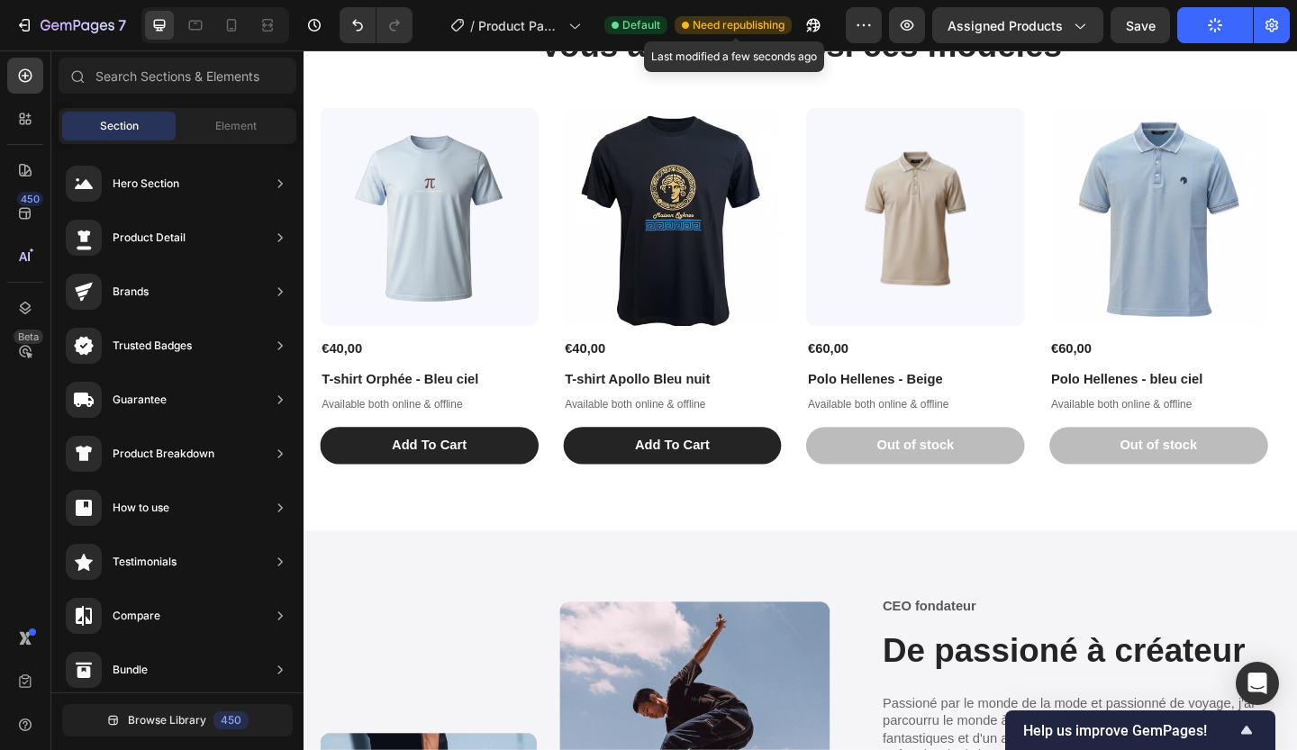
click at [767, 21] on span "Need republishing" at bounding box center [739, 25] width 92 height 16
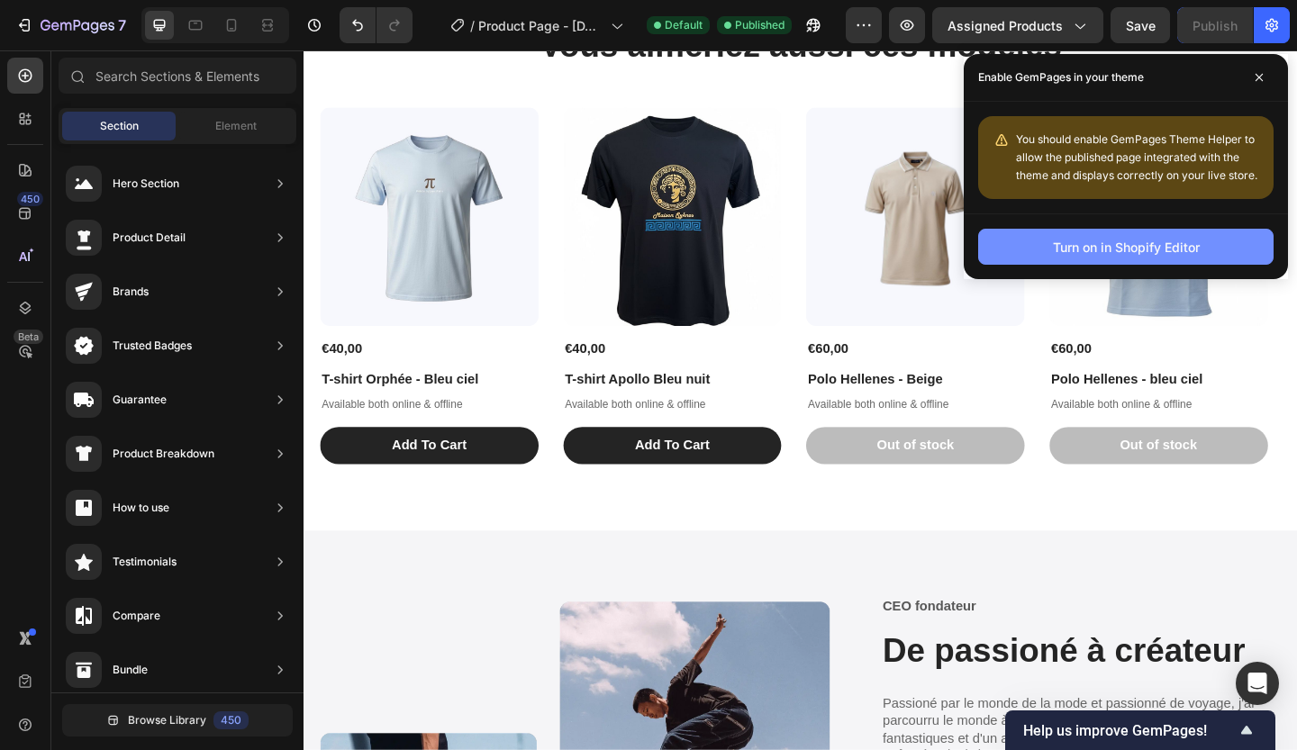
click at [1126, 250] on div "Turn on in Shopify Editor" at bounding box center [1126, 247] width 147 height 19
